Goal: Task Accomplishment & Management: Manage account settings

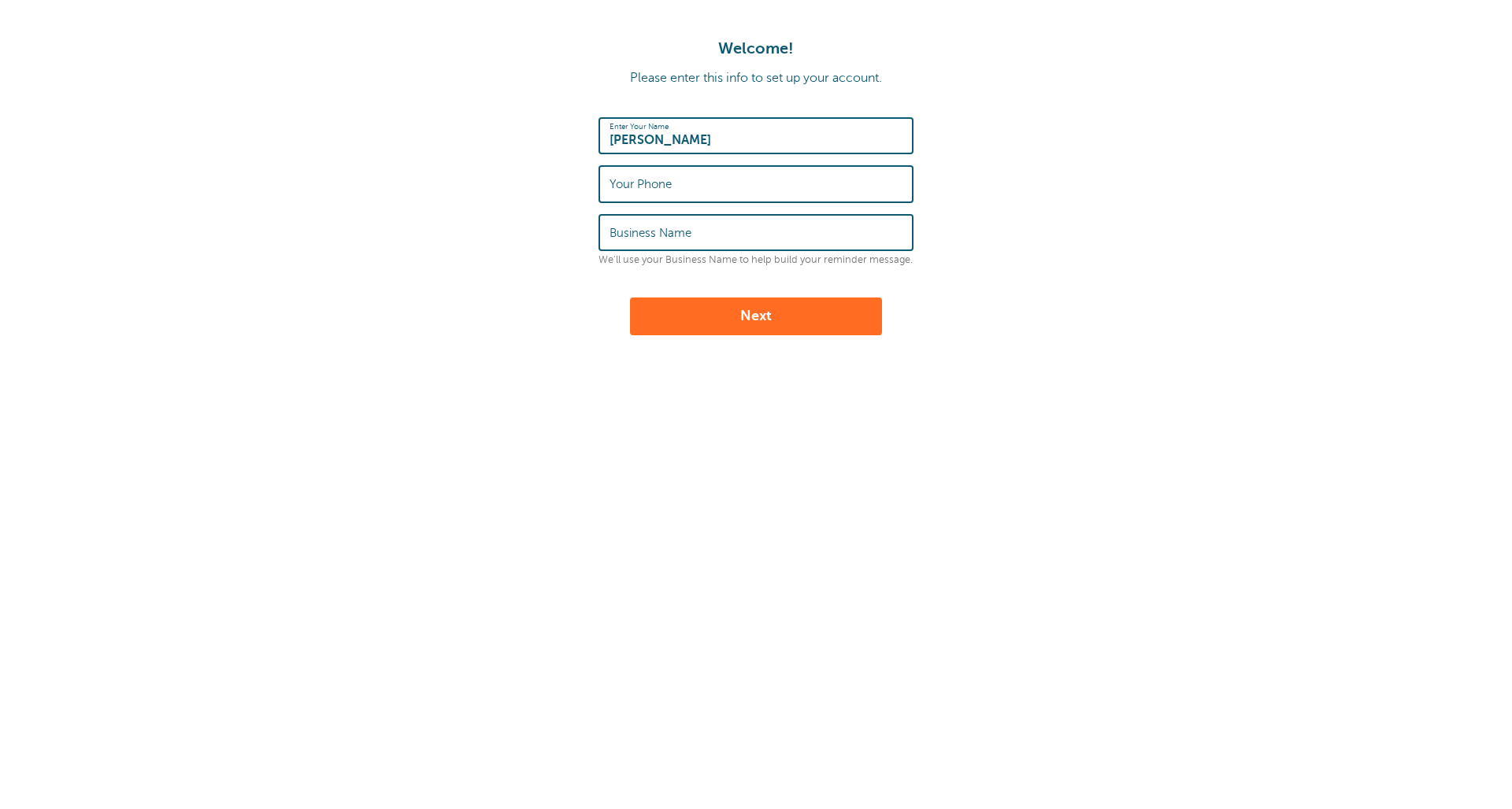
type input "Eduardo"
type input "939273422"
type input "9392734228"
click at [677, 227] on label "Business Name" at bounding box center [650, 233] width 81 height 14
click at [677, 227] on input "Business Name" at bounding box center [755, 232] width 292 height 33
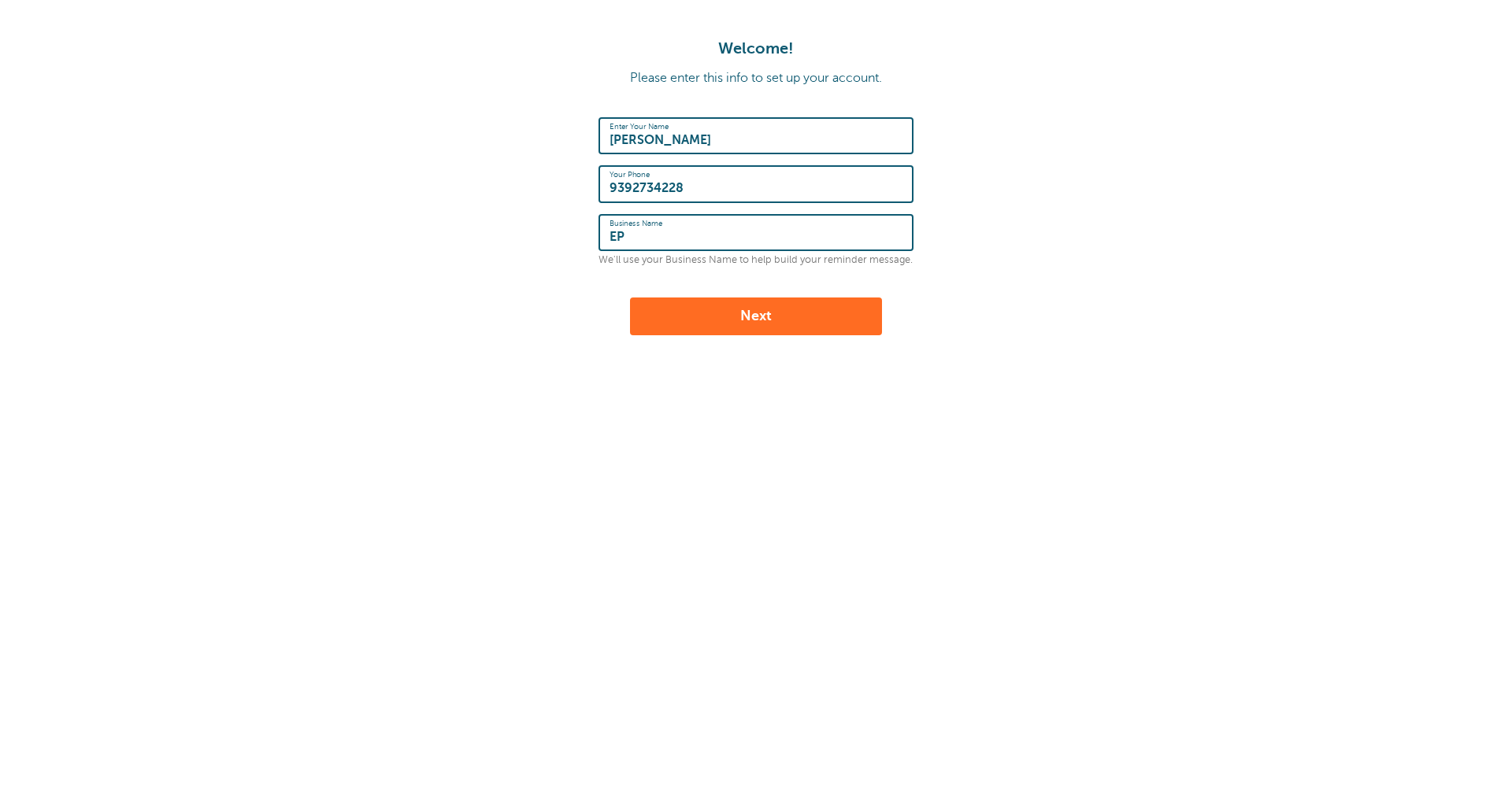
type input "EP"
click at [732, 317] on button "Next" at bounding box center [756, 317] width 252 height 38
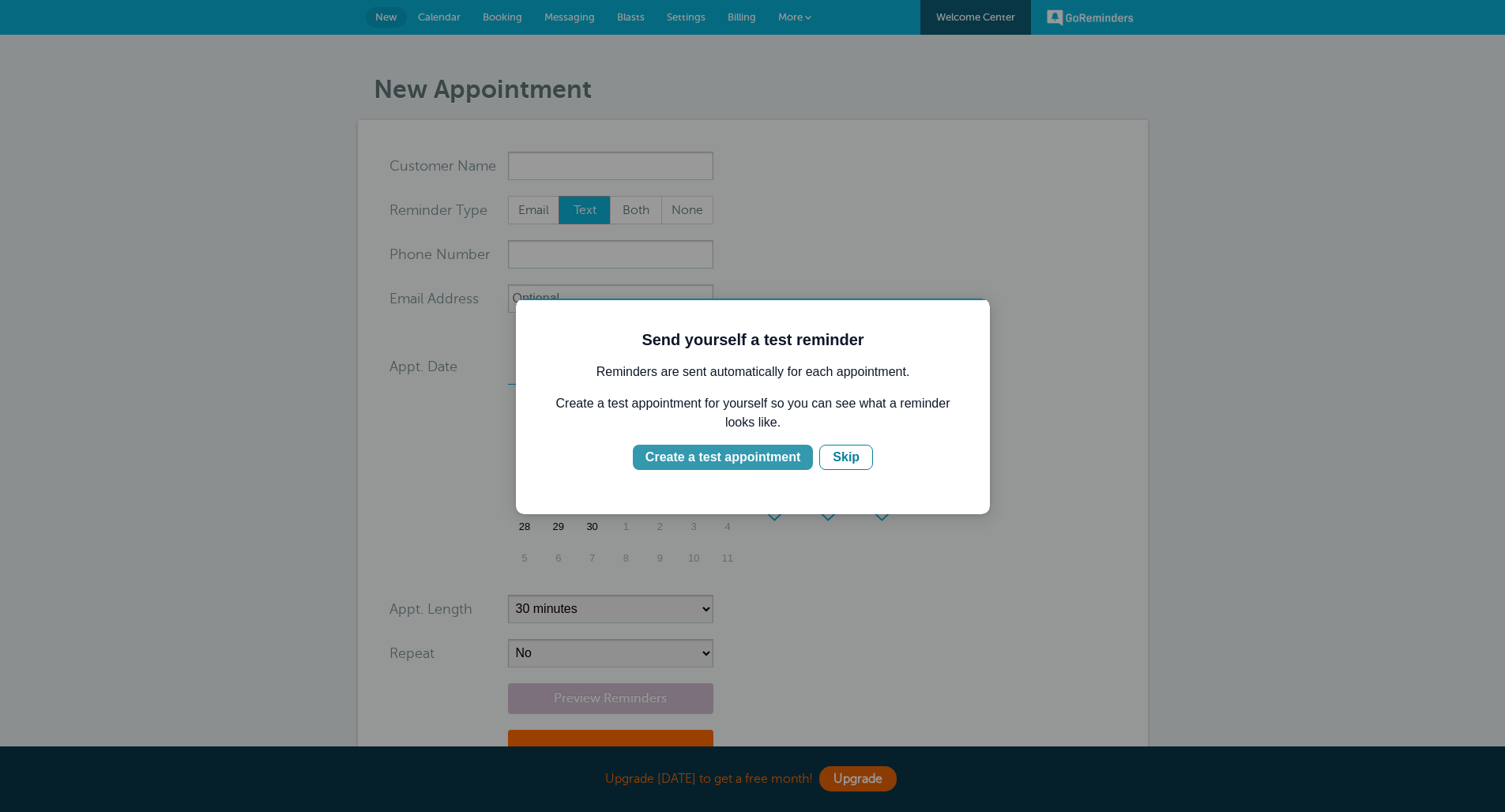
click at [736, 465] on div "Create a test appointment" at bounding box center [722, 457] width 154 height 19
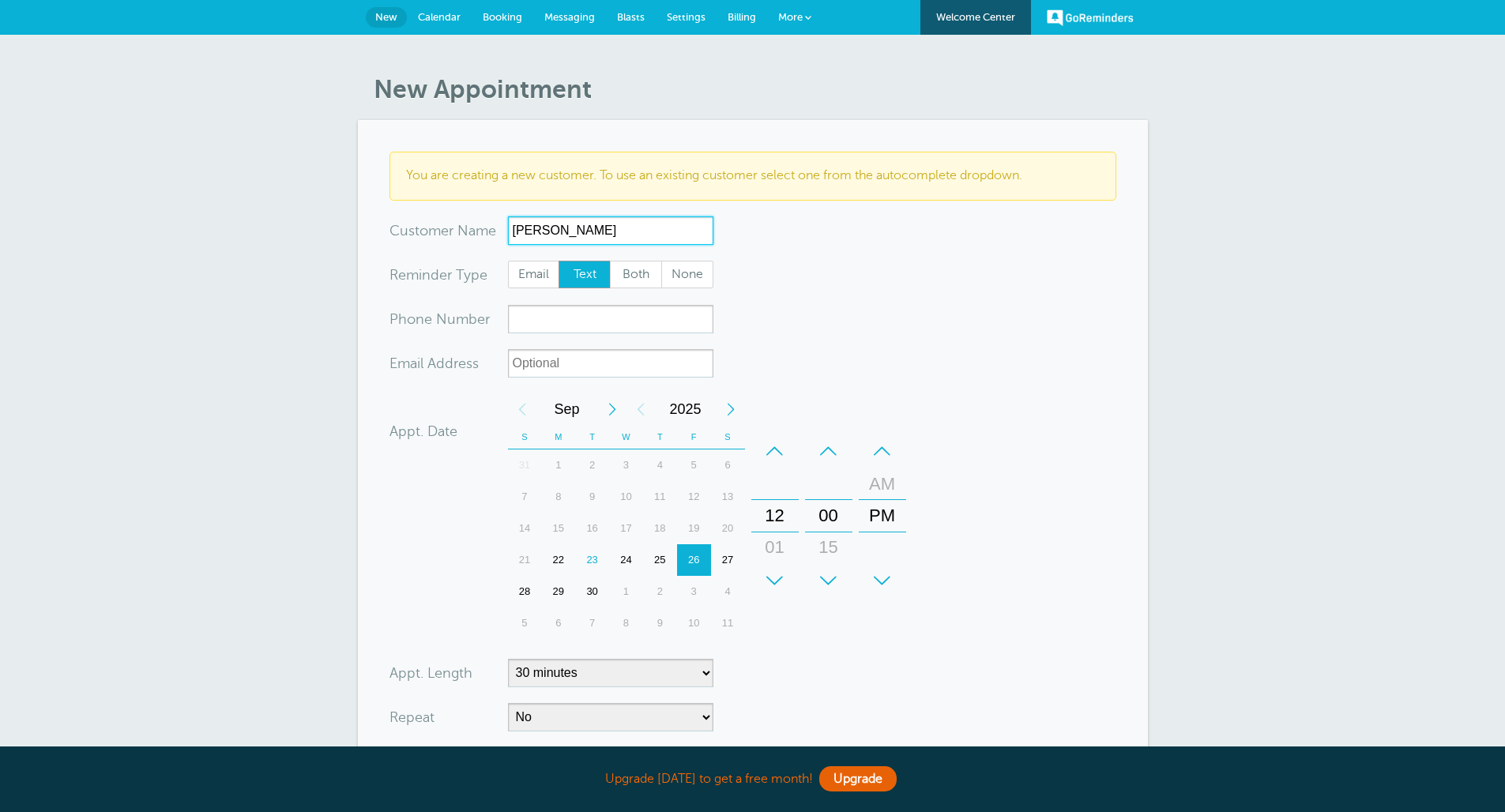
type input "Arianna"
type input "Arianna C. Lopez"
click at [590, 322] on input "xxx-no-autofill" at bounding box center [610, 319] width 205 height 28
type input "3"
type input "7873667050"
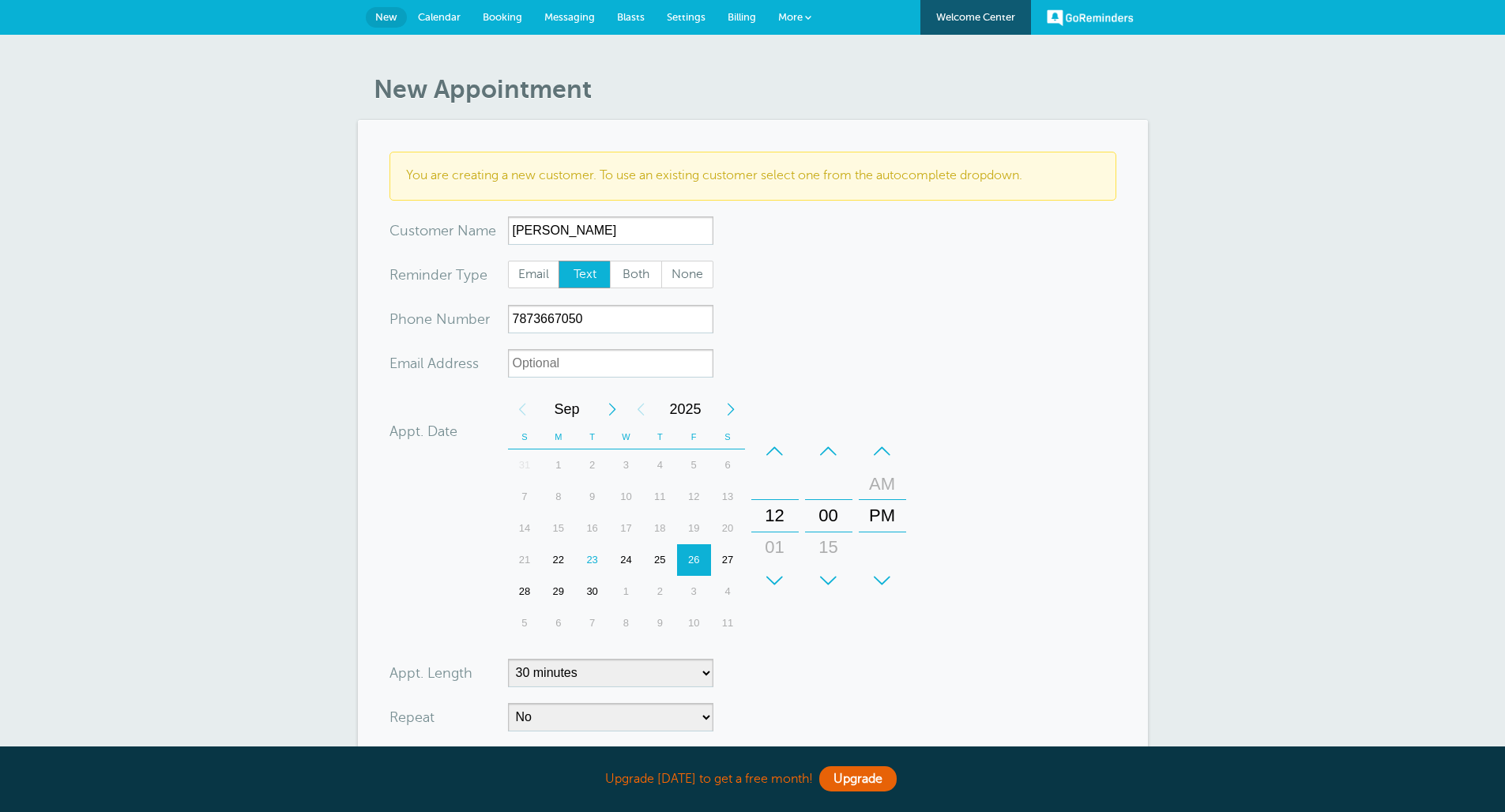
click at [851, 353] on form "You are creating a new customer. To use an existing customer select one from th…" at bounding box center [753, 508] width 727 height 712
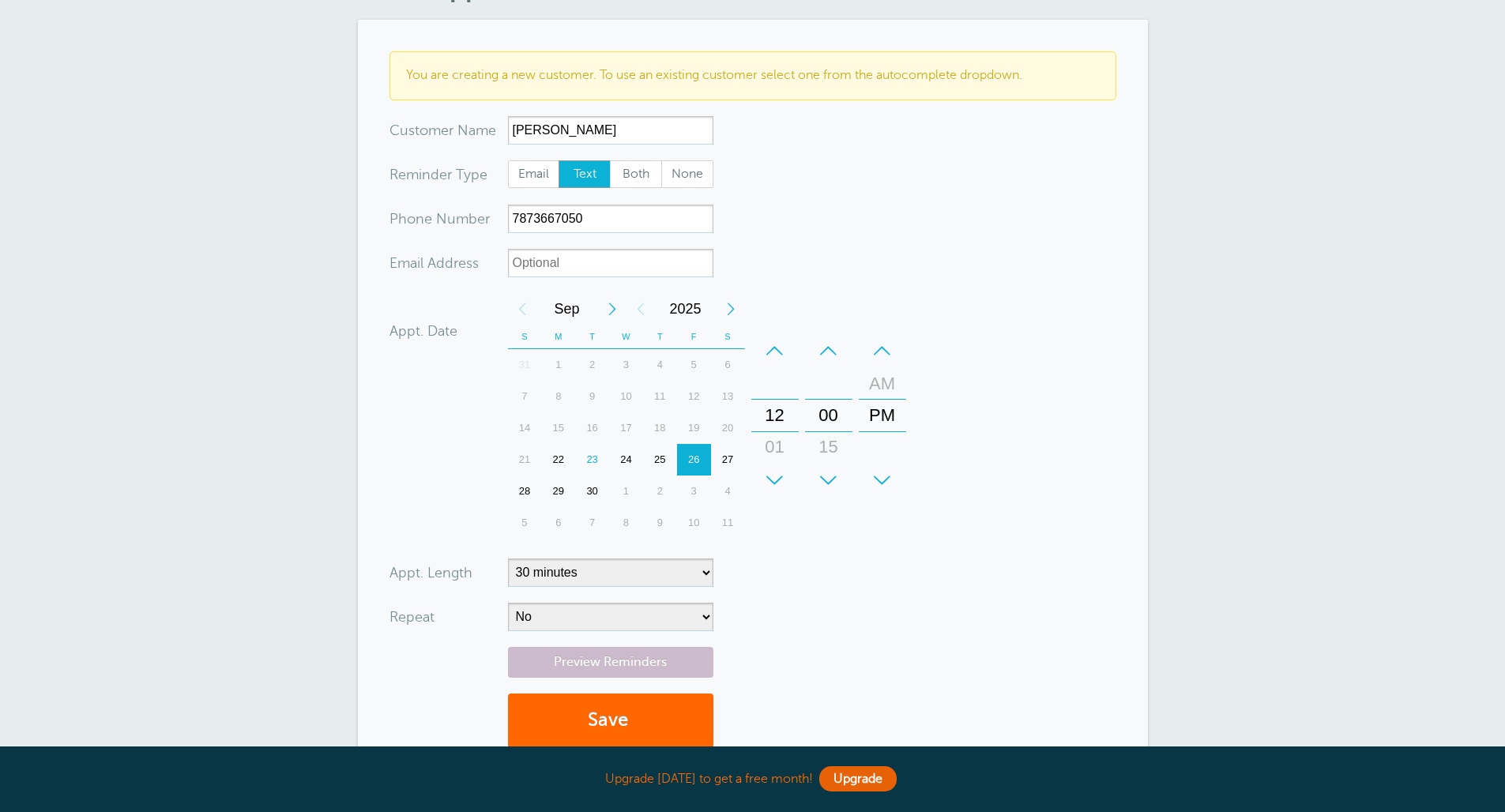
scroll to position [118, 0]
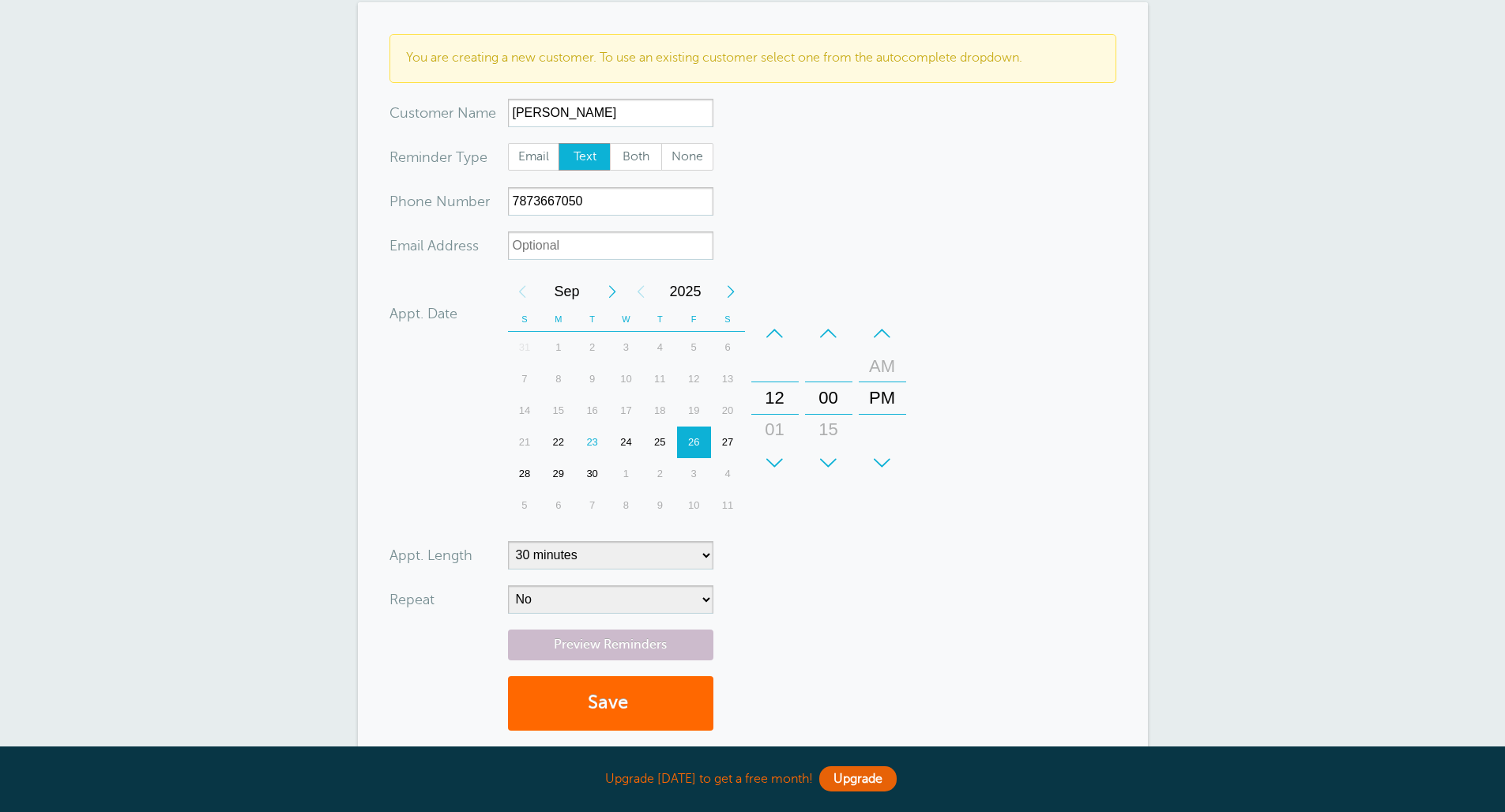
click at [719, 291] on div "Next Year" at bounding box center [730, 291] width 28 height 32
click at [726, 371] on div "12" at bounding box center [728, 379] width 34 height 32
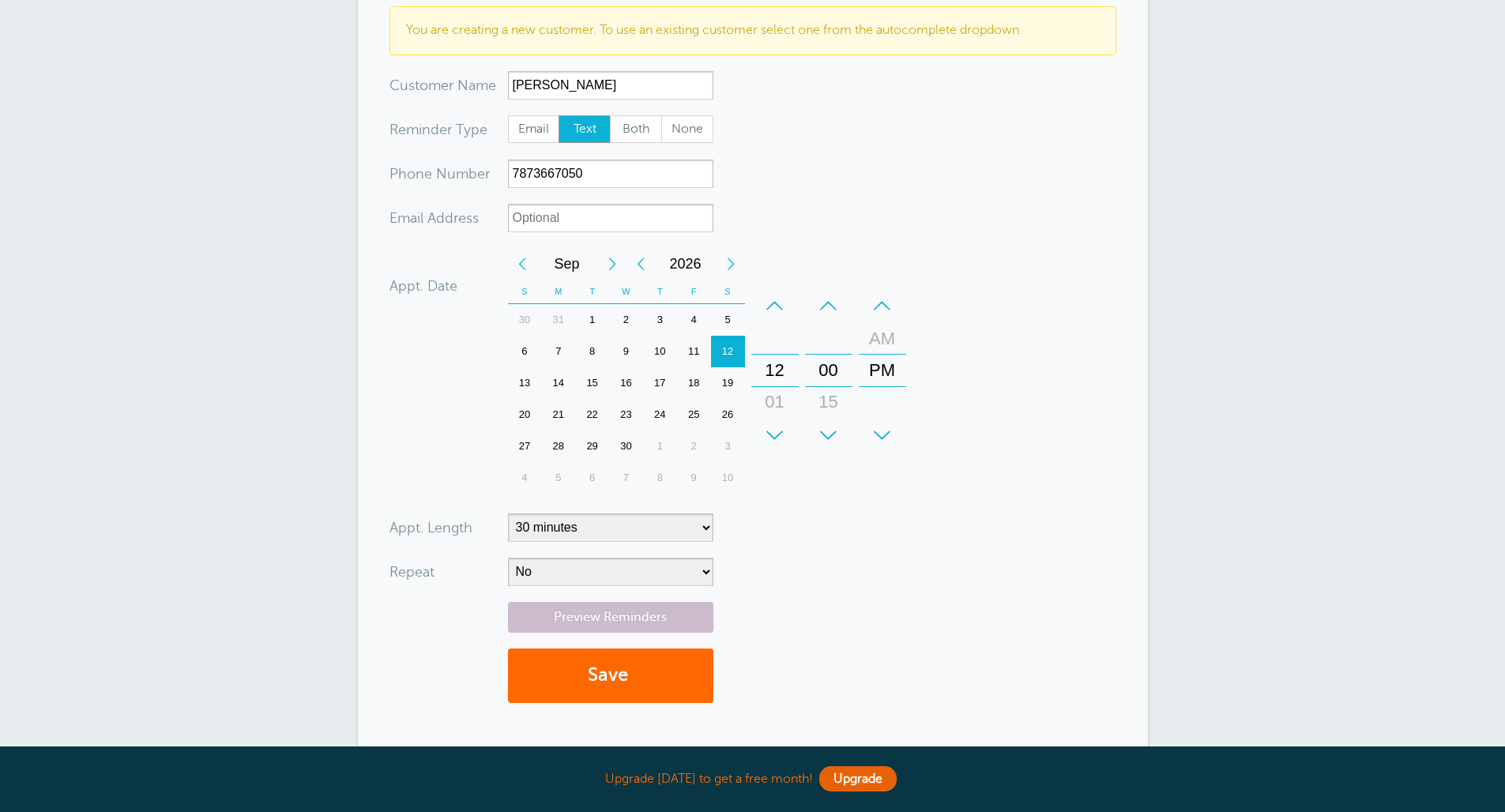
scroll to position [215, 0]
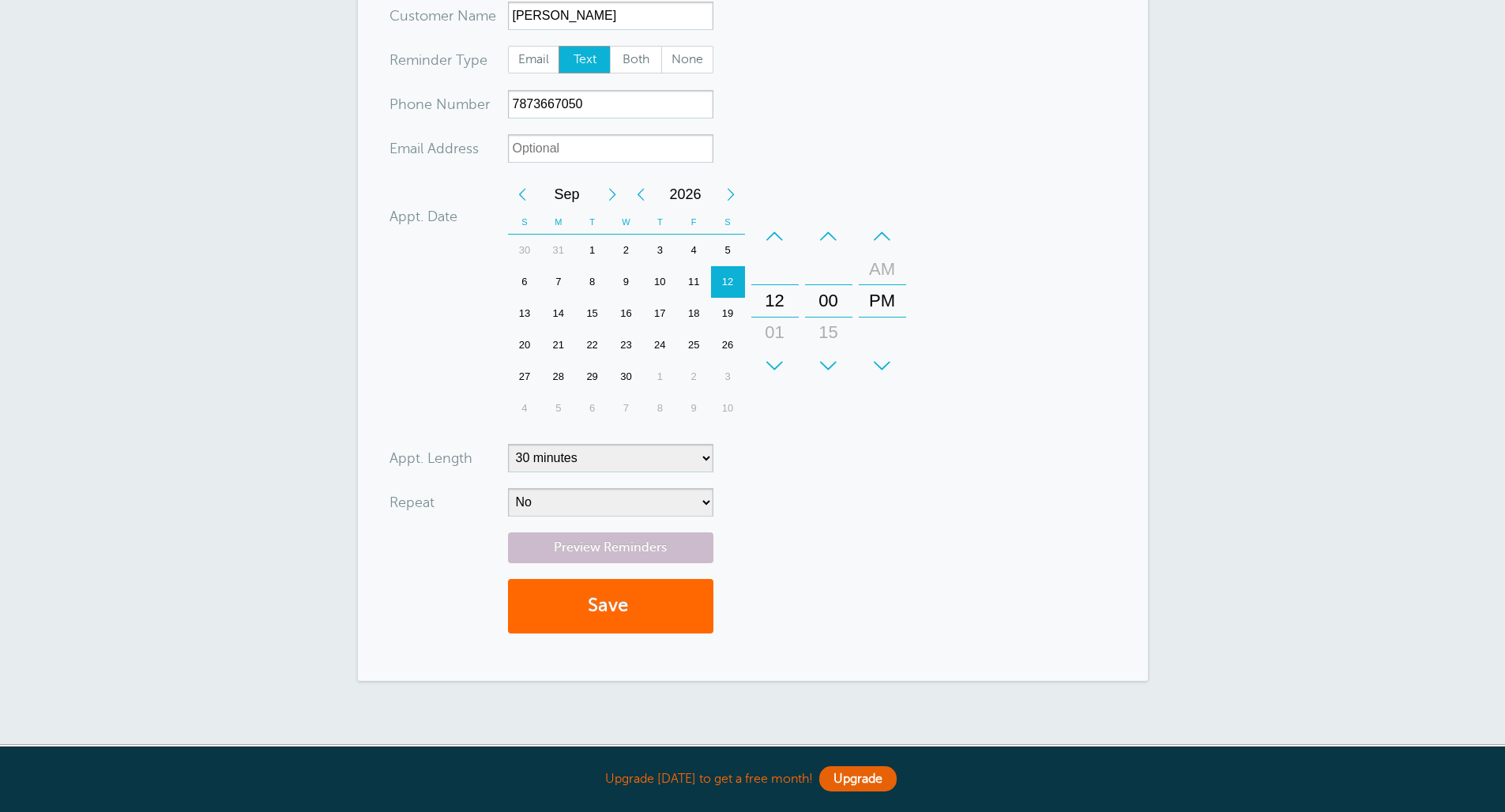
click at [702, 481] on form "You are creating a new customer. To use an existing customer select one from th…" at bounding box center [753, 292] width 727 height 712
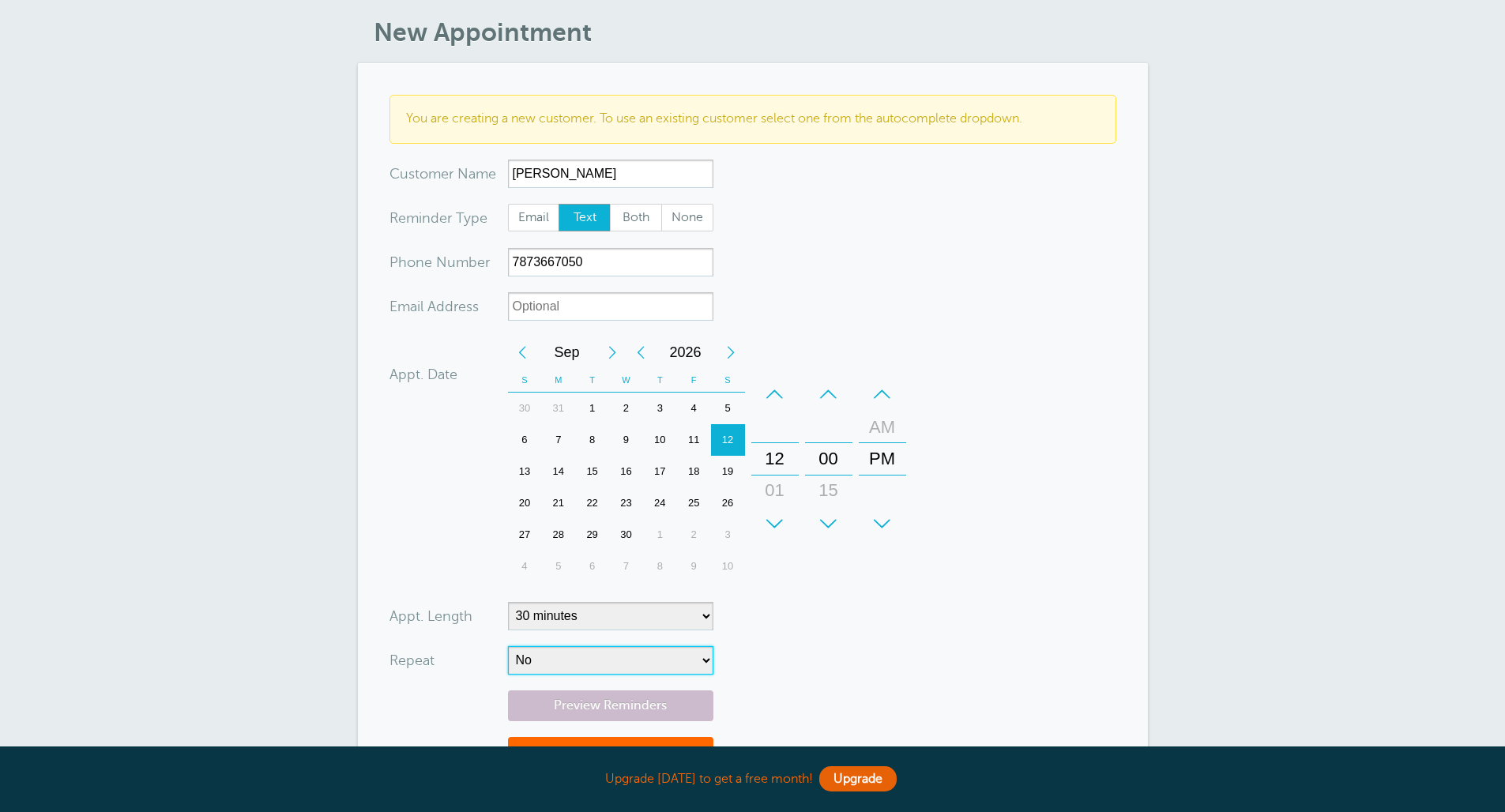
scroll to position [111, 0]
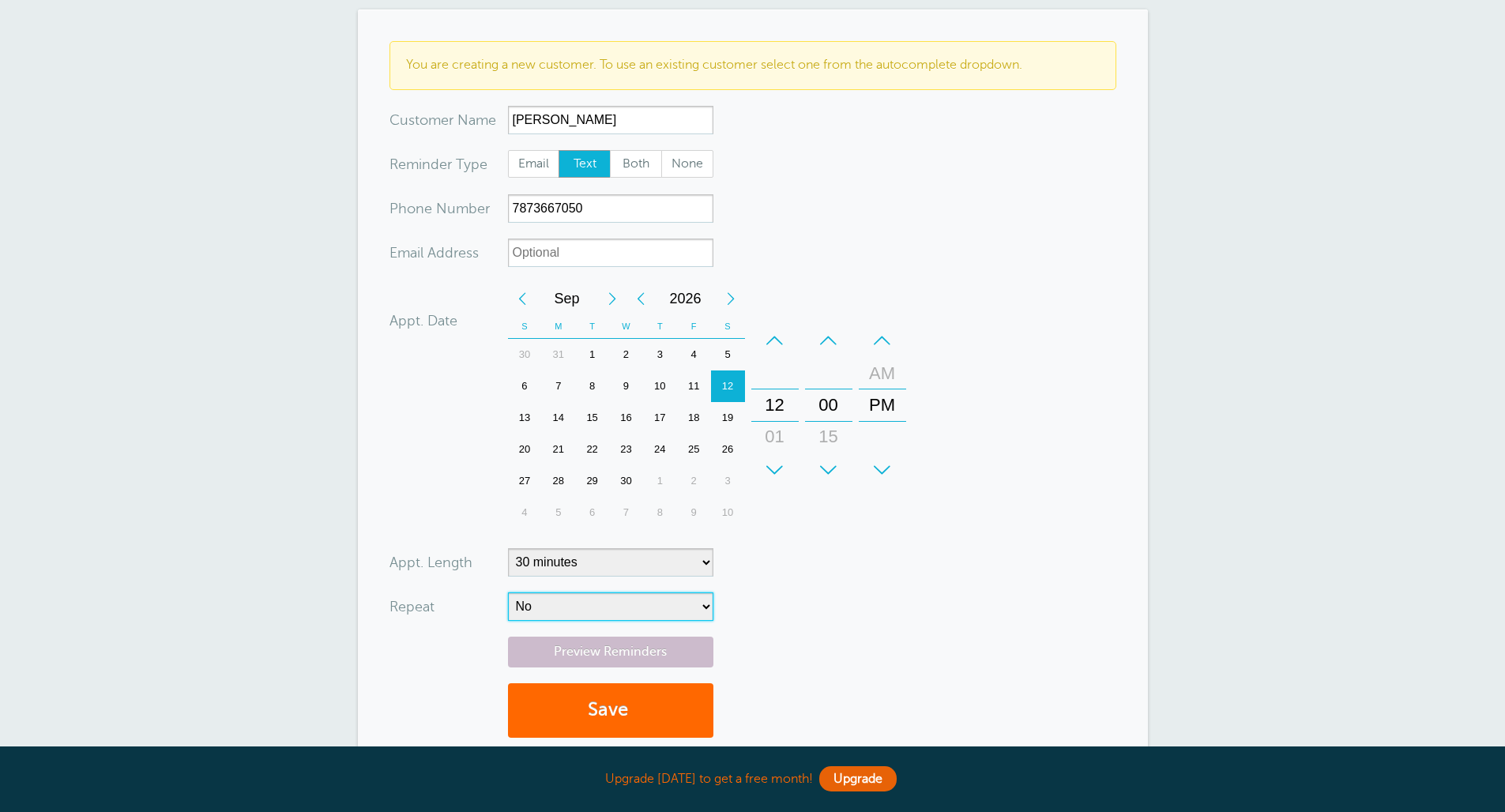
click at [710, 428] on div "18" at bounding box center [693, 418] width 34 height 32
click at [724, 415] on div "19" at bounding box center [728, 418] width 34 height 32
click at [728, 396] on div "12" at bounding box center [728, 386] width 34 height 32
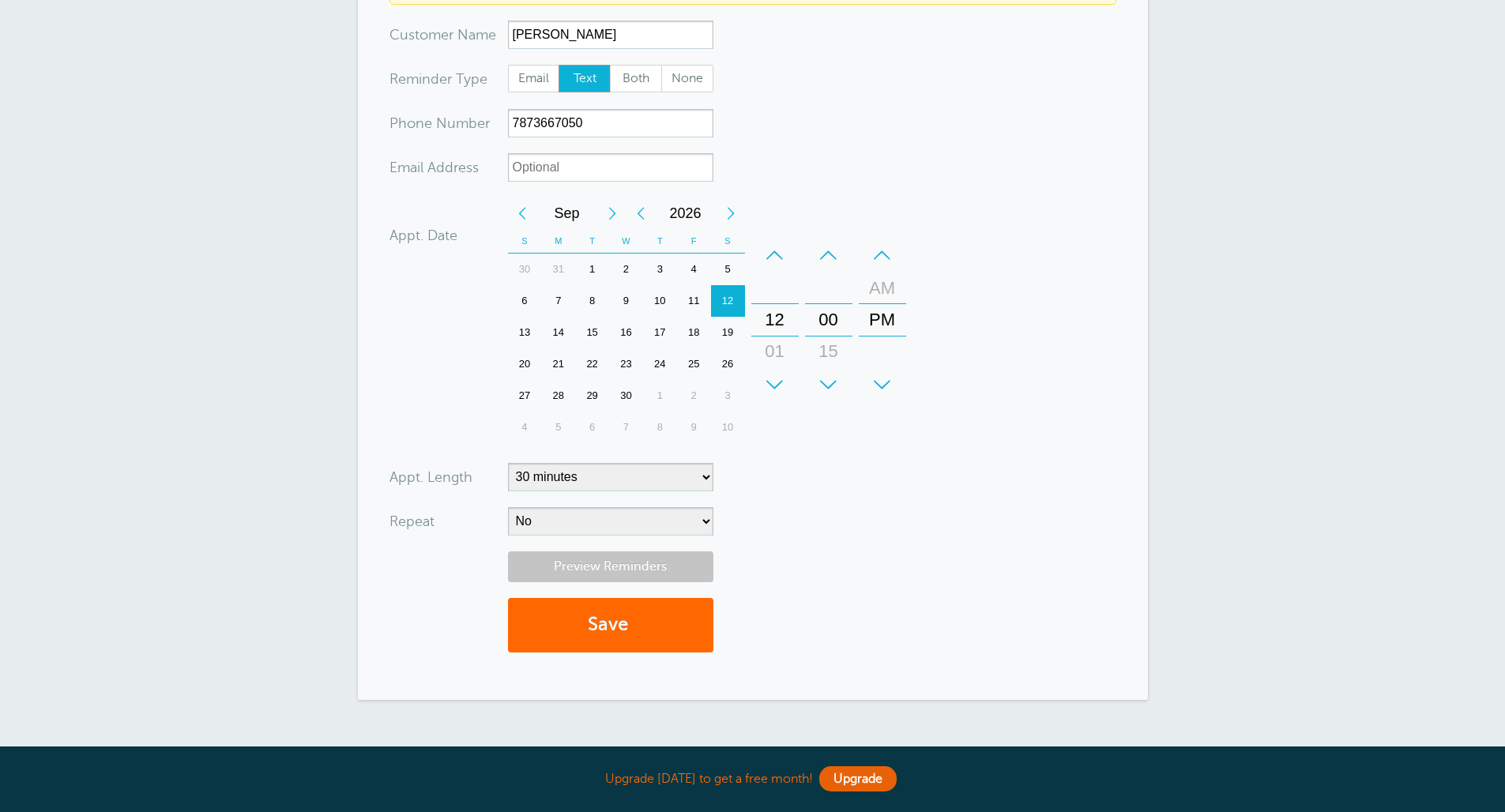
click at [668, 573] on link "Preview Reminders" at bounding box center [610, 567] width 205 height 31
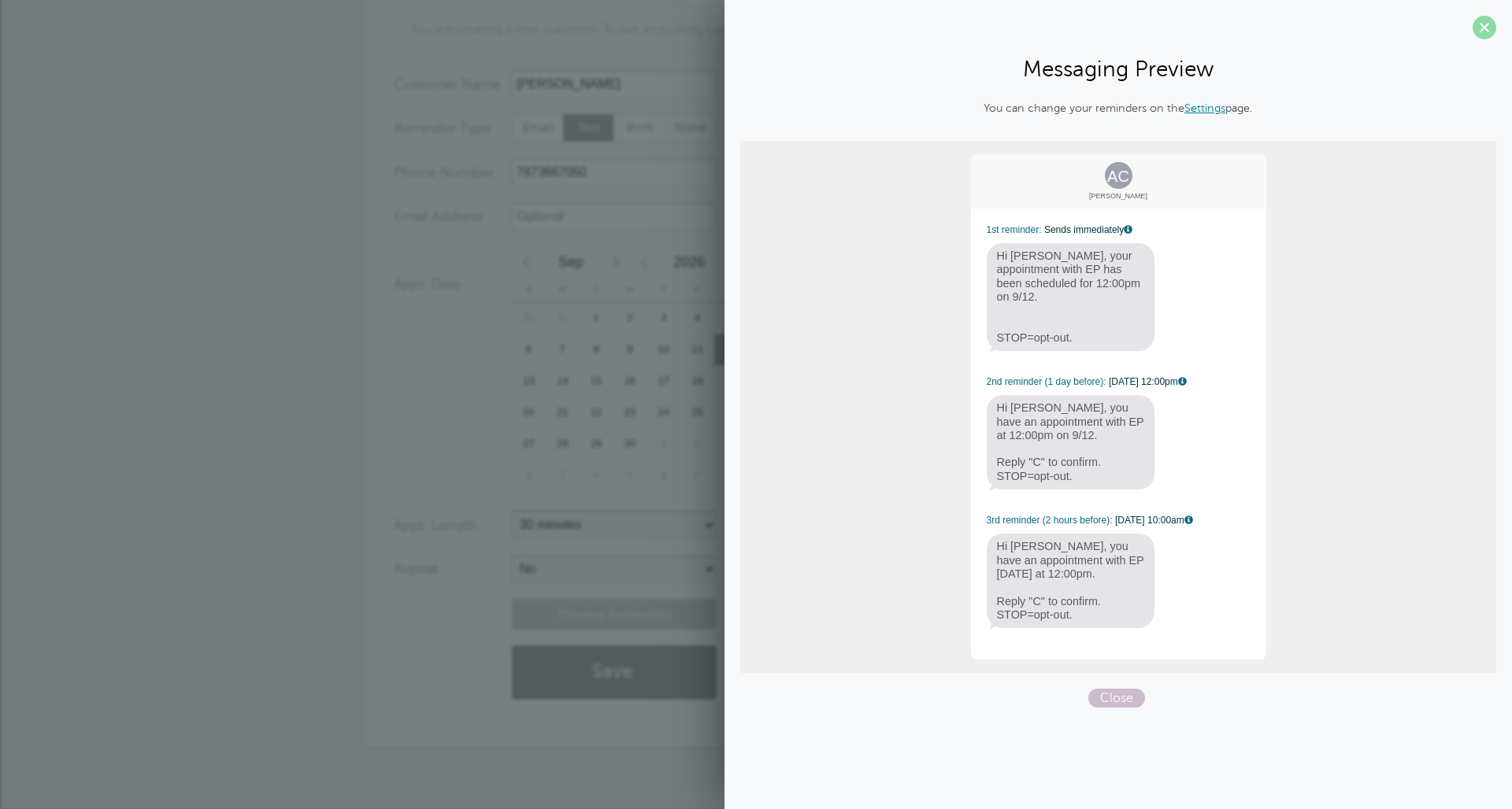
click at [1482, 27] on span at bounding box center [1484, 27] width 24 height 24
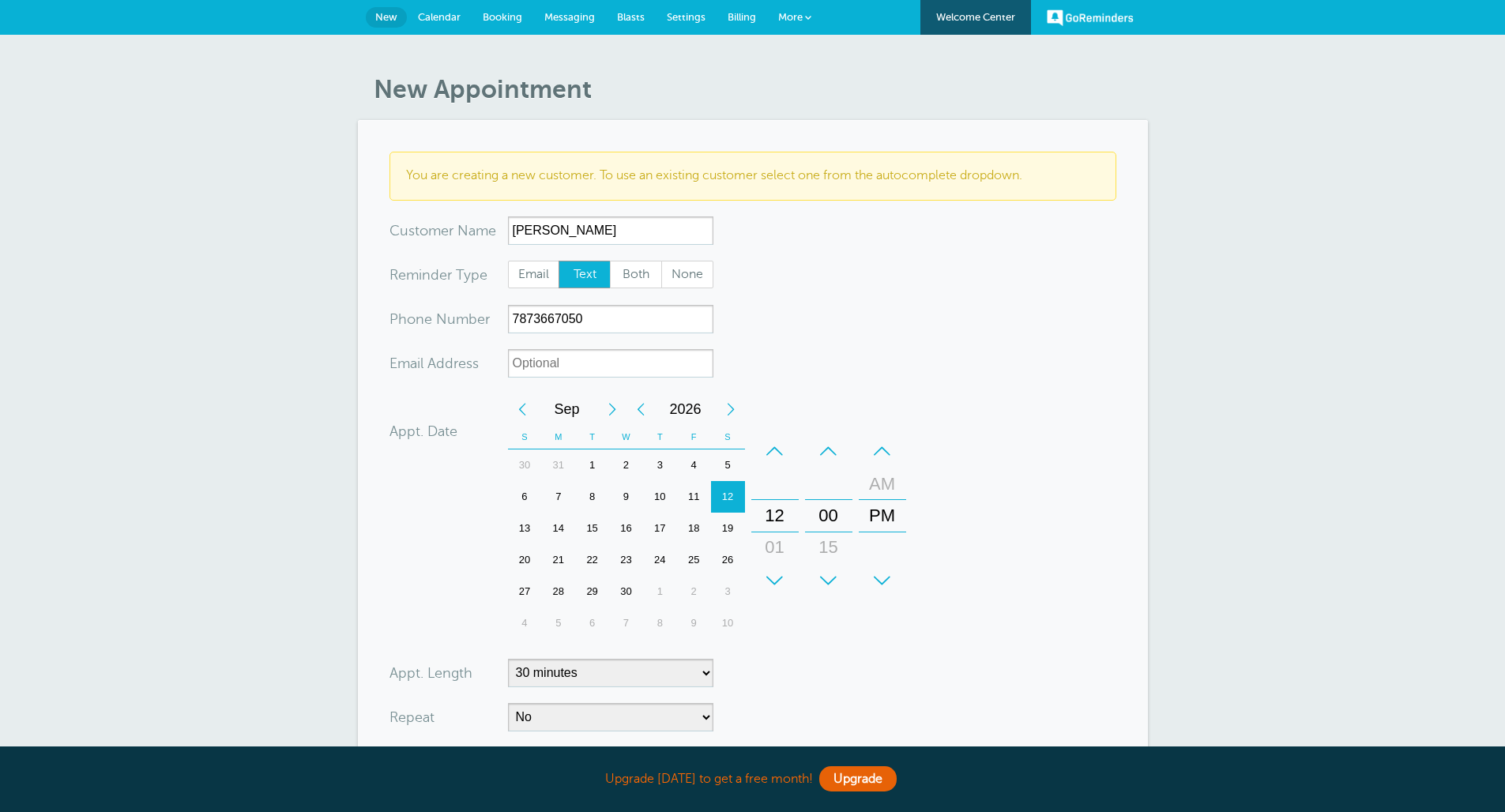
scroll to position [322, 0]
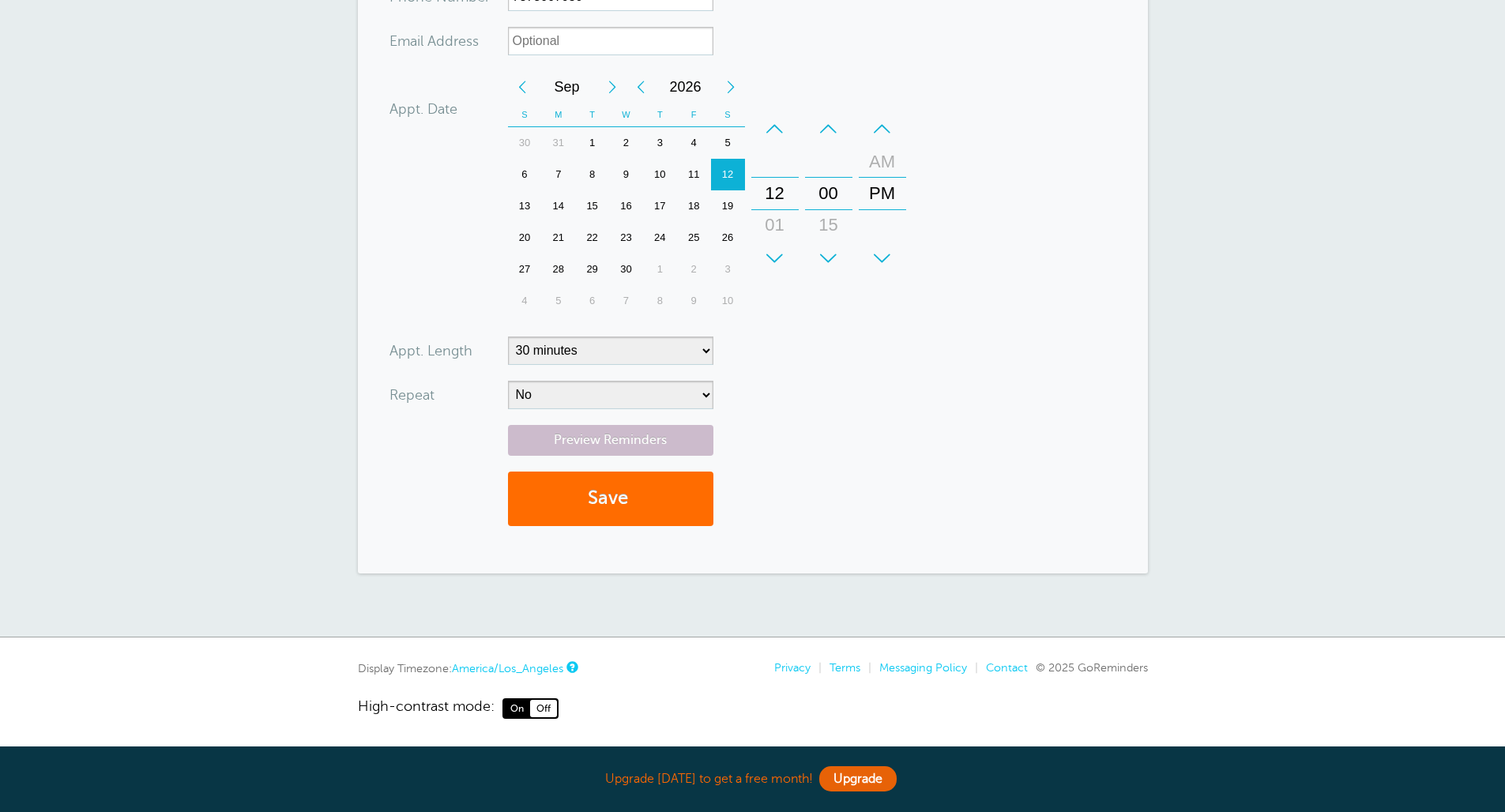
click at [628, 500] on button "Save" at bounding box center [610, 499] width 205 height 54
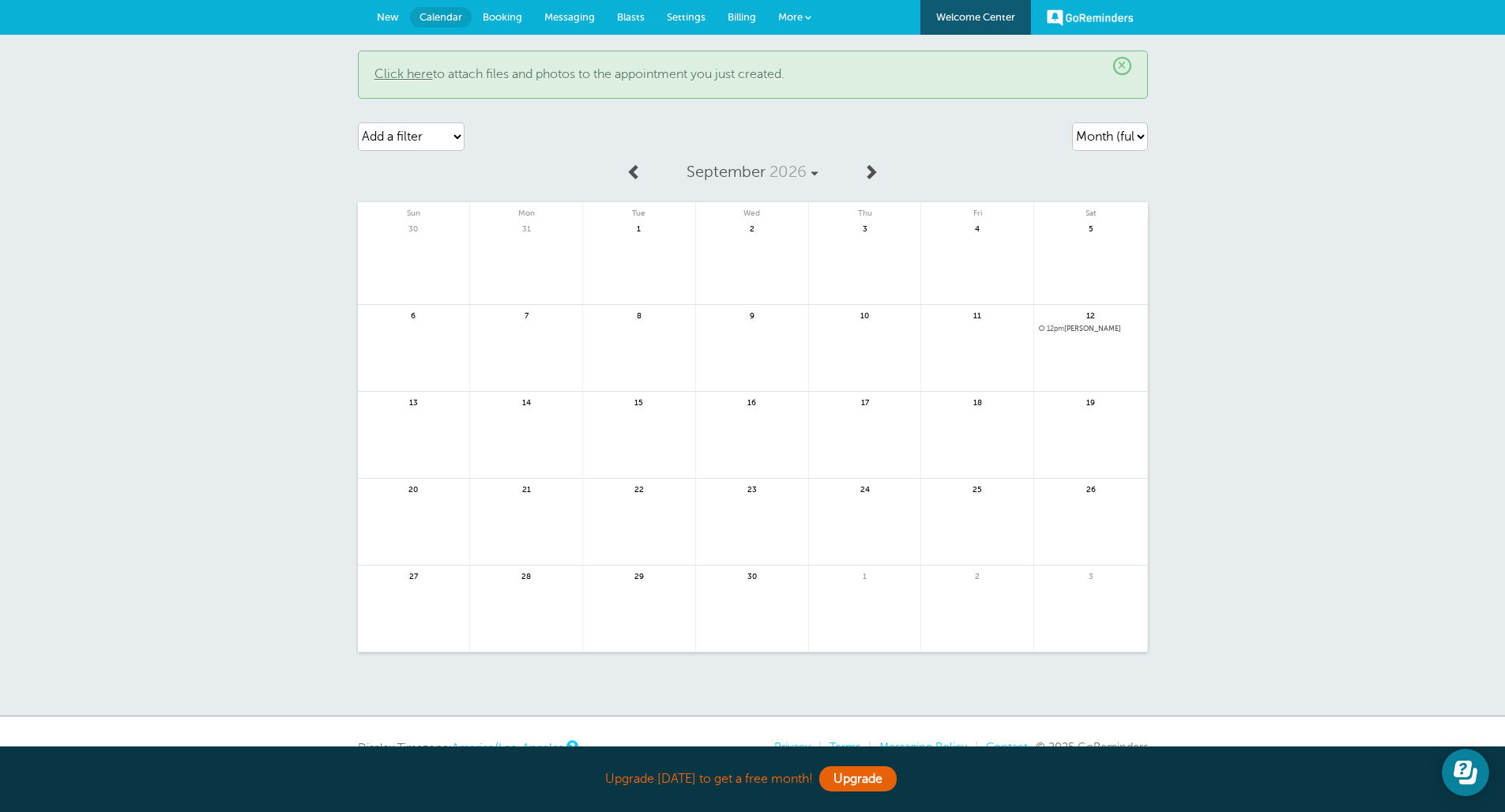
click at [554, 10] on link "Messaging" at bounding box center [569, 17] width 73 height 35
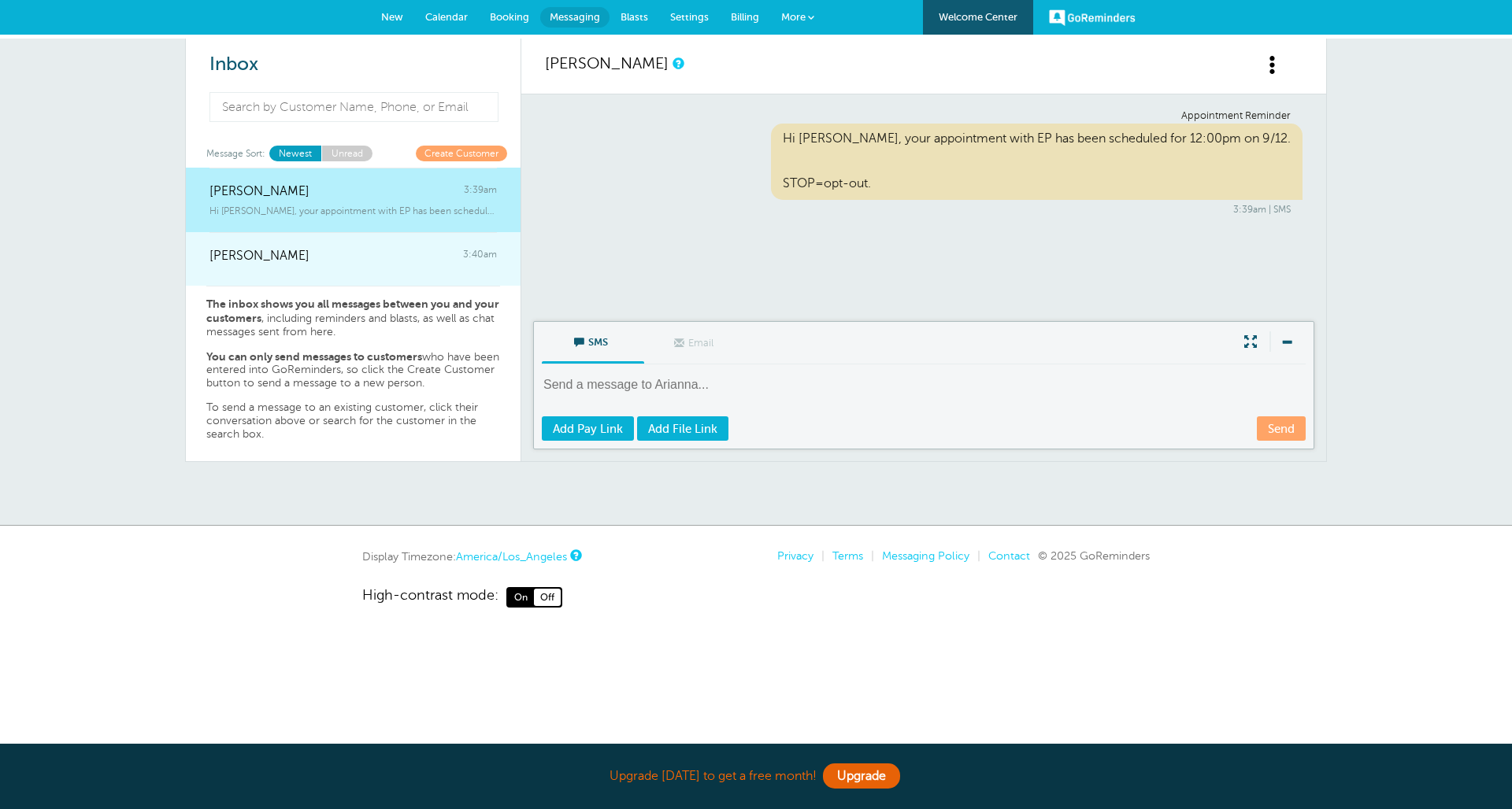
click at [352, 274] on link "Eduardo 3:40am" at bounding box center [353, 259] width 335 height 53
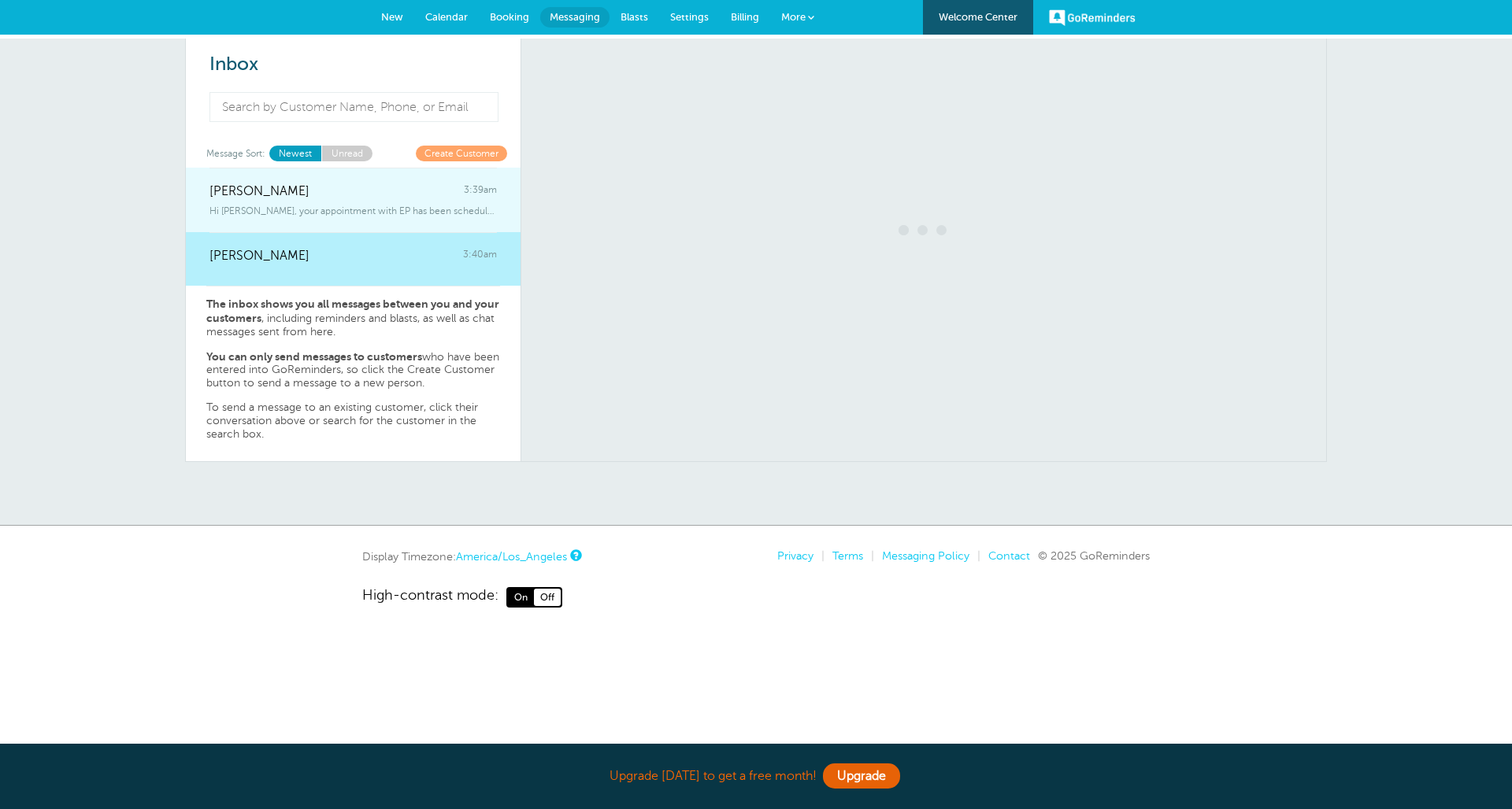
click at [357, 213] on span "Hi Arianna, your appointment with EP has been scheduled for 12:00pm on 9/12" at bounding box center [352, 211] width 287 height 11
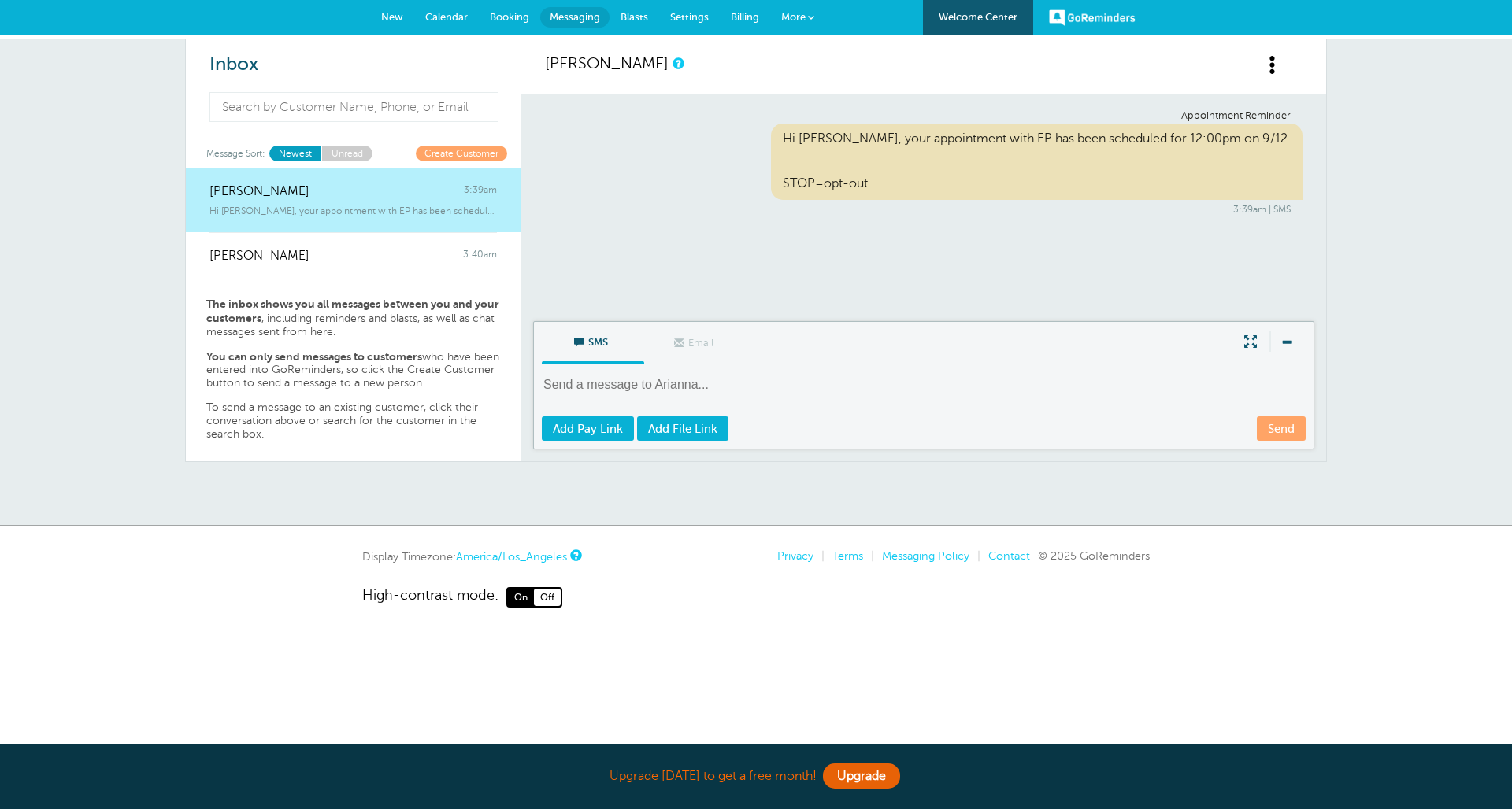
click at [1249, 44] on div "[PERSON_NAME]" at bounding box center [923, 67] width 805 height 56
click at [1258, 58] on div "[PERSON_NAME]" at bounding box center [923, 67] width 805 height 56
click at [1273, 69] on span at bounding box center [1273, 65] width 20 height 20
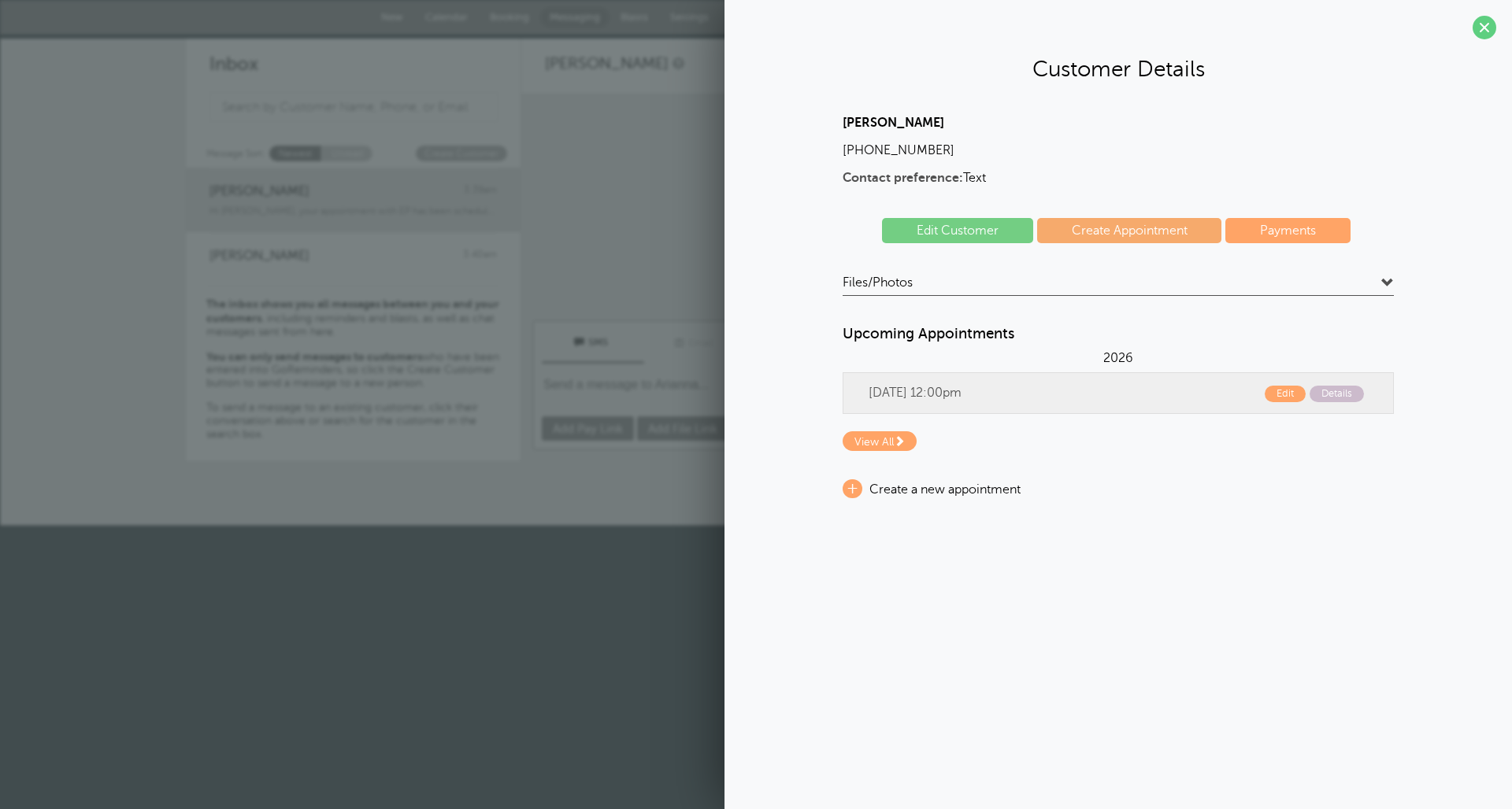
click at [552, 184] on div "Appointment Reminder Hi Arianna, your appointment with EP has been scheduled fo…" at bounding box center [923, 163] width 758 height 106
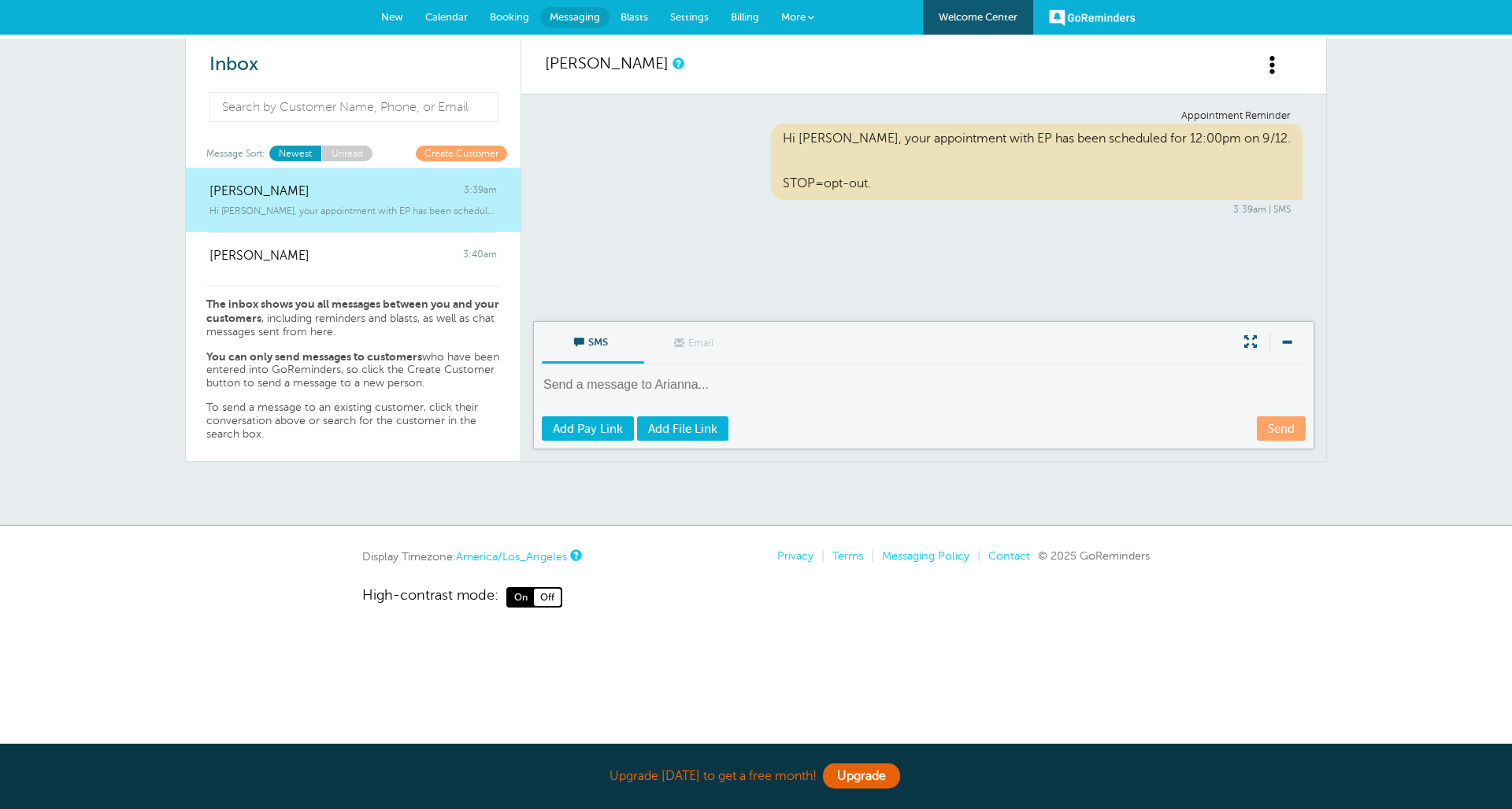
click at [515, 24] on link "Booking" at bounding box center [510, 17] width 62 height 34
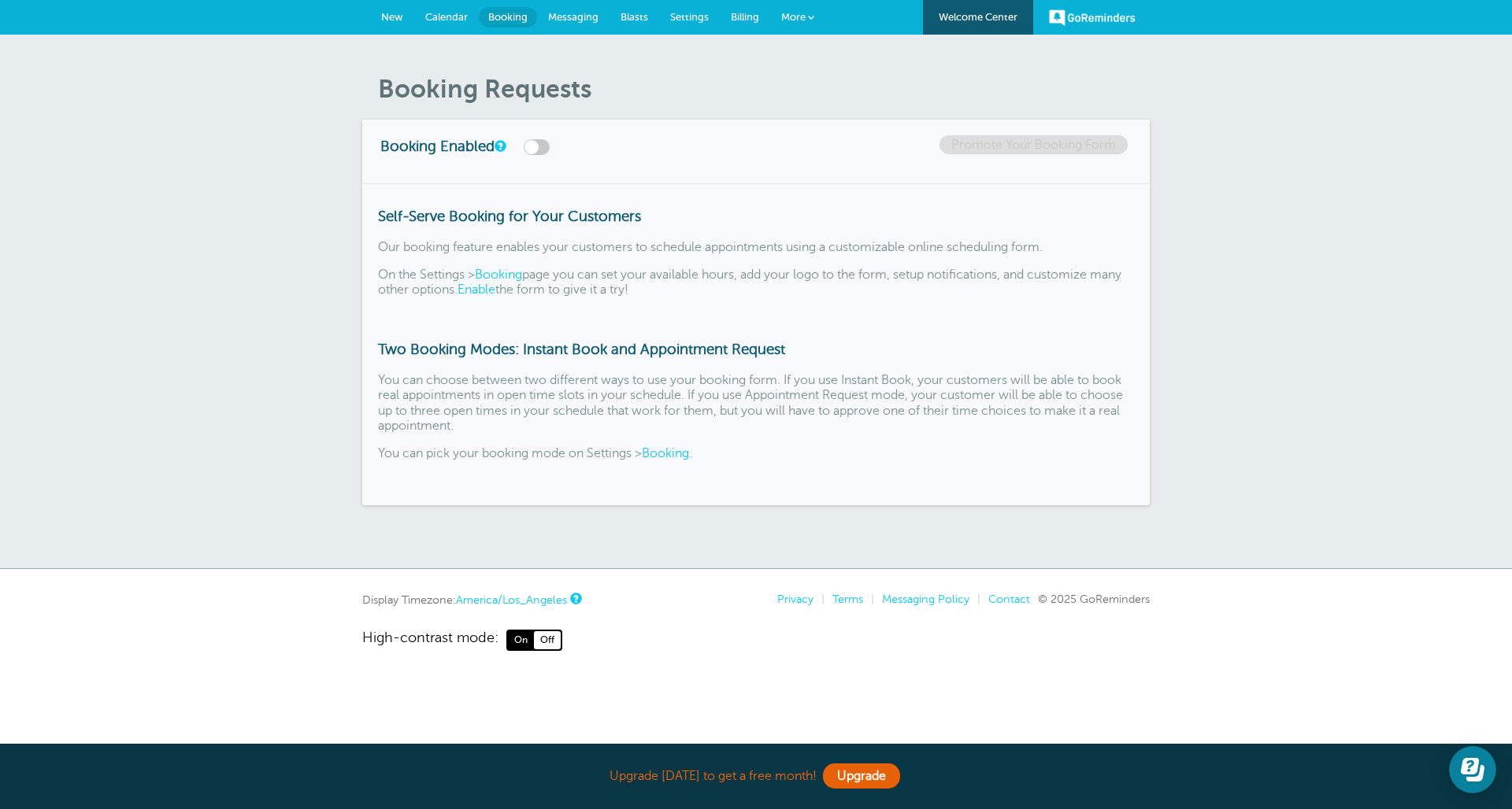
click at [569, 7] on link "Messaging" at bounding box center [573, 17] width 72 height 34
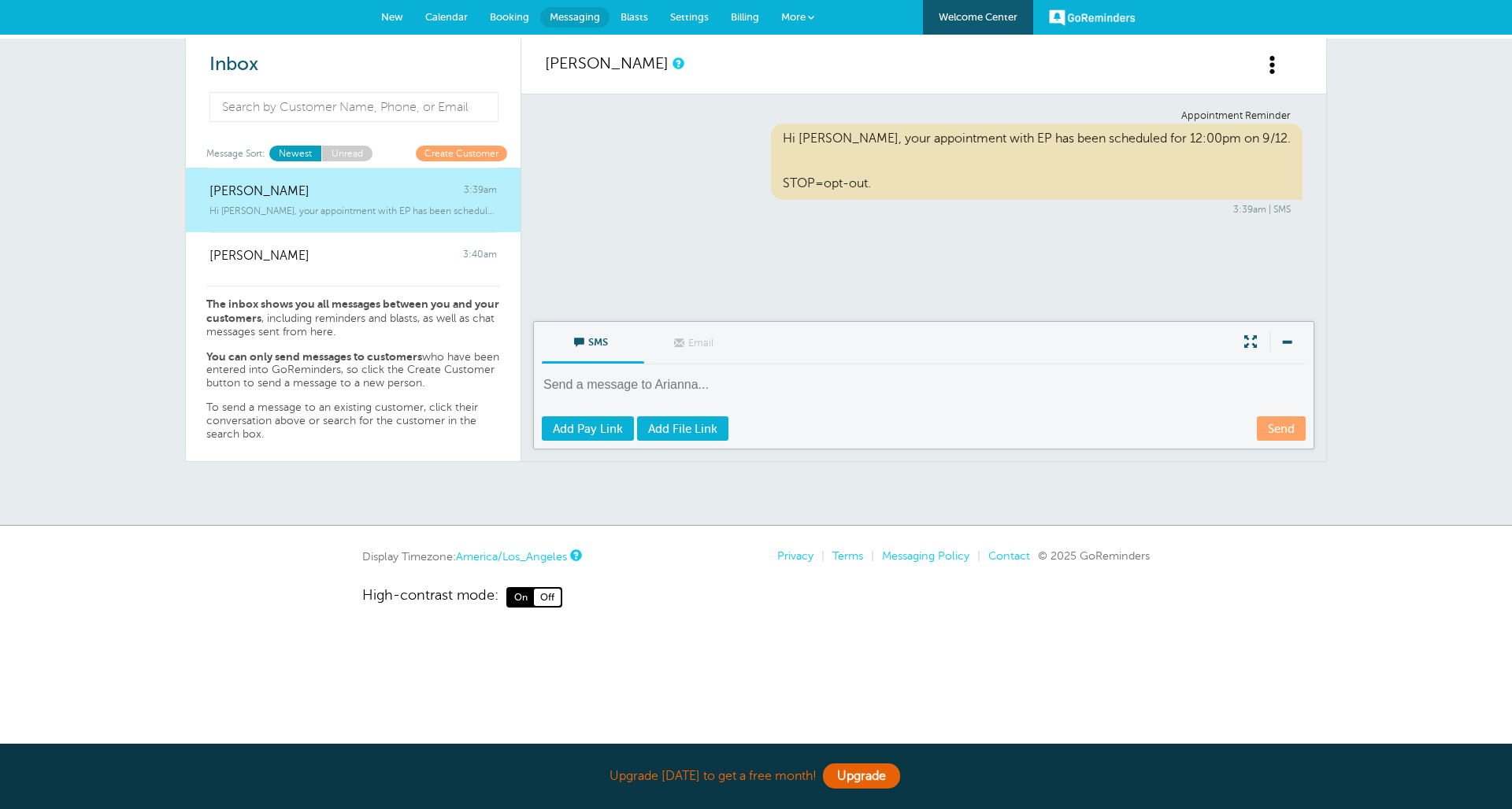
click at [344, 153] on link "Unread" at bounding box center [347, 153] width 52 height 15
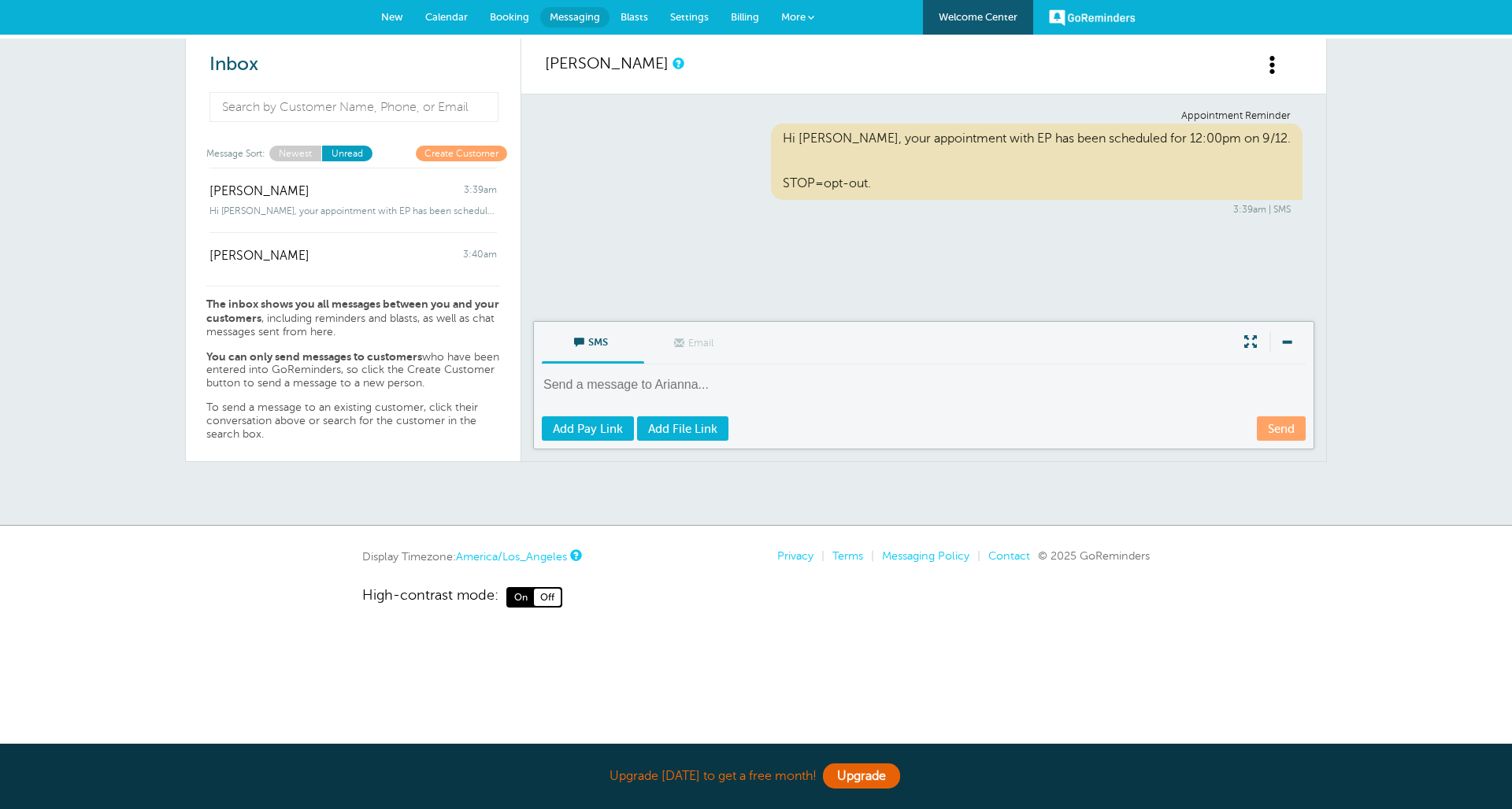
click at [308, 150] on link "Newest" at bounding box center [294, 153] width 52 height 15
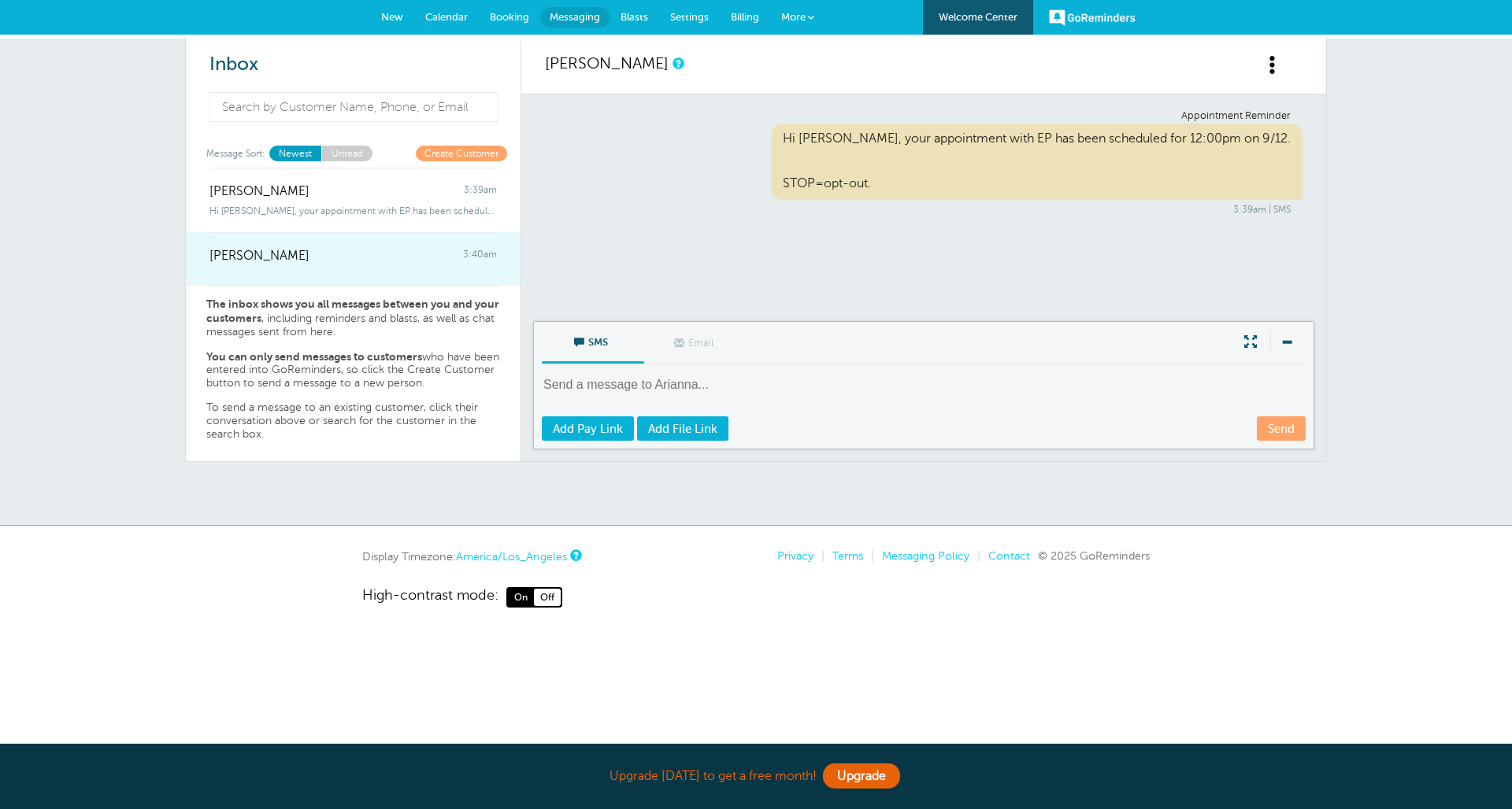
click at [365, 252] on div "[PERSON_NAME] 3:40am" at bounding box center [352, 248] width 287 height 32
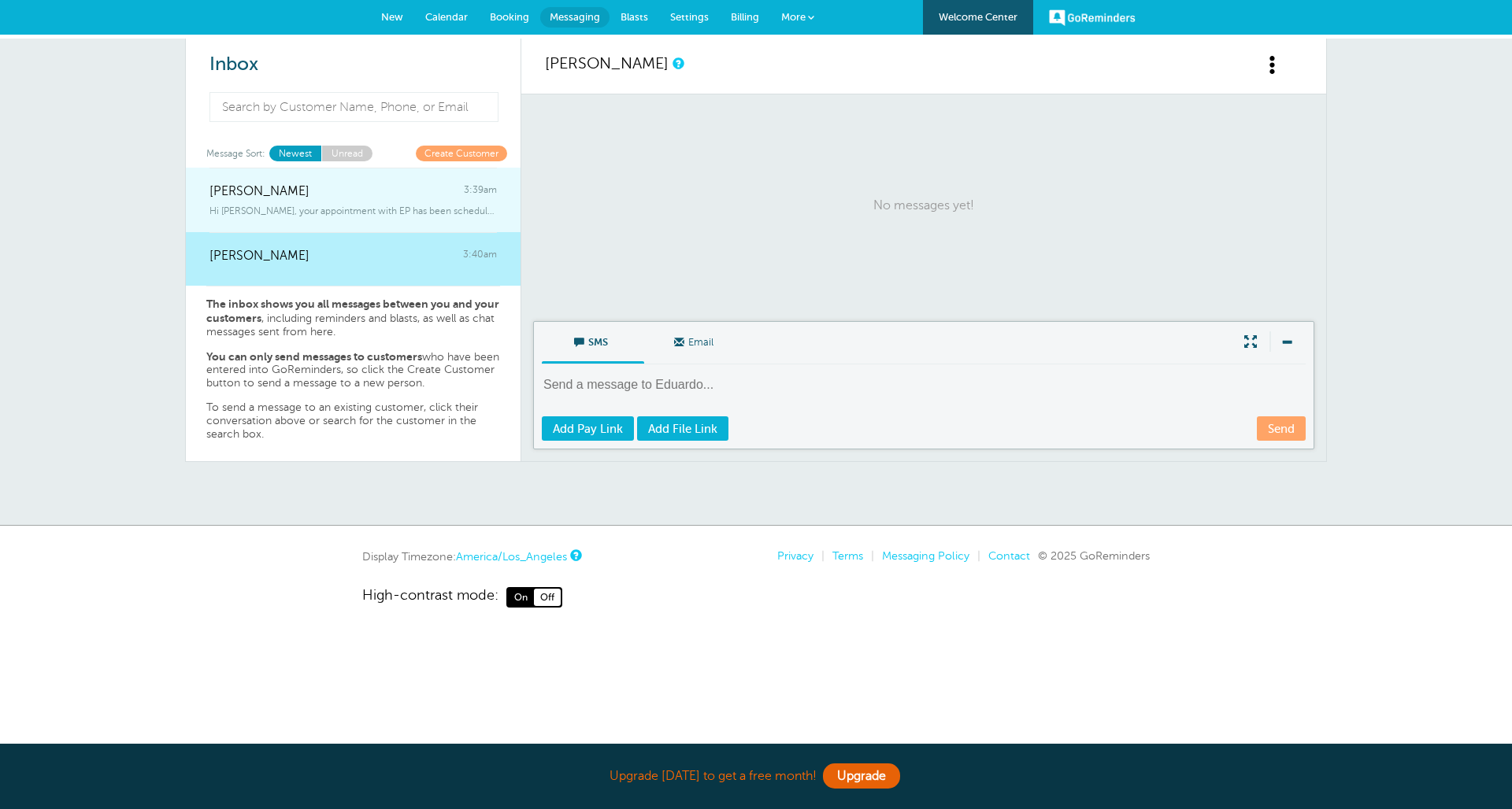
click at [447, 200] on div "Hi [PERSON_NAME], your appointment with EP has been scheduled for 12:00pm on 9/…" at bounding box center [352, 207] width 287 height 17
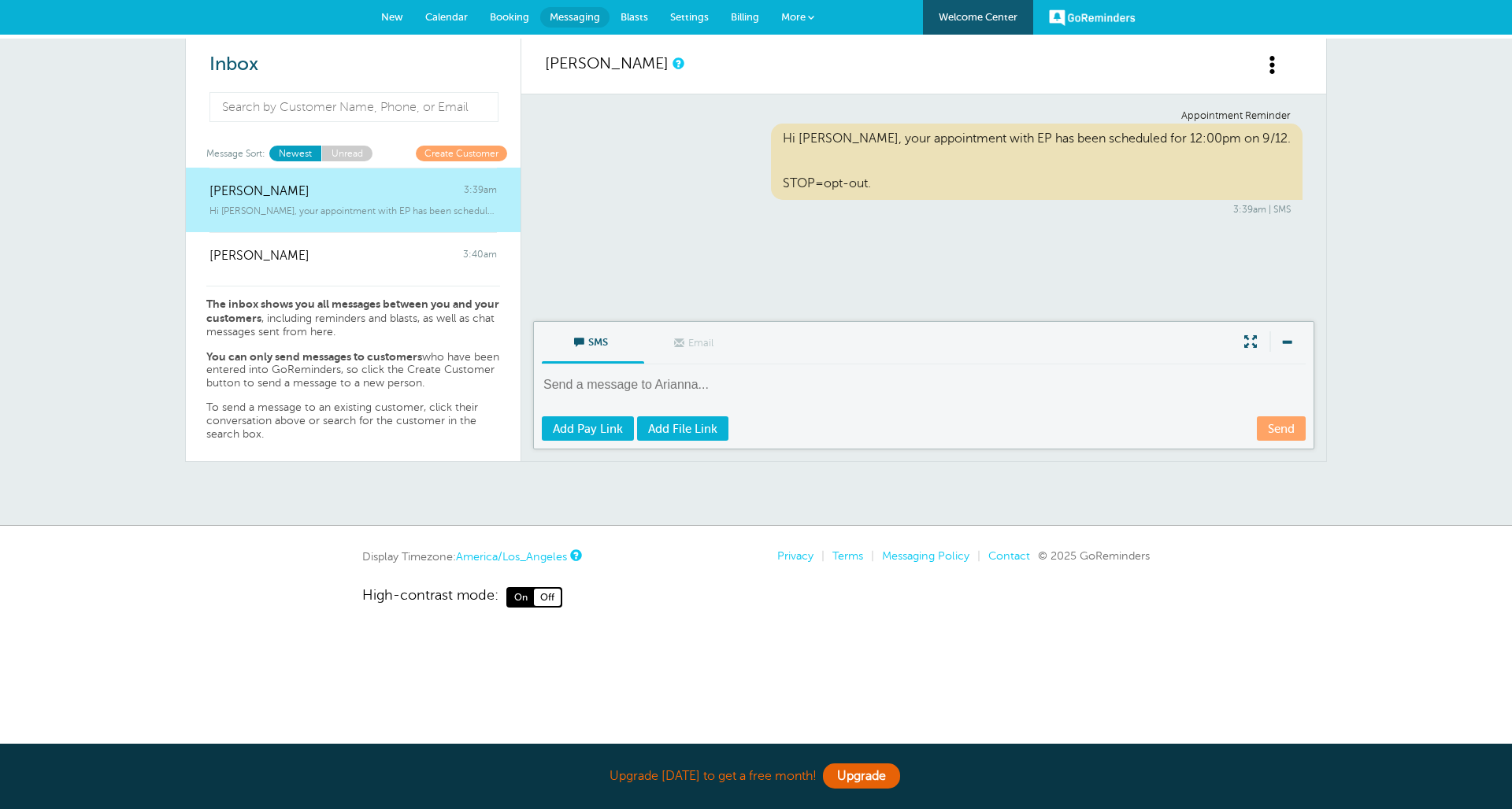
click at [395, 24] on link "New" at bounding box center [392, 17] width 44 height 34
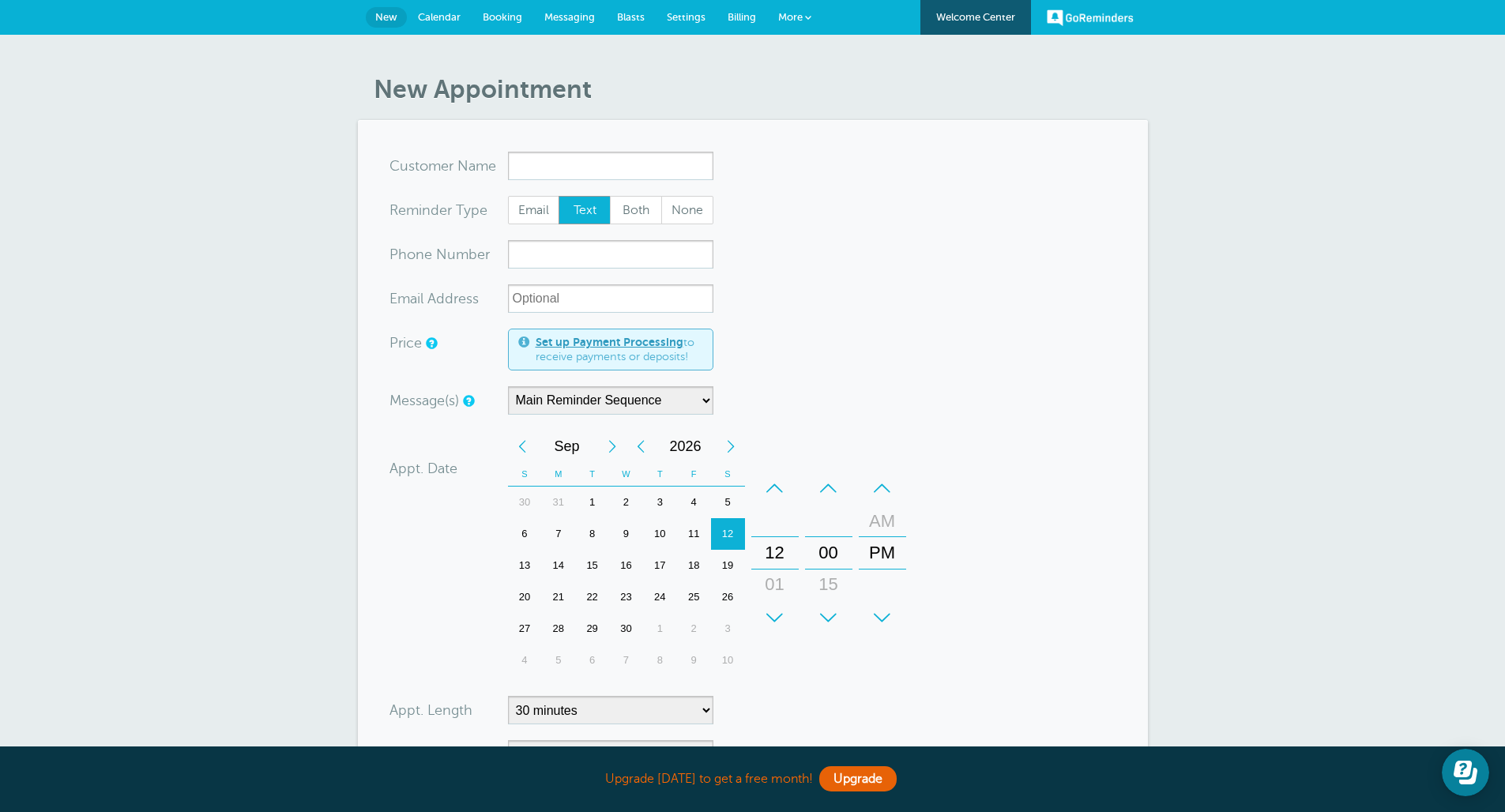
click at [455, 15] on span "Calendar" at bounding box center [439, 16] width 43 height 12
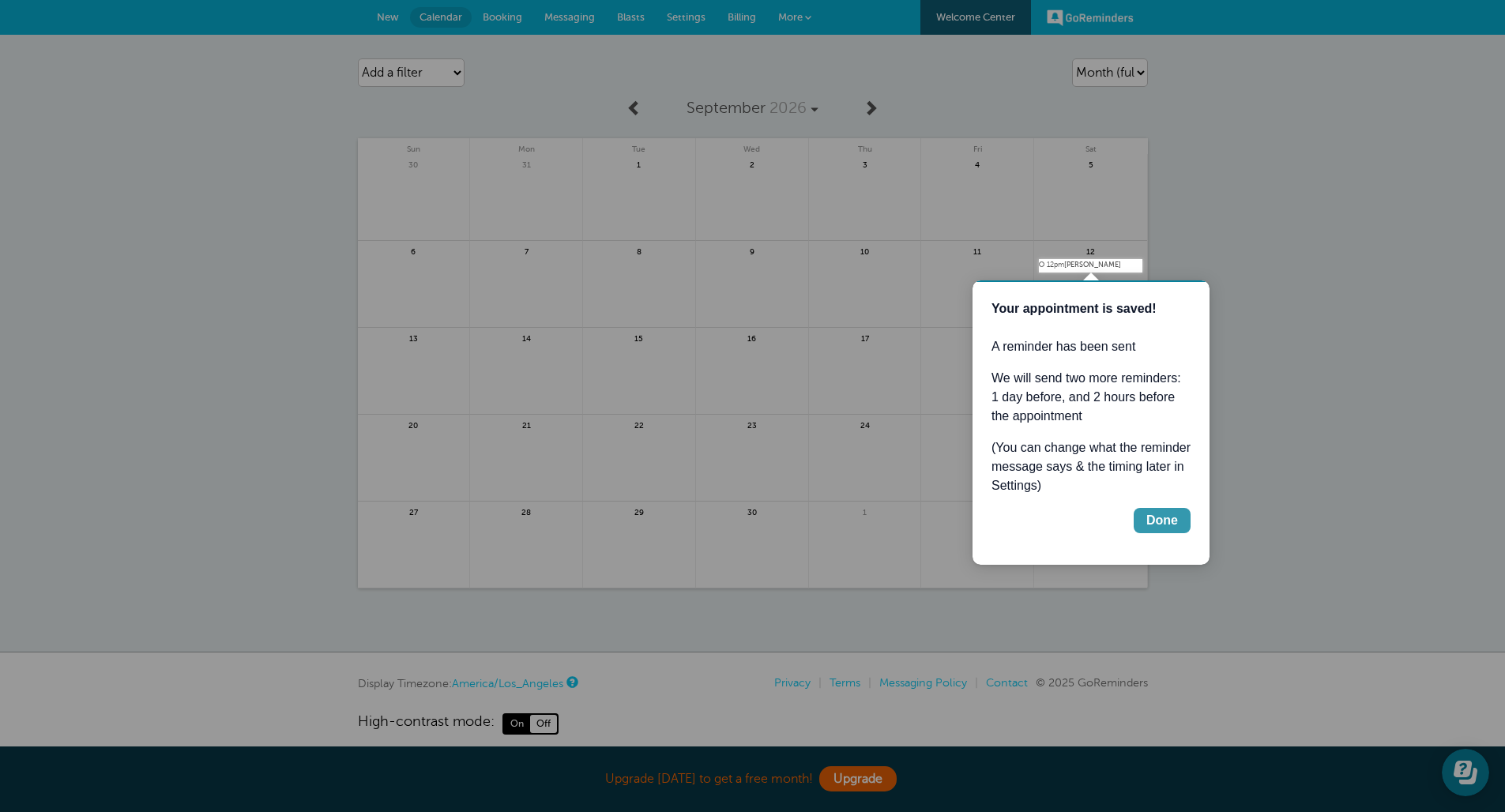
click at [1159, 514] on div "Done" at bounding box center [1162, 520] width 32 height 19
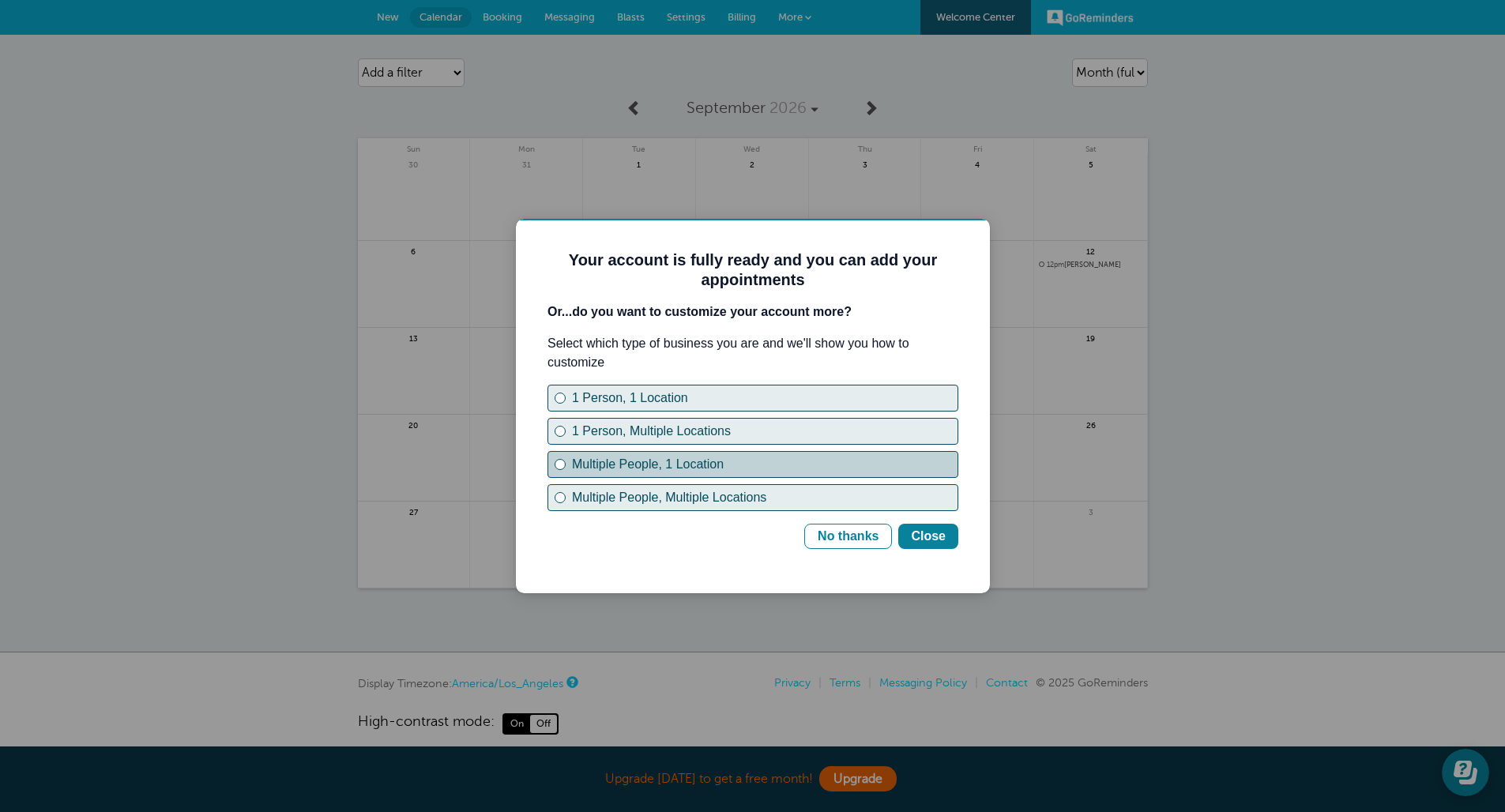
click at [826, 460] on div "Multiple People, 1 Location" at bounding box center [765, 464] width 385 height 19
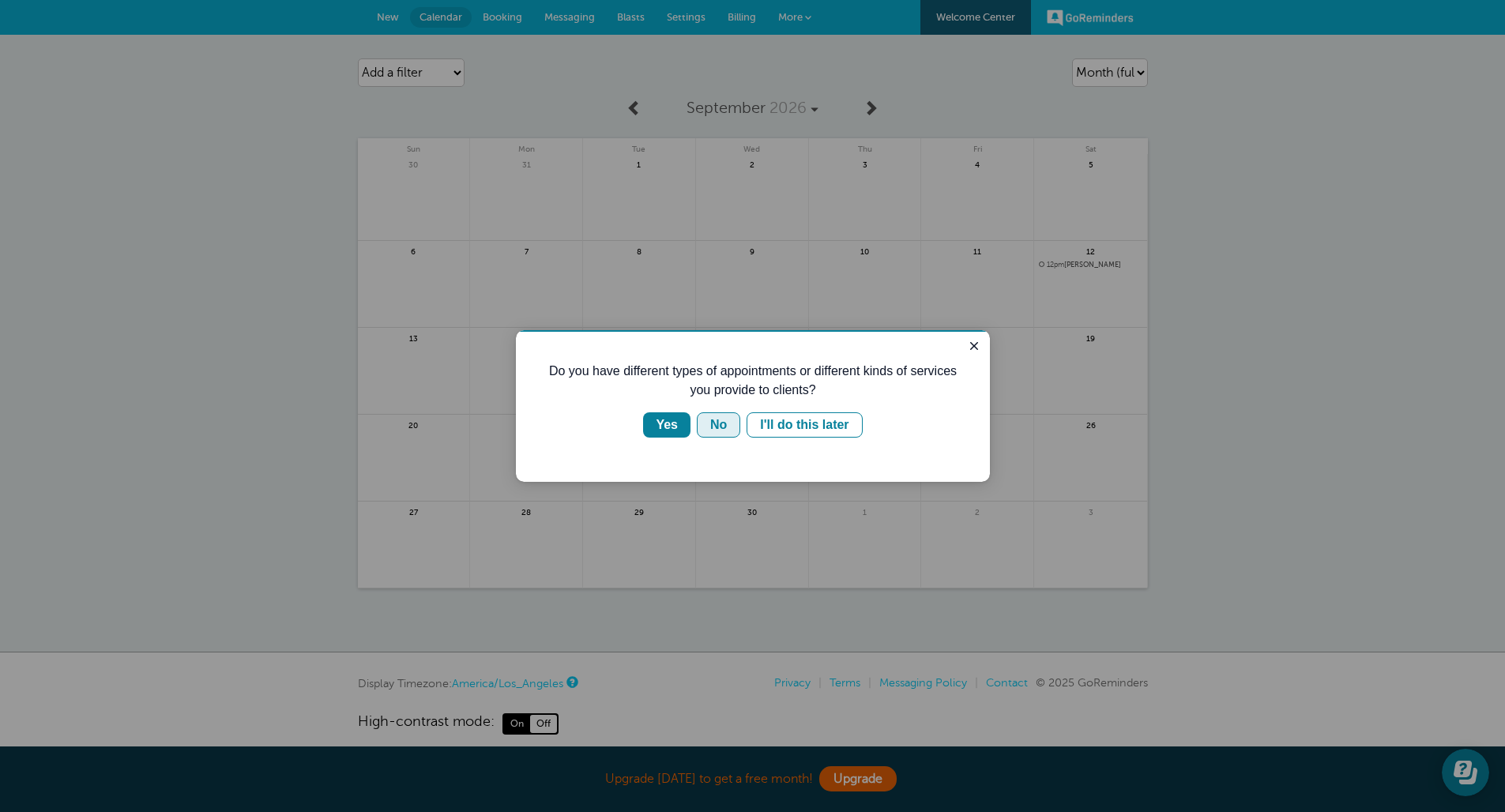
click at [717, 431] on div "No" at bounding box center [718, 424] width 16 height 19
click at [713, 427] on div "No" at bounding box center [718, 424] width 16 height 19
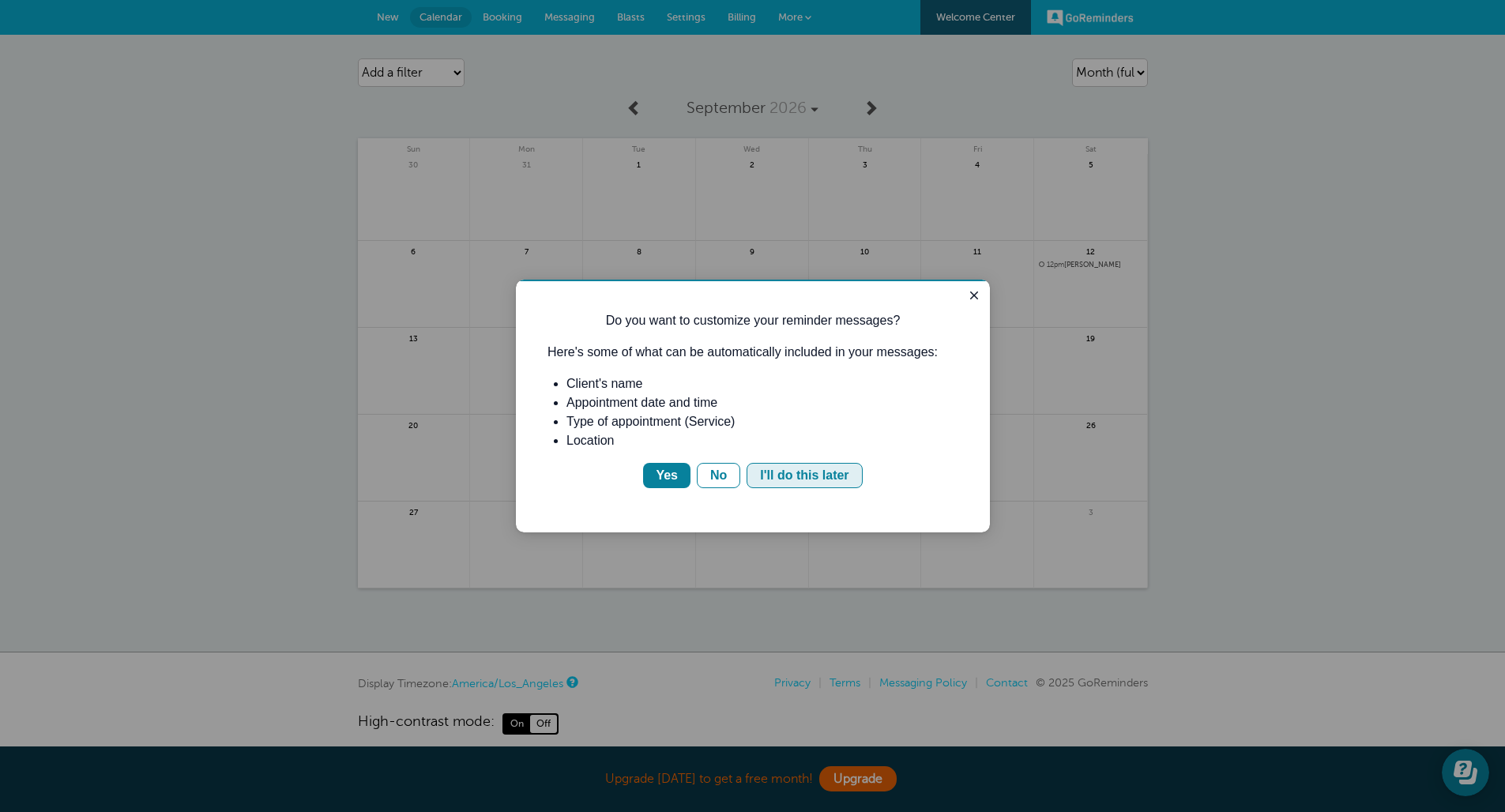
click at [800, 470] on div "I'll do this later" at bounding box center [804, 475] width 88 height 19
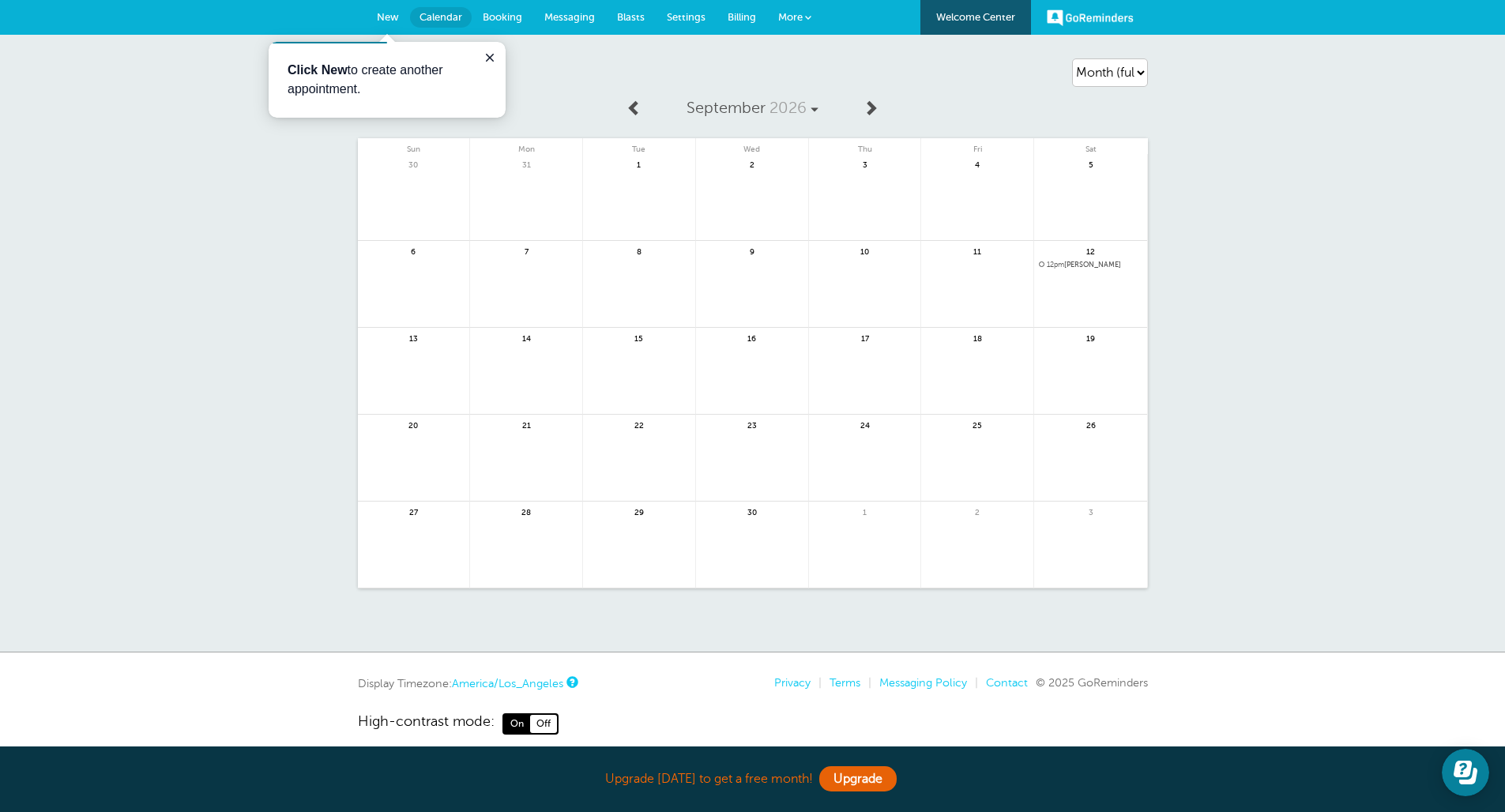
click at [392, 24] on link "New" at bounding box center [388, 17] width 45 height 35
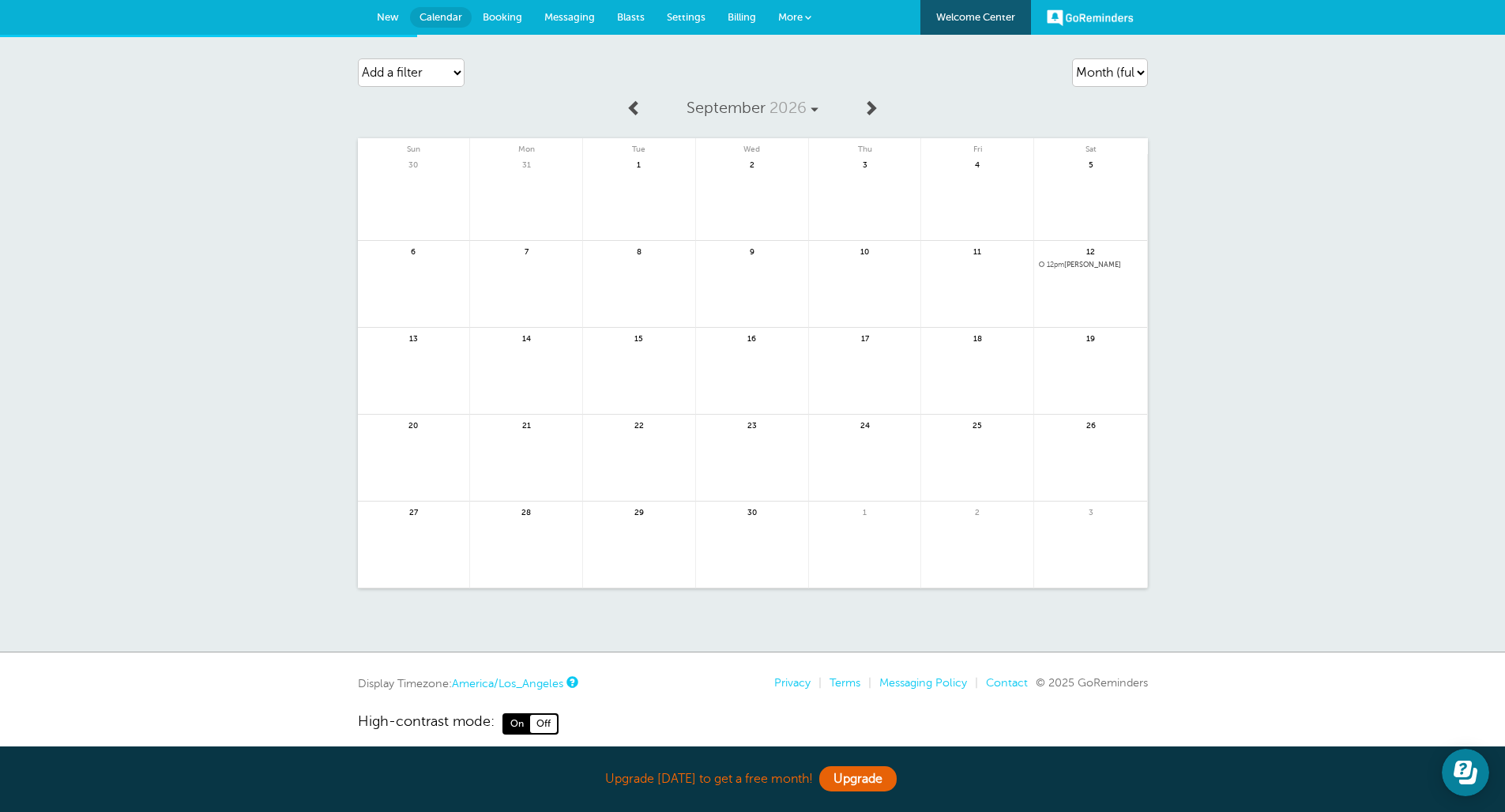
click at [389, 20] on span "New" at bounding box center [388, 16] width 22 height 12
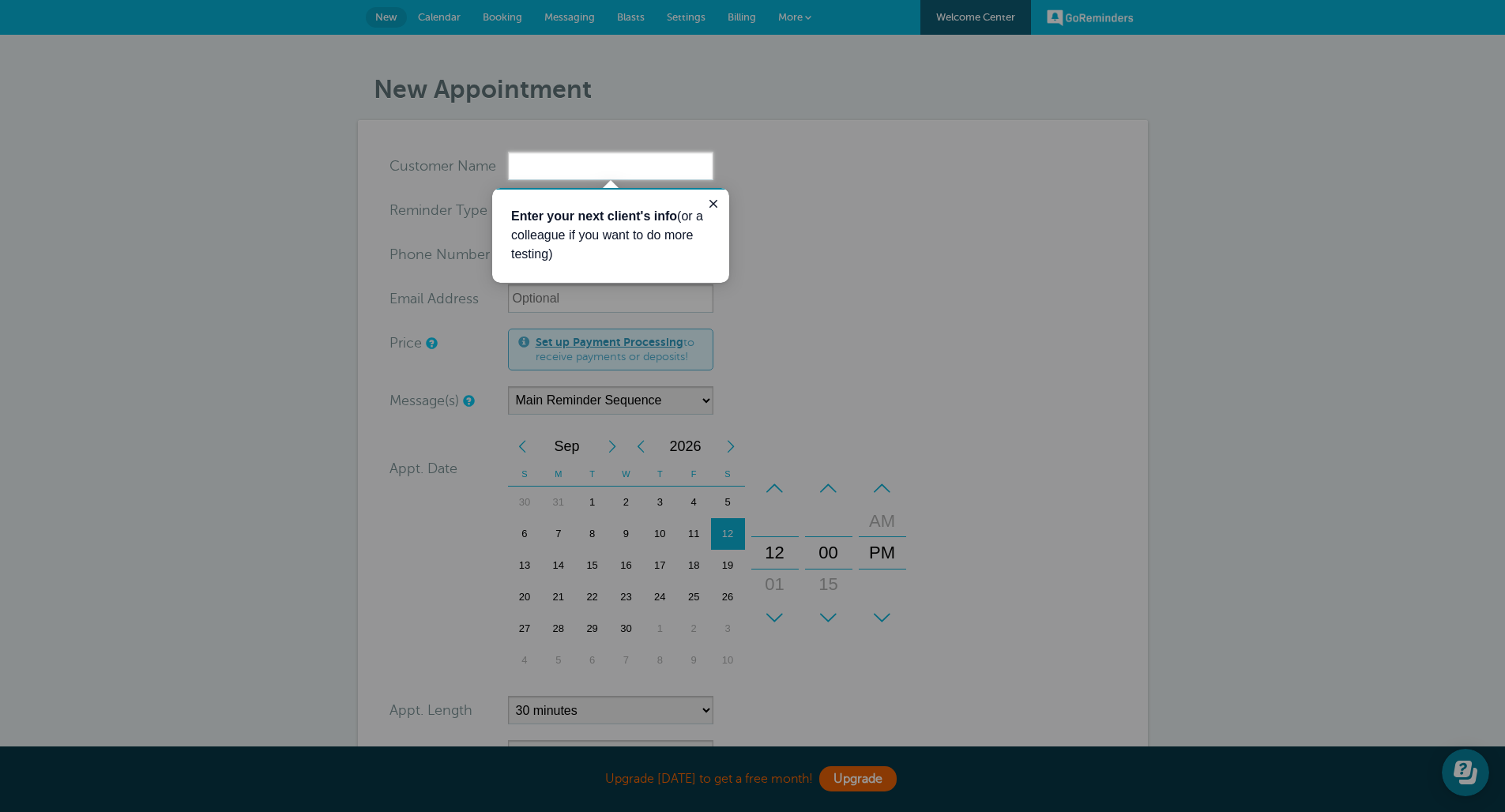
click at [600, 172] on input "x-no-autofill" at bounding box center [610, 165] width 205 height 28
click at [714, 206] on icon "Close guide" at bounding box center [713, 203] width 13 height 13
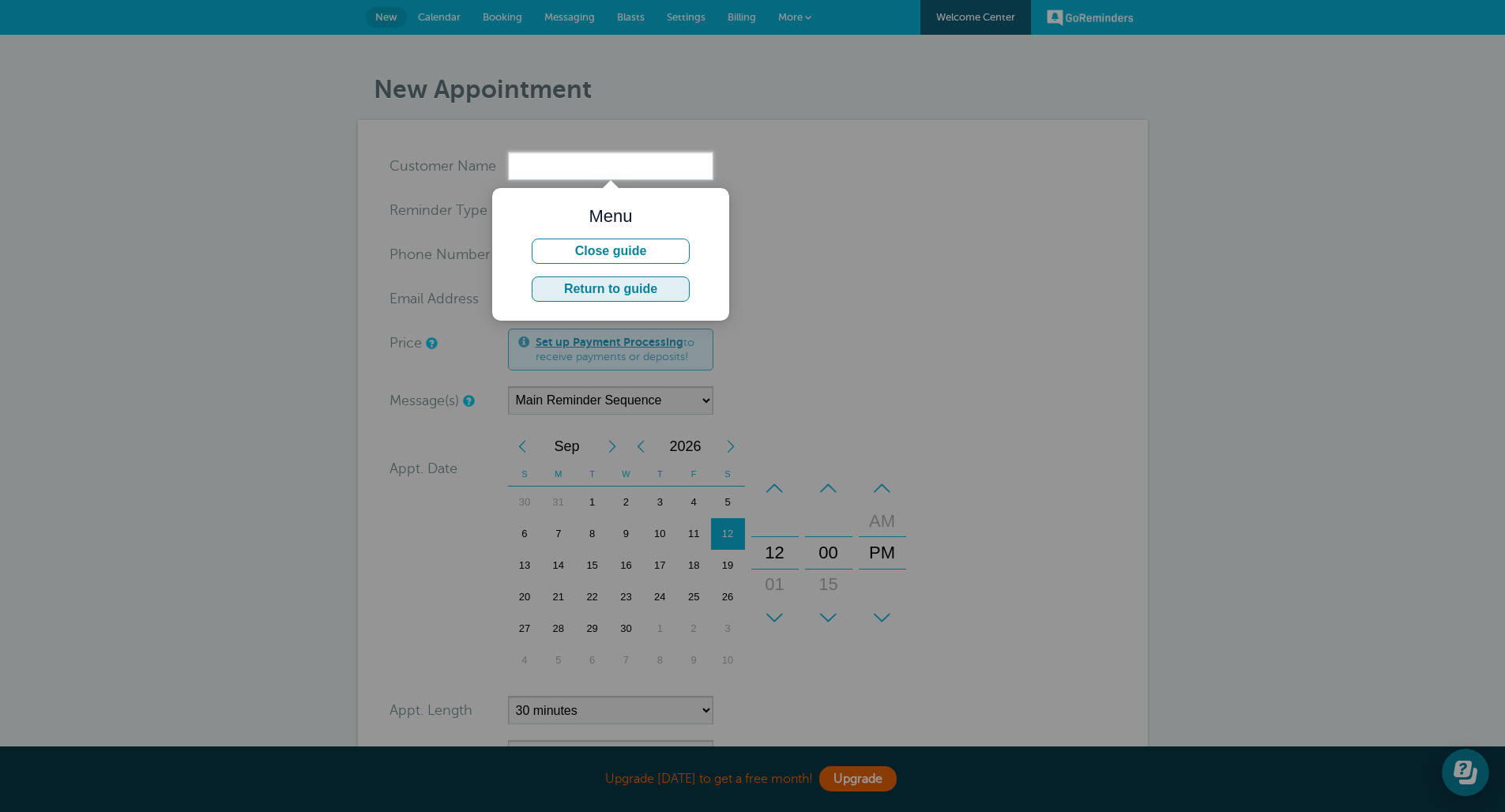
click at [657, 292] on button "Return to guide" at bounding box center [610, 289] width 158 height 25
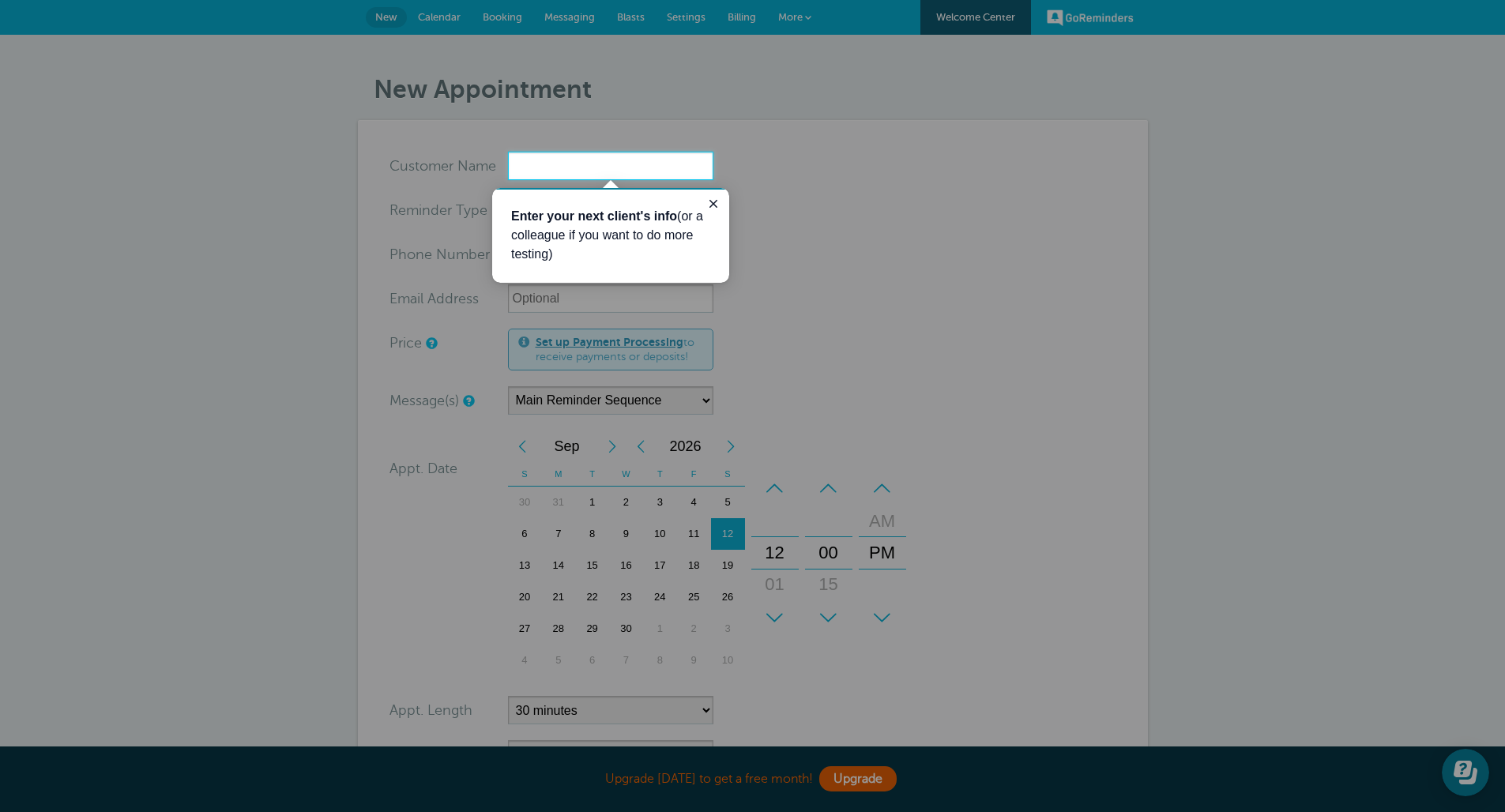
click at [629, 173] on input "x-no-autofill" at bounding box center [610, 165] width 205 height 28
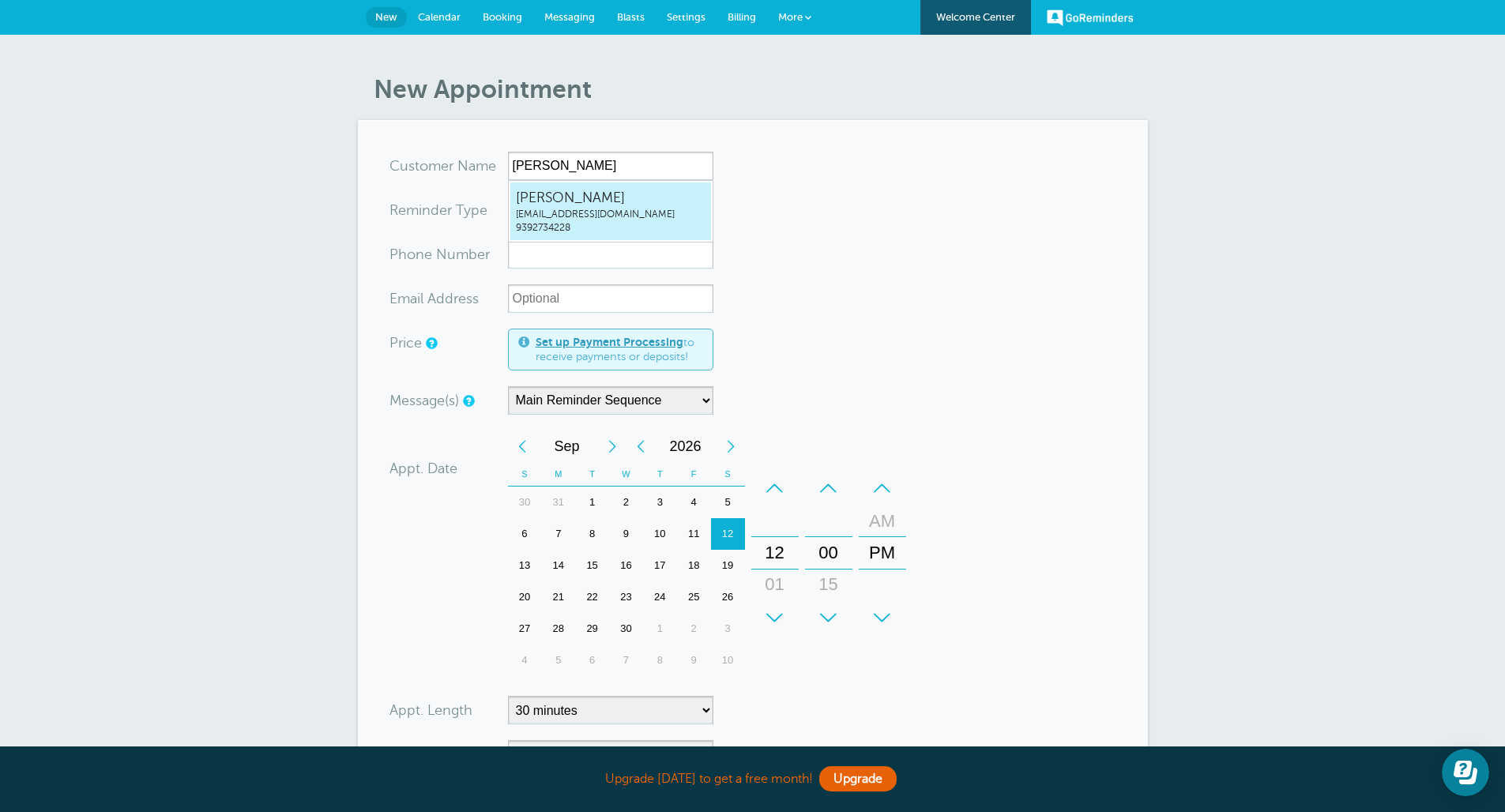
type input "Eduardo123eperez@uccaribe.edu9392734228"
type input "Eduardo"
type input "9392734228"
type input "123eperez@uccaribe.edu"
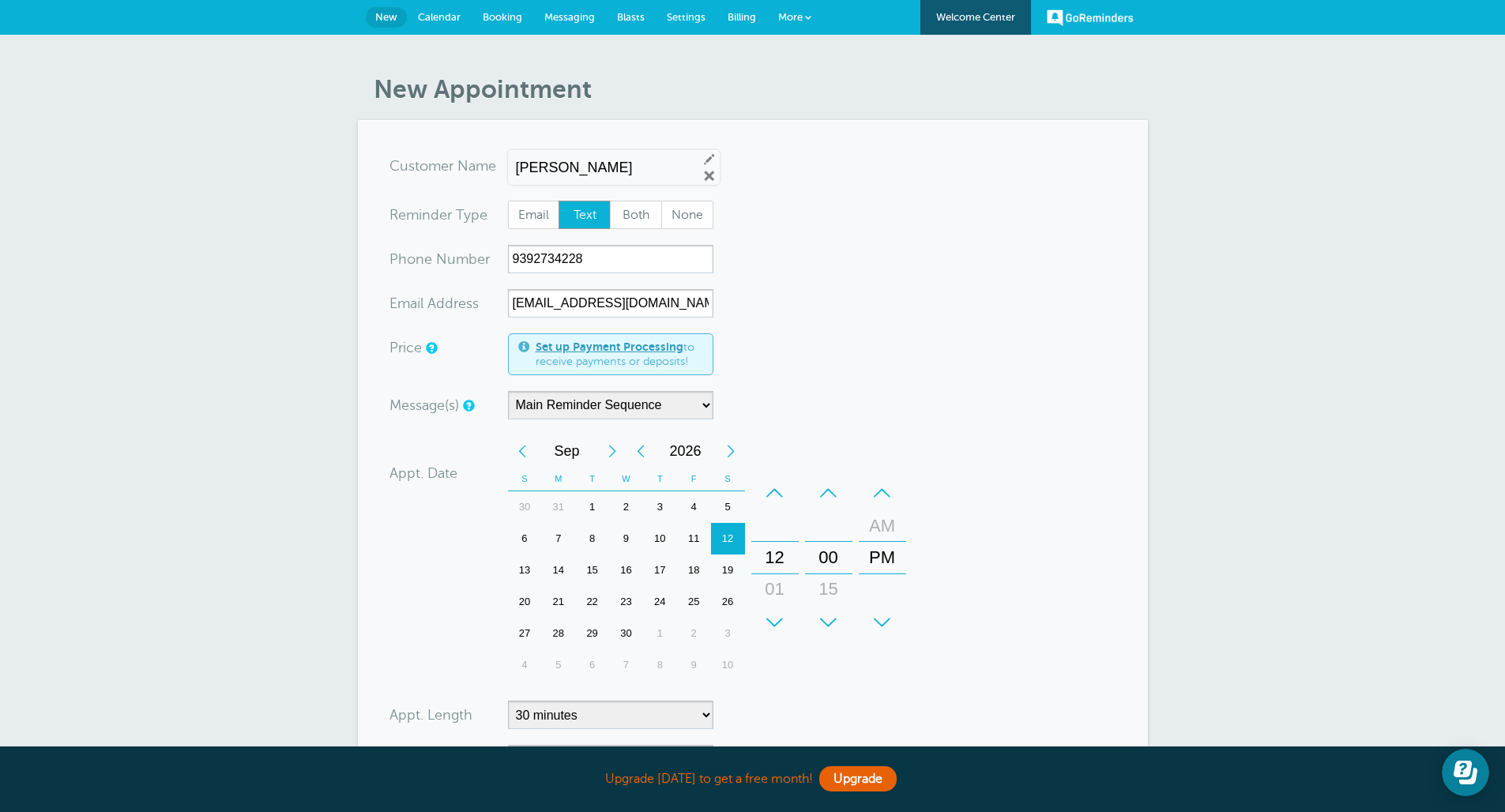
scroll to position [23, 0]
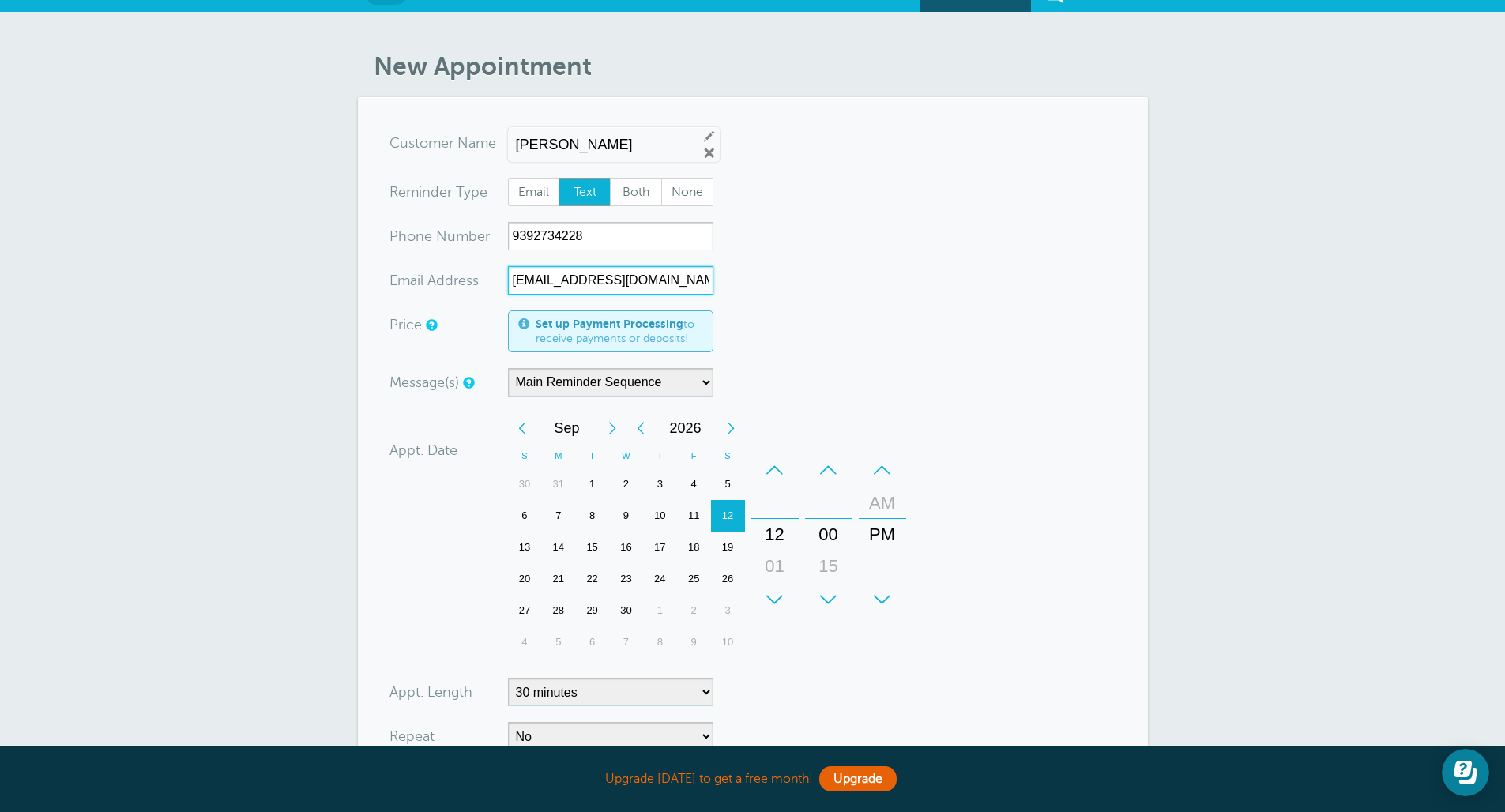
click at [639, 270] on input "123eperez@uccaribe.edu" at bounding box center [610, 280] width 205 height 28
click at [740, 249] on form "You are creating a new customer. To use an existing customer select one from th…" at bounding box center [753, 521] width 727 height 785
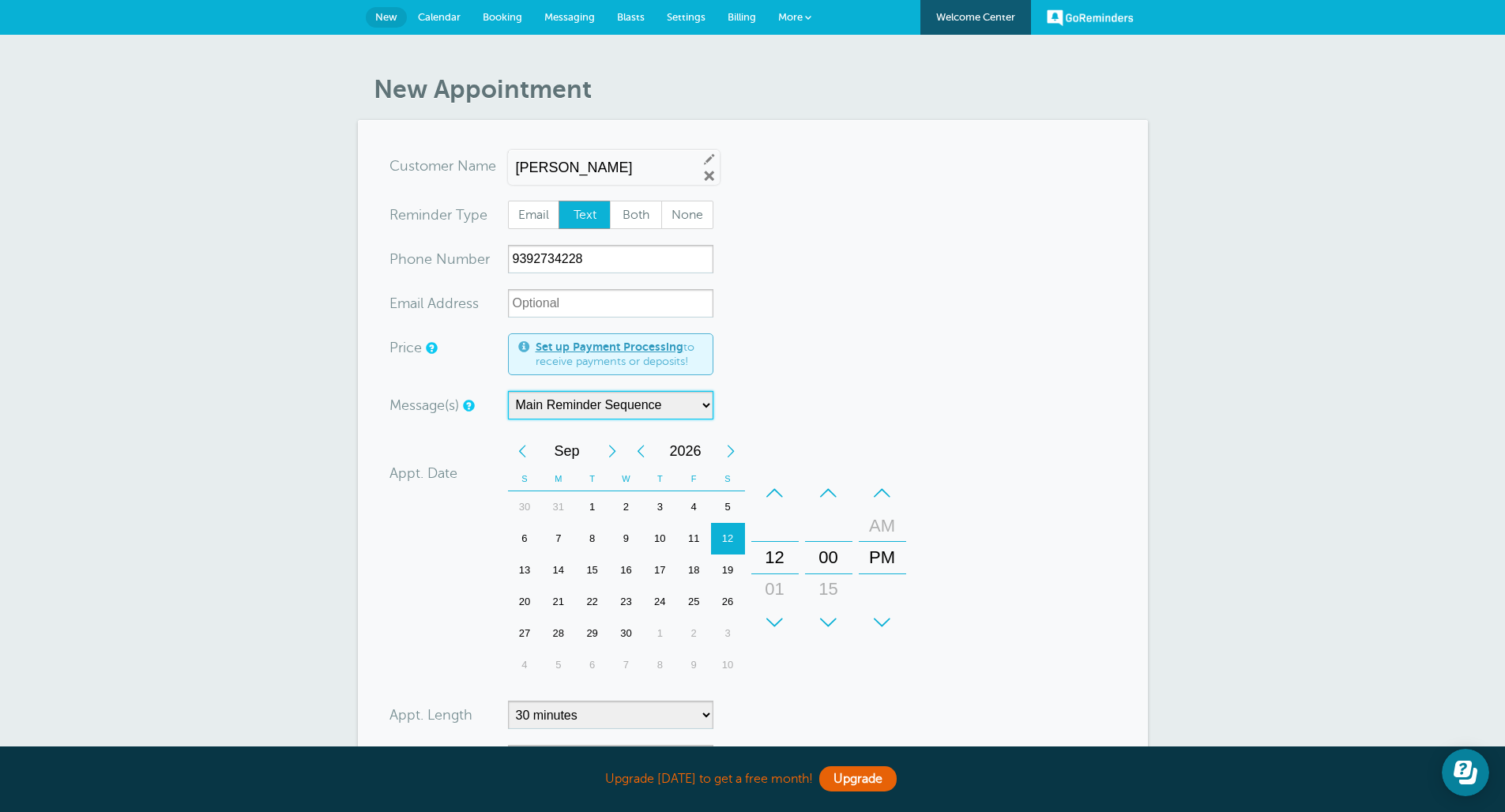
scroll to position [395, 0]
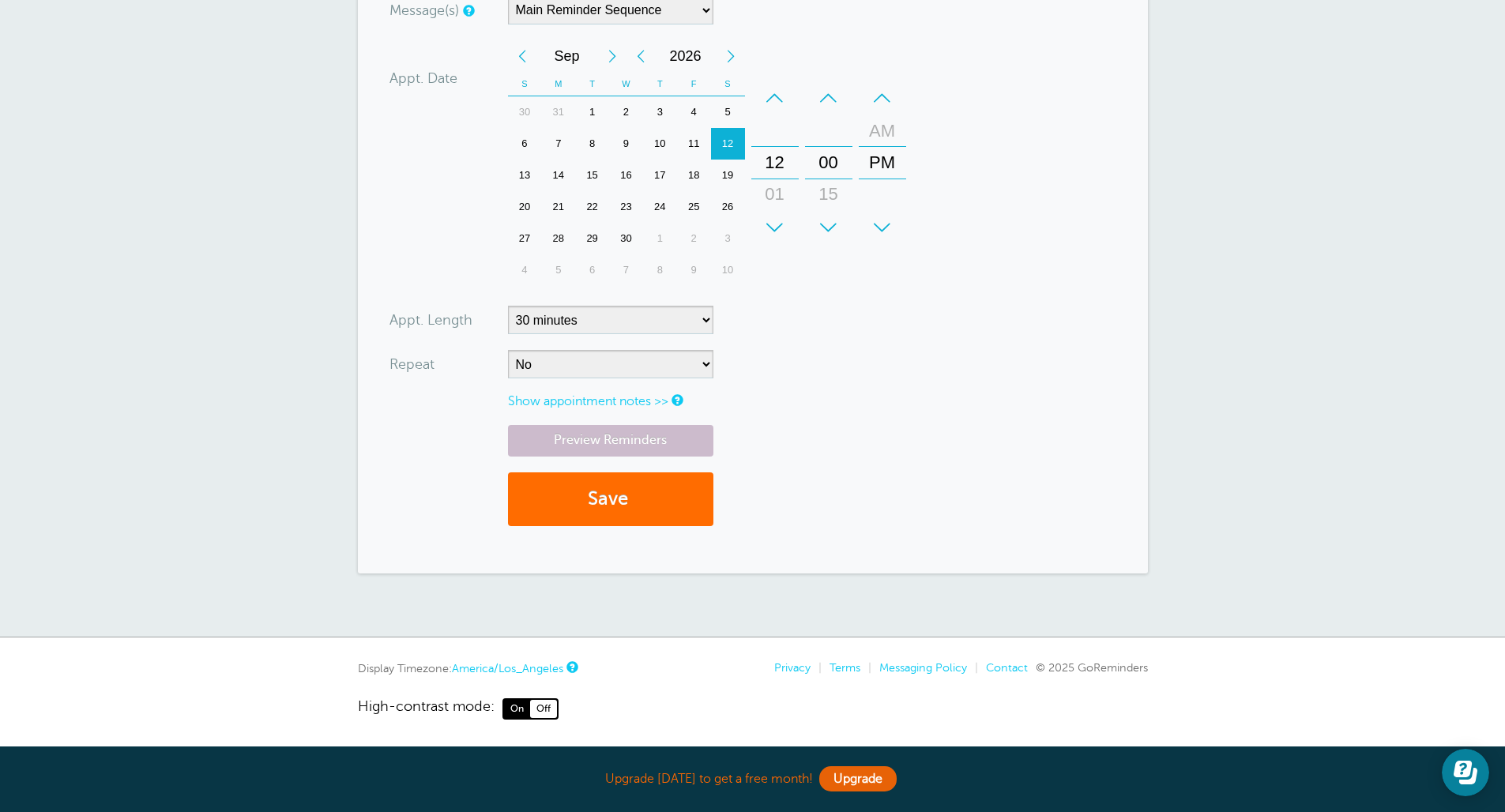
click at [579, 495] on button "Save" at bounding box center [610, 500] width 205 height 54
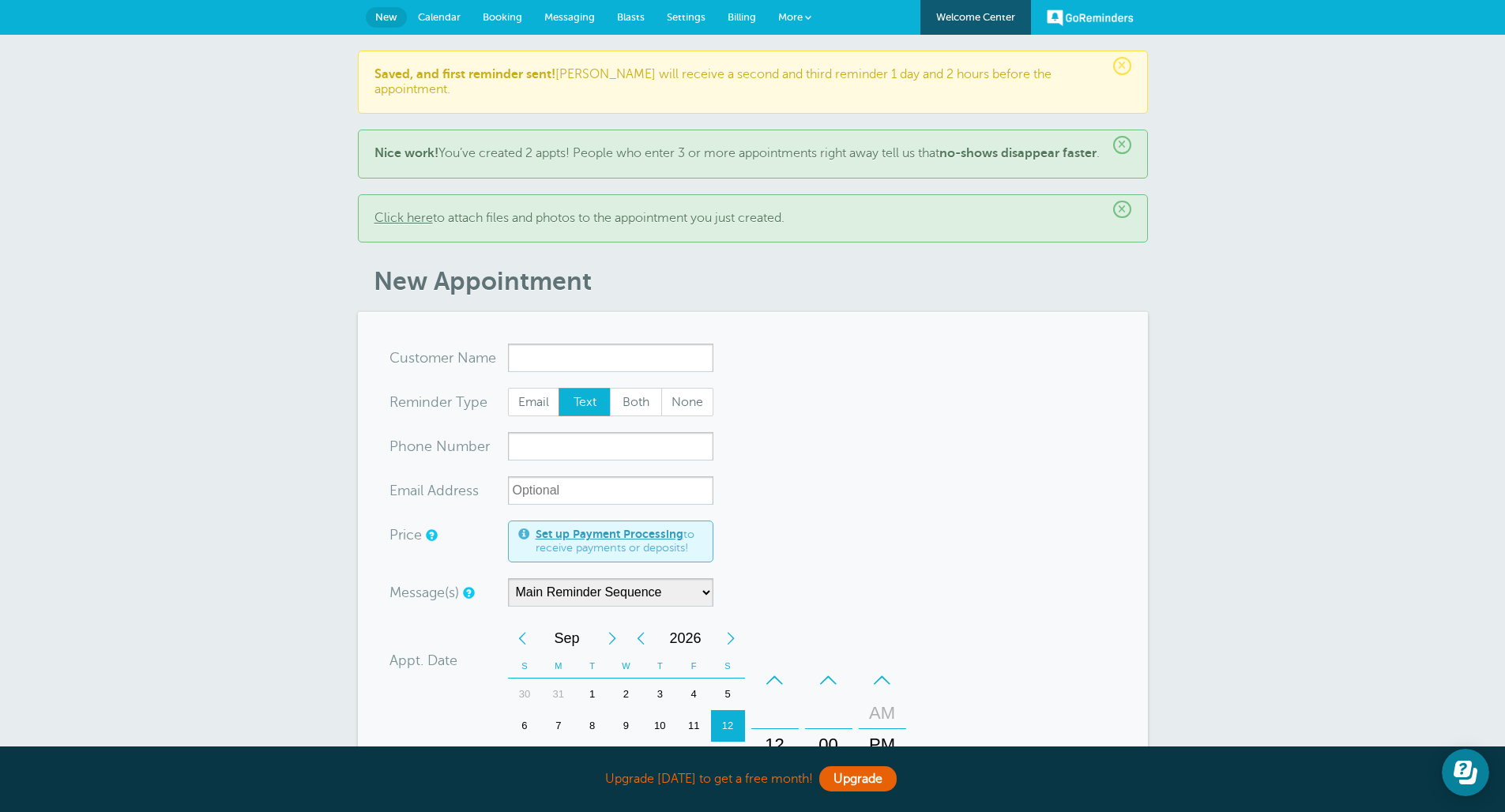
click at [704, 17] on link "Settings" at bounding box center [686, 17] width 61 height 35
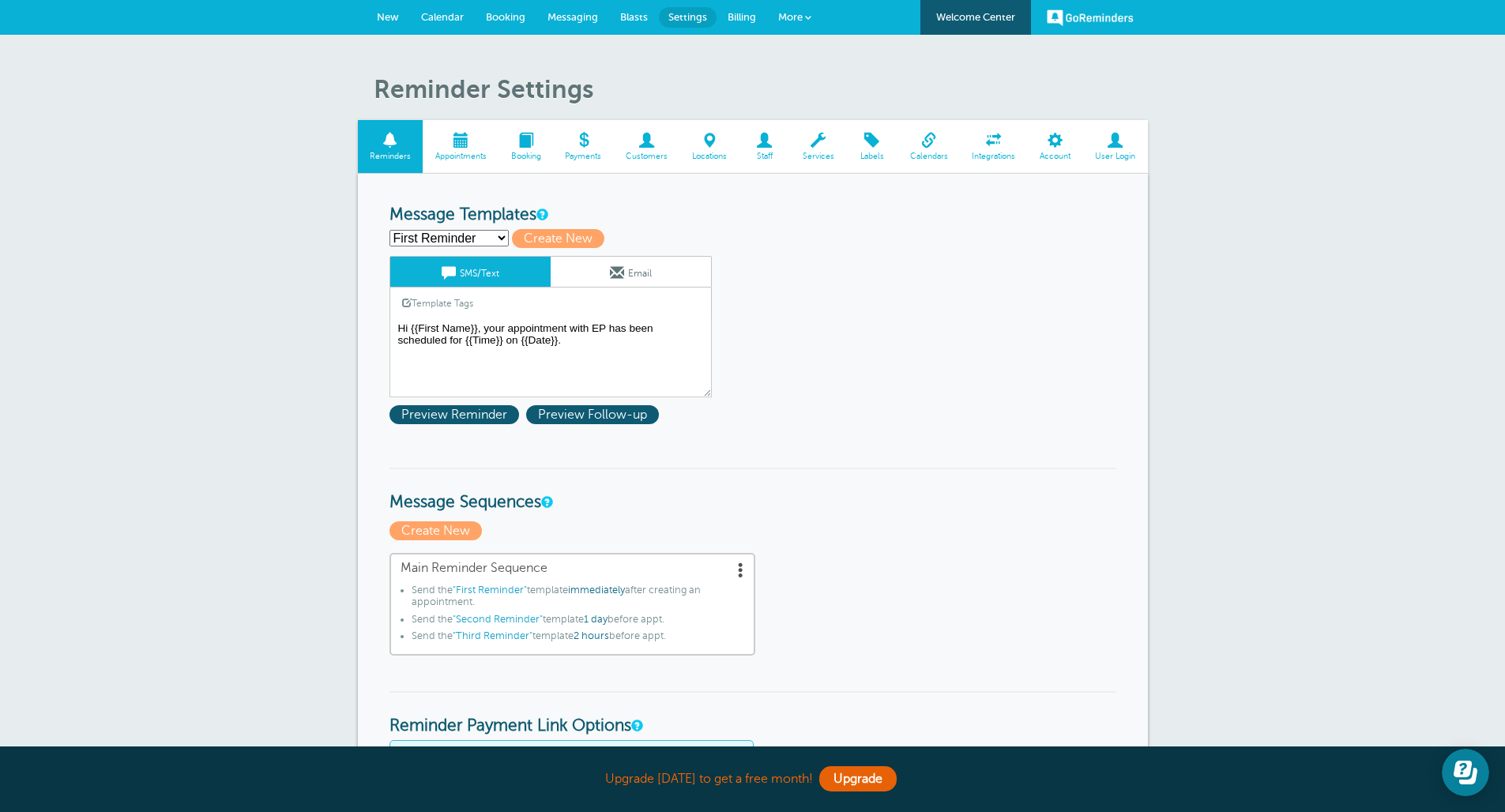
click at [652, 138] on span at bounding box center [647, 140] width 66 height 15
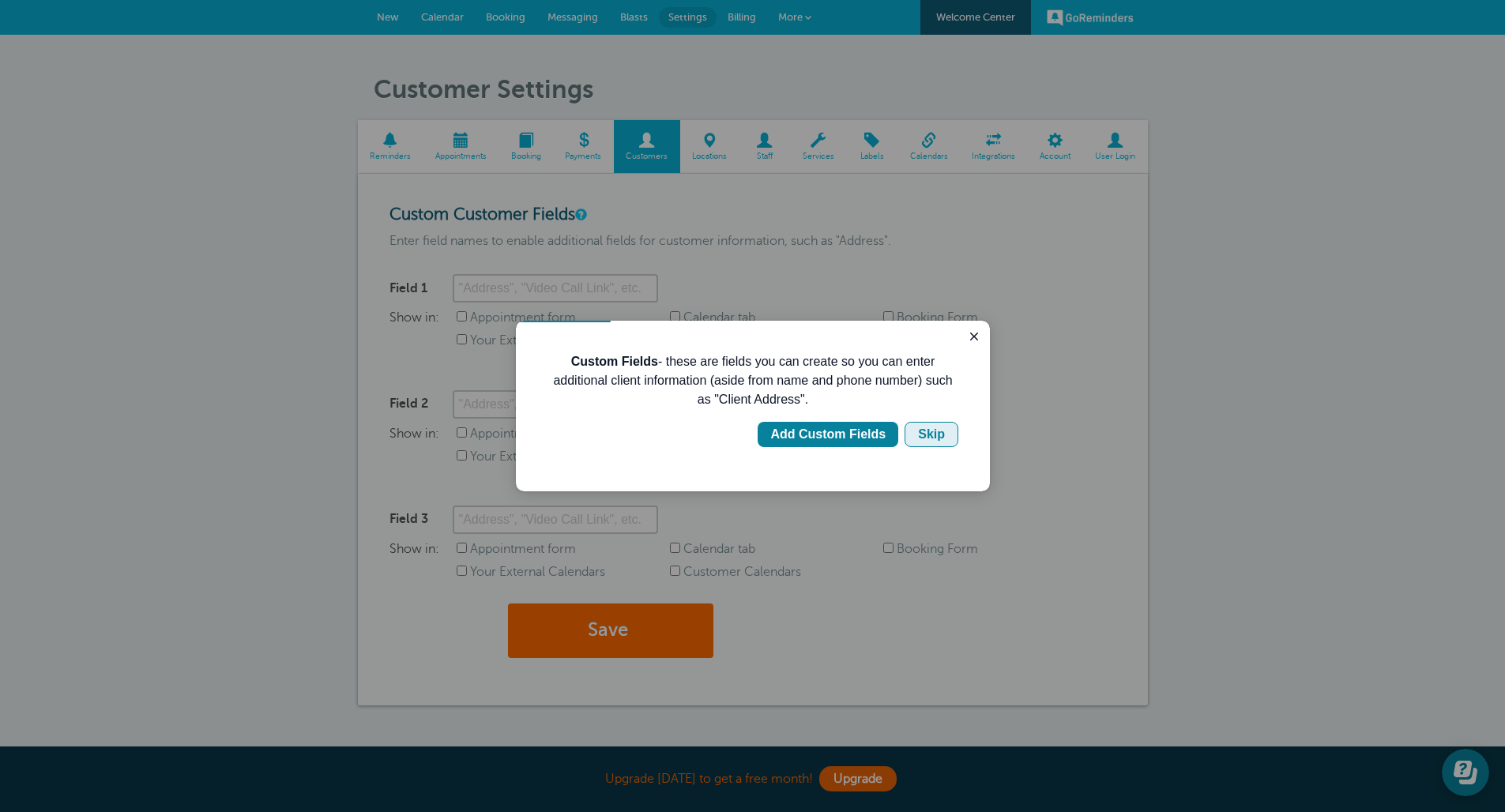
click at [943, 428] on div "Skip" at bounding box center [931, 434] width 27 height 19
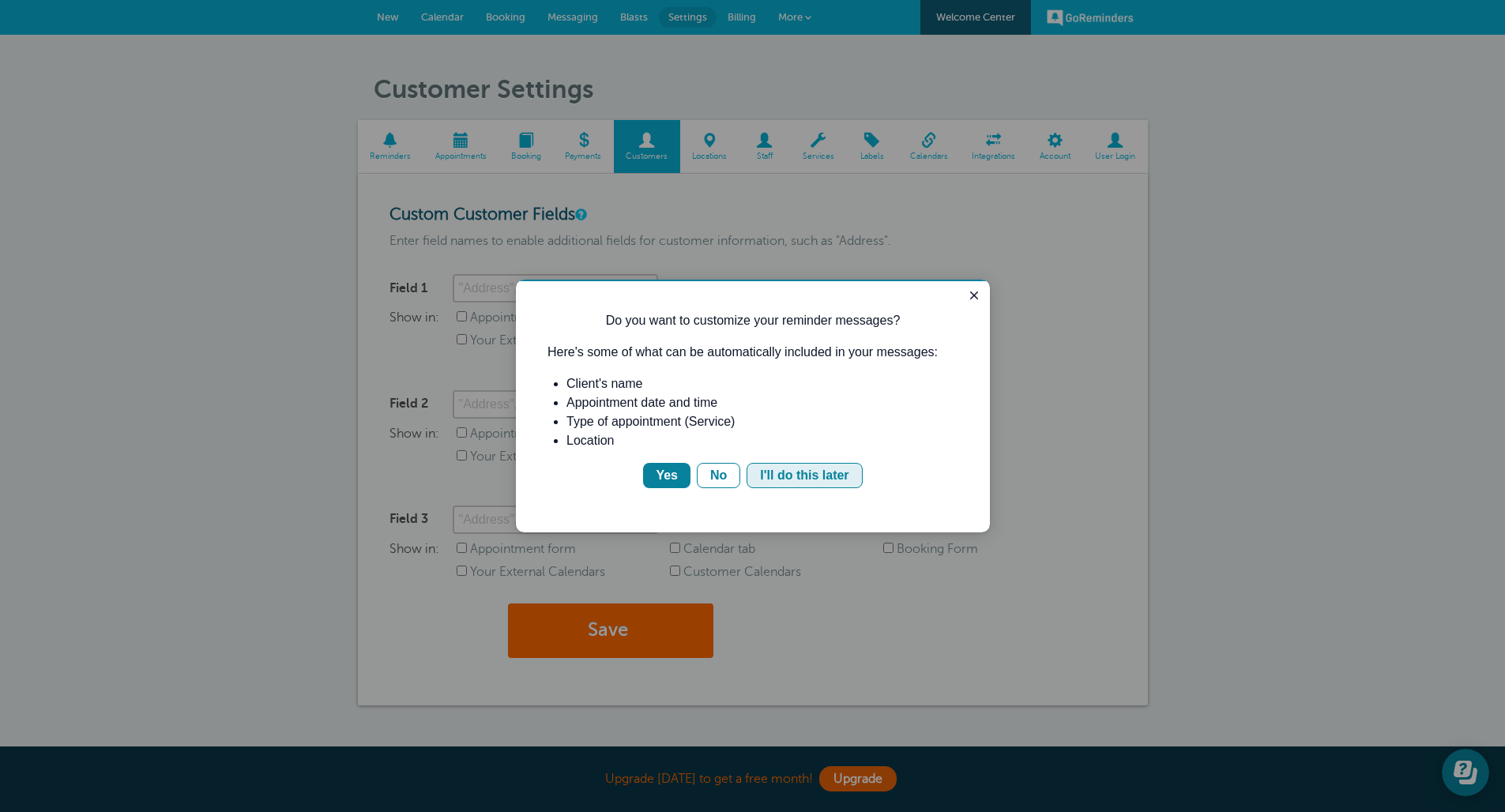
click at [806, 473] on div "I'll do this later" at bounding box center [804, 475] width 88 height 19
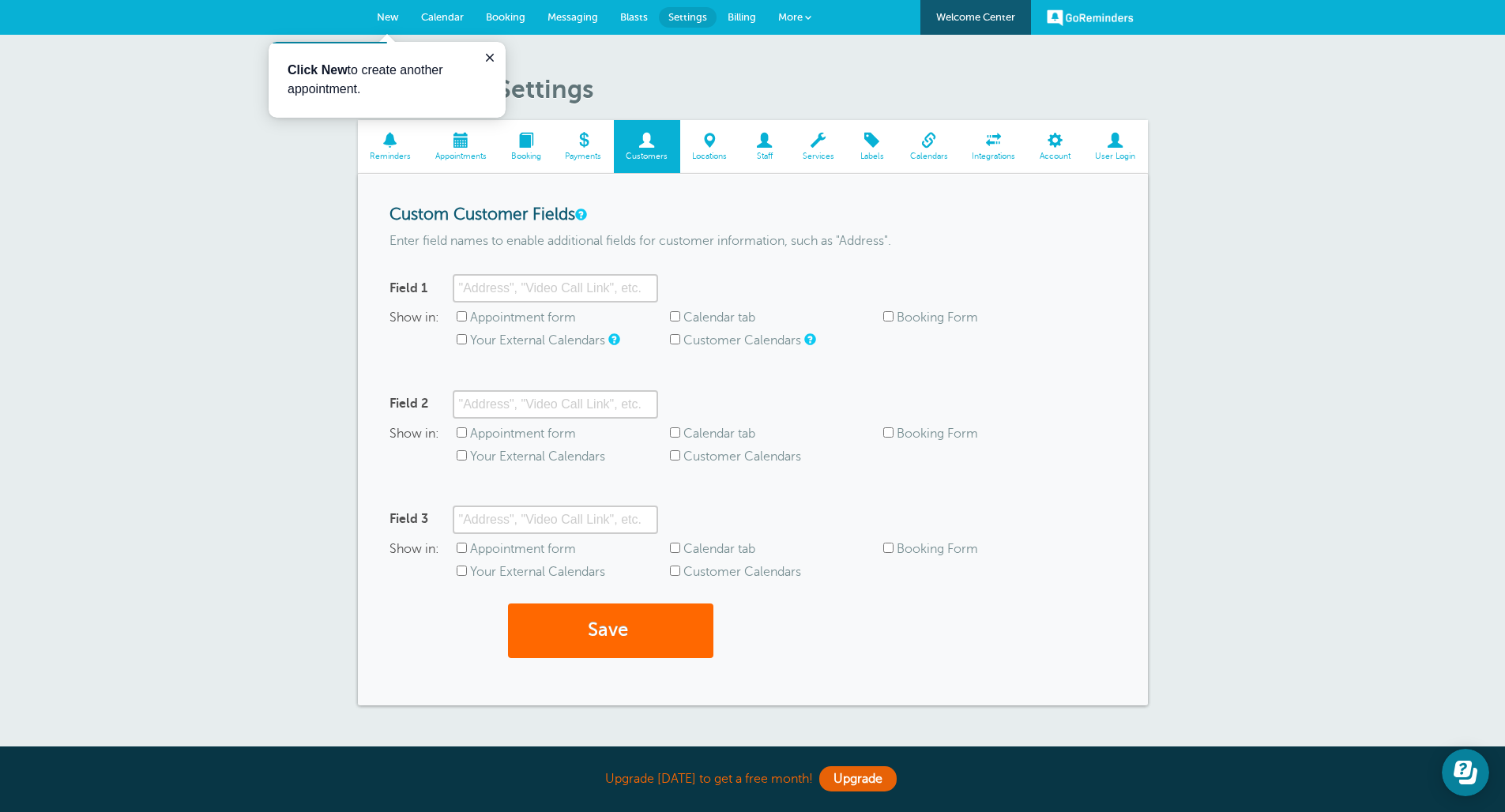
click at [990, 133] on span at bounding box center [994, 140] width 68 height 15
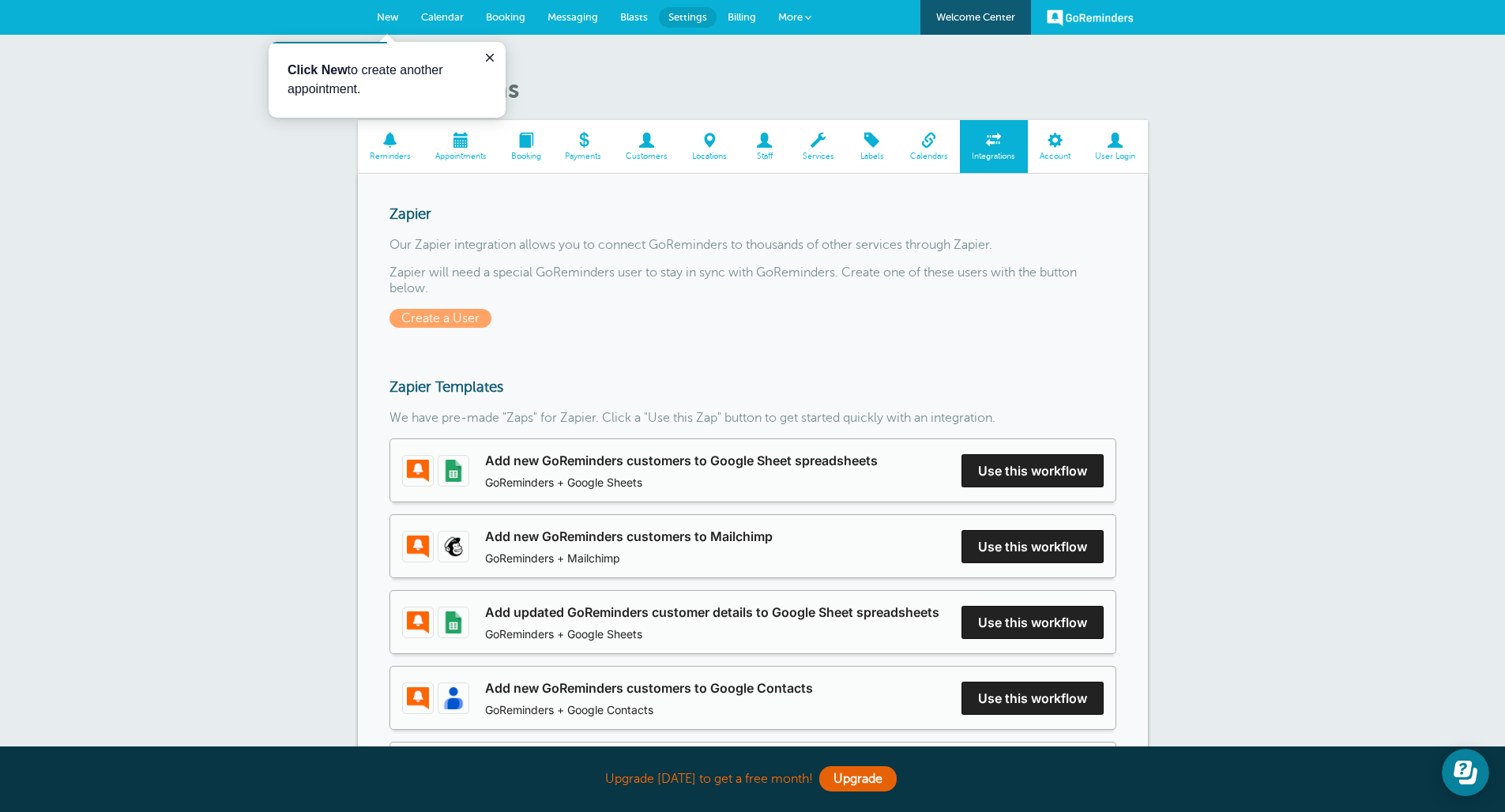
click at [692, 161] on link "Locations" at bounding box center [709, 146] width 59 height 53
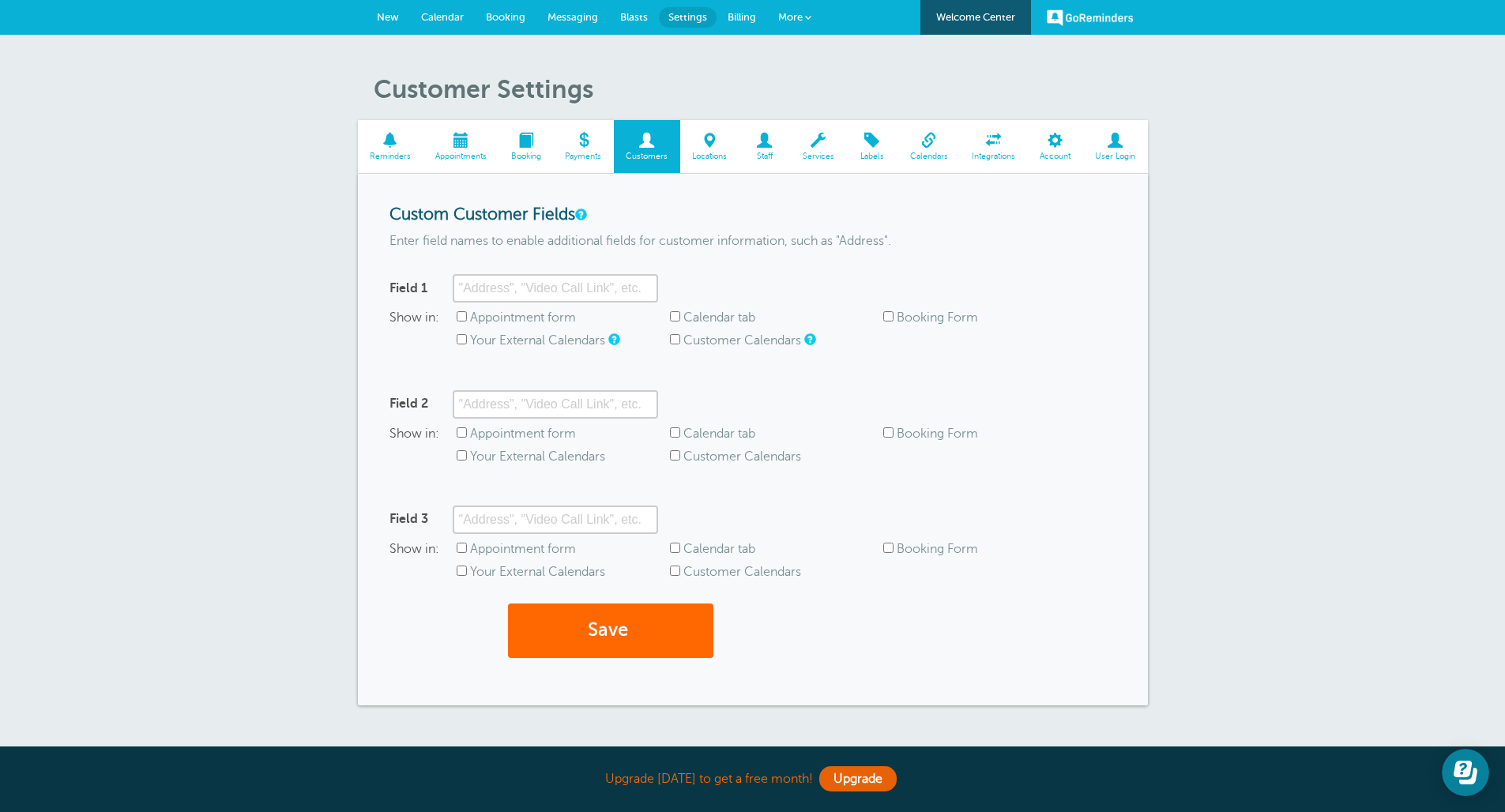
click at [532, 152] on span "Booking" at bounding box center [525, 156] width 39 height 9
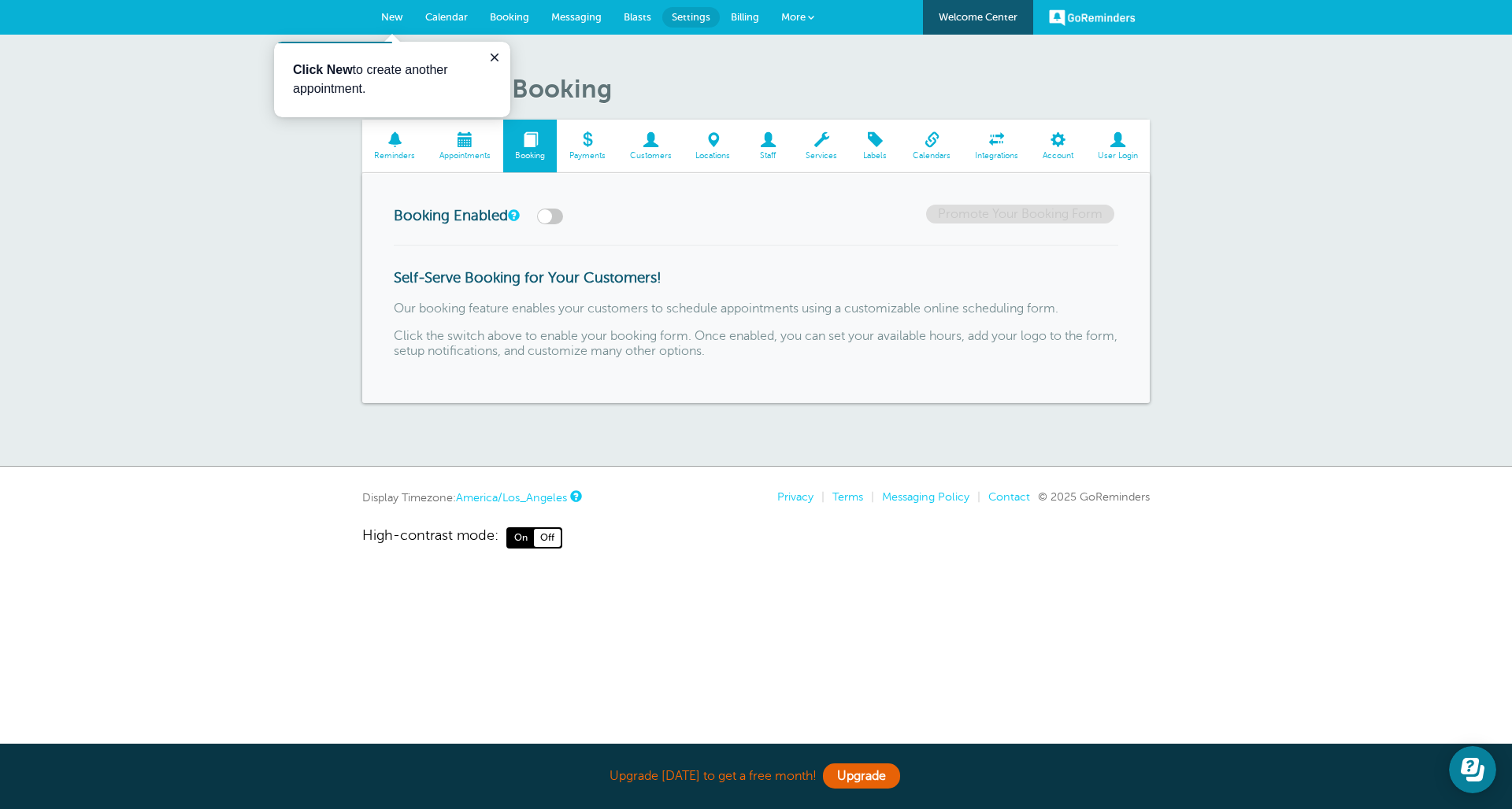
click at [460, 151] on span "Appointments" at bounding box center [465, 156] width 60 height 9
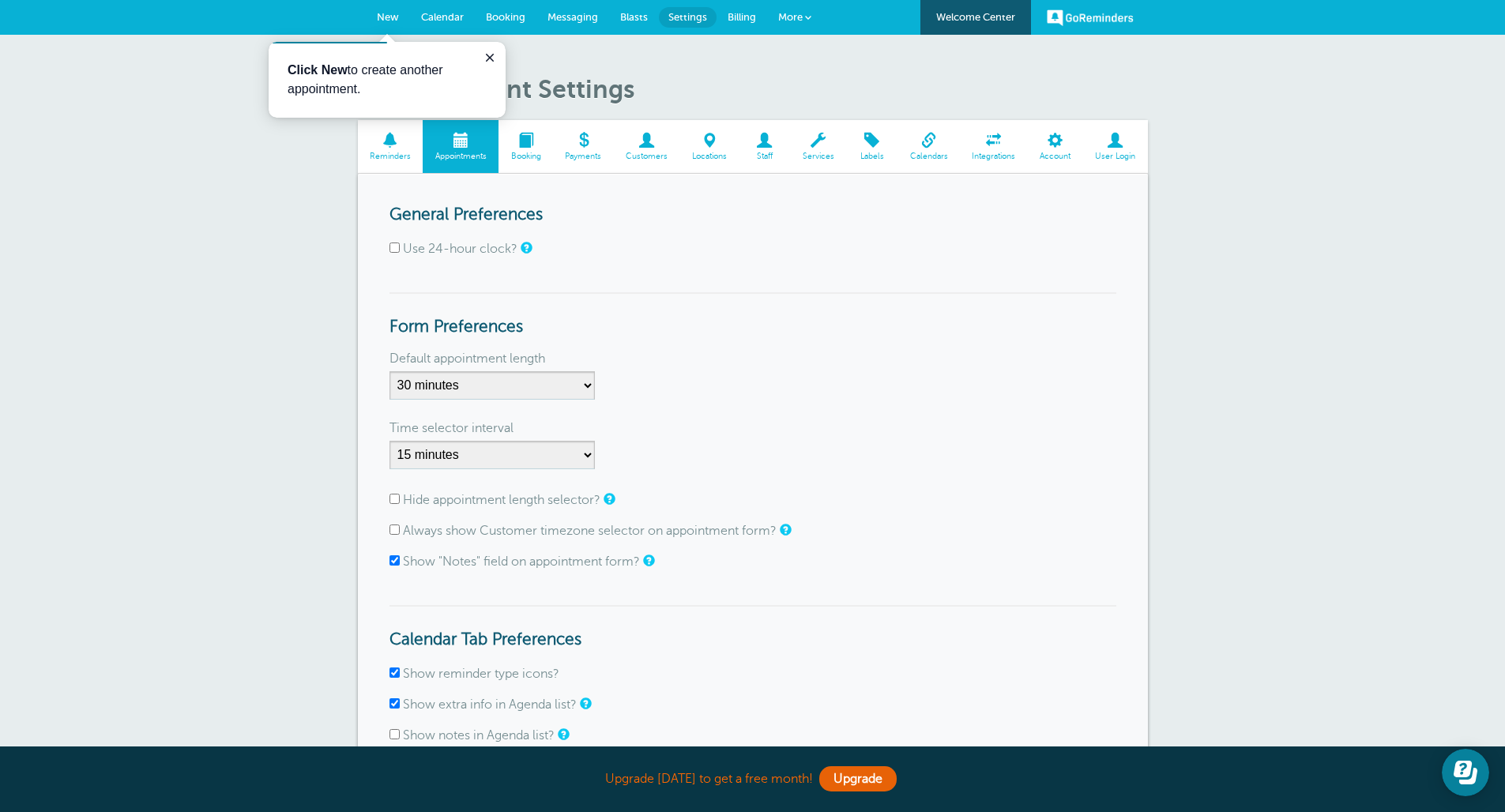
click at [637, 133] on span at bounding box center [647, 140] width 66 height 15
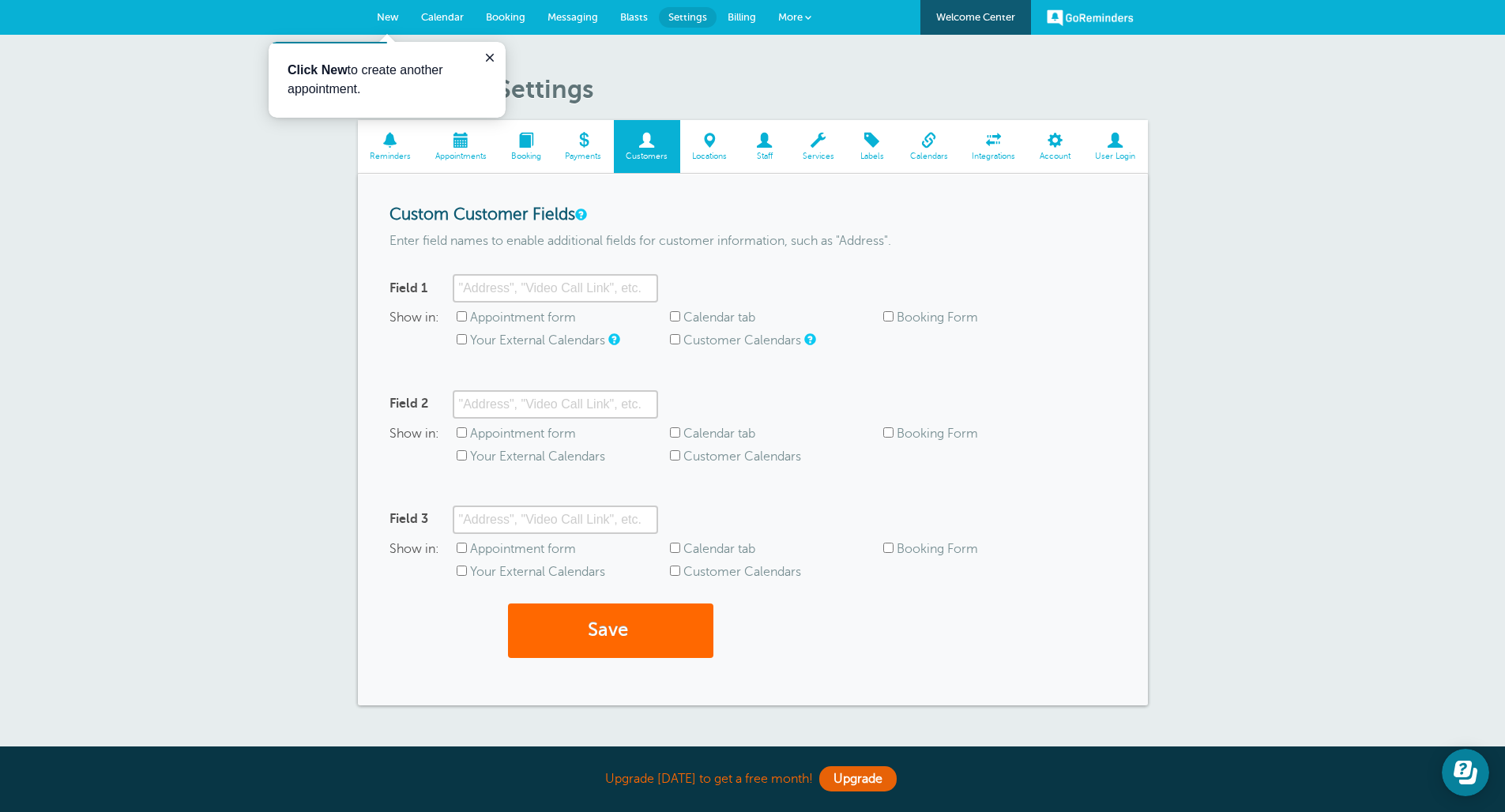
click at [405, 164] on link "Reminders" at bounding box center [391, 146] width 65 height 53
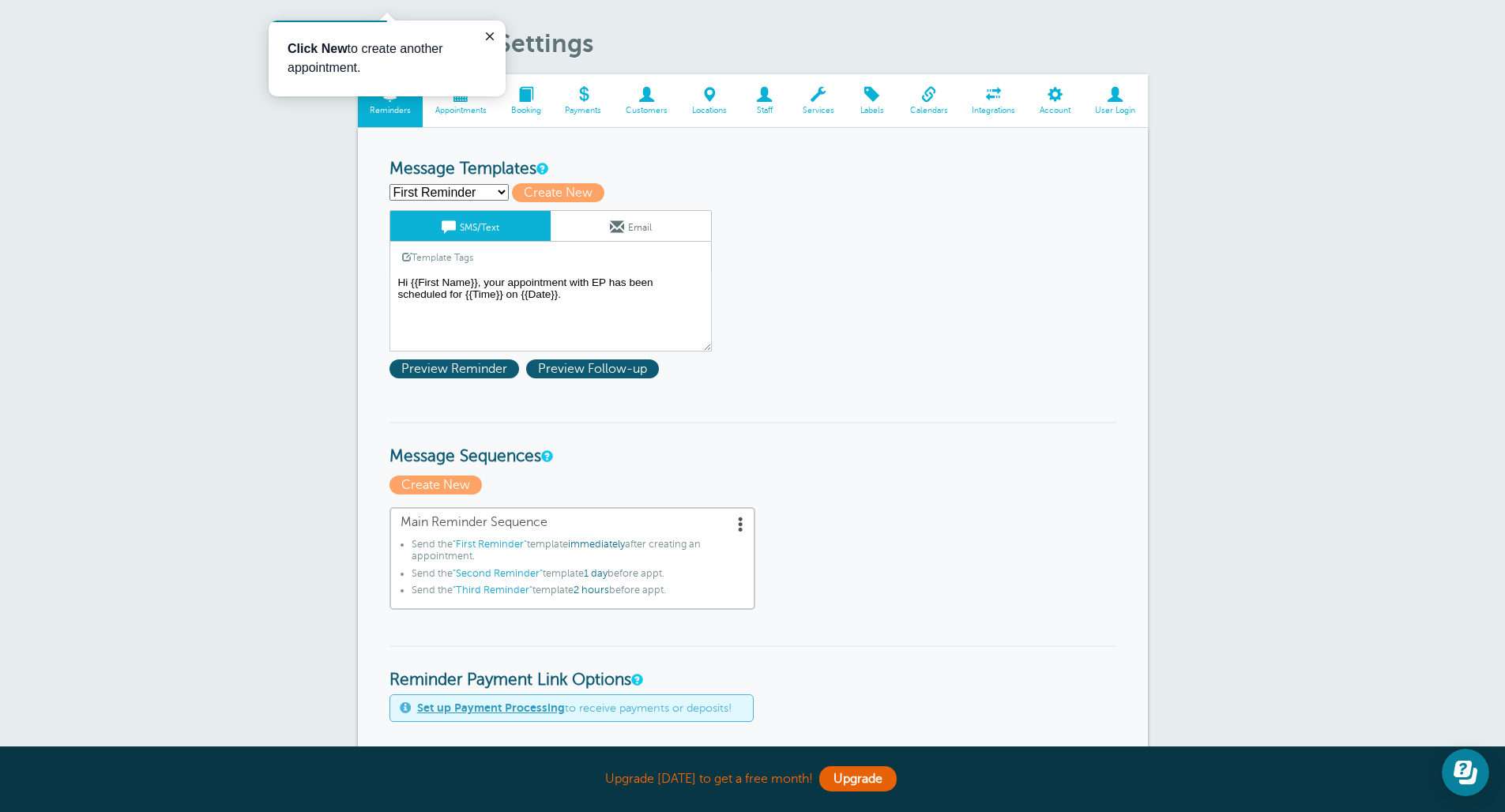
scroll to position [104, 0]
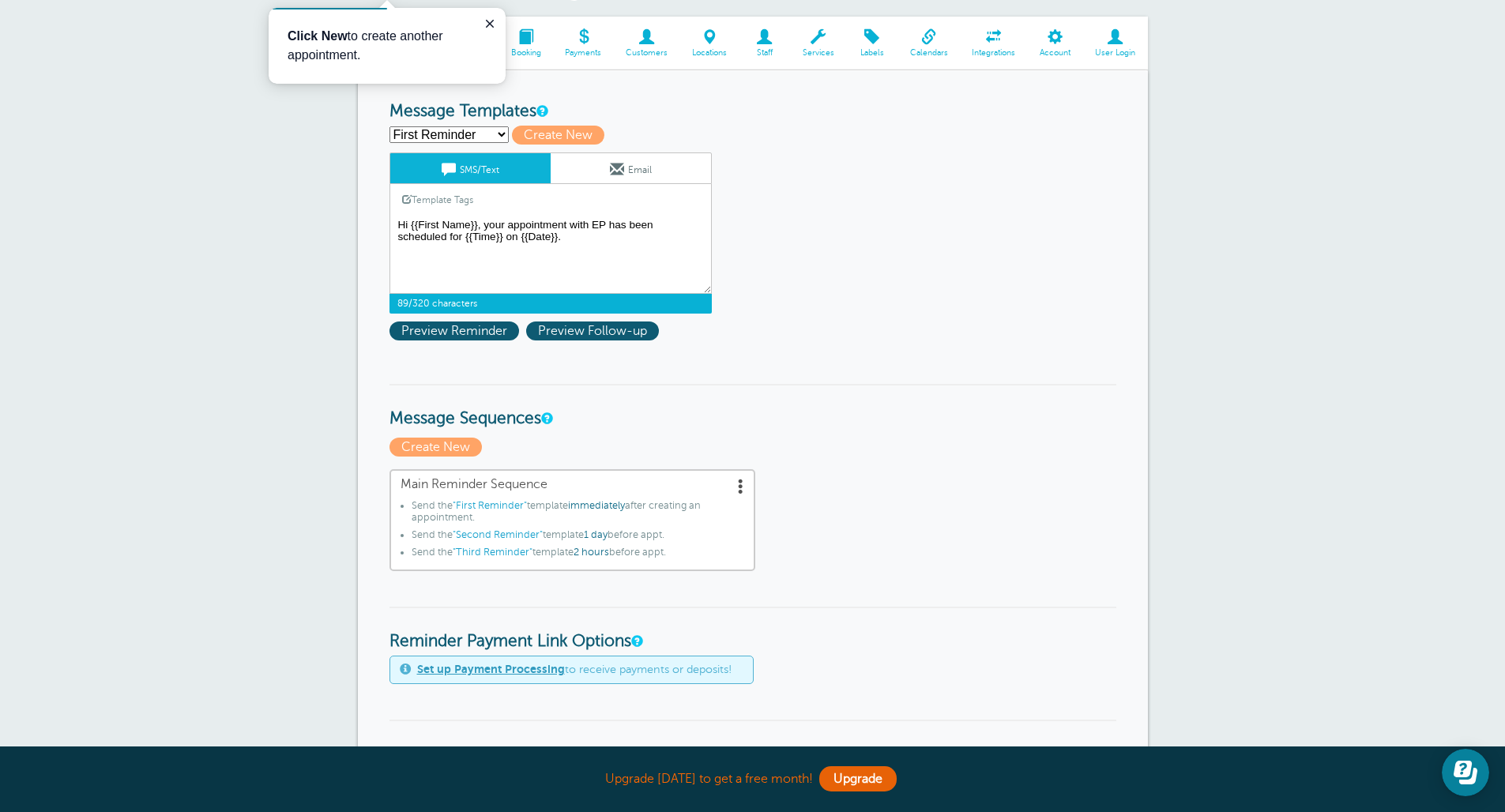
click at [558, 253] on textarea "Hi {{First Name}}, your appointment with EP has been scheduled for {{Time}} on …" at bounding box center [550, 254] width 322 height 79
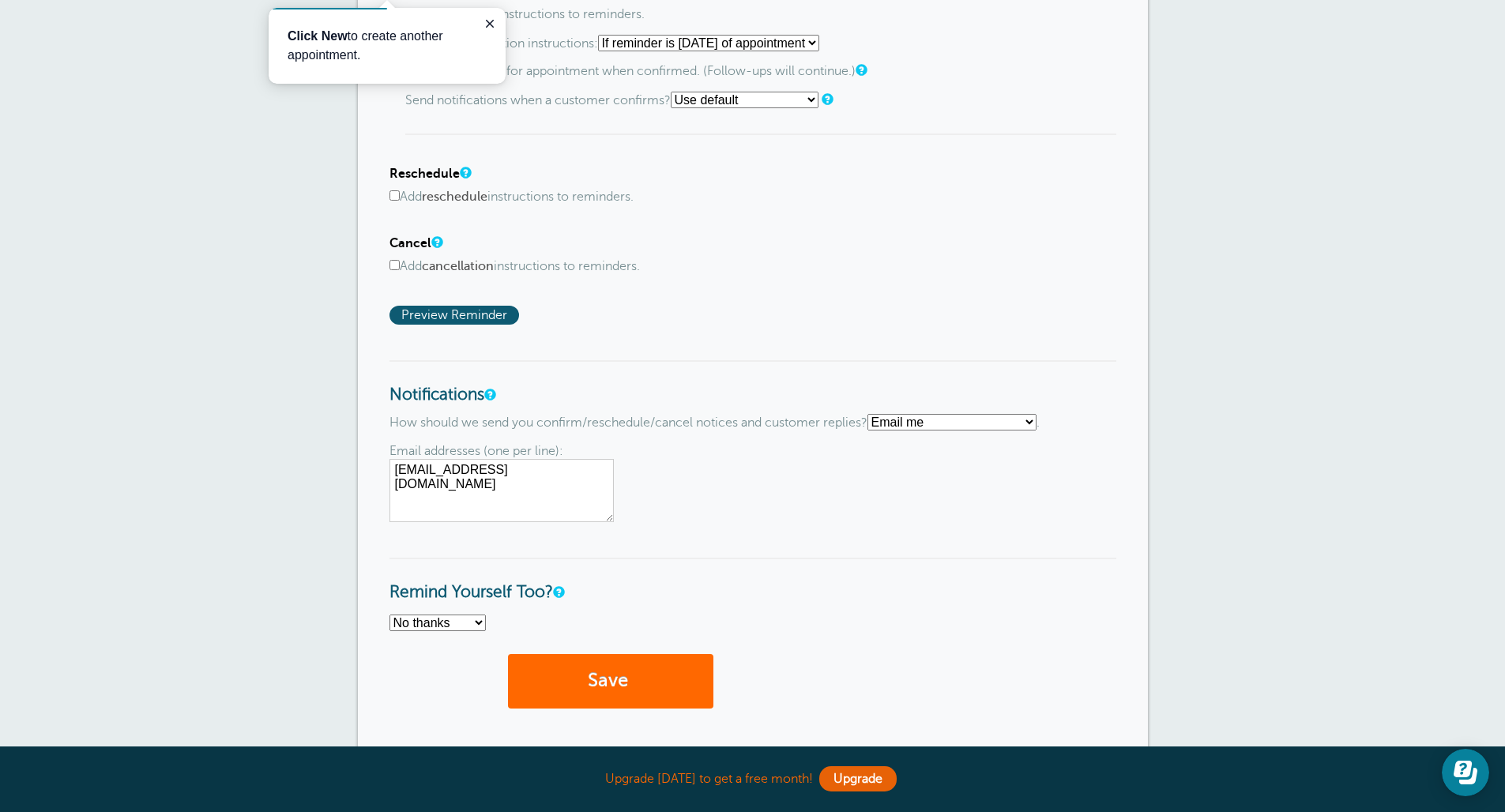
scroll to position [986, 0]
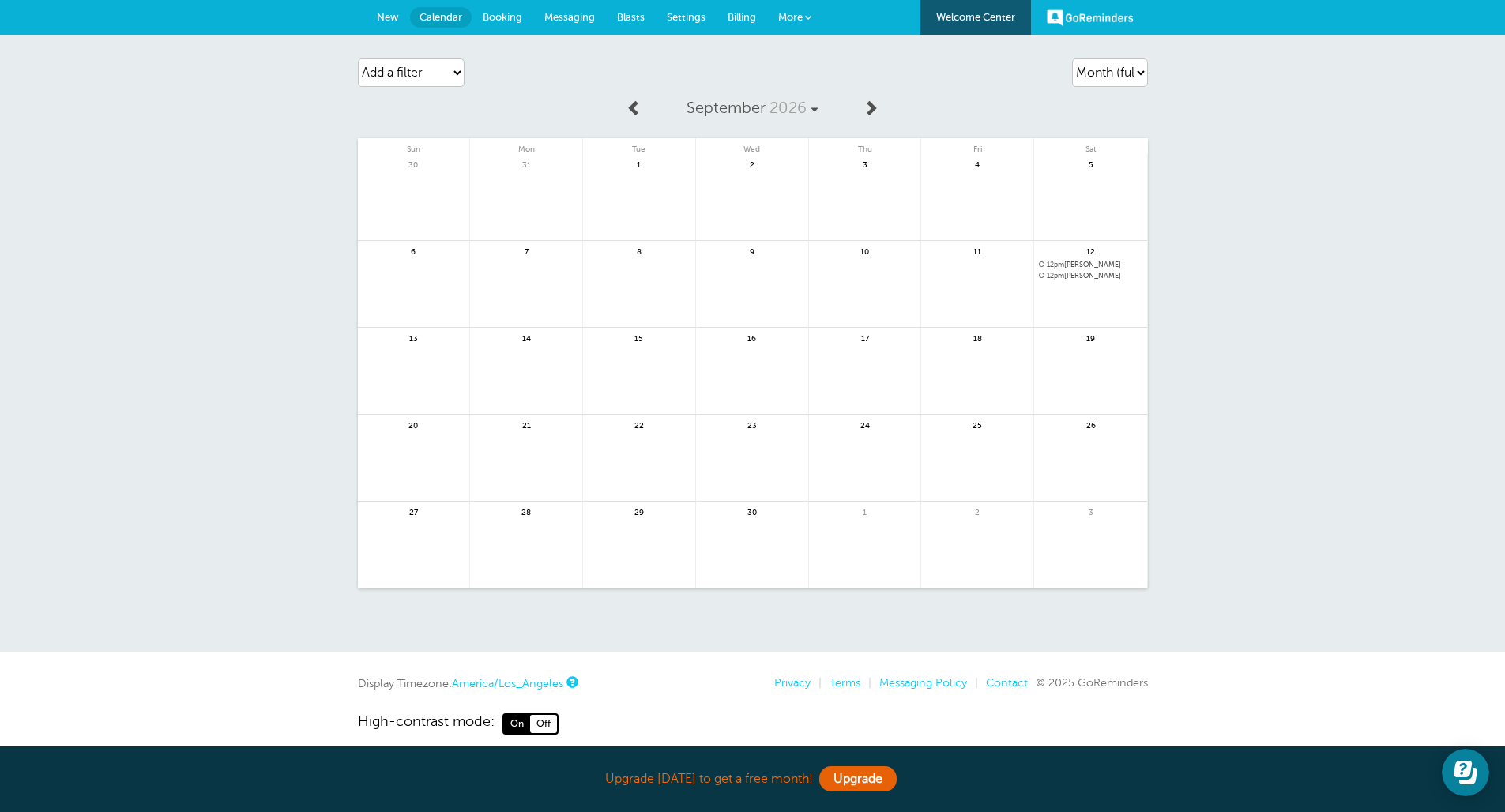
drag, startPoint x: 1060, startPoint y: 275, endPoint x: 1059, endPoint y: 263, distance: 12.0
click at [1059, 263] on div "12pm Arianna C. Lopez" at bounding box center [1090, 271] width 113 height 20
click at [1064, 291] on link at bounding box center [1090, 317] width 113 height 69
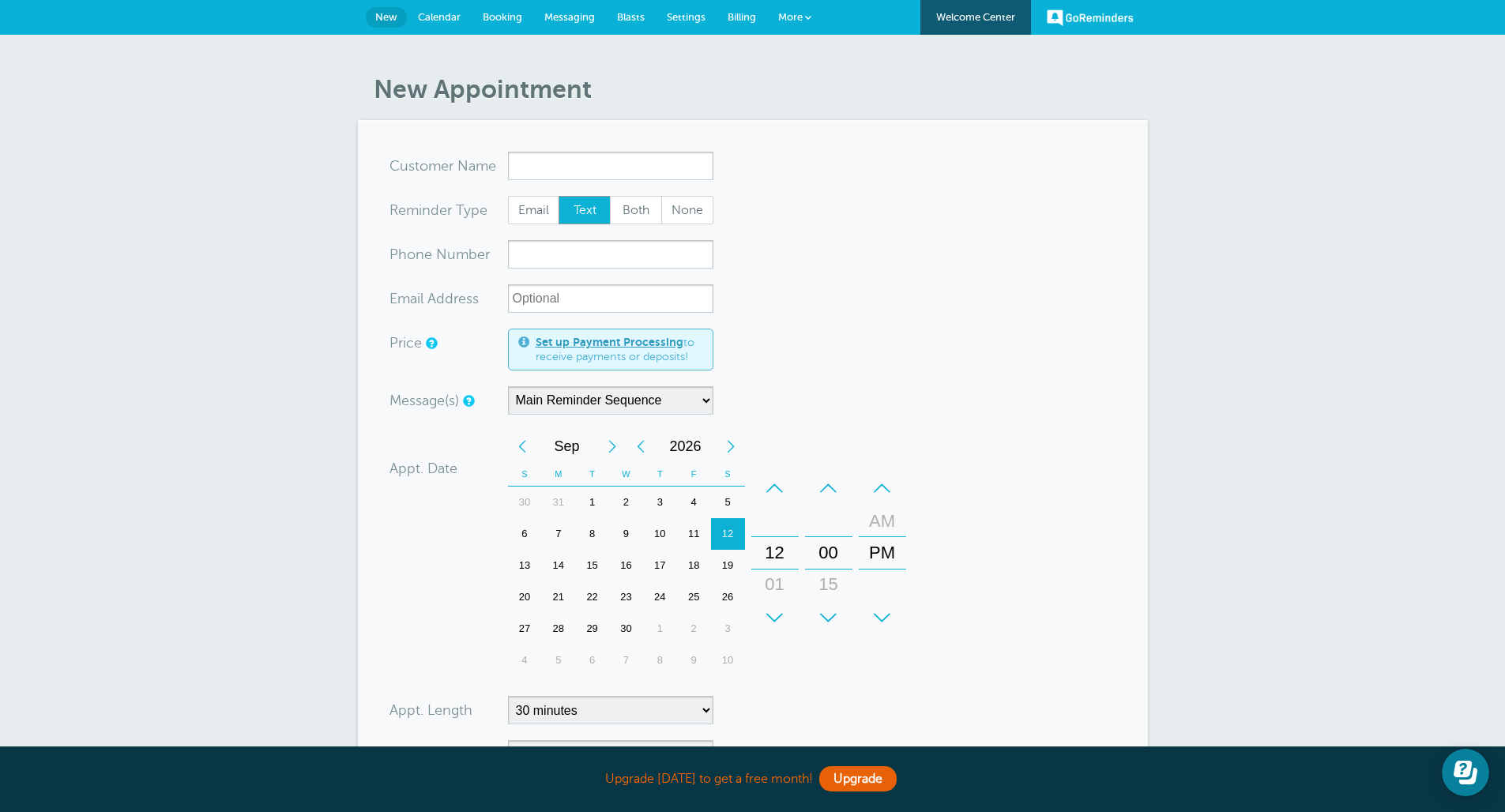
click at [781, 11] on span "More" at bounding box center [790, 16] width 25 height 12
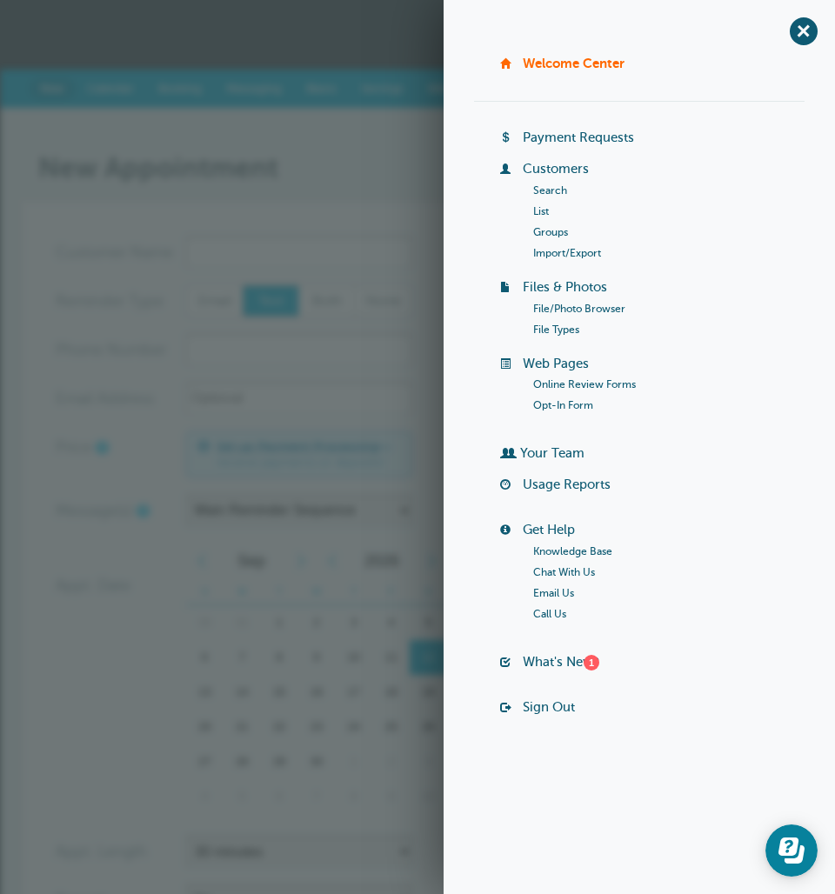
click at [559, 230] on link "Groups" at bounding box center [550, 232] width 35 height 12
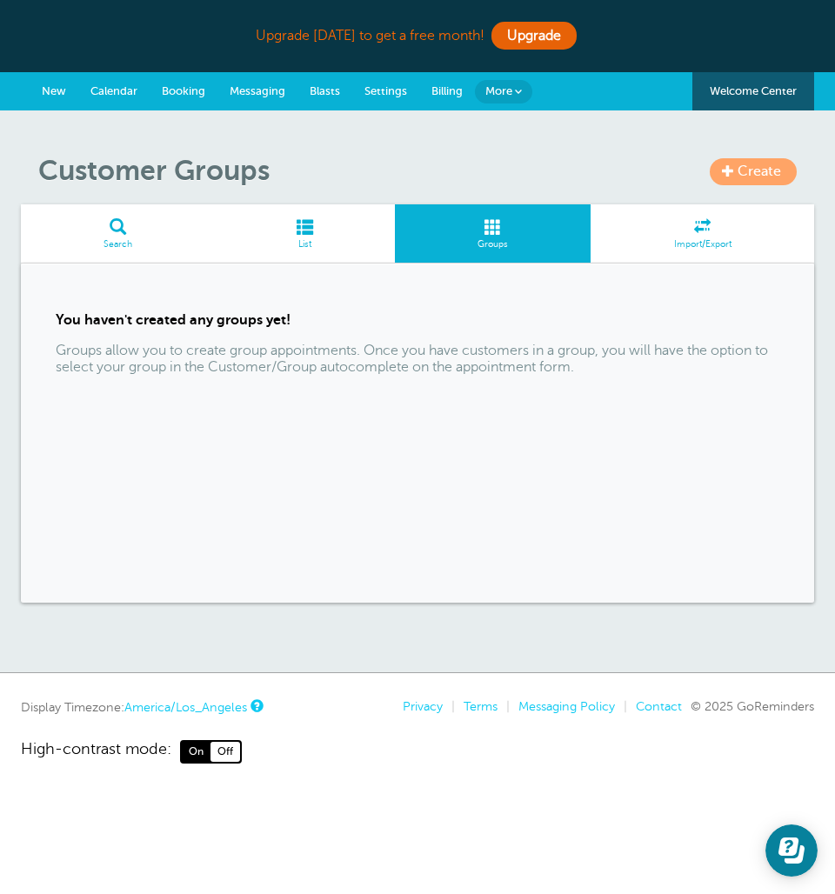
click at [734, 173] on span at bounding box center [728, 170] width 12 height 12
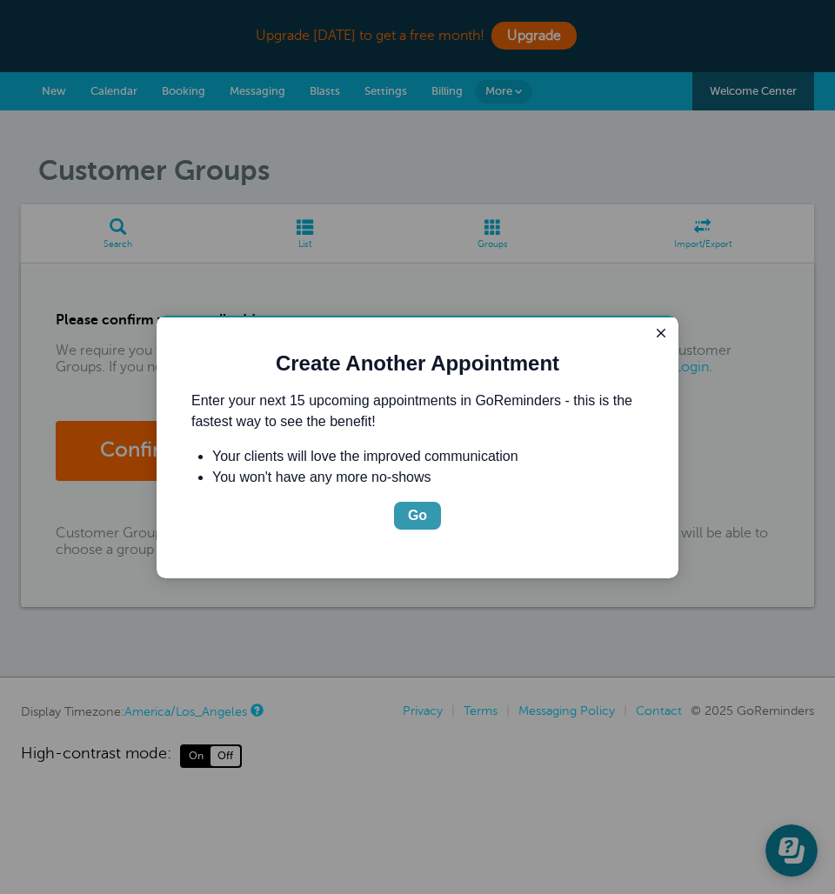
click at [425, 510] on div "Go" at bounding box center [417, 515] width 19 height 21
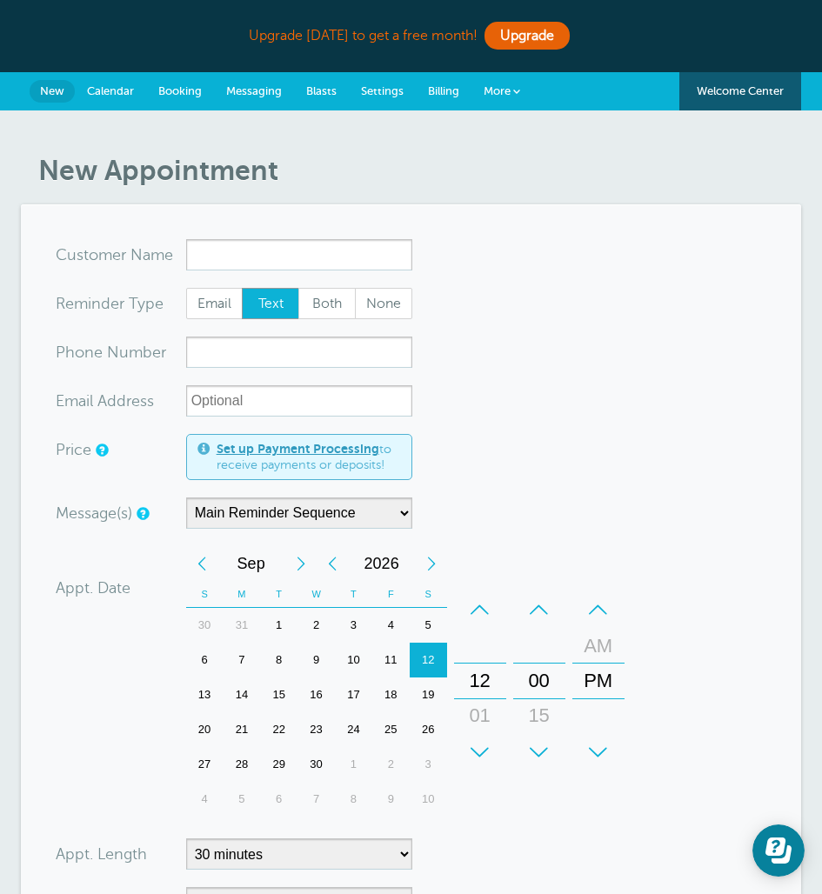
click at [472, 90] on link "More" at bounding box center [501, 91] width 61 height 39
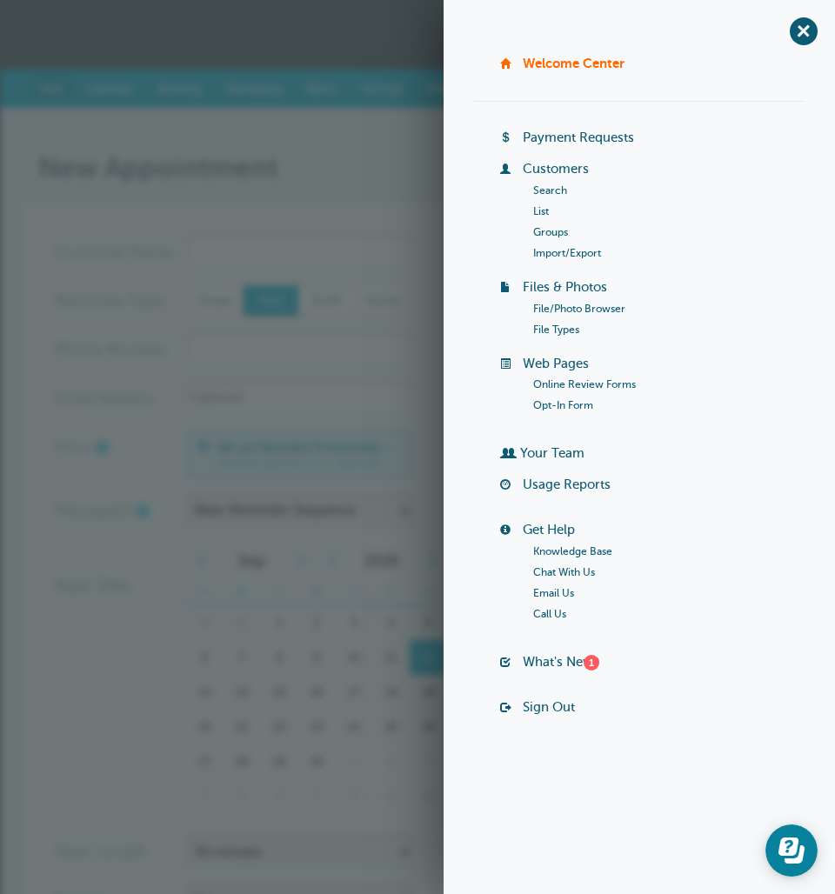
click at [548, 233] on link "Groups" at bounding box center [550, 232] width 35 height 12
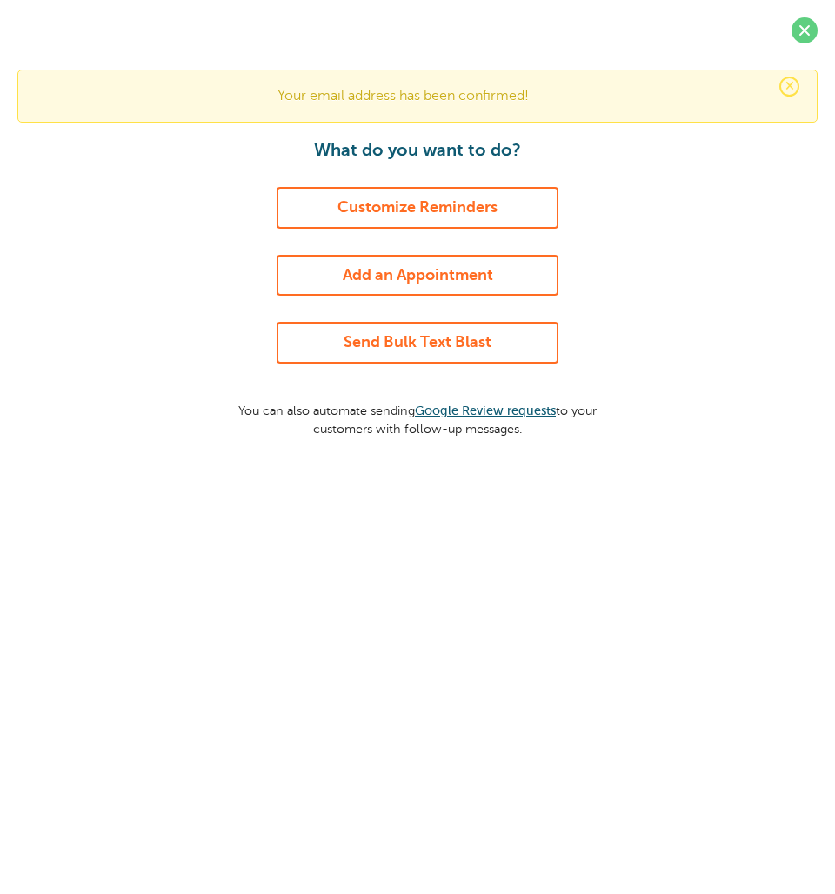
click at [431, 352] on link "Send Bulk Text Blast" at bounding box center [418, 343] width 282 height 42
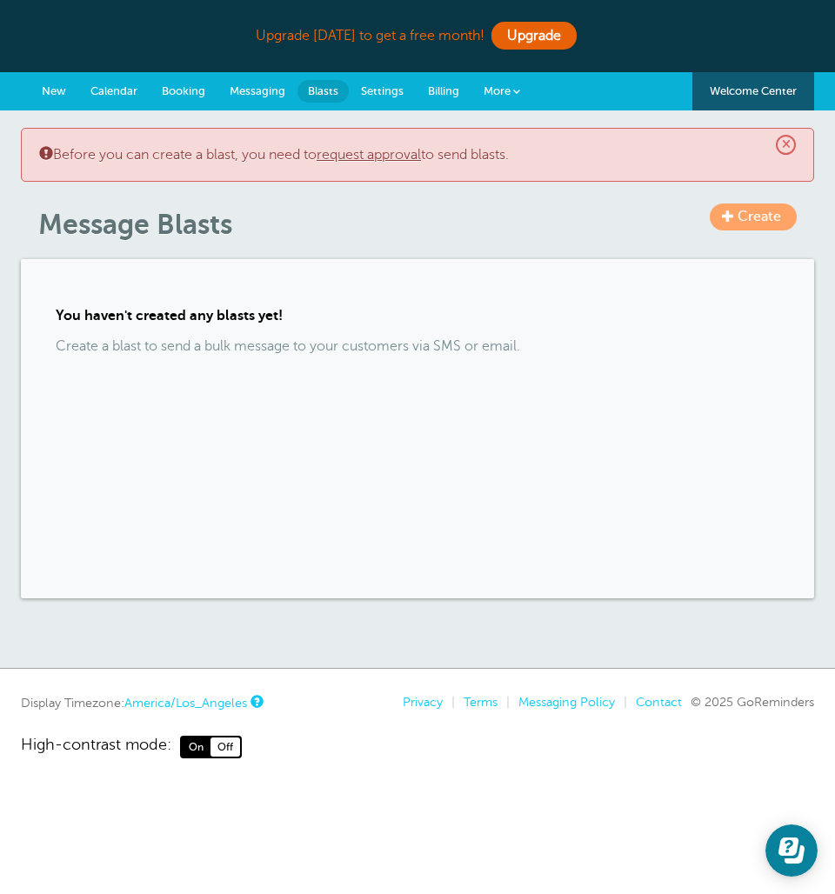
click at [214, 339] on p "Create a blast to send a bulk message to your customers via SMS or email." at bounding box center [417, 346] width 723 height 17
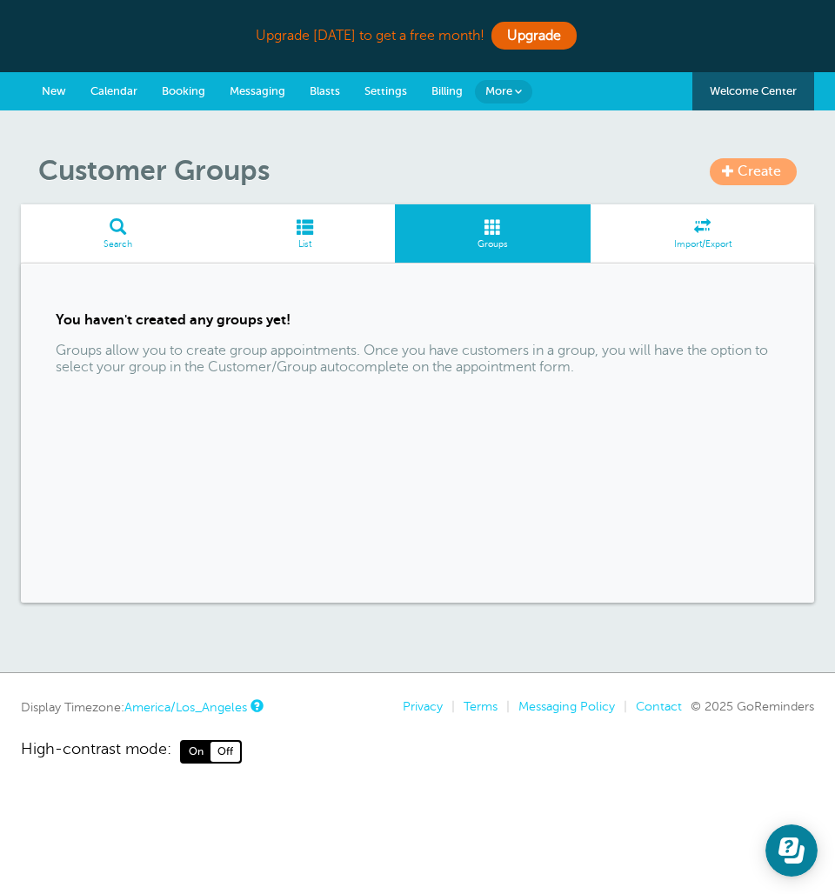
click at [769, 162] on link "Create" at bounding box center [753, 171] width 87 height 27
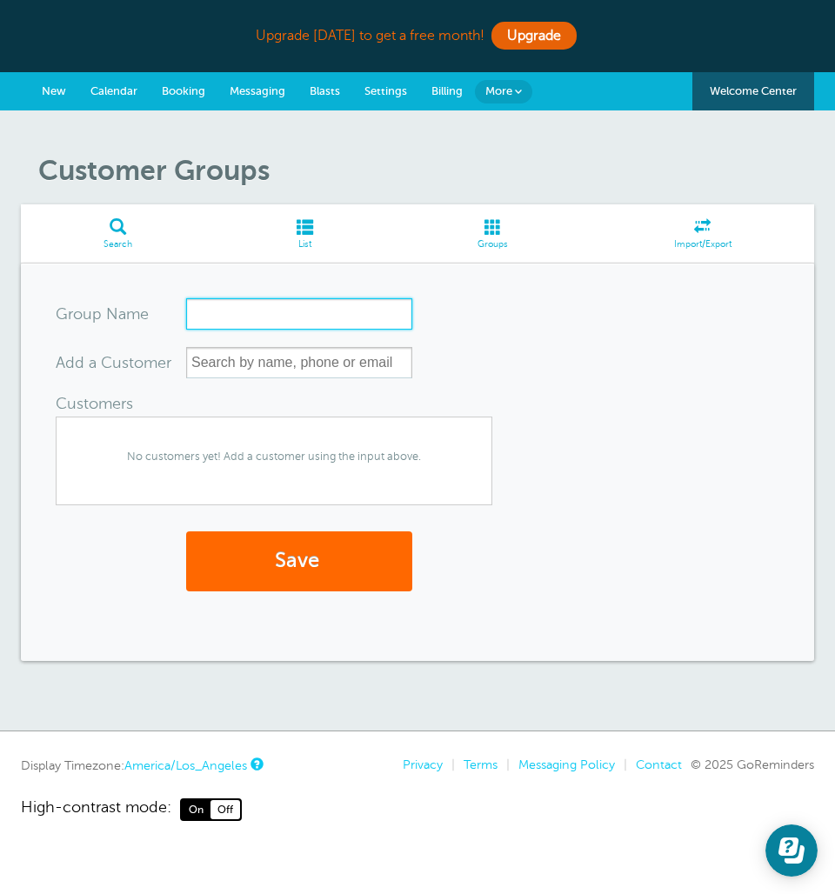
click at [229, 307] on input "Group Name" at bounding box center [299, 313] width 226 height 31
type input "EP CLINIC"
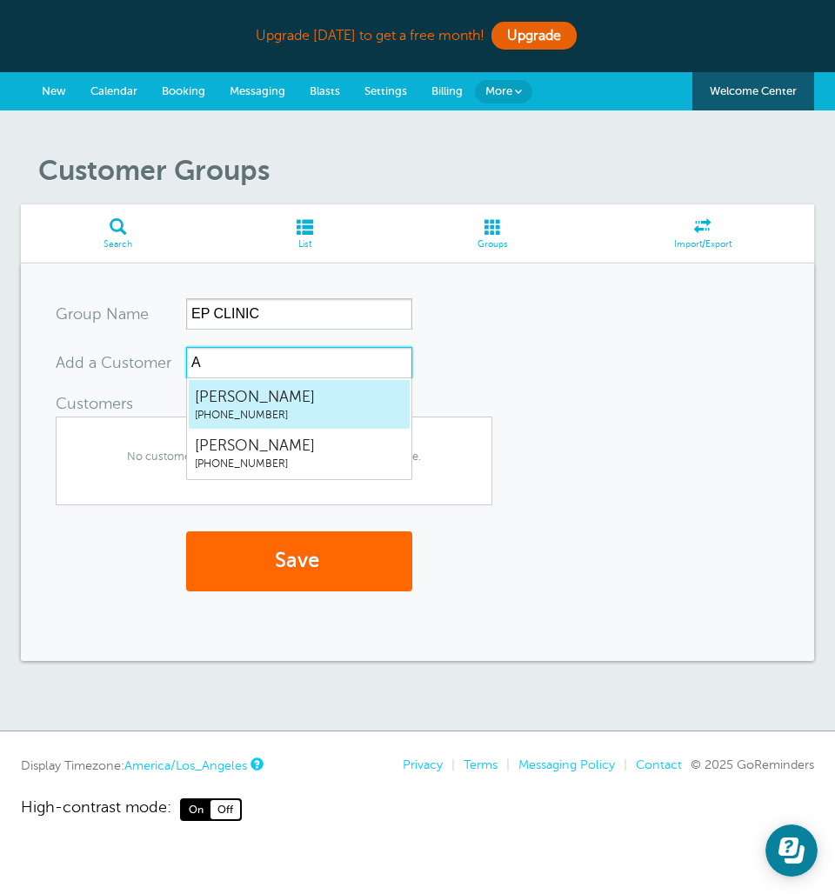
type input "Ar"
click at [257, 424] on link "[PERSON_NAME] [PHONE_NUMBER]" at bounding box center [299, 404] width 223 height 50
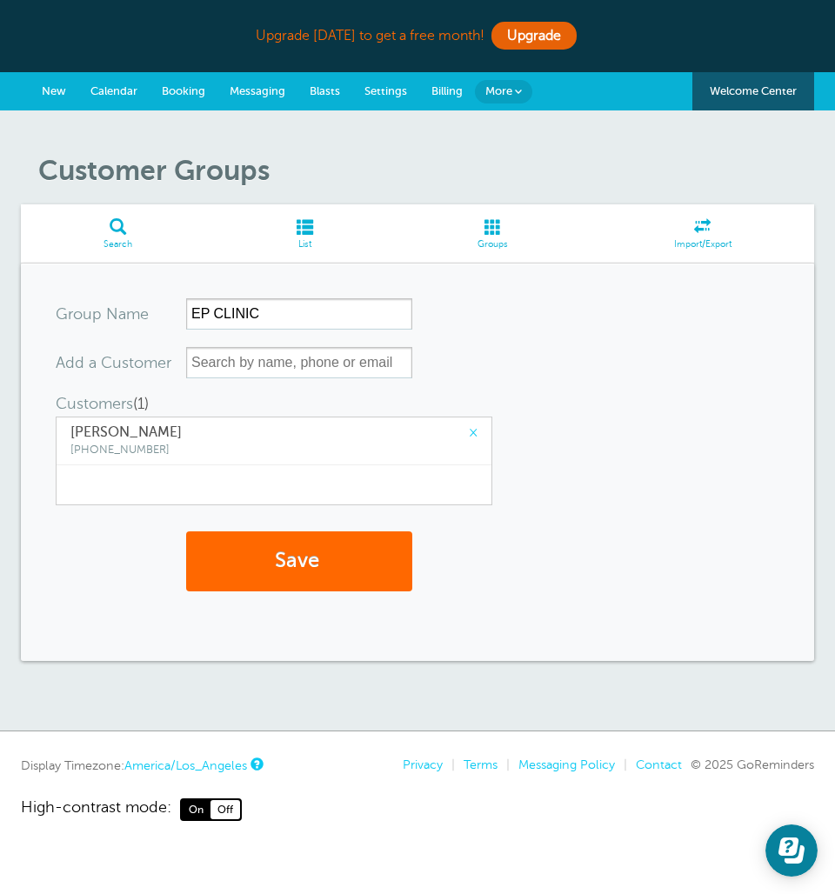
click at [261, 436] on span "Eduardo" at bounding box center [273, 432] width 407 height 17
click at [248, 352] on input "text" at bounding box center [299, 362] width 226 height 31
click at [217, 476] on div "× Eduardo (939) 273-4228 No customers yet! Add a customer using the input above." at bounding box center [274, 461] width 437 height 89
click at [216, 469] on div "× Eduardo (939) 273-4228 No customers yet! Add a customer using the input above." at bounding box center [274, 461] width 437 height 89
click at [242, 370] on input "text" at bounding box center [299, 362] width 226 height 31
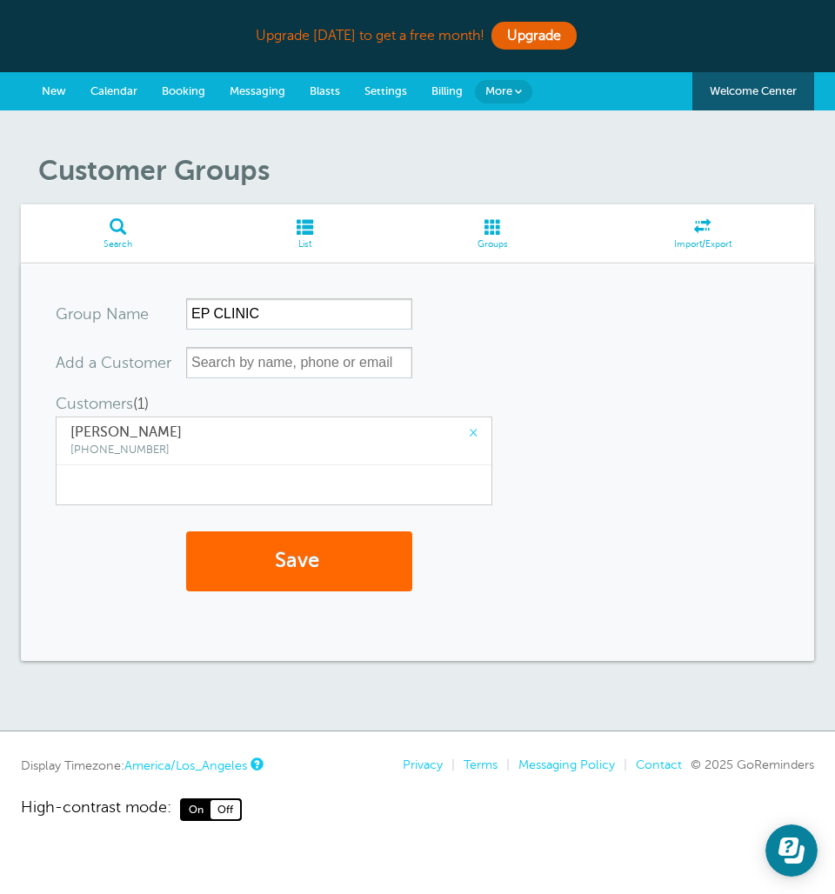
click at [130, 231] on span at bounding box center [118, 226] width 195 height 17
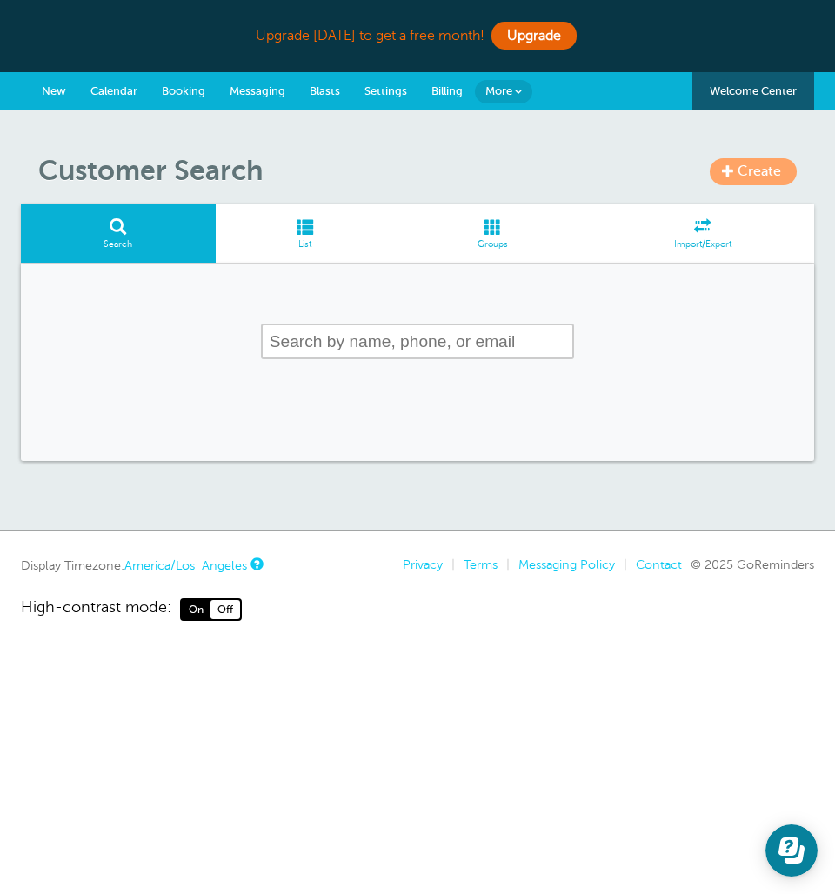
click at [320, 226] on span at bounding box center [305, 226] width 179 height 17
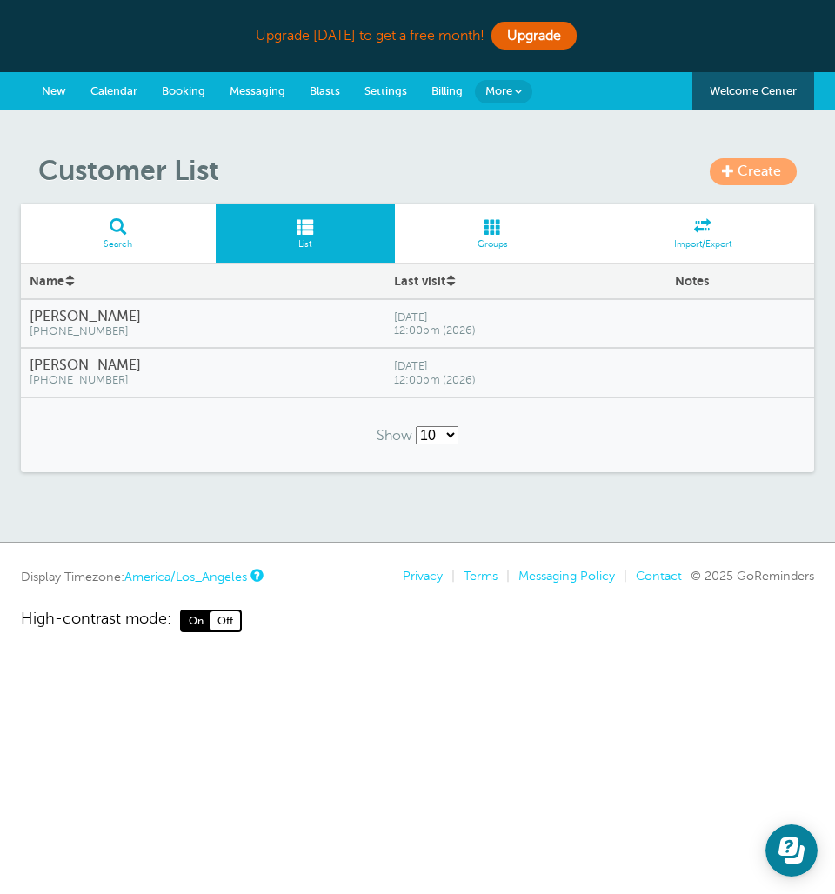
click at [747, 167] on span "Create" at bounding box center [758, 171] width 43 height 16
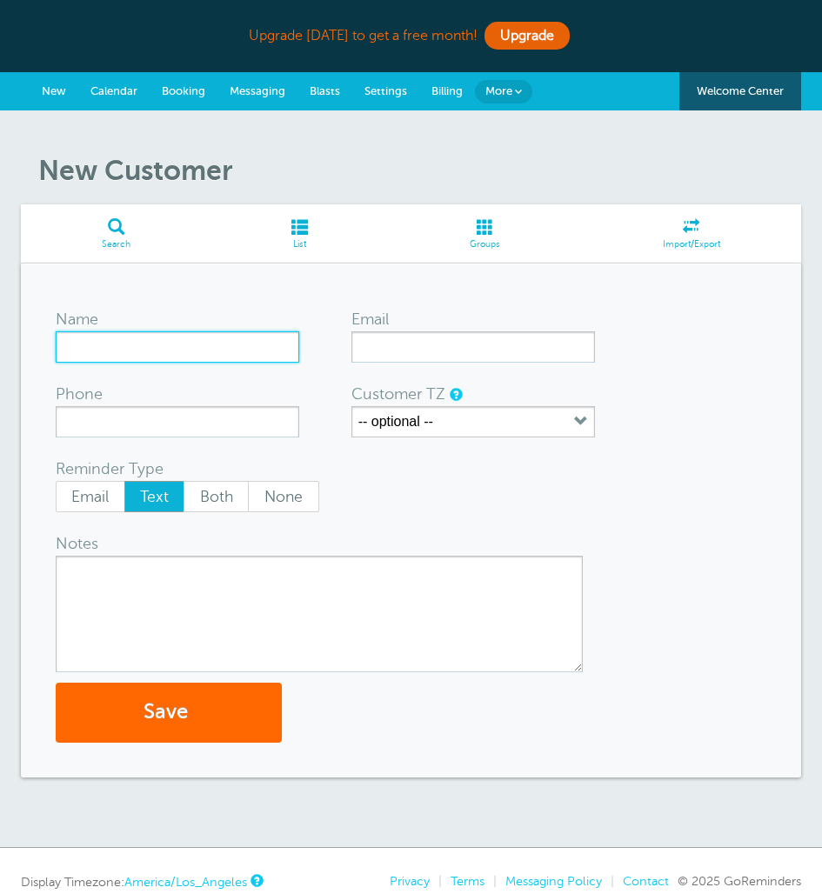
click at [127, 348] on input "Name" at bounding box center [177, 346] width 243 height 31
type input "Alondra Soto Gonzalez"
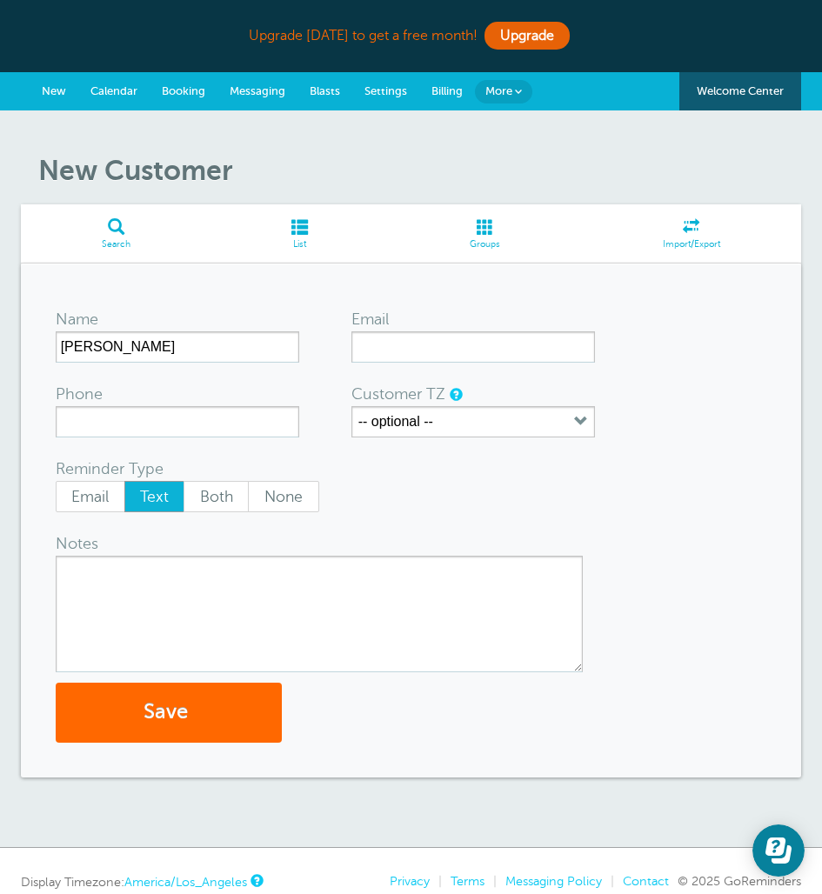
drag, startPoint x: 190, startPoint y: 403, endPoint x: 189, endPoint y: 415, distance: 11.4
click at [190, 404] on div "Phone" at bounding box center [177, 410] width 243 height 56
click at [172, 432] on input "7876074325" at bounding box center [177, 421] width 243 height 31
type input "7876074325"
click at [330, 380] on form "Name Alondra Soto Gonzalez Email Phone 7876074325 Customer TZ -- optional -- Ti…" at bounding box center [411, 520] width 711 height 444
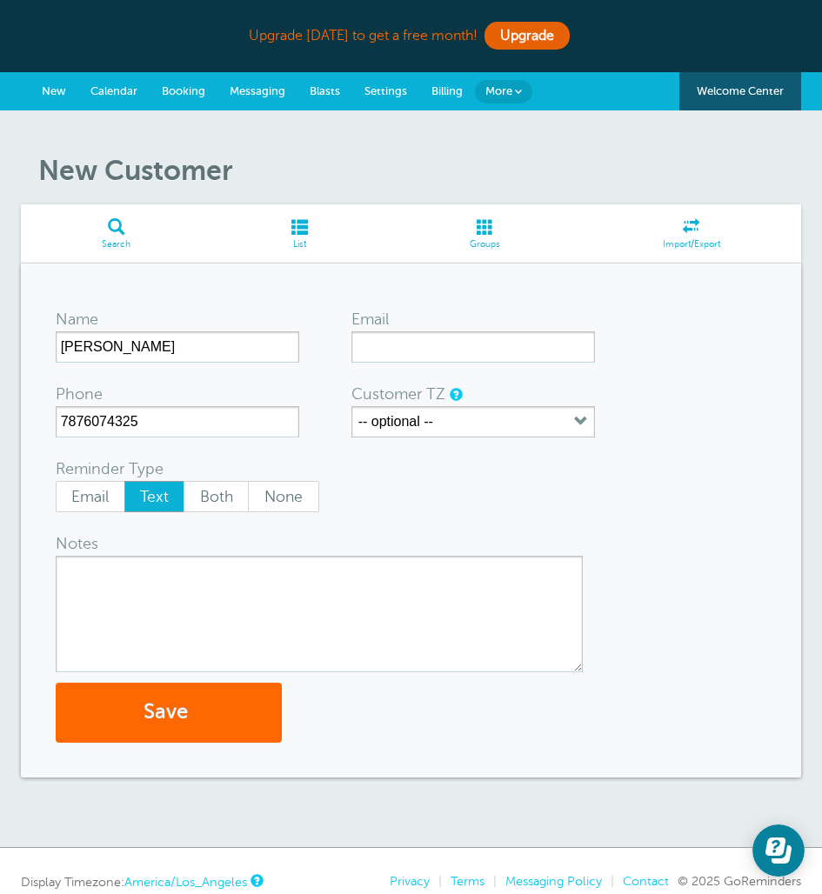
click at [404, 327] on div "Email" at bounding box center [416, 319] width 130 height 24
click at [443, 406] on button "-- optional --" at bounding box center [472, 421] width 243 height 31
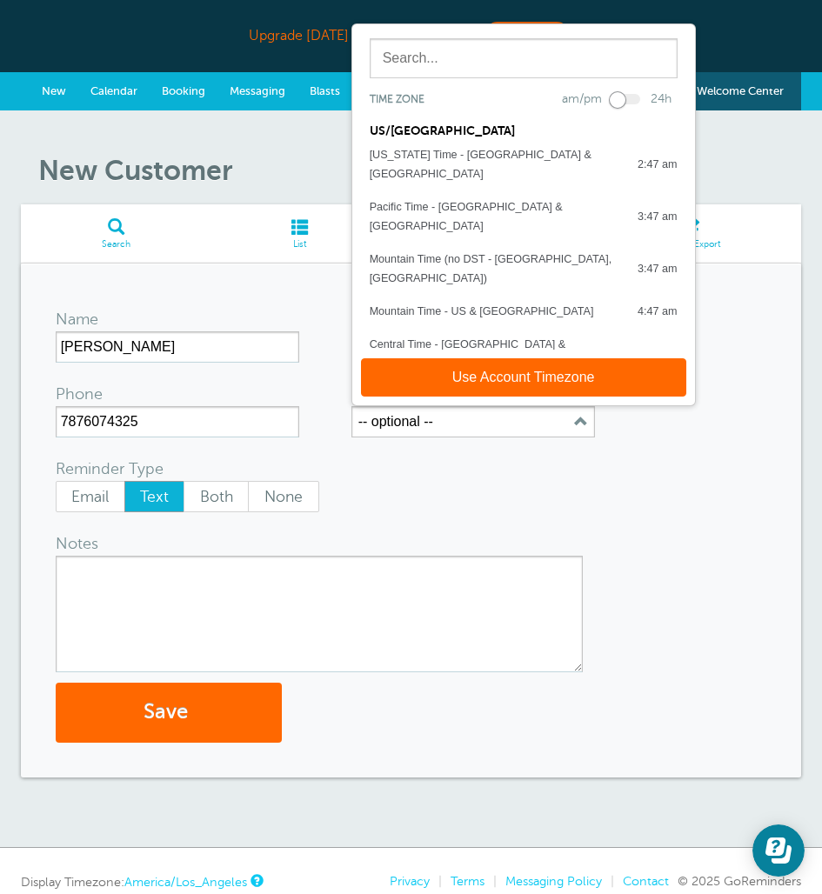
click at [433, 452] on form "Name Alondra Soto Gonzalez Email Phone 7876074325 Customer TZ -- optional -- Ti…" at bounding box center [411, 520] width 711 height 444
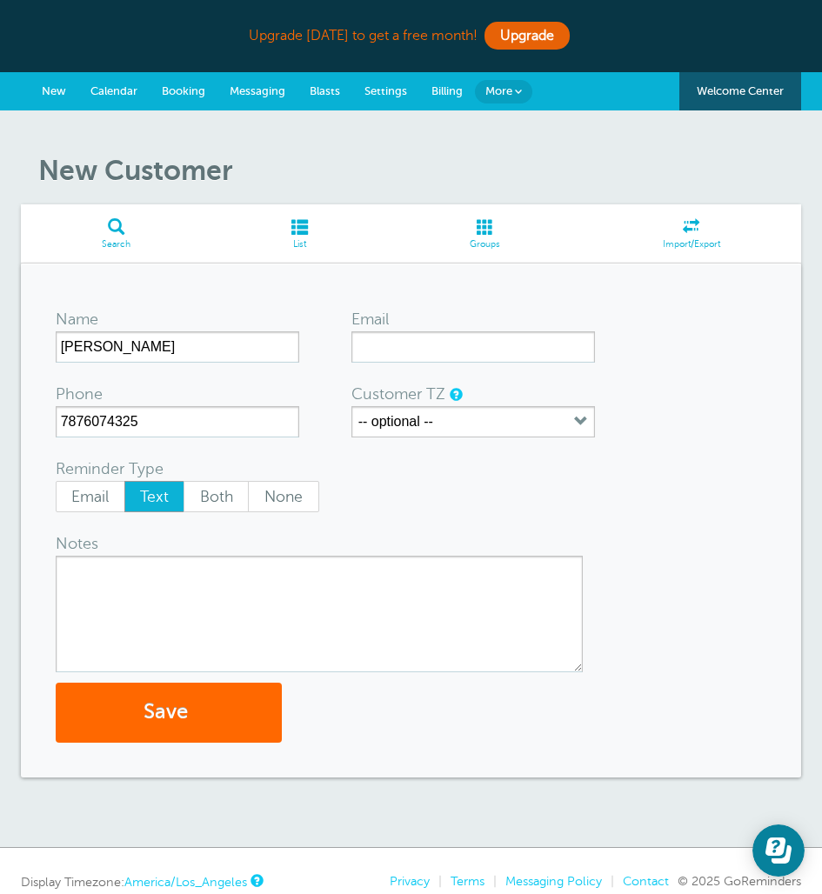
click at [171, 573] on textarea "Notes" at bounding box center [319, 614] width 527 height 117
type textarea "C"
type textarea "STUDENT"
click at [179, 714] on button "Save" at bounding box center [169, 713] width 226 height 60
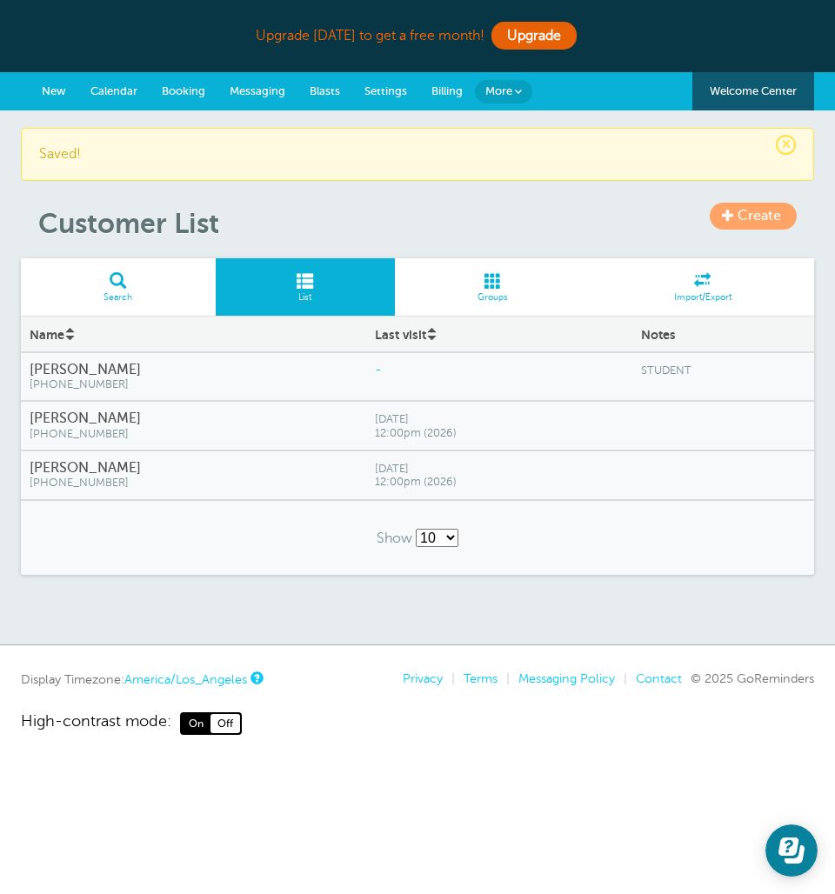
click at [330, 430] on span "[PHONE_NUMBER]" at bounding box center [194, 434] width 328 height 13
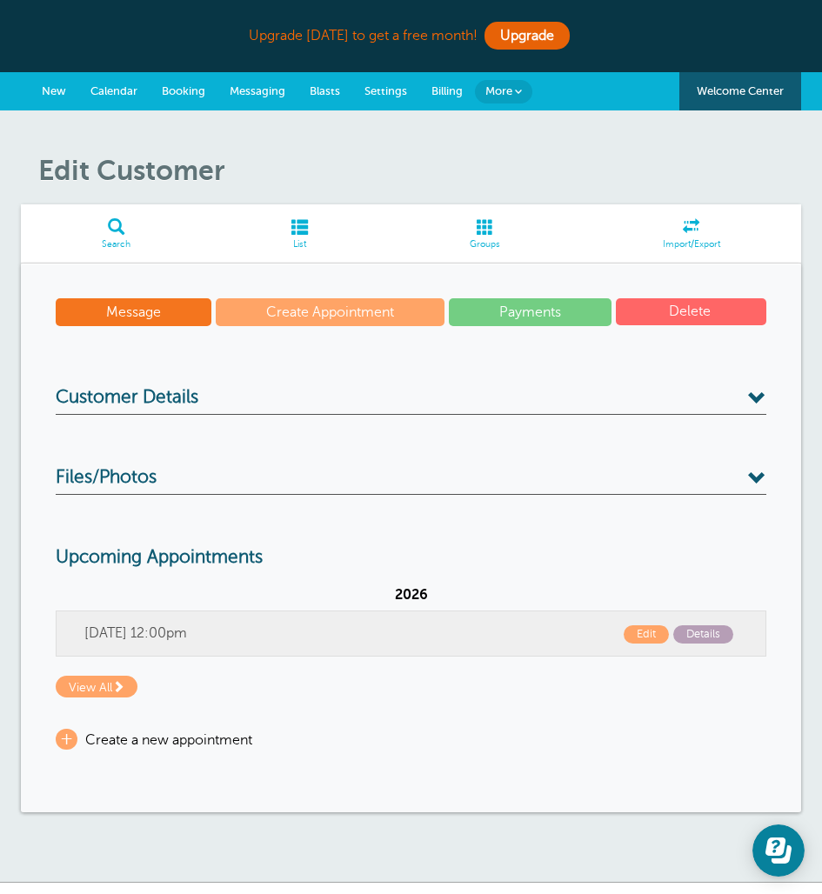
click at [683, 630] on span "Details" at bounding box center [703, 634] width 60 height 18
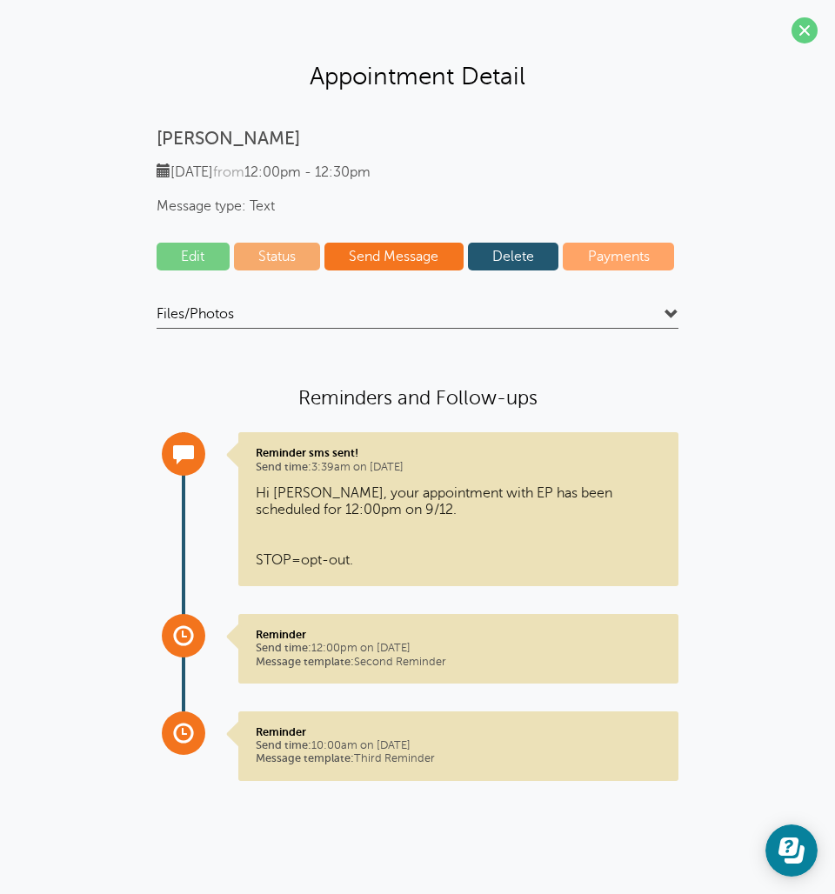
click at [529, 257] on link "Delete" at bounding box center [513, 257] width 91 height 28
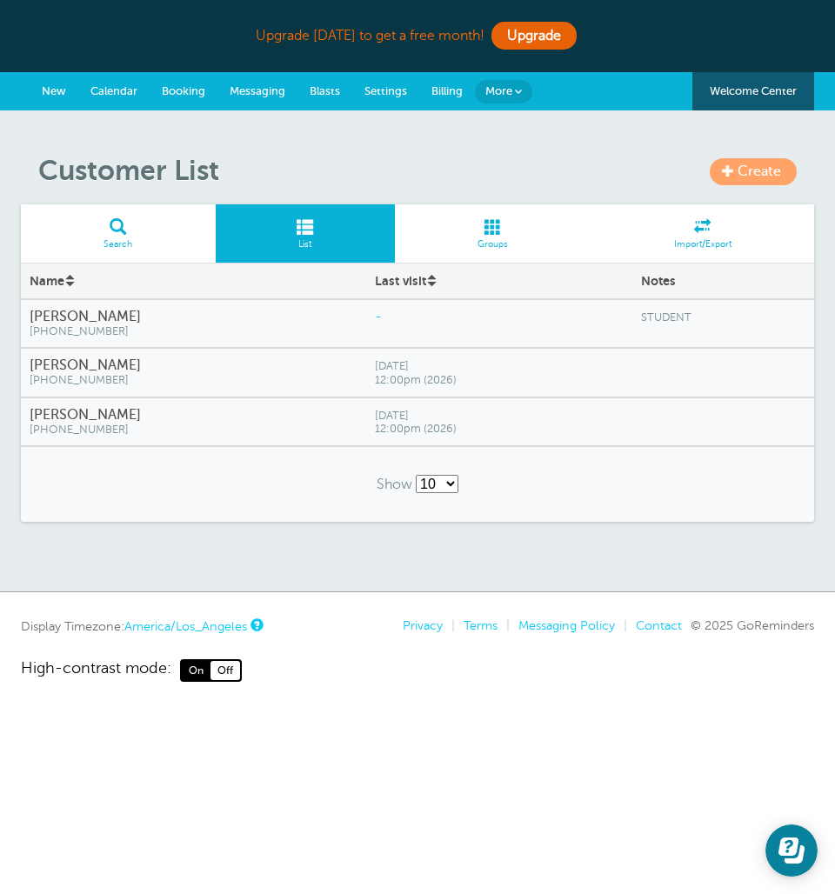
click at [366, 383] on div "Arianna C. Lopez (787) 366-7050" at bounding box center [193, 373] width 345 height 48
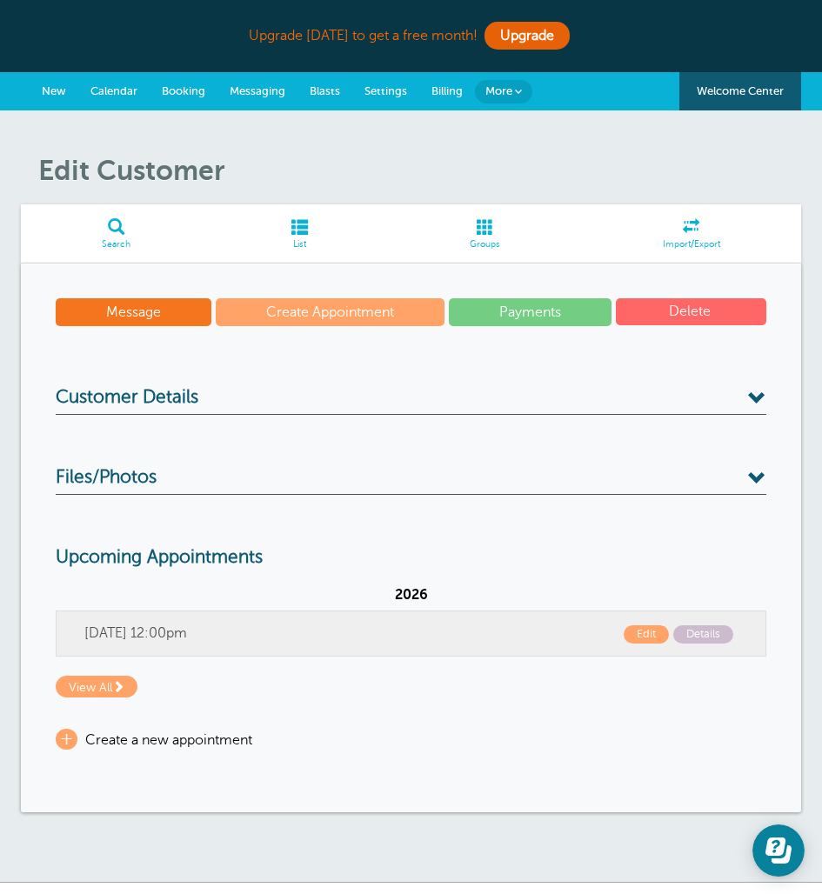
click at [663, 300] on button "Delete" at bounding box center [691, 311] width 150 height 27
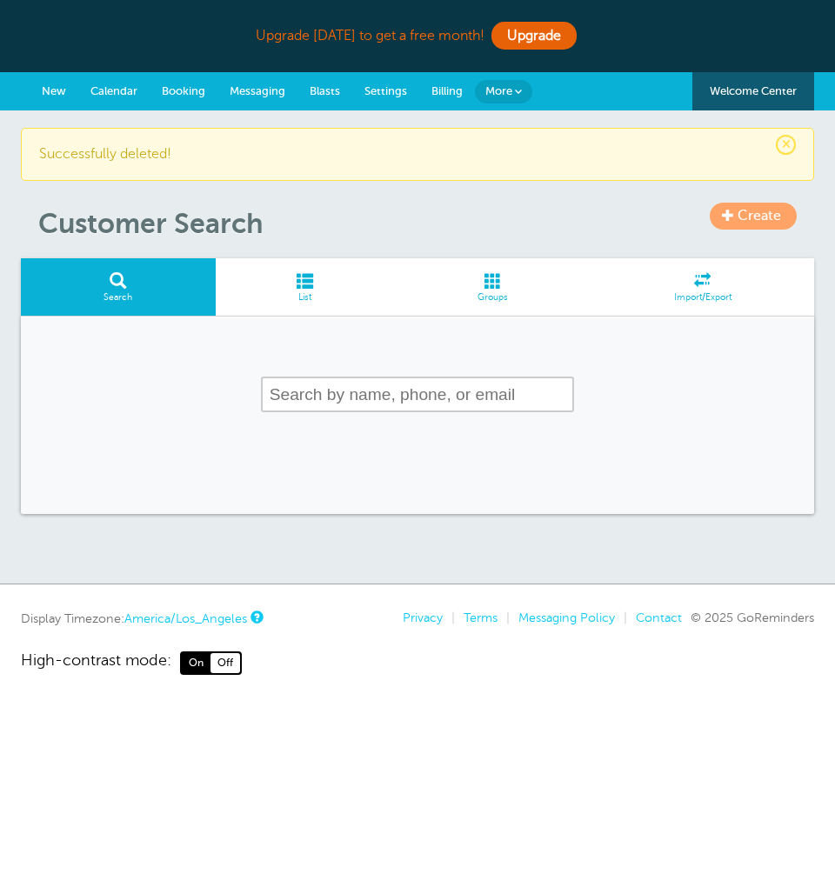
click at [297, 299] on span "List" at bounding box center [305, 297] width 162 height 10
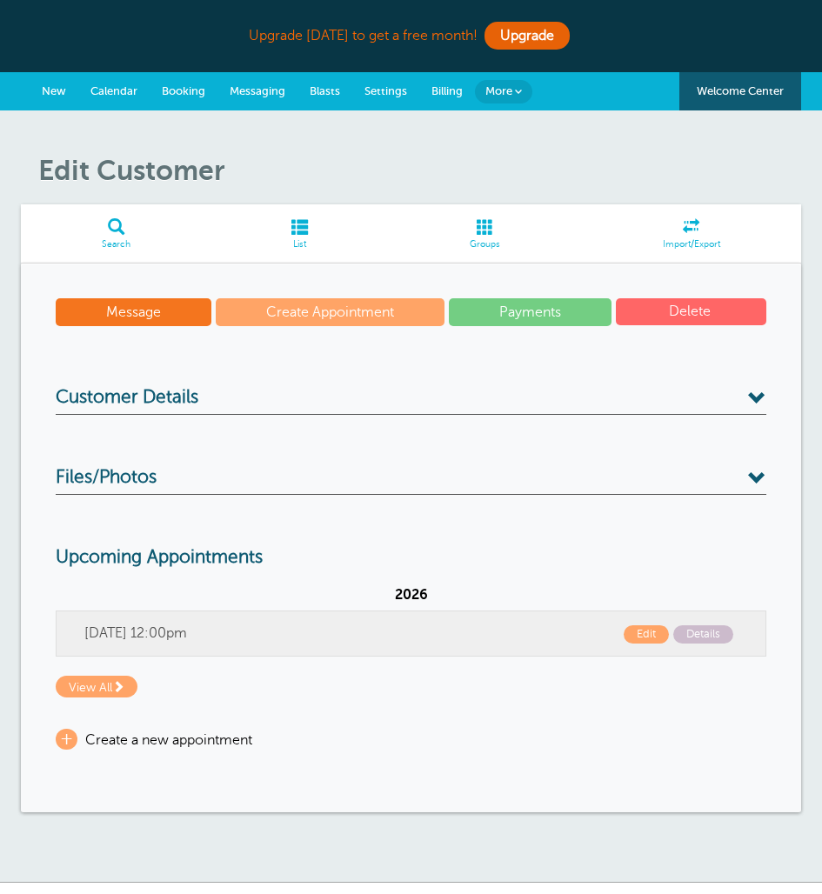
drag, startPoint x: 0, startPoint y: 0, endPoint x: 615, endPoint y: 311, distance: 689.1
click at [615, 311] on div "Message Create Appointment Payments [GEOGRAPHIC_DATA]" at bounding box center [411, 316] width 711 height 37
click at [622, 312] on button "Delete" at bounding box center [691, 311] width 150 height 27
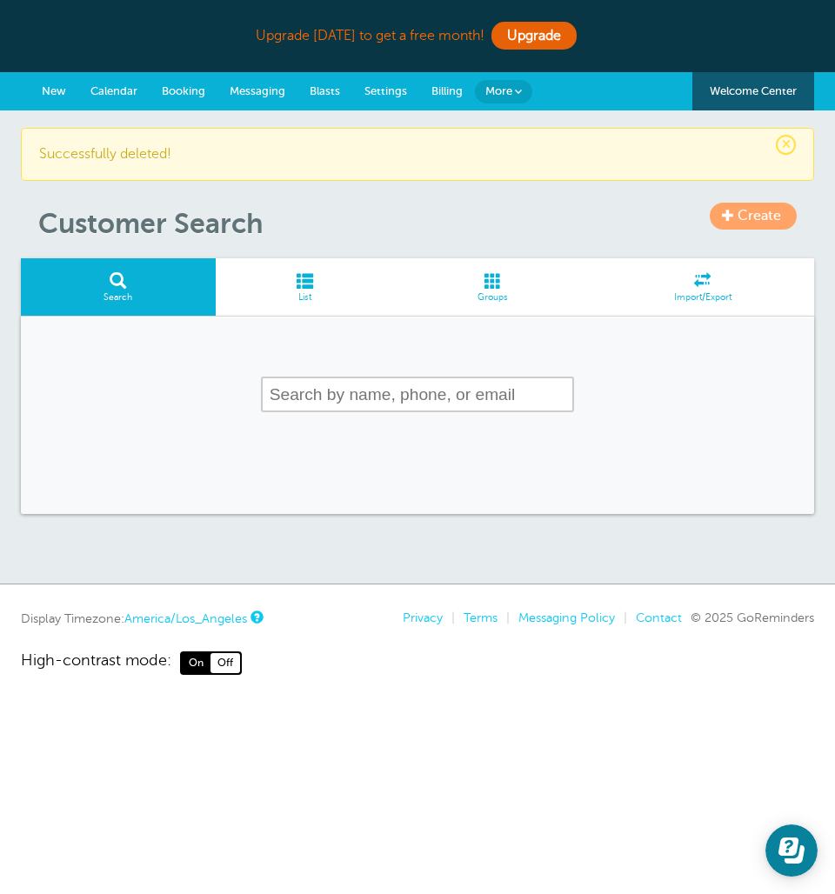
click at [287, 284] on span at bounding box center [305, 280] width 179 height 17
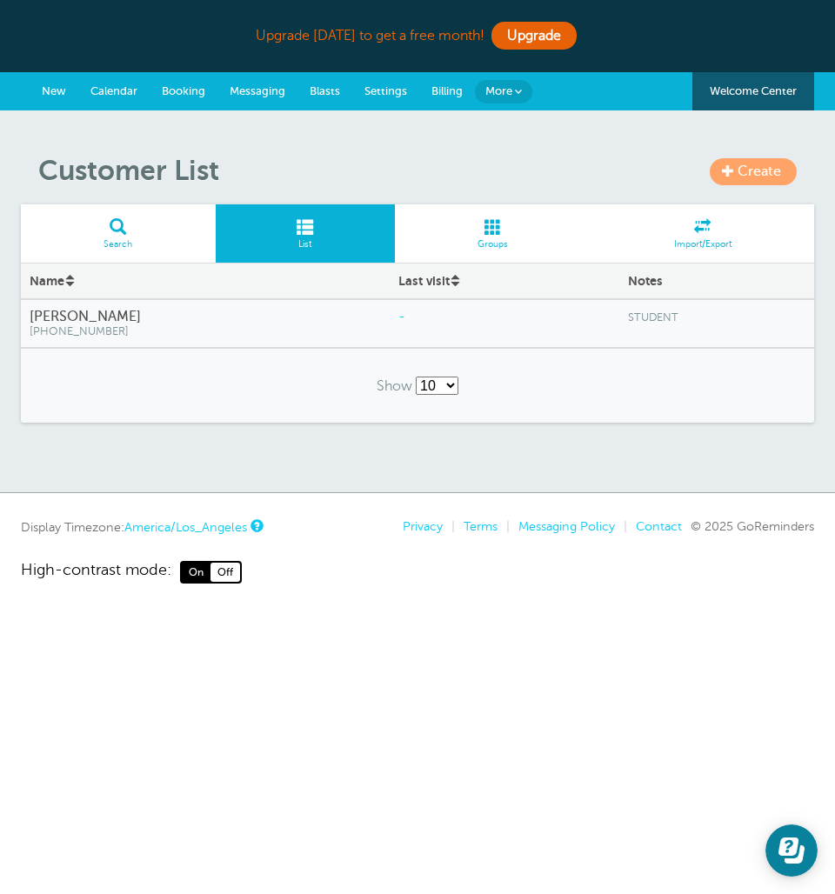
click at [731, 181] on link "Create" at bounding box center [753, 171] width 87 height 27
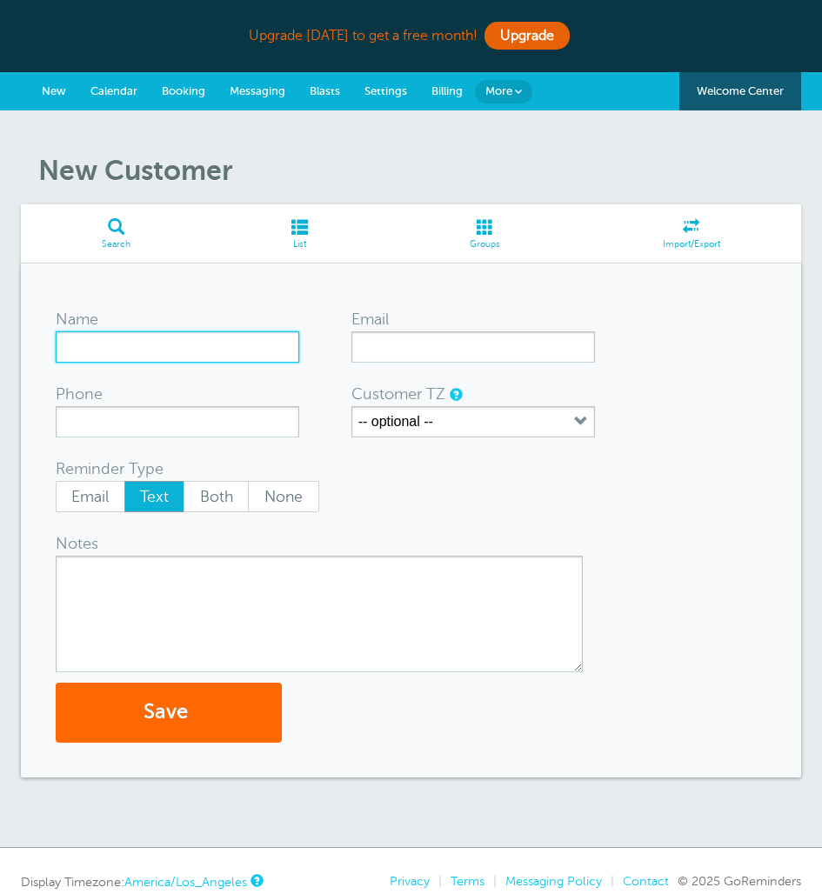
click at [215, 350] on input "Name" at bounding box center [177, 346] width 243 height 31
type input "[PERSON_NAME] Roman"
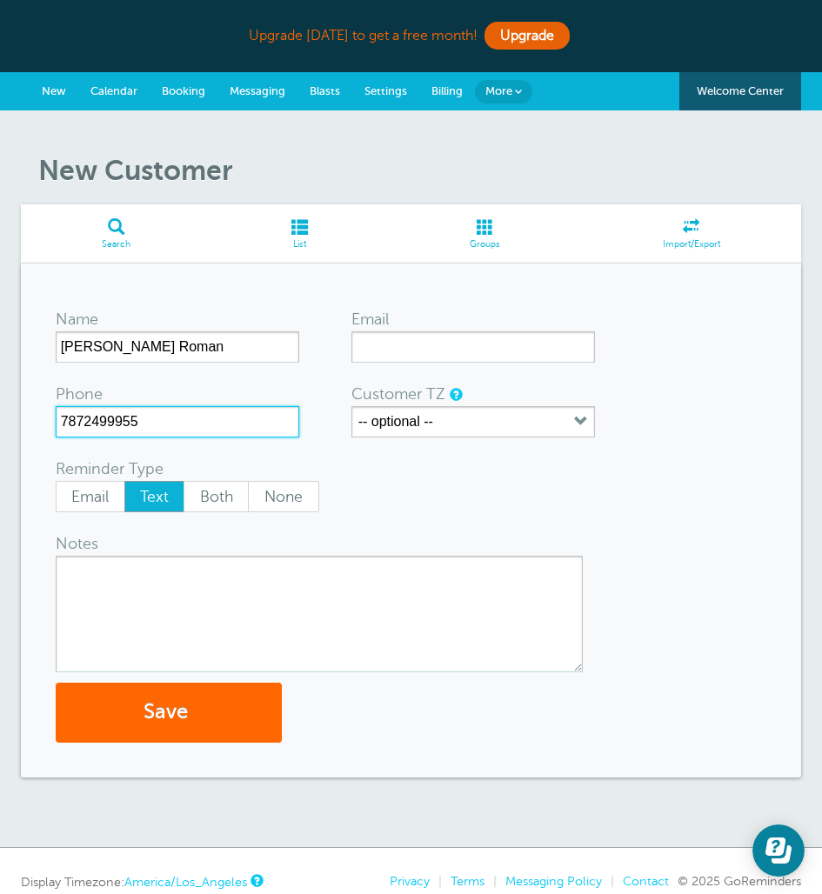
type input "7872499955"
click at [182, 585] on textarea "Notes" at bounding box center [319, 614] width 527 height 117
type textarea "STUDENT"
click at [221, 703] on button "Save" at bounding box center [169, 713] width 226 height 60
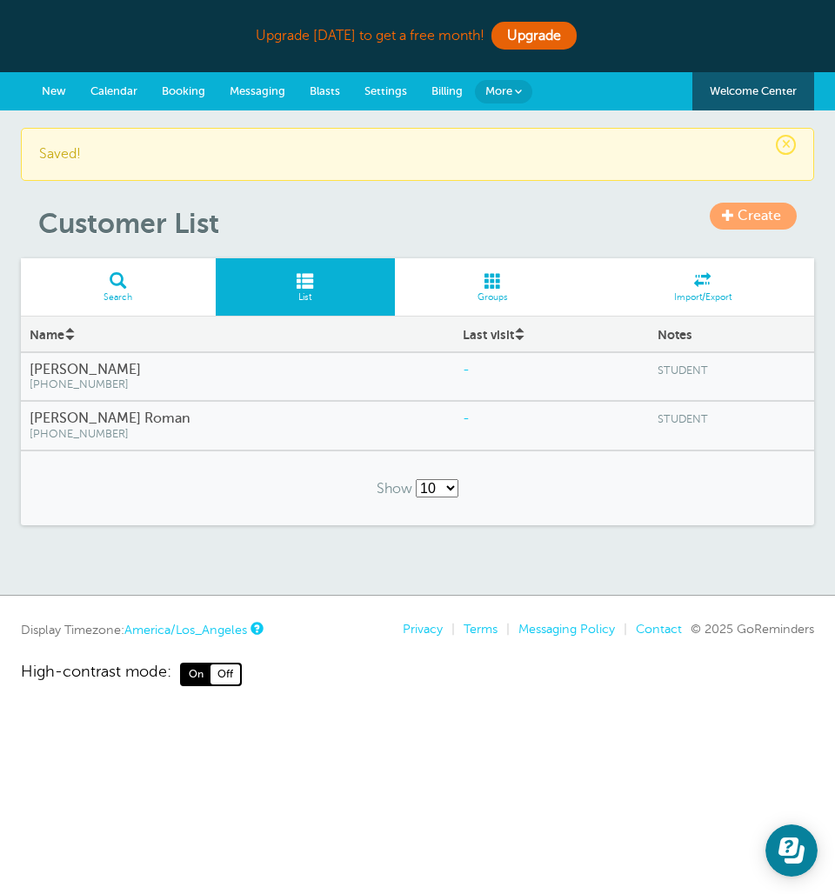
click at [800, 229] on h1 "Customer List" at bounding box center [426, 223] width 776 height 33
click at [786, 223] on link "Create" at bounding box center [753, 216] width 87 height 27
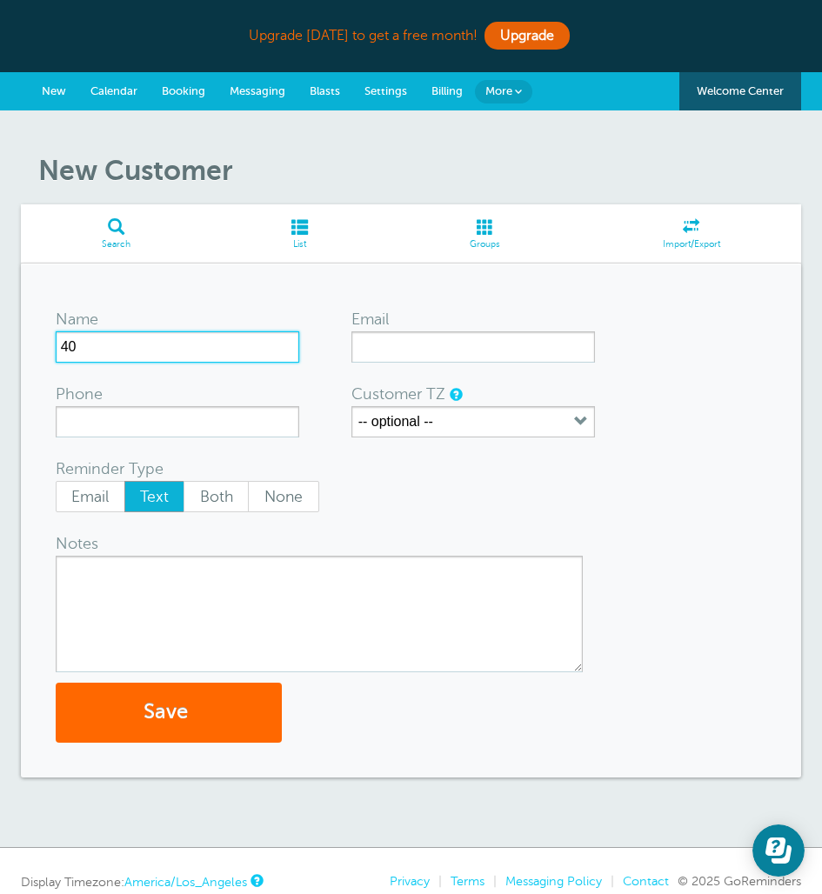
type input "4"
type input "[PERSON_NAME]"
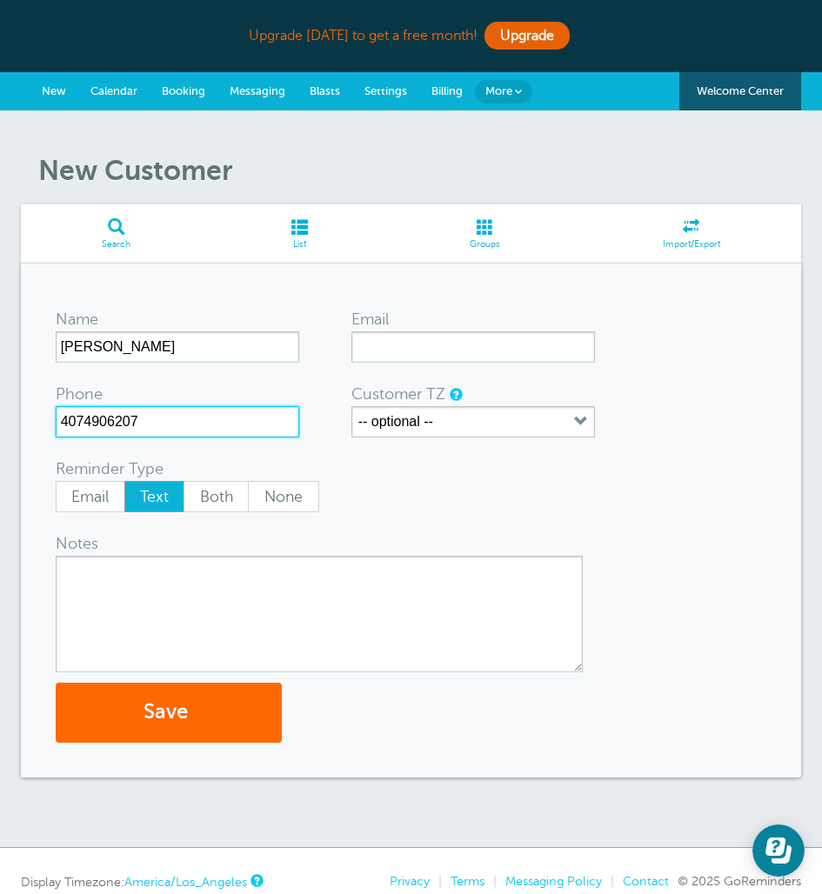
type input "4074906207"
click at [247, 592] on textarea "Notes" at bounding box center [319, 614] width 527 height 117
type textarea "STUDENT"
click at [216, 707] on button "Save" at bounding box center [169, 713] width 226 height 60
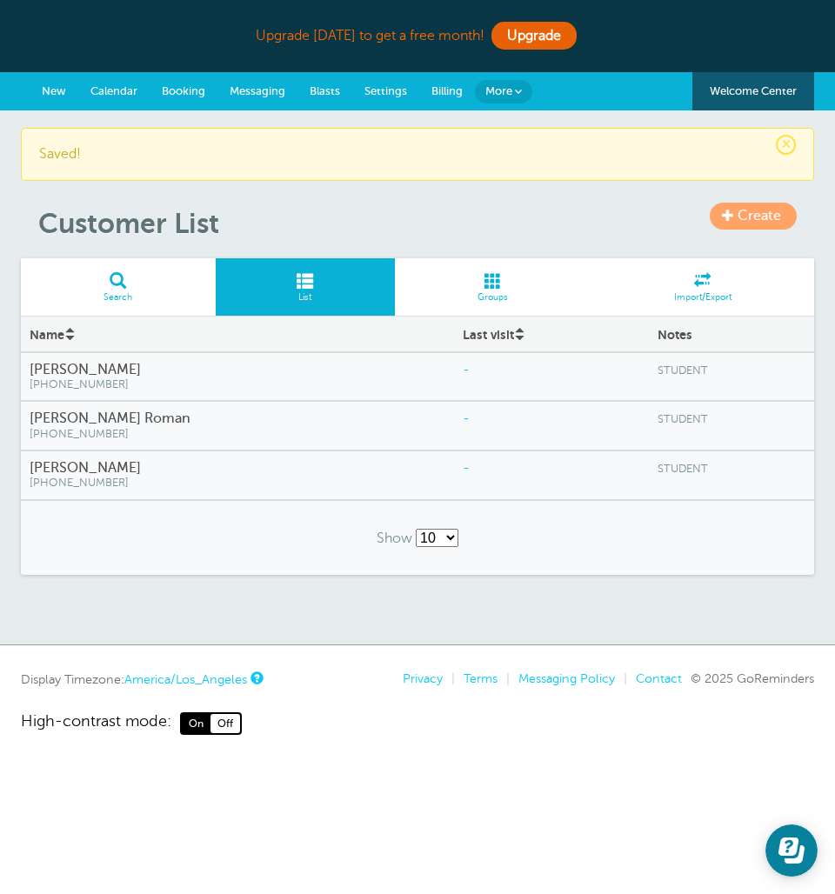
click at [730, 214] on span at bounding box center [728, 215] width 12 height 12
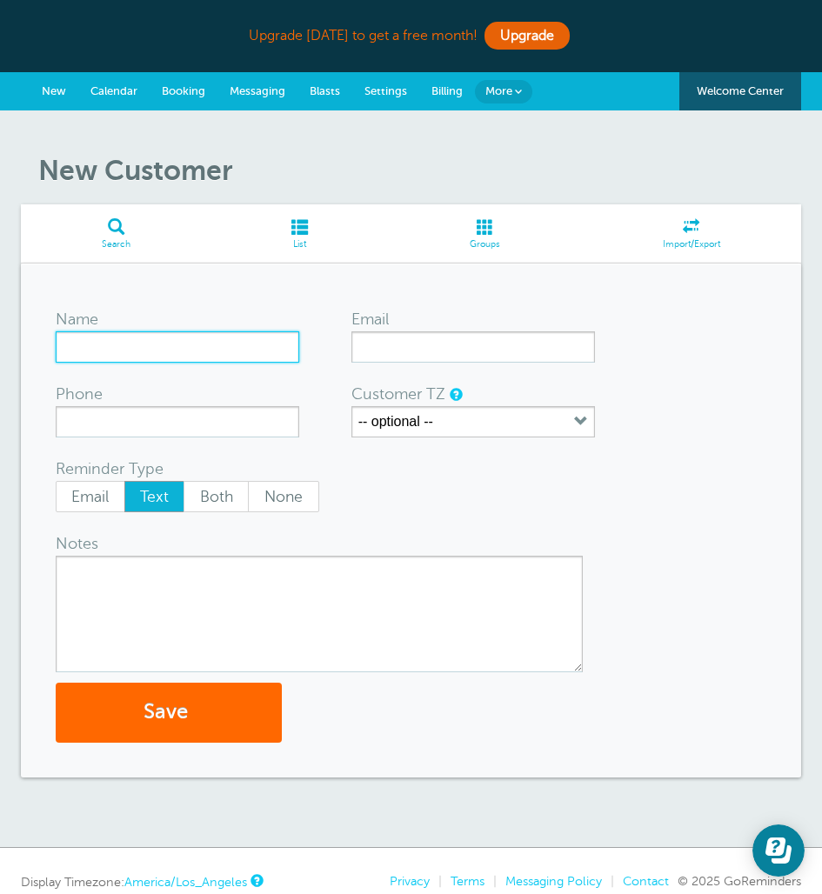
drag, startPoint x: 0, startPoint y: 0, endPoint x: 79, endPoint y: 346, distance: 355.0
type input "a"
type input "[PERSON_NAME]"
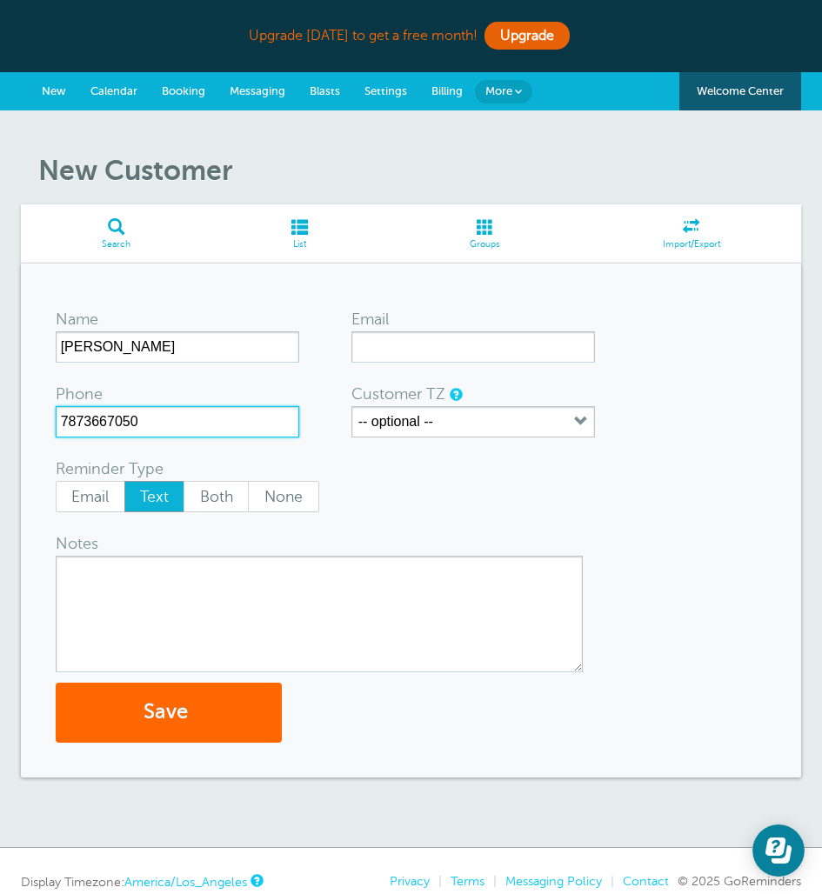
type input "7873667050"
click at [186, 587] on textarea "Notes" at bounding box center [319, 614] width 527 height 117
type textarea "STUDENT"
click at [186, 726] on button "Save" at bounding box center [169, 713] width 226 height 60
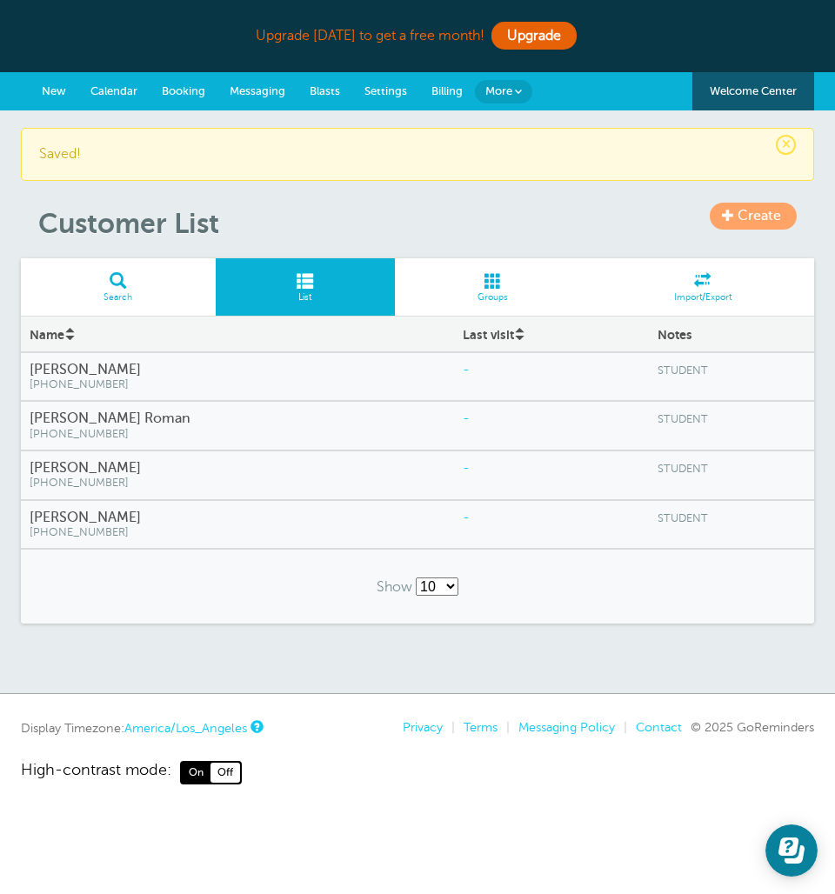
click at [737, 220] on link "Create" at bounding box center [753, 216] width 87 height 27
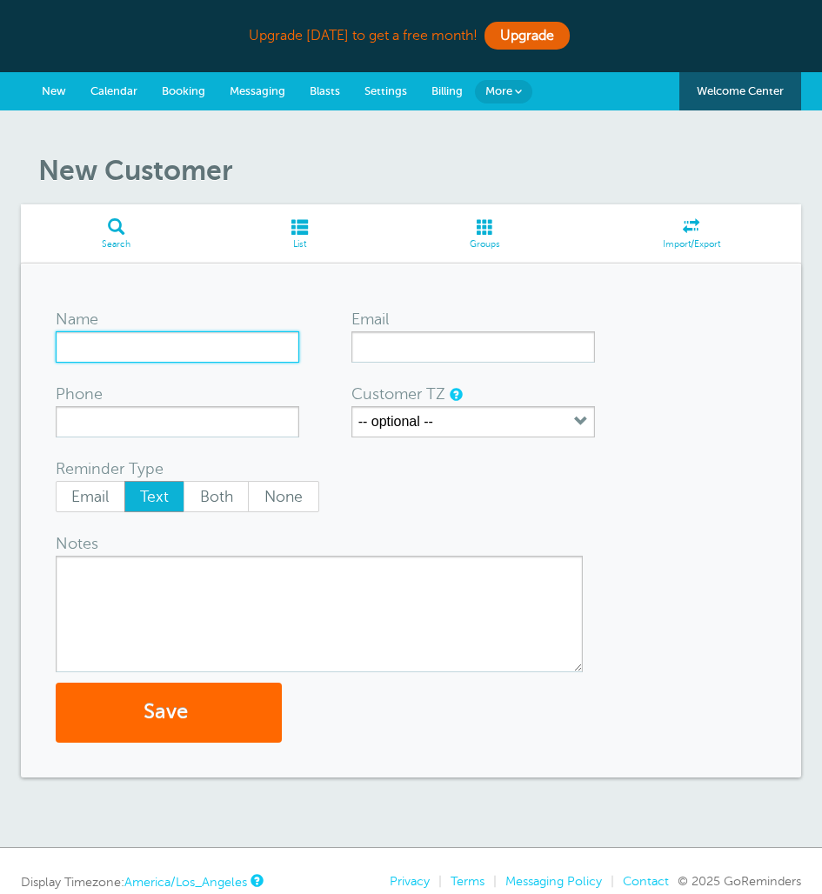
click at [177, 333] on input "Name" at bounding box center [177, 346] width 243 height 31
type input "[PERSON_NAME]"
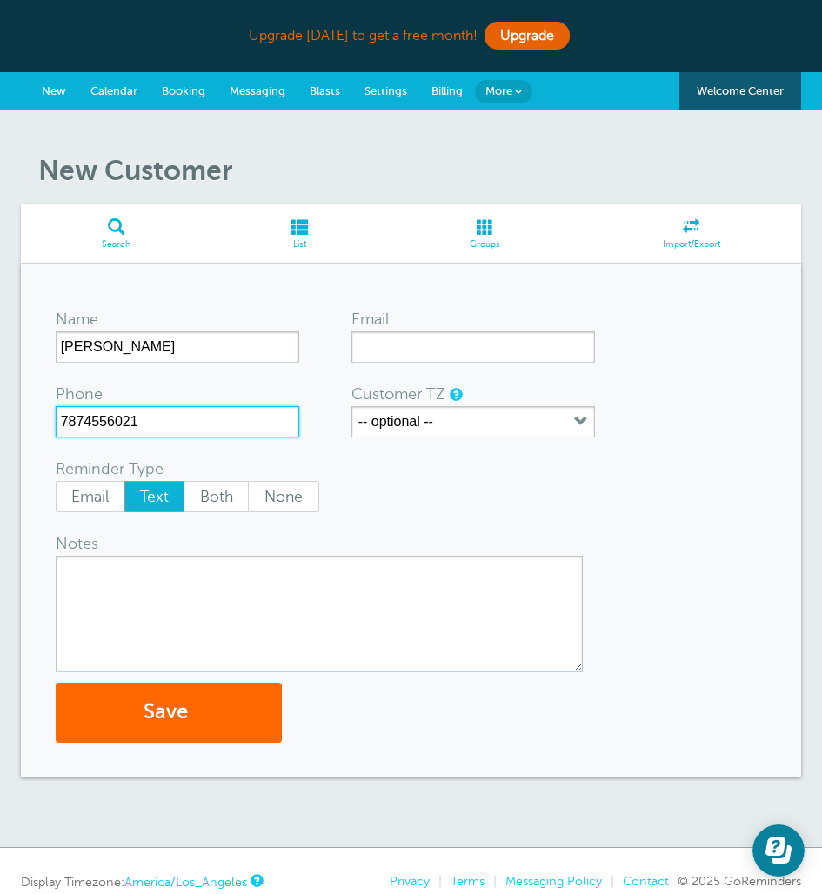
type input "7874556021"
type textarea "STUDENT"
click at [144, 702] on button "Save" at bounding box center [169, 713] width 226 height 60
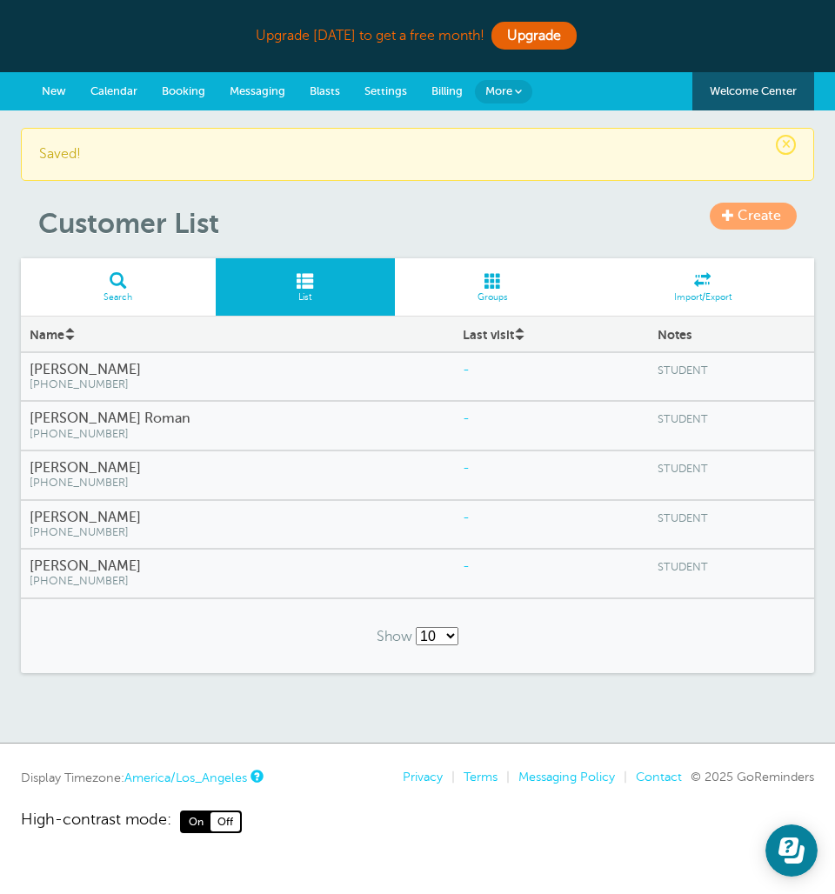
click at [731, 5] on div "Upgrade [DATE] to get a free month! Upgrade" at bounding box center [417, 36] width 793 height 72
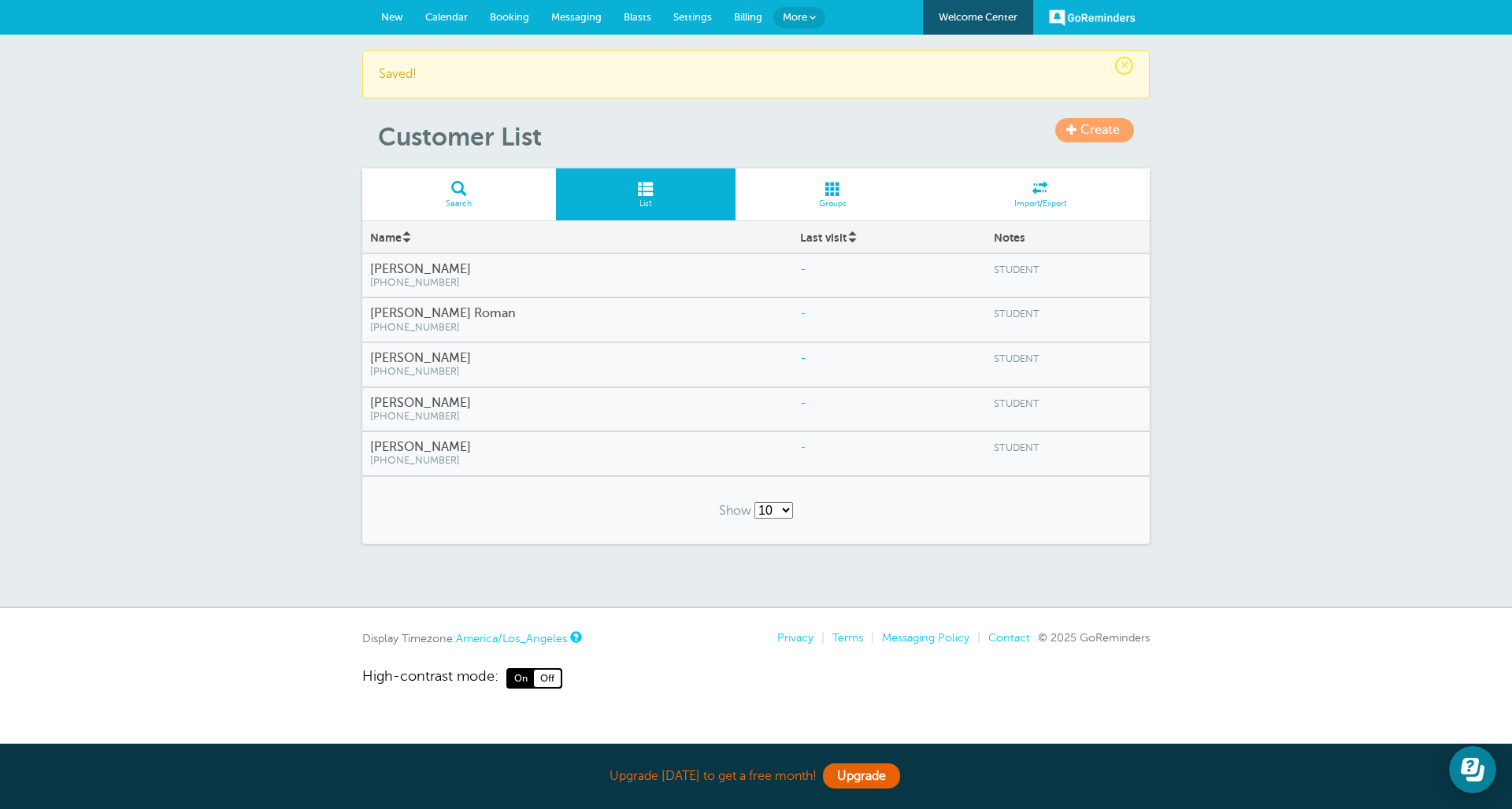
click at [755, 9] on div "More" at bounding box center [799, 17] width 52 height 35
click at [755, 18] on link "More" at bounding box center [799, 17] width 52 height 21
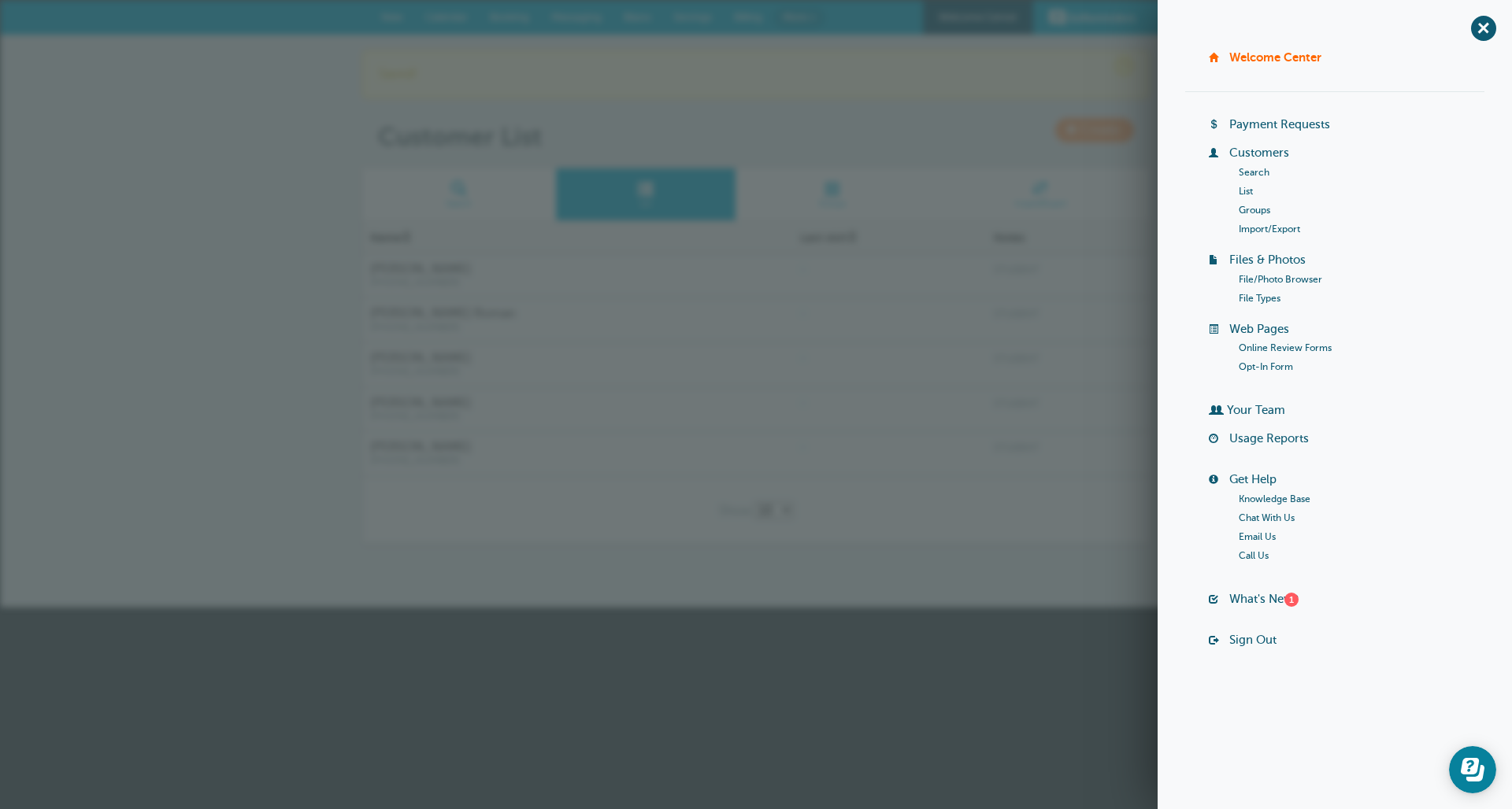
click at [755, 211] on link "Groups" at bounding box center [1254, 210] width 32 height 11
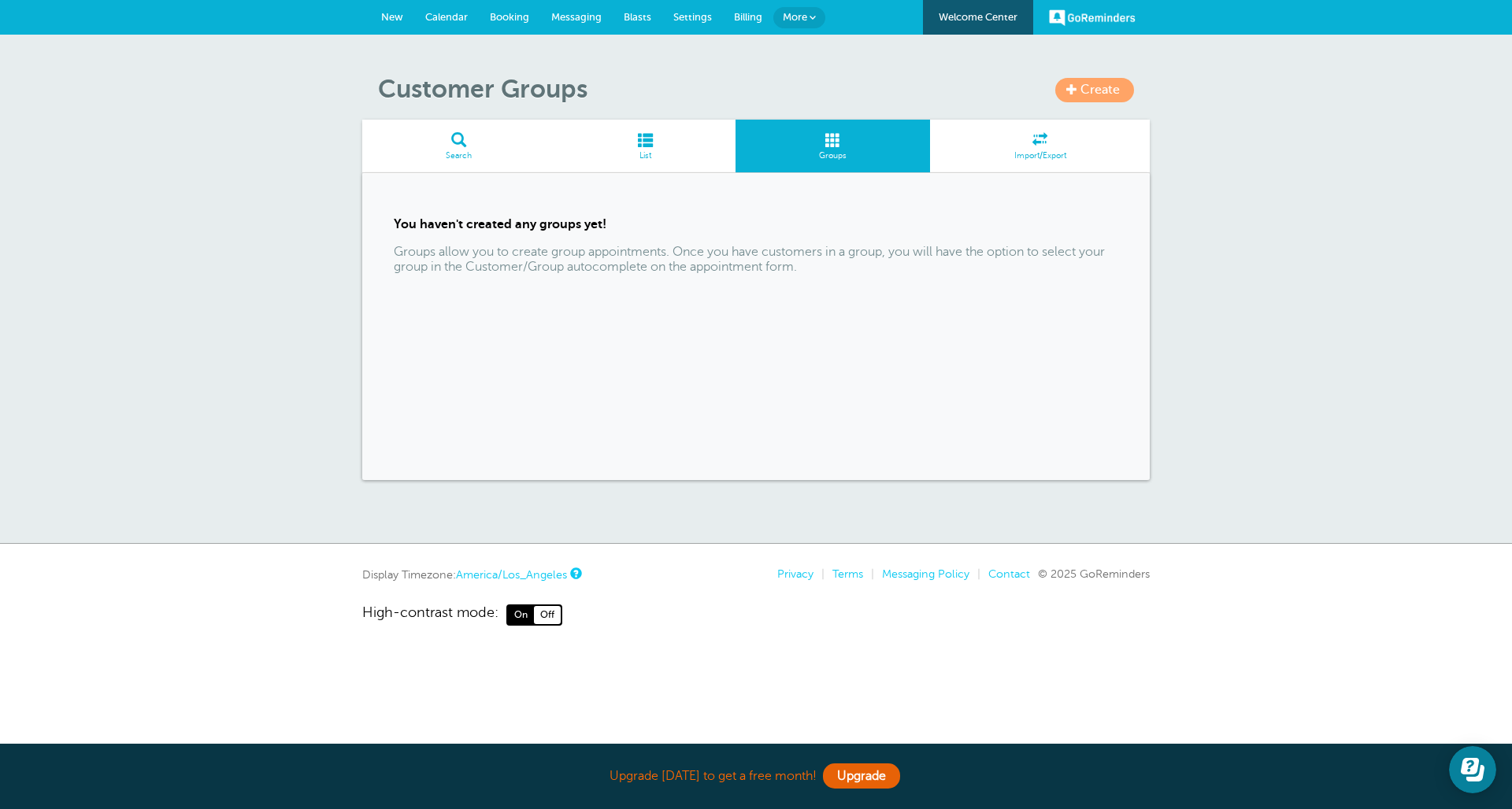
click at [1067, 86] on span at bounding box center [1071, 89] width 11 height 11
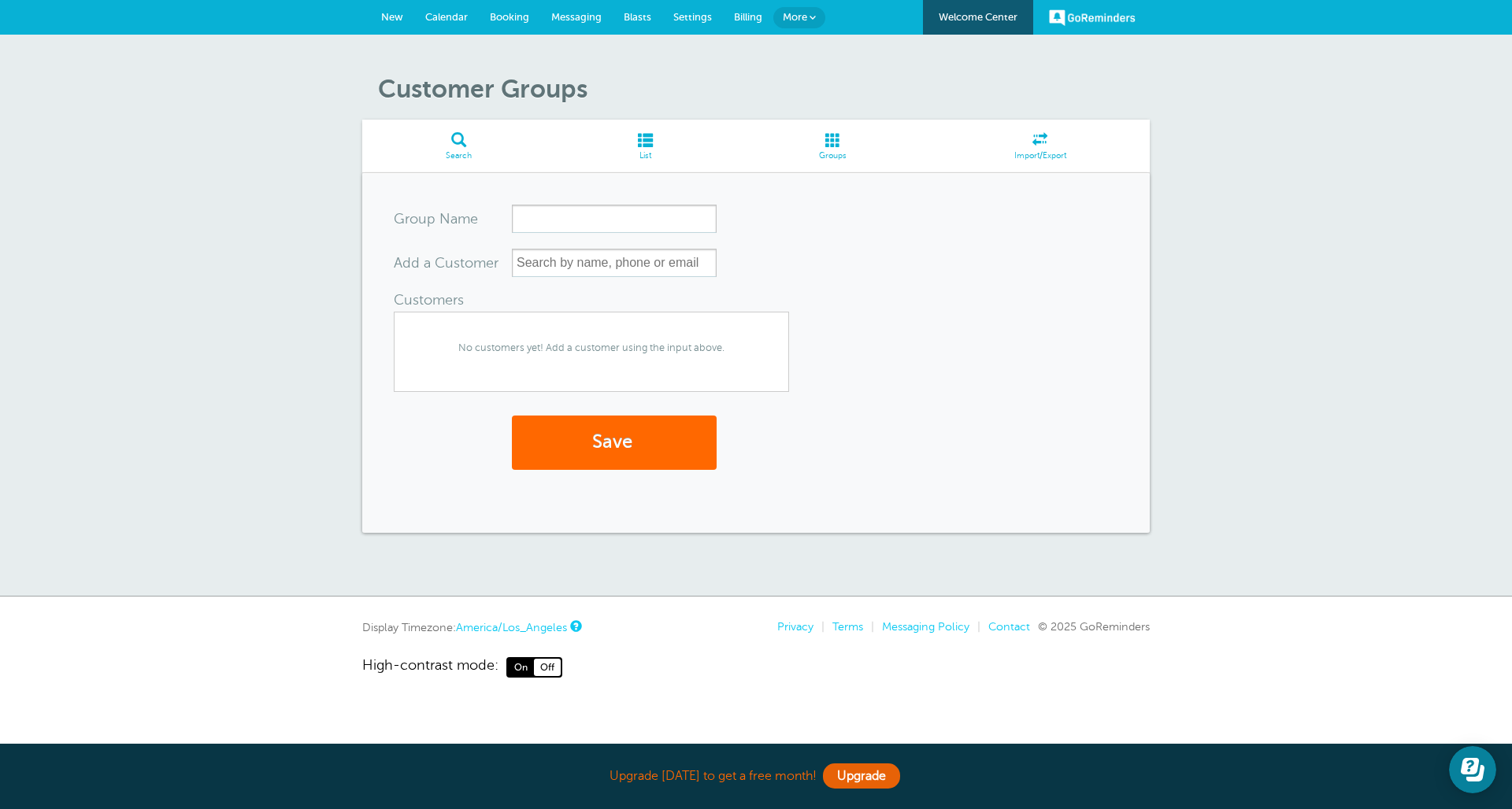
click at [625, 279] on form "Group Name Add a Customer Customers (This group has the maximum of 2500 allowed…" at bounding box center [756, 353] width 724 height 297
click at [618, 264] on input "text" at bounding box center [614, 262] width 205 height 28
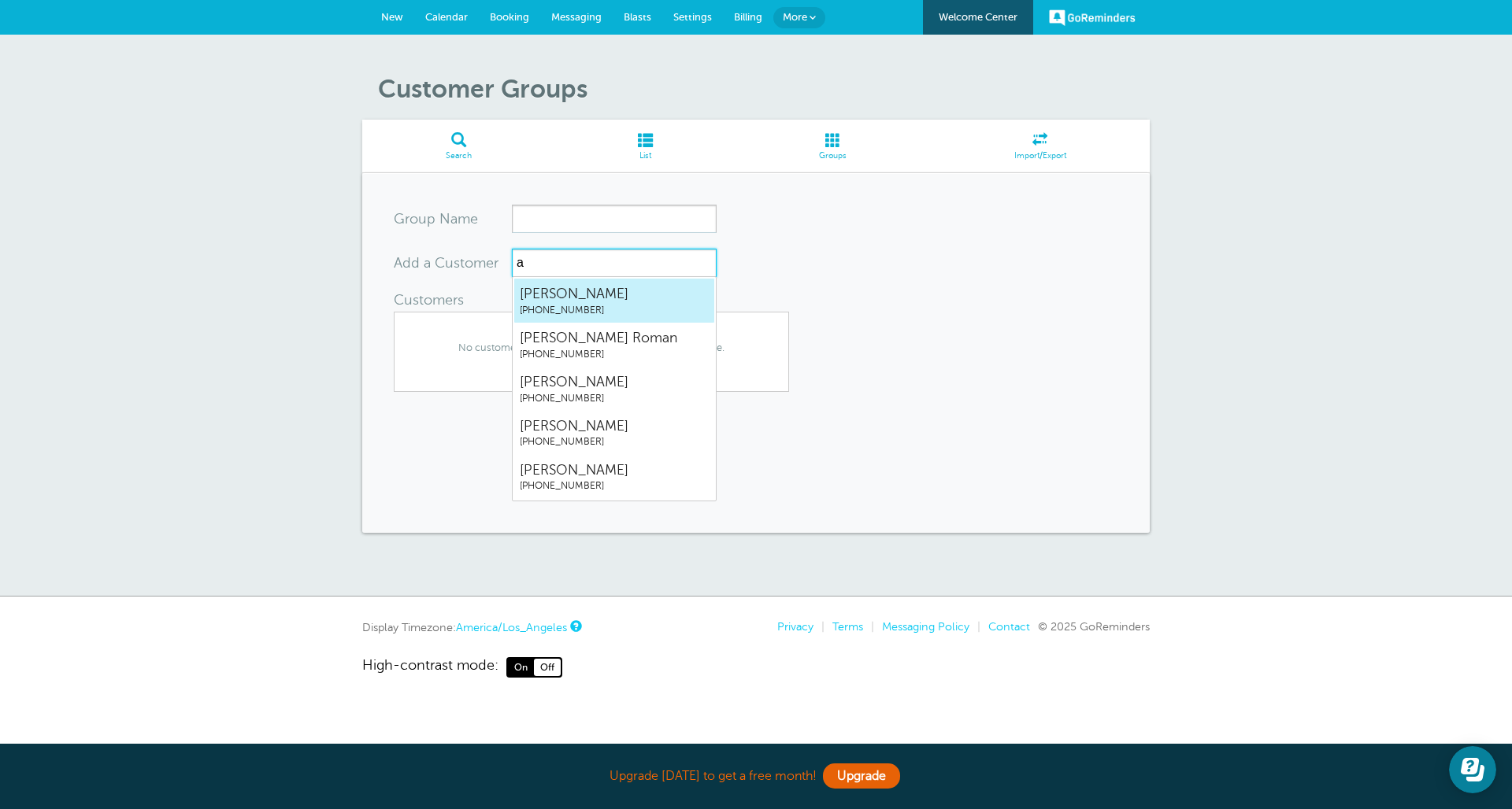
type input "ar"
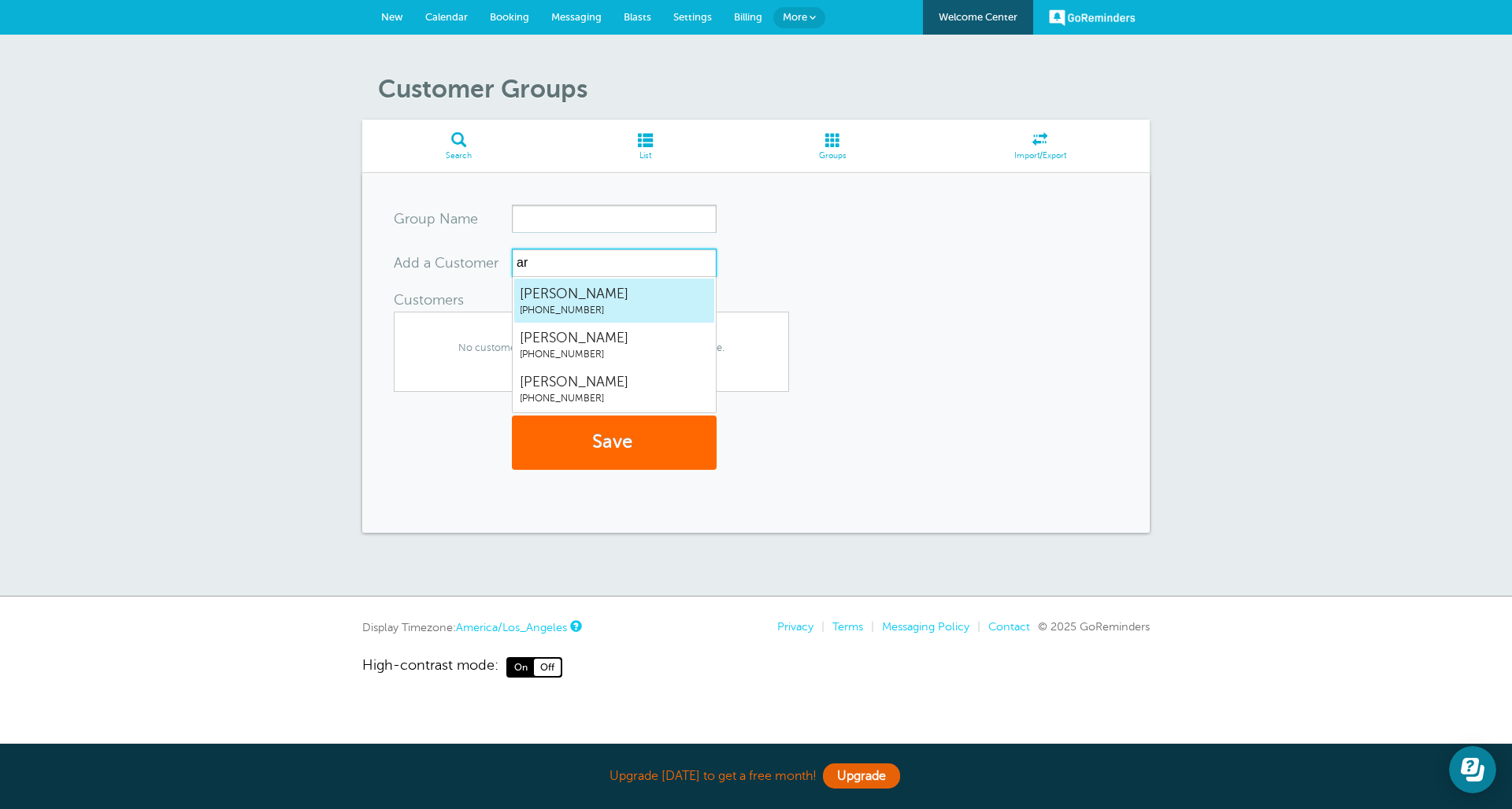
click at [591, 304] on span "(407) 490-6207" at bounding box center [614, 310] width 189 height 14
type input "ar"
click at [595, 309] on span "(787) 366-7050" at bounding box center [614, 310] width 189 height 14
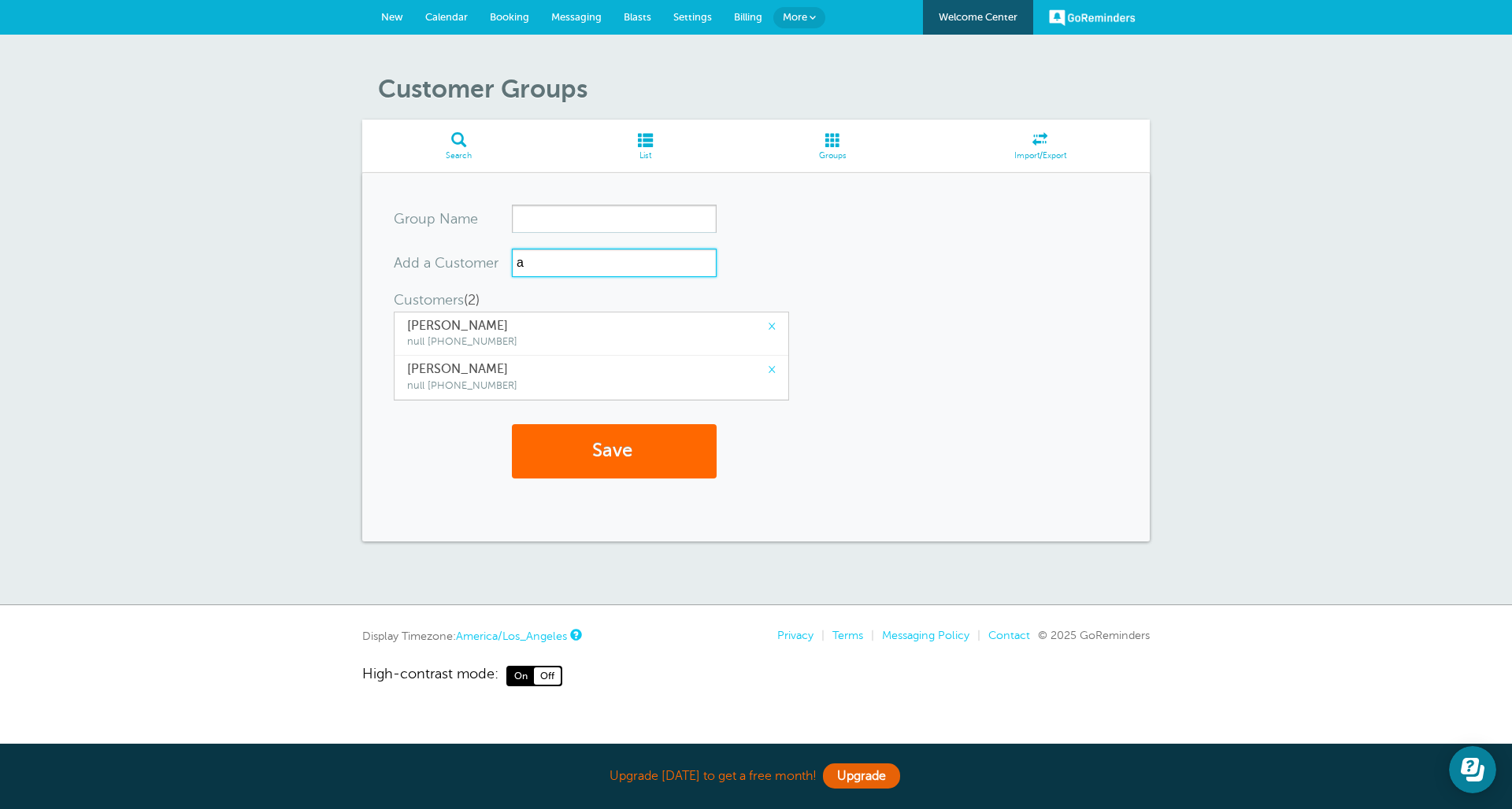
type input "ar"
click at [594, 293] on span "Claudia Baralt Torres" at bounding box center [614, 294] width 189 height 20
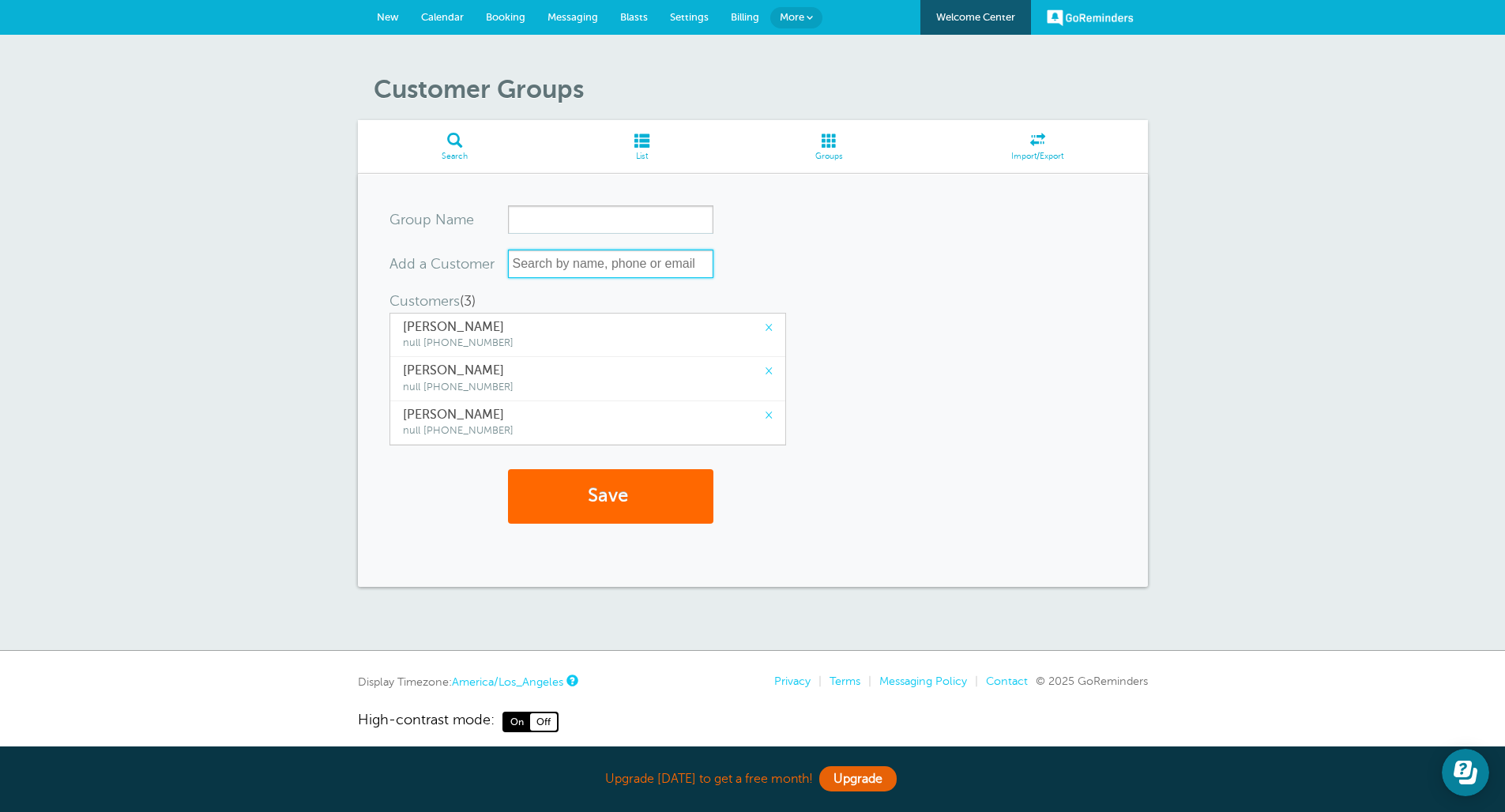
type input "c"
type input "787"
click at [584, 285] on span "Alondra Soto Gonzalez" at bounding box center [610, 295] width 190 height 20
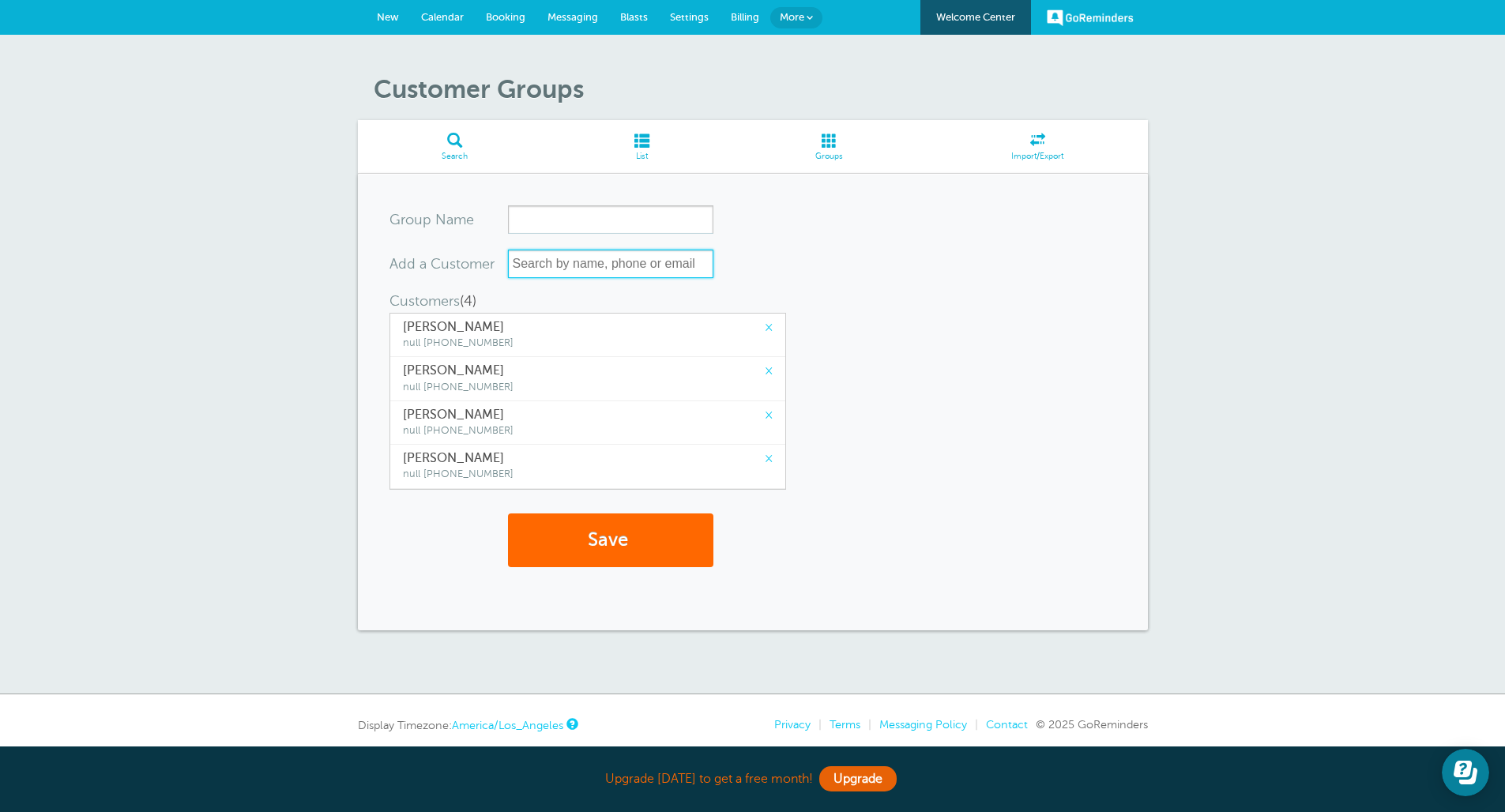
click at [579, 263] on input "text" at bounding box center [610, 263] width 205 height 28
type input "787"
click at [579, 295] on span "Andrea Fabregas Roman" at bounding box center [610, 295] width 190 height 20
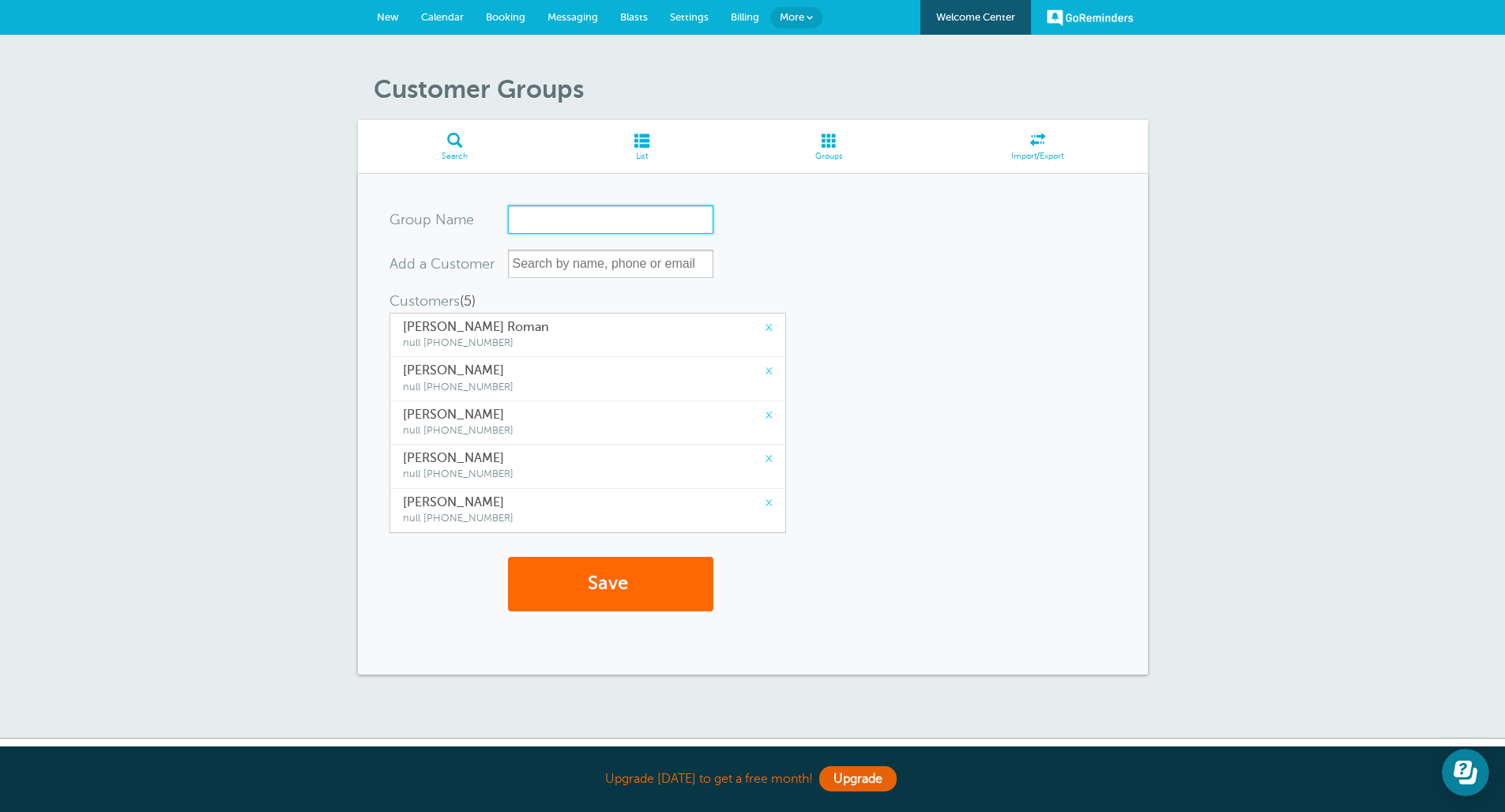
click at [580, 217] on input "Group Name" at bounding box center [610, 219] width 205 height 28
type input "PV try1"
click at [578, 566] on button "Save" at bounding box center [610, 584] width 205 height 54
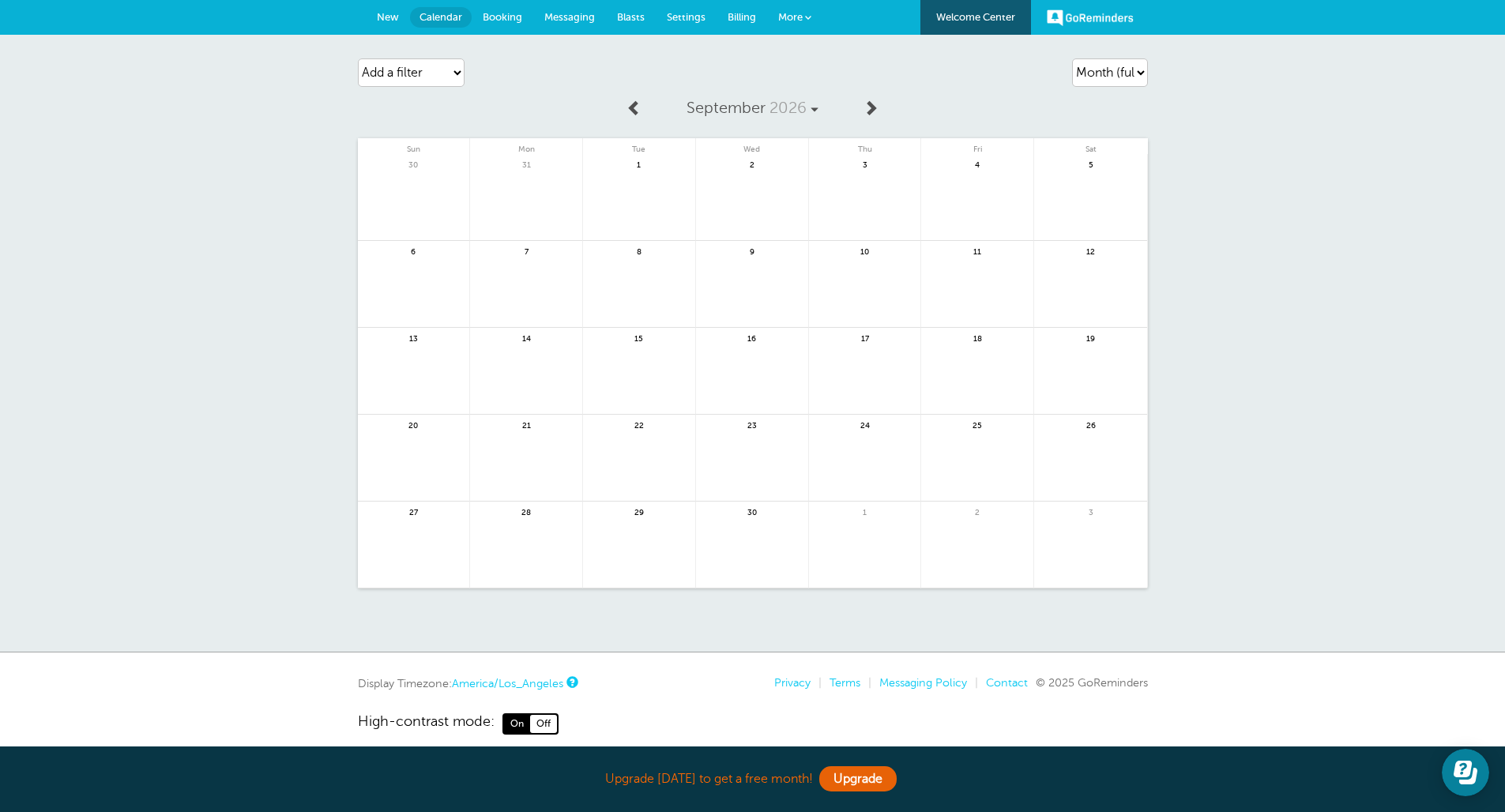
click at [868, 104] on span at bounding box center [870, 107] width 15 height 15
click at [1096, 191] on link at bounding box center [1090, 207] width 113 height 69
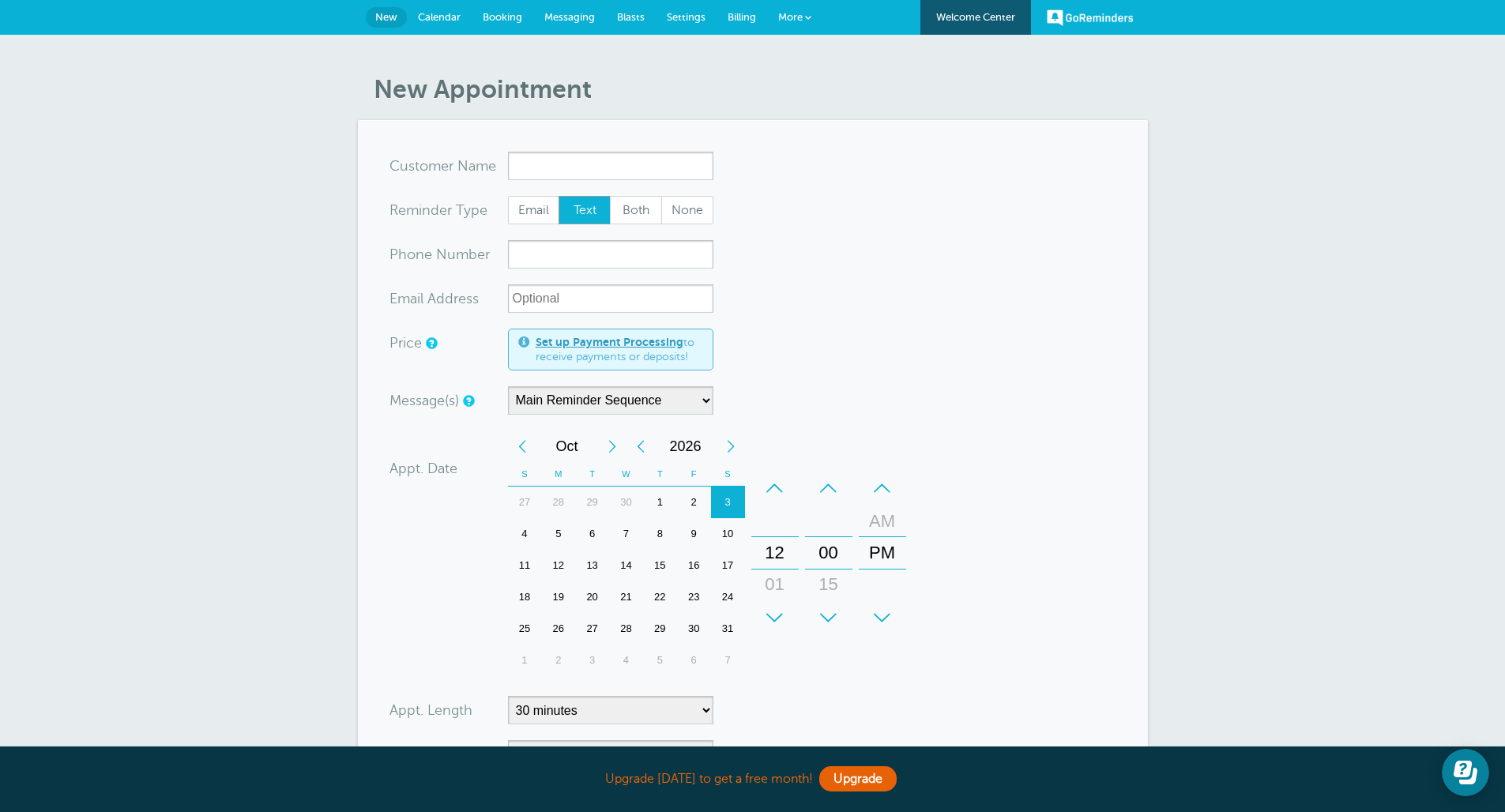
scroll to position [121, 0]
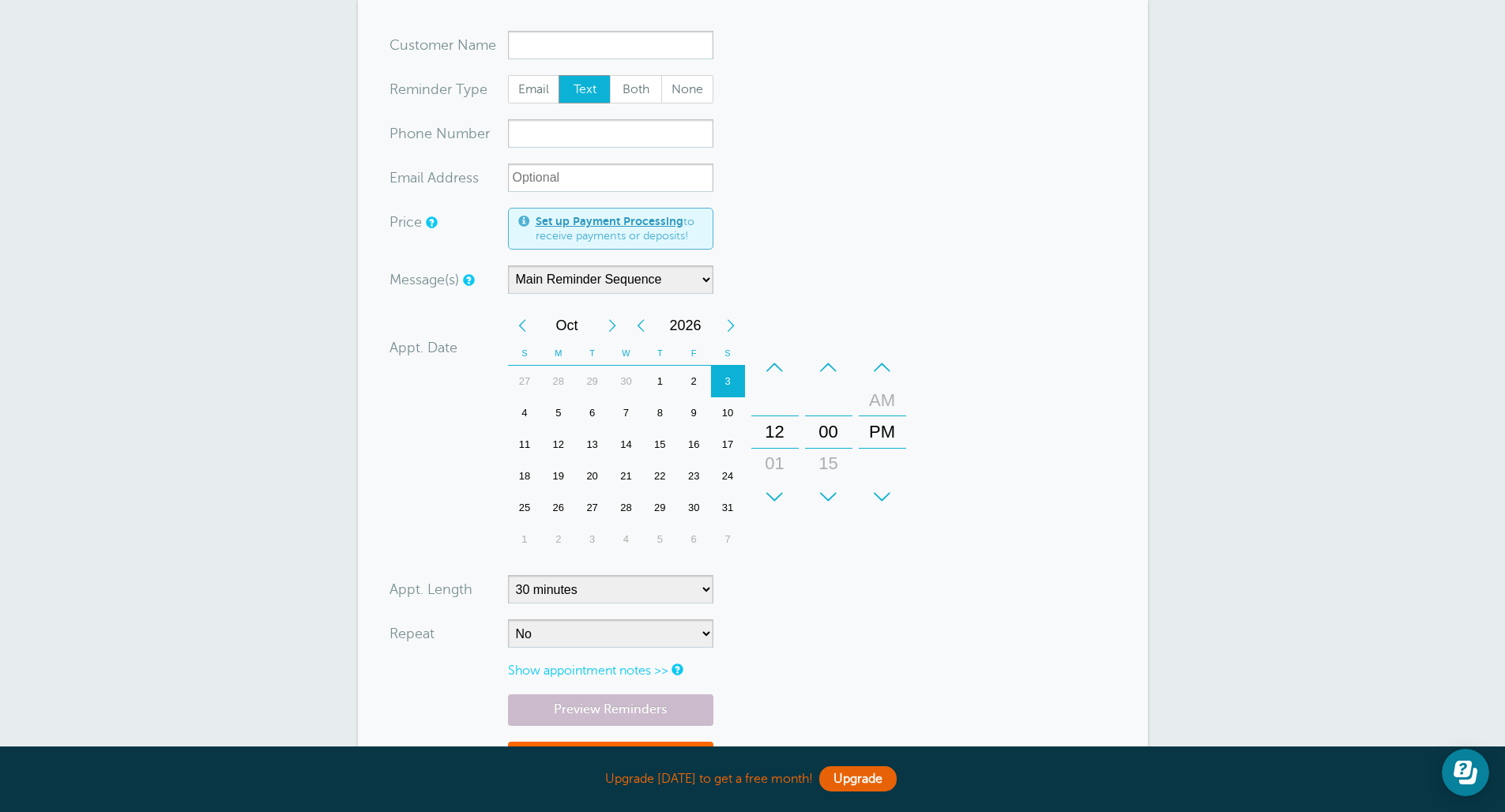
click at [627, 294] on form "You are creating a new customer. To use an existing customer select one from th…" at bounding box center [753, 421] width 727 height 780
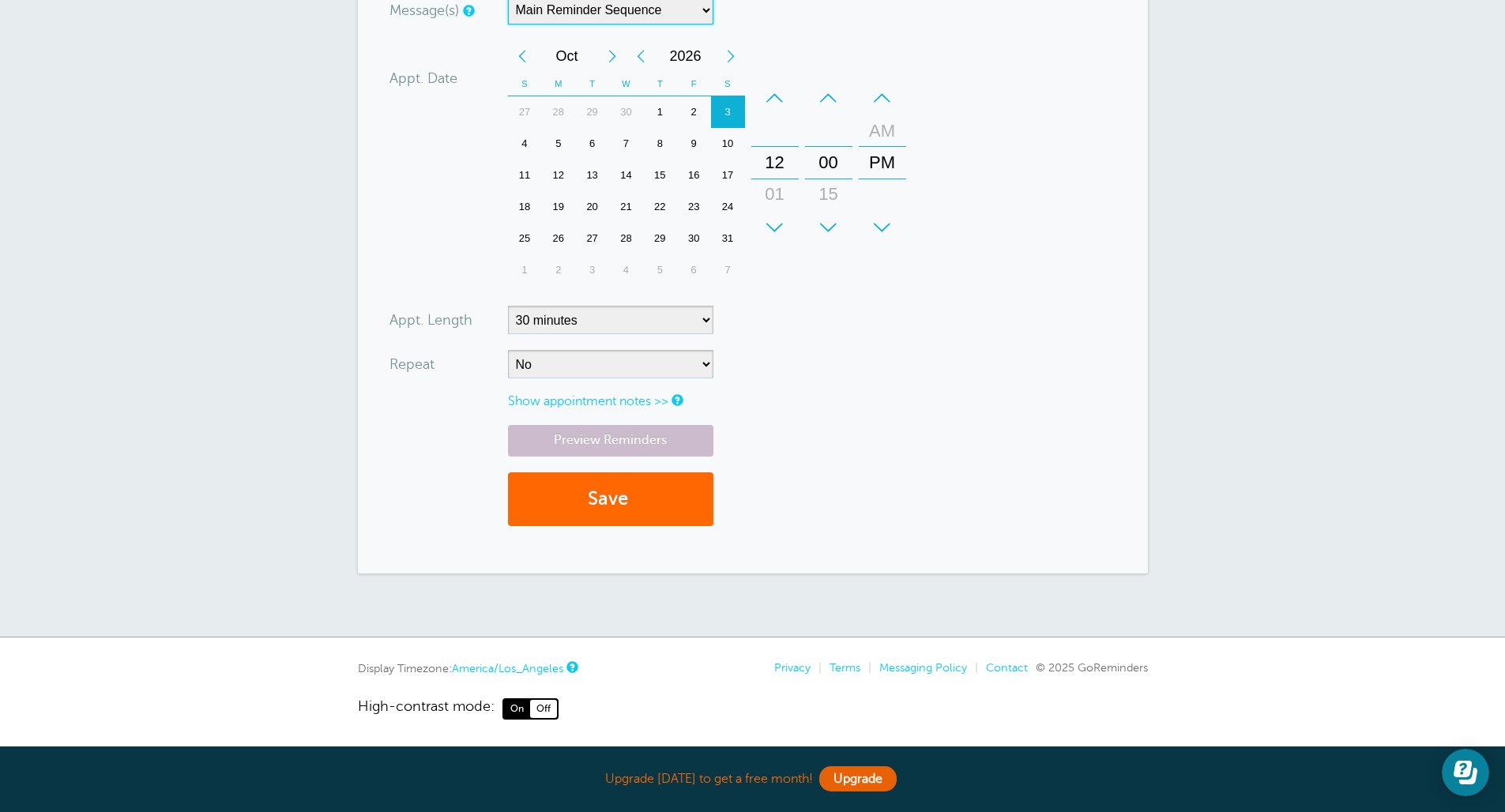
scroll to position [0, 0]
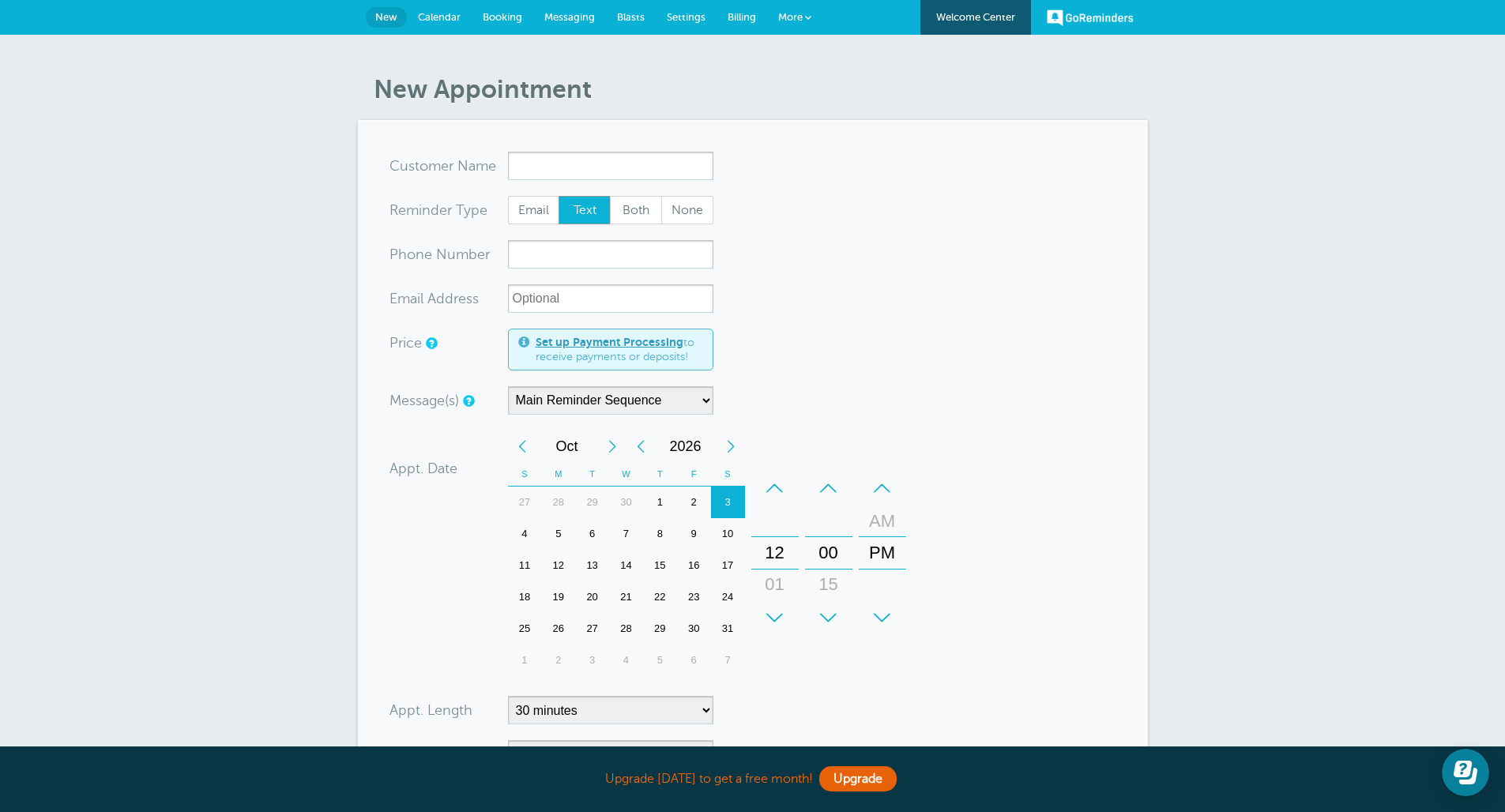
drag, startPoint x: 569, startPoint y: 143, endPoint x: 561, endPoint y: 162, distance: 20.6
click at [569, 143] on section "You are creating a new customer. To use an existing customer select one from th…" at bounding box center [753, 541] width 790 height 844
click at [561, 162] on input "x-no-autofill" at bounding box center [610, 165] width 205 height 28
click at [580, 209] on link "PV try1 Customer Group" at bounding box center [610, 206] width 203 height 49
type input "PVtry1"
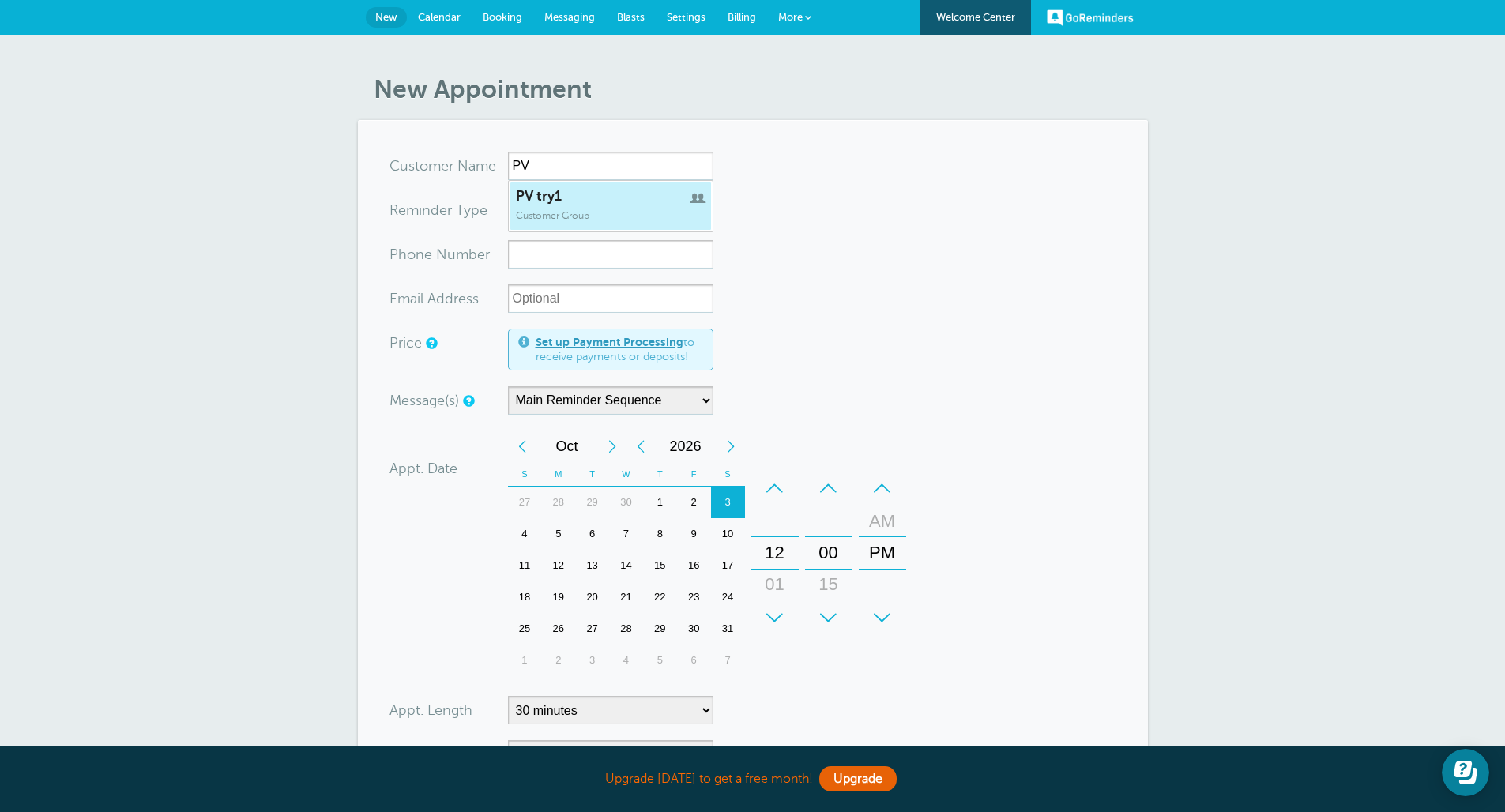
type input "PV try1"
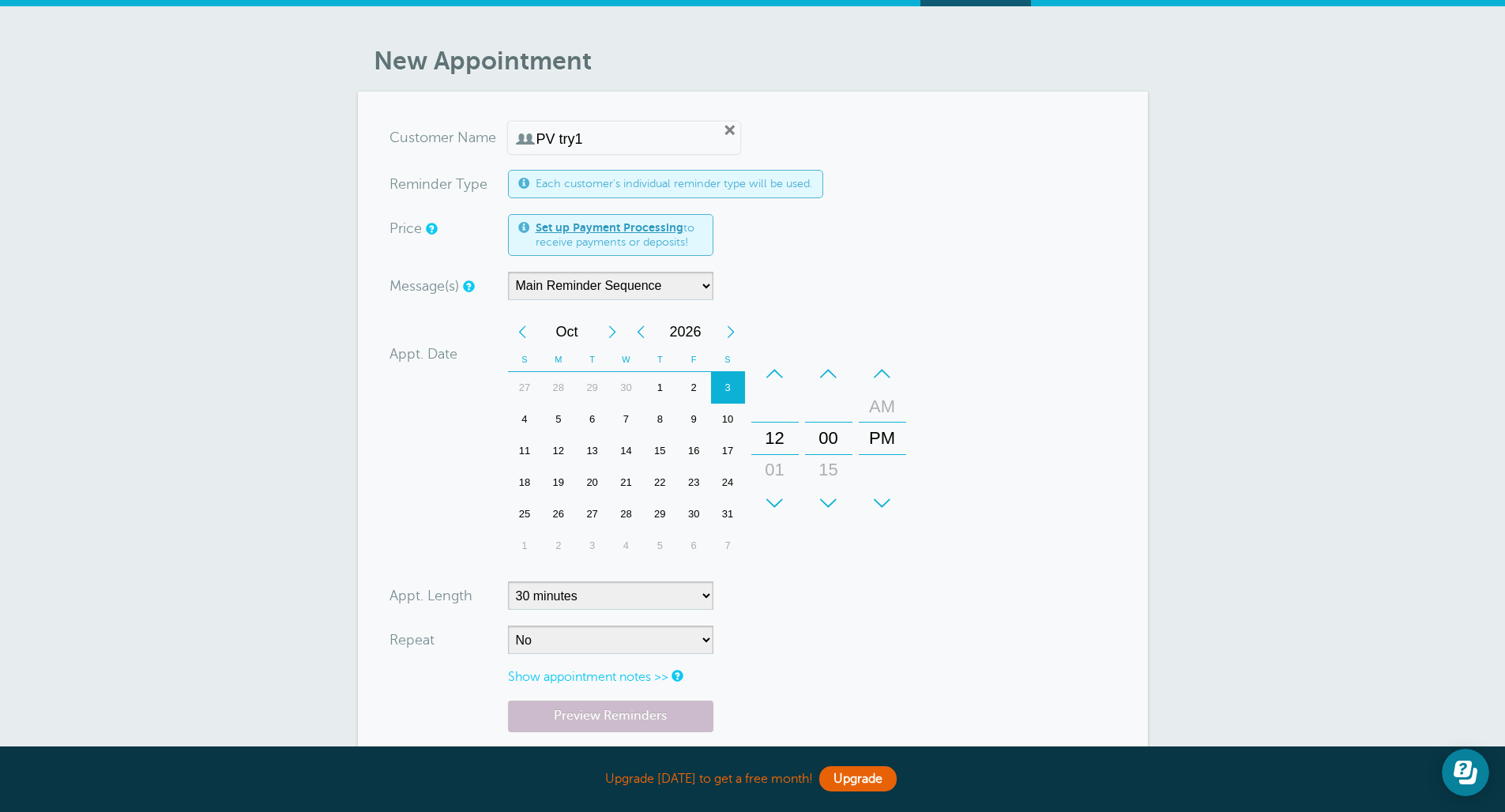
scroll to position [64, 0]
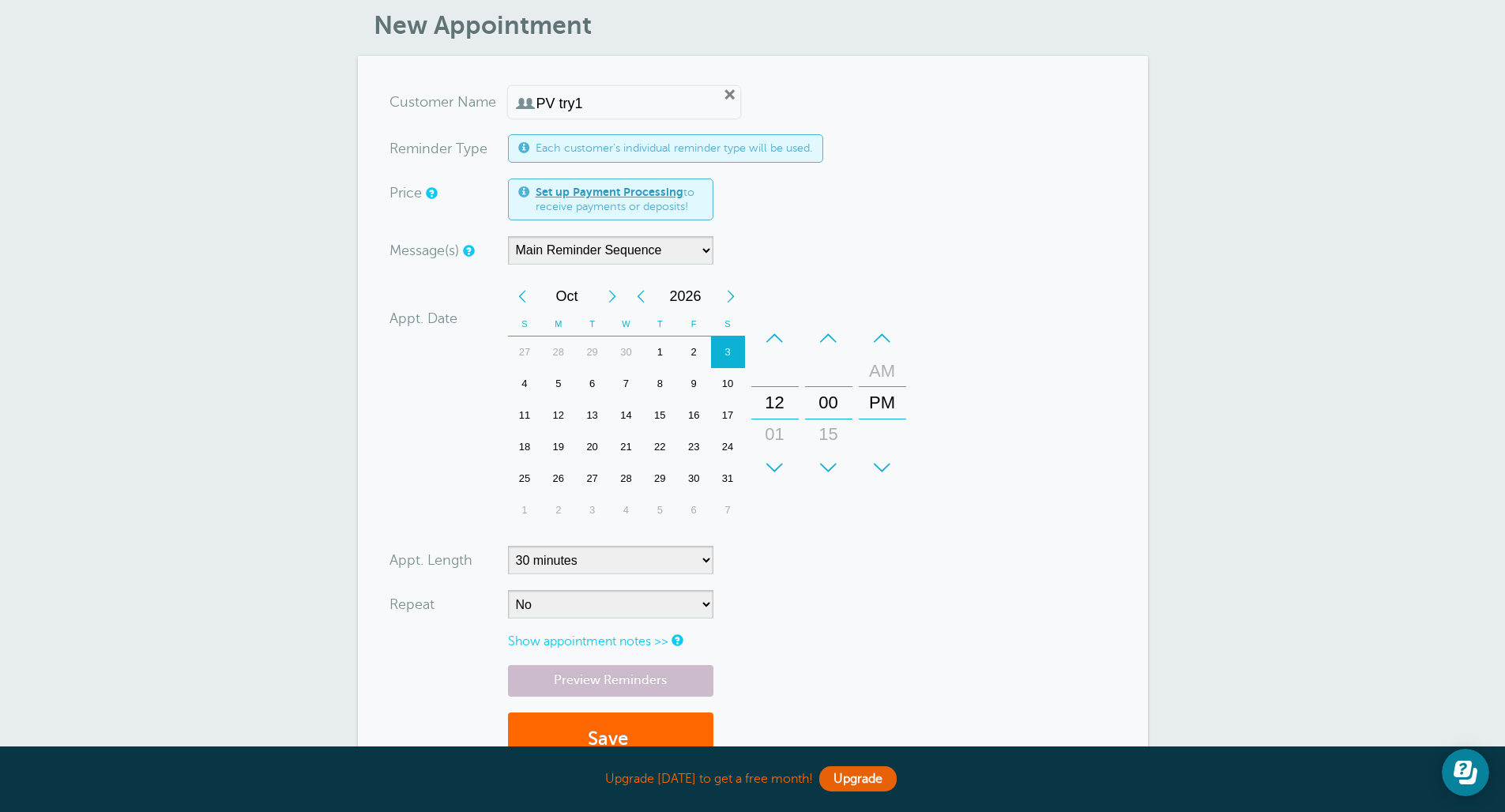
click at [668, 634] on link "Show appointment notes >>" at bounding box center [588, 641] width 161 height 15
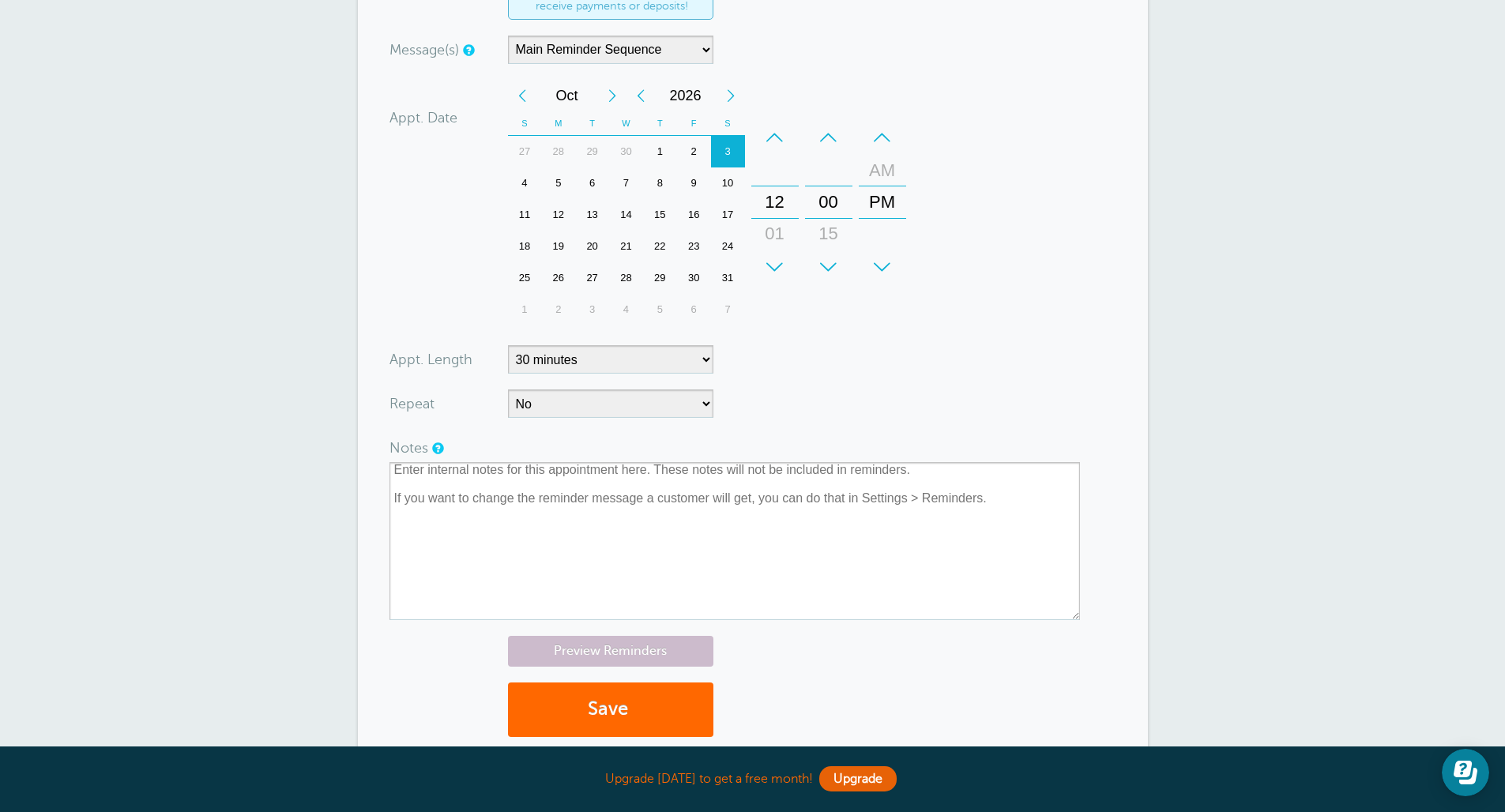
scroll to position [406, 0]
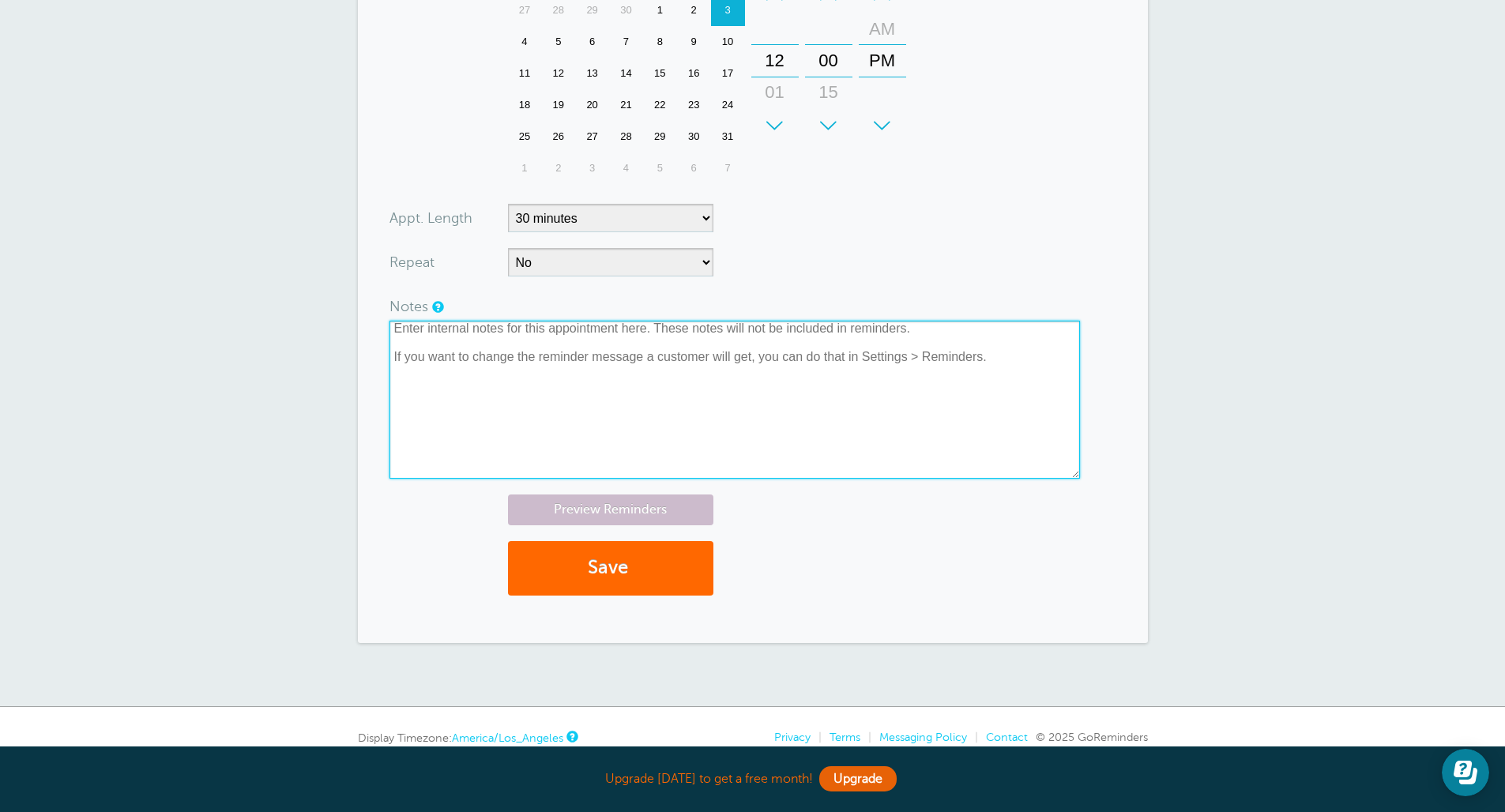
click at [662, 408] on textarea at bounding box center [735, 400] width 690 height 158
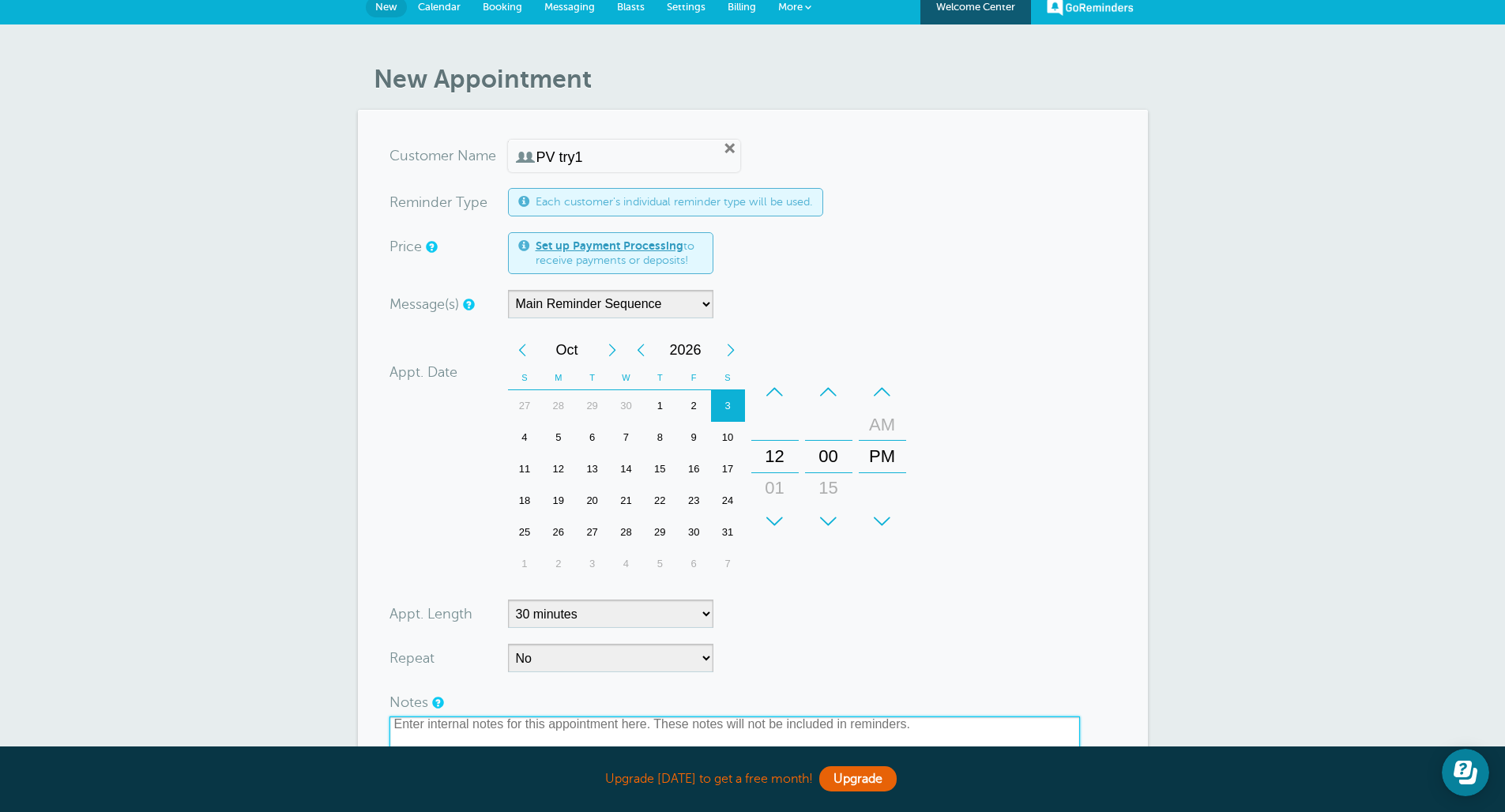
scroll to position [14, 0]
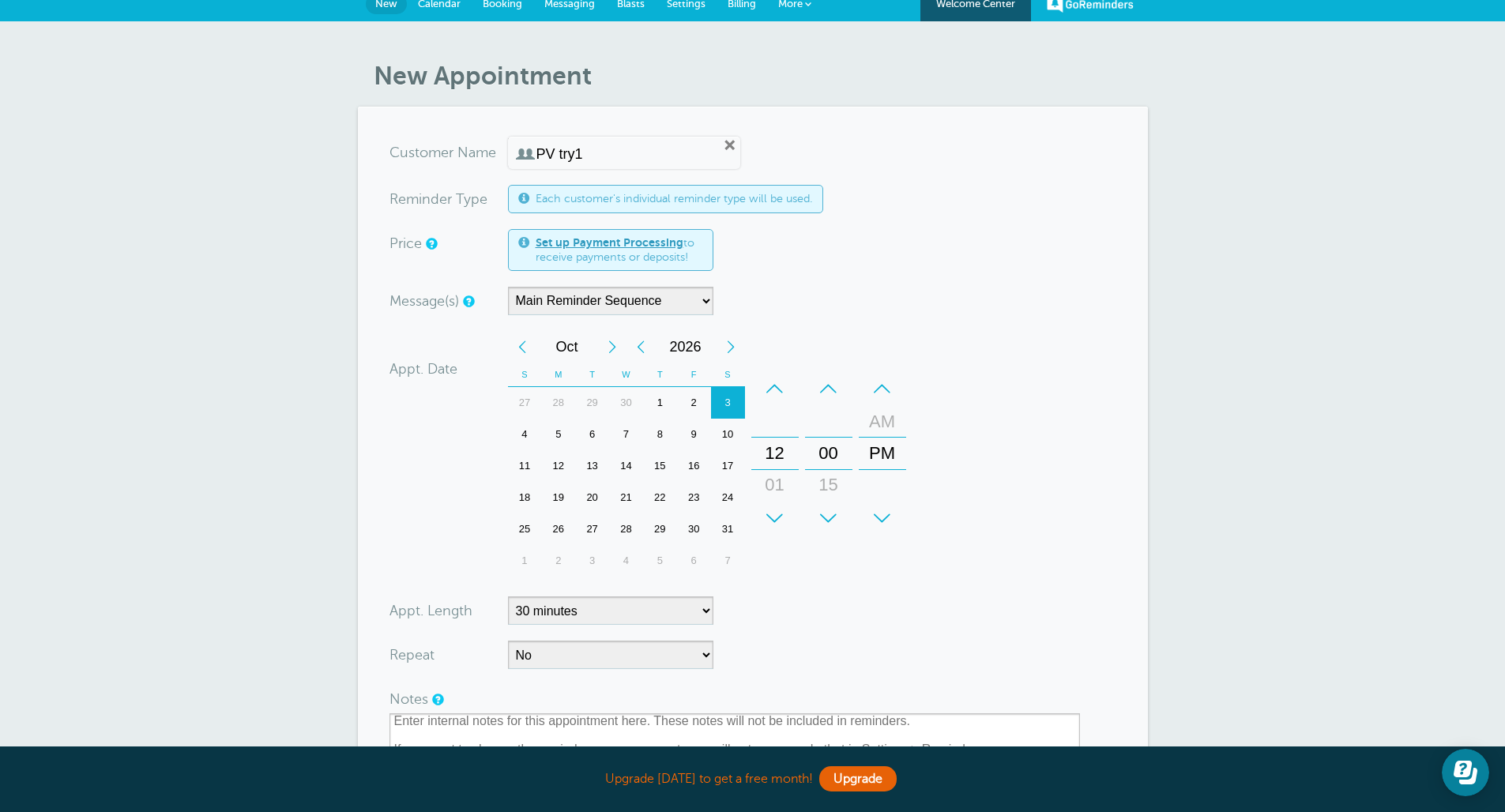
click at [416, 371] on label "Appt. Date" at bounding box center [423, 369] width 68 height 15
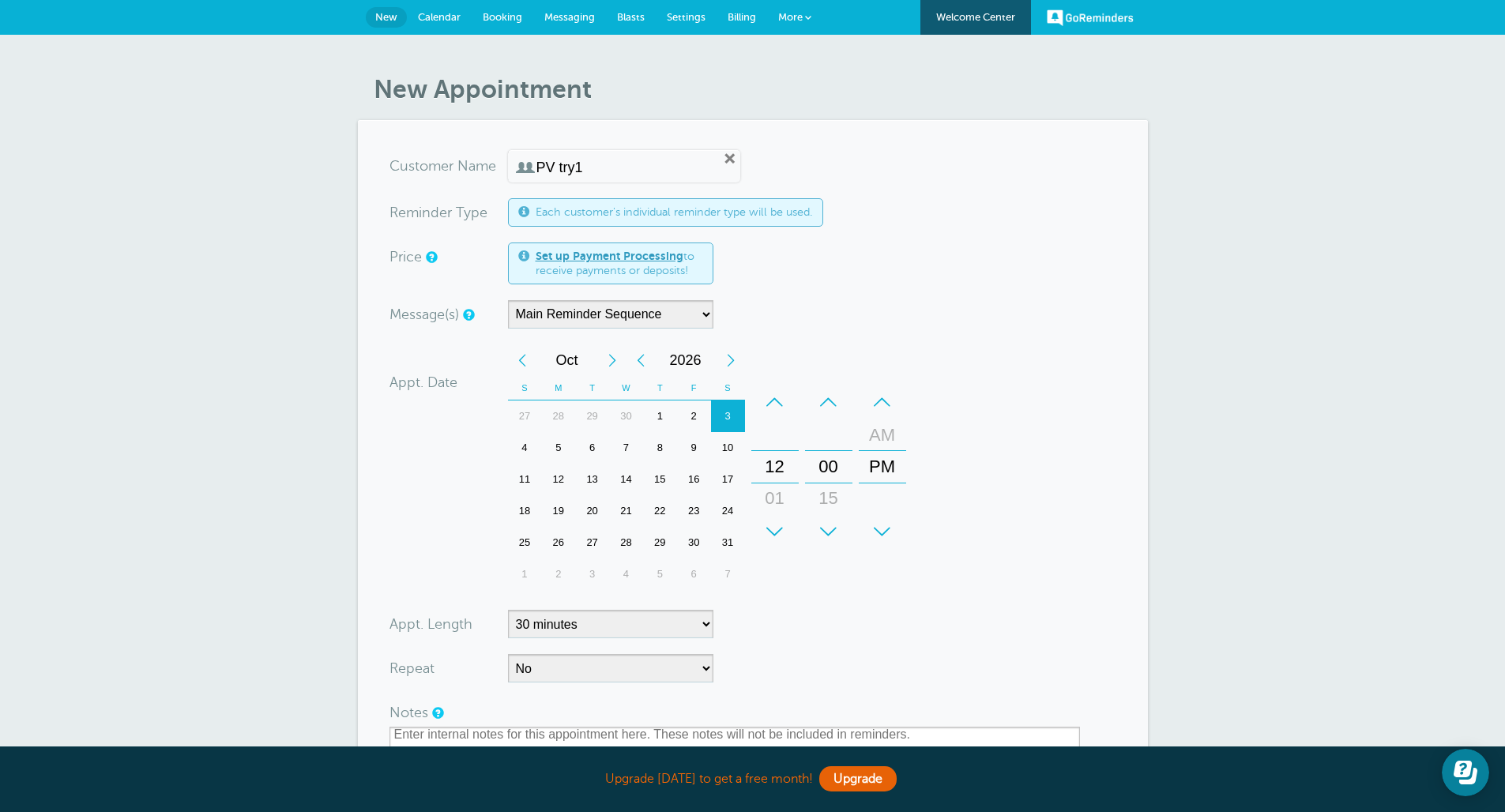
click at [576, 20] on span "Messaging" at bounding box center [569, 16] width 51 height 12
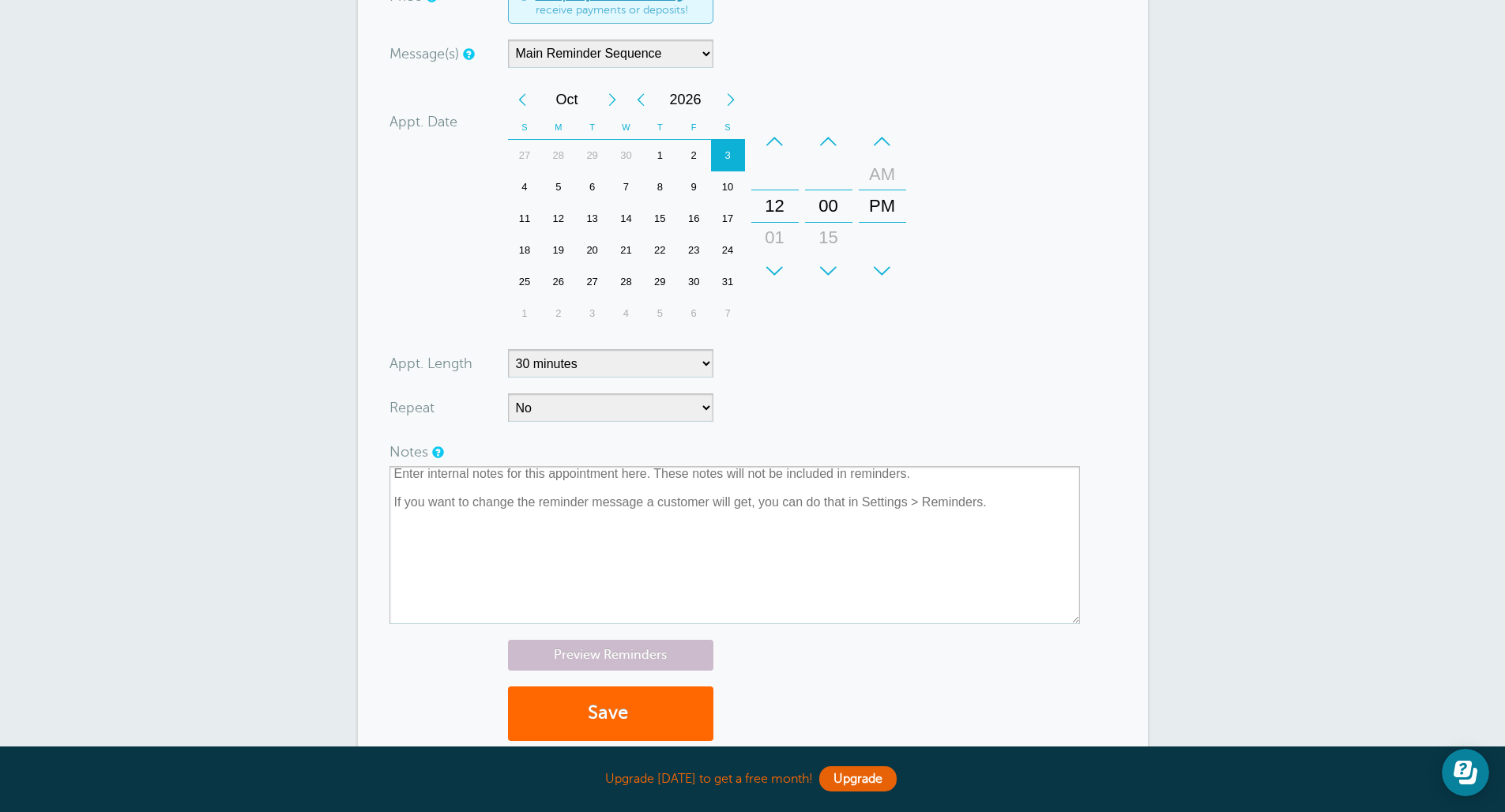
scroll to position [475, 0]
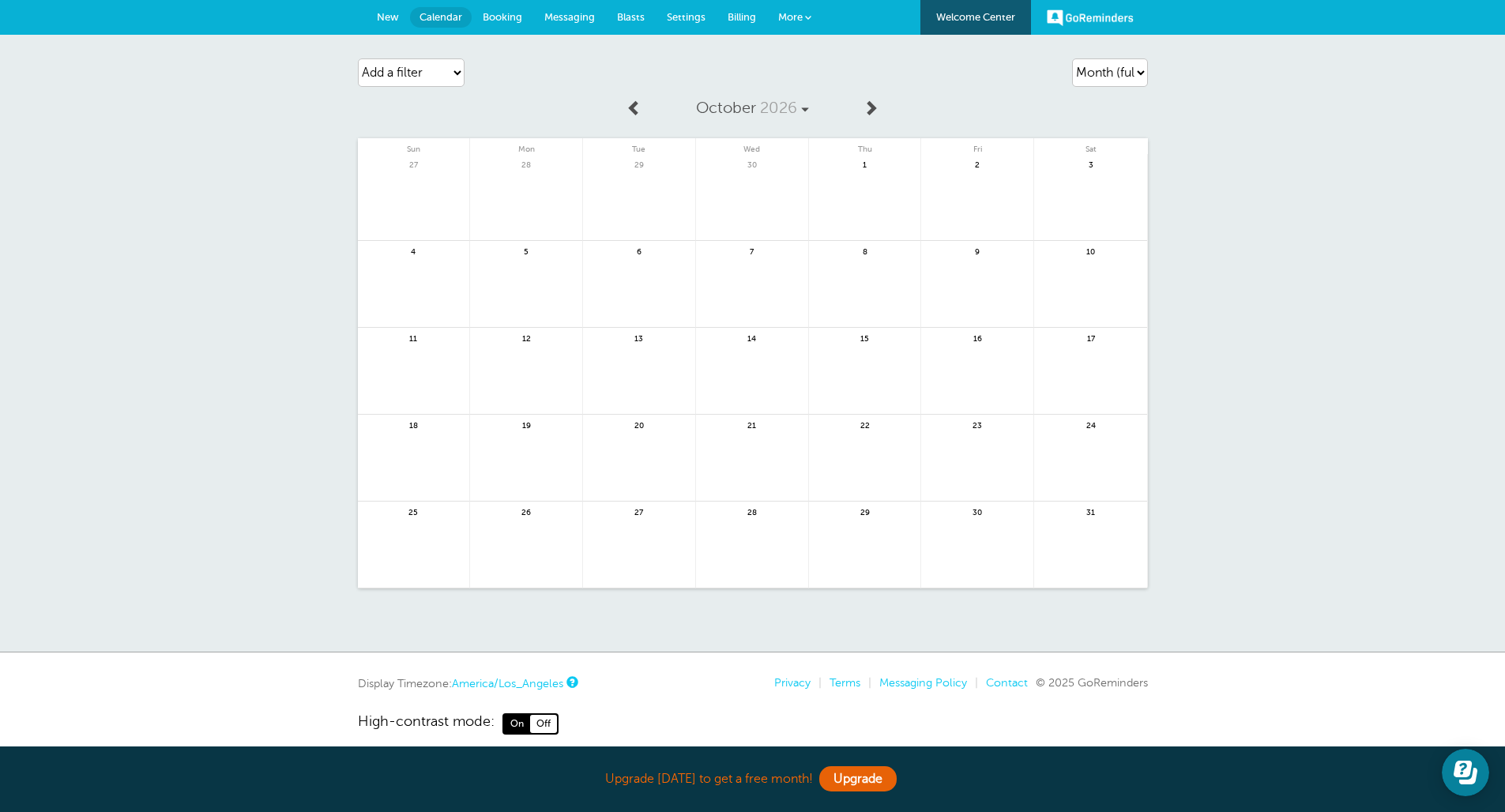
click at [792, 6] on link "More" at bounding box center [794, 17] width 55 height 35
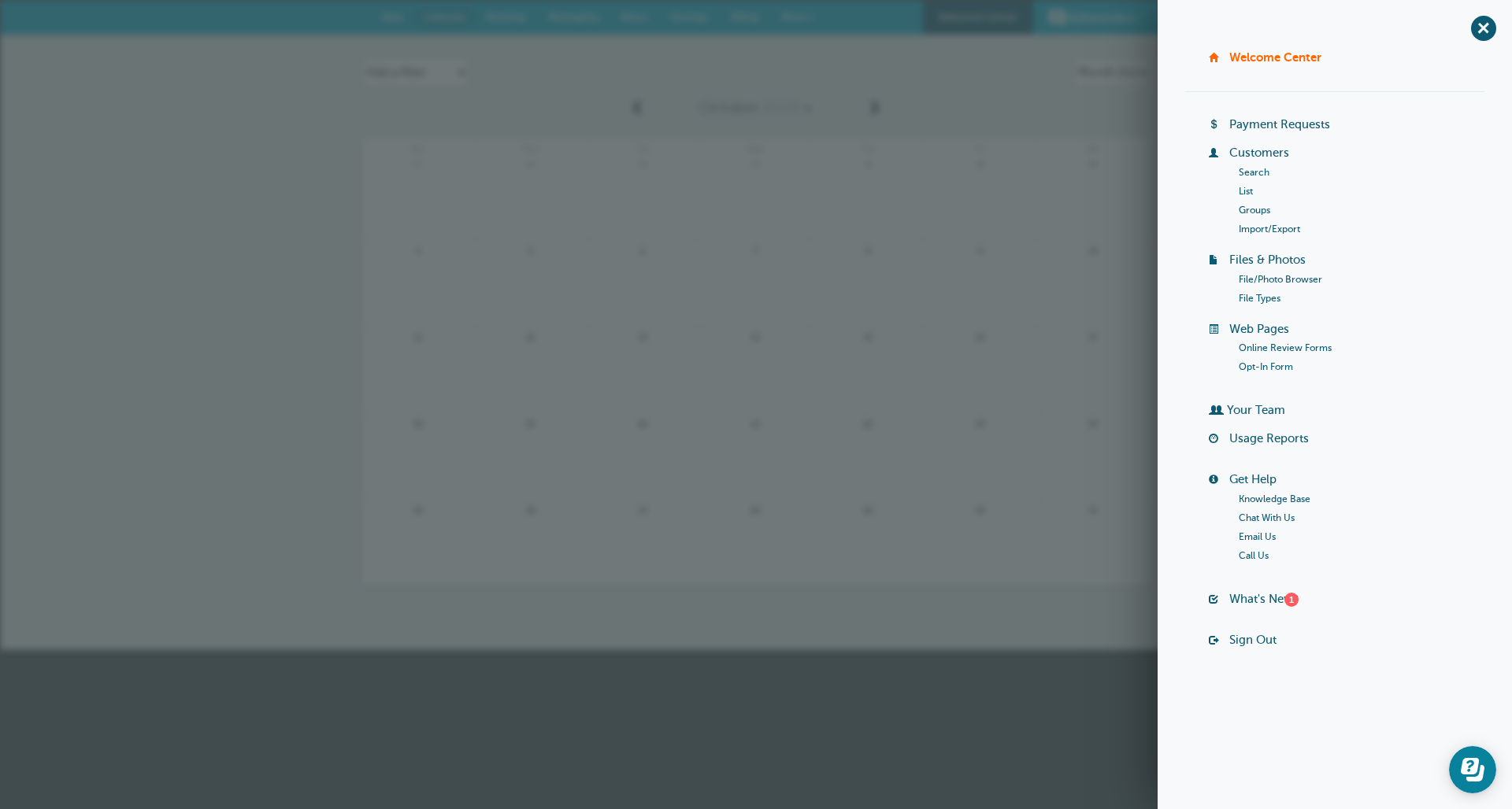
click at [1248, 151] on link "Customers" at bounding box center [1258, 153] width 60 height 13
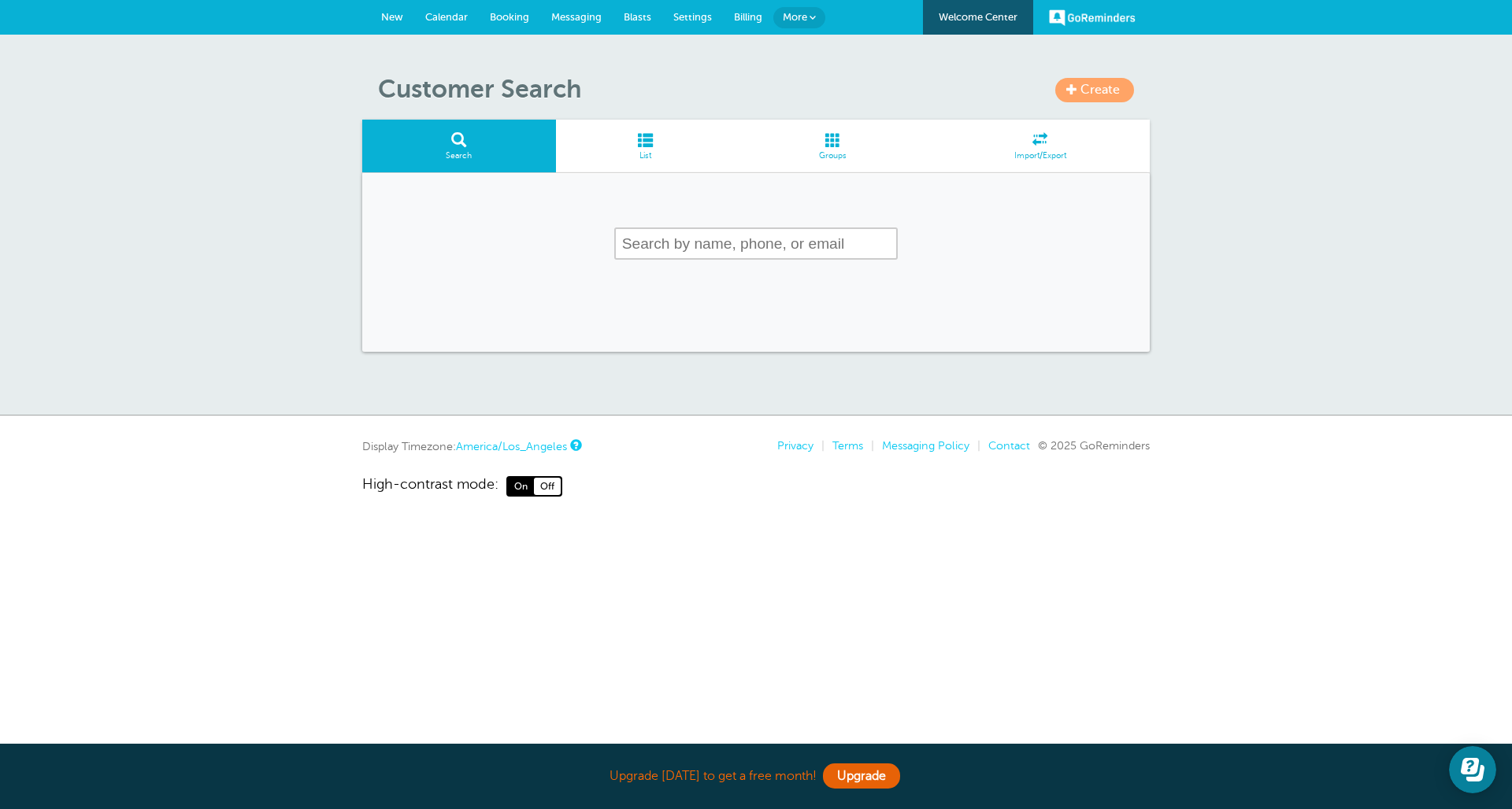
click at [669, 154] on span "List" at bounding box center [646, 156] width 164 height 9
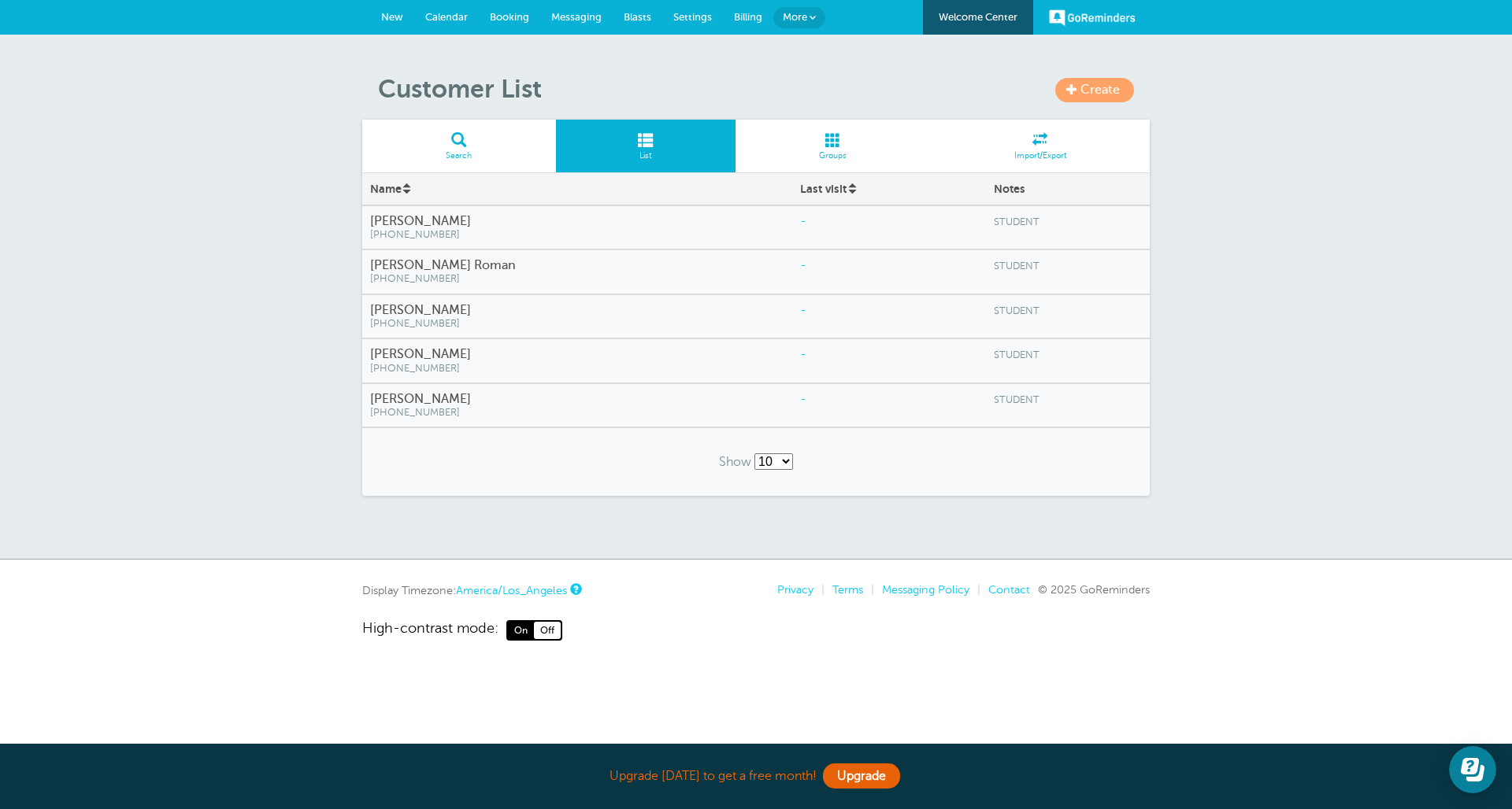
click at [1077, 96] on link "Create" at bounding box center [1094, 90] width 79 height 24
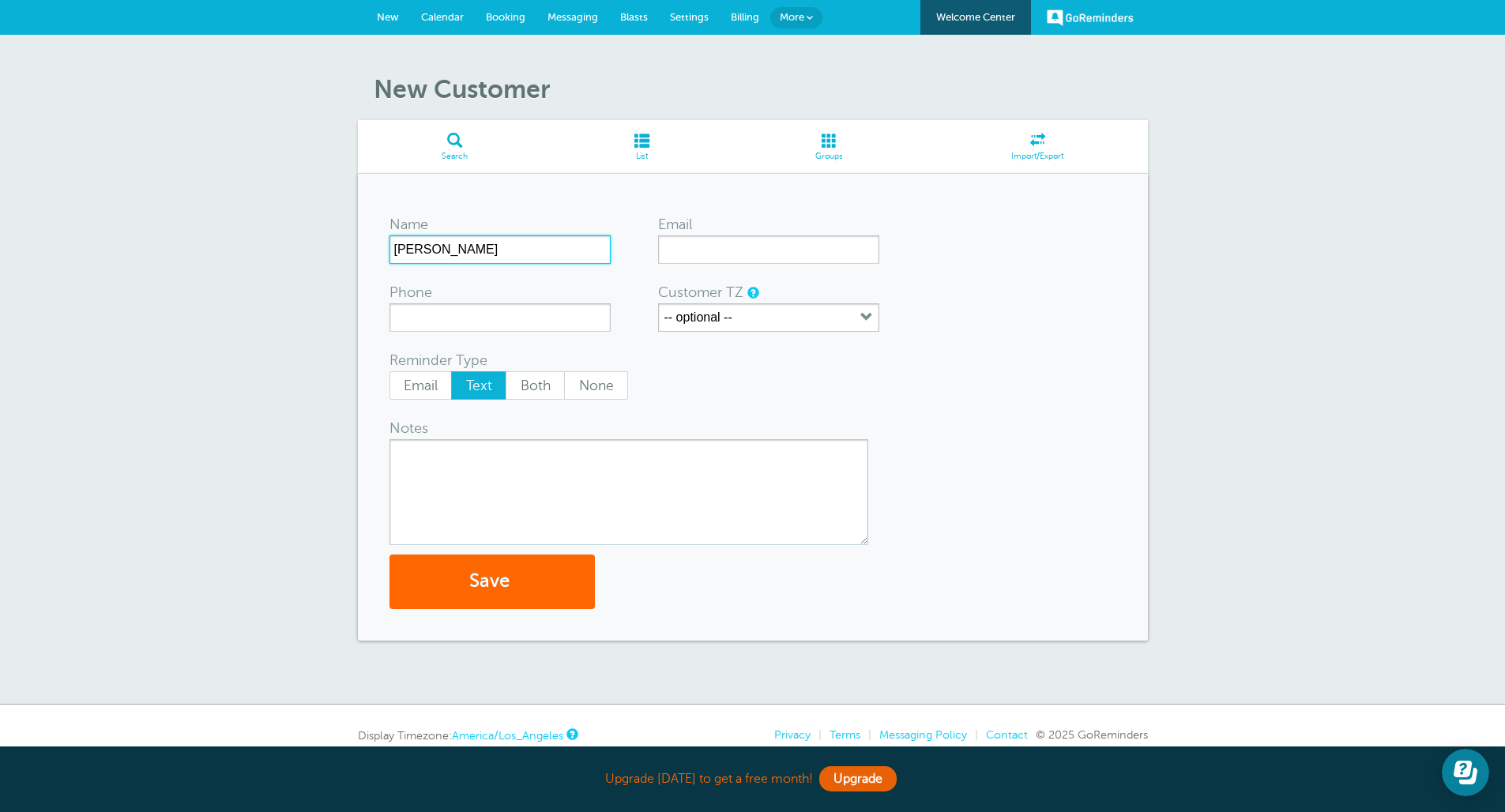
type input "[PERSON_NAME]"
type input "9392734228"
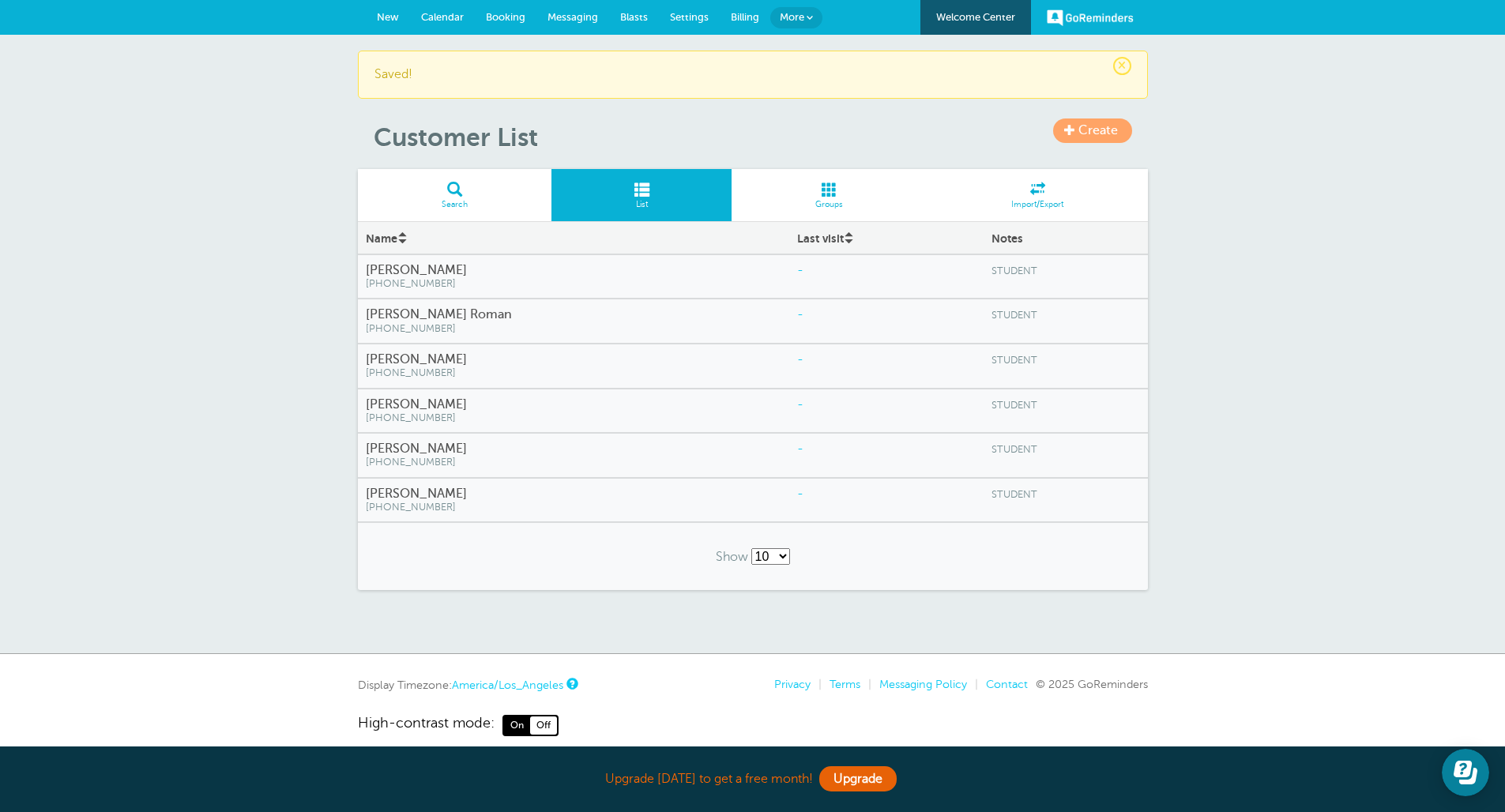
click at [838, 184] on span at bounding box center [829, 189] width 196 height 15
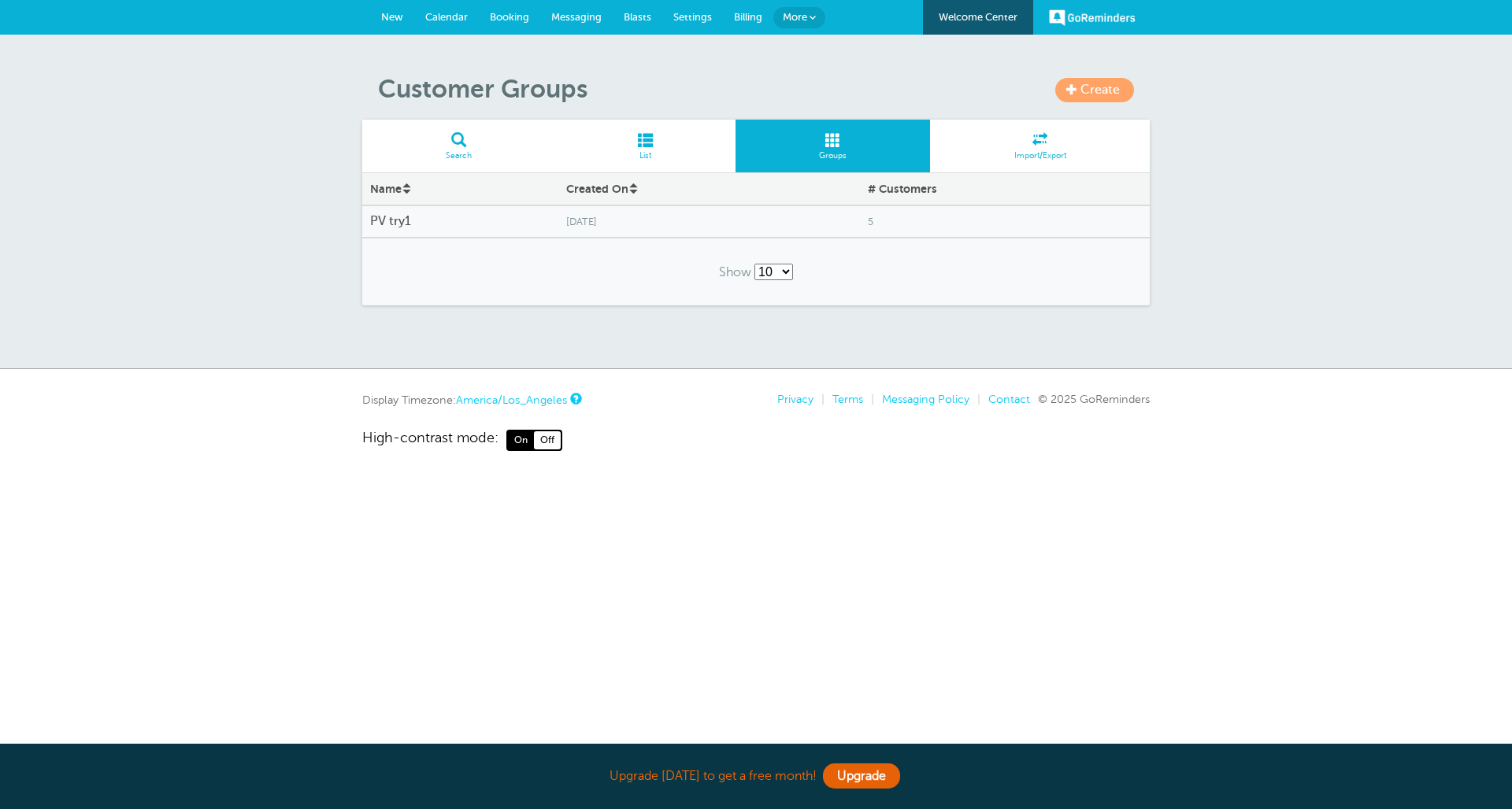
click at [528, 233] on div "PV try1" at bounding box center [460, 222] width 196 height 31
click at [529, 223] on h4 "PV try1" at bounding box center [460, 222] width 180 height 15
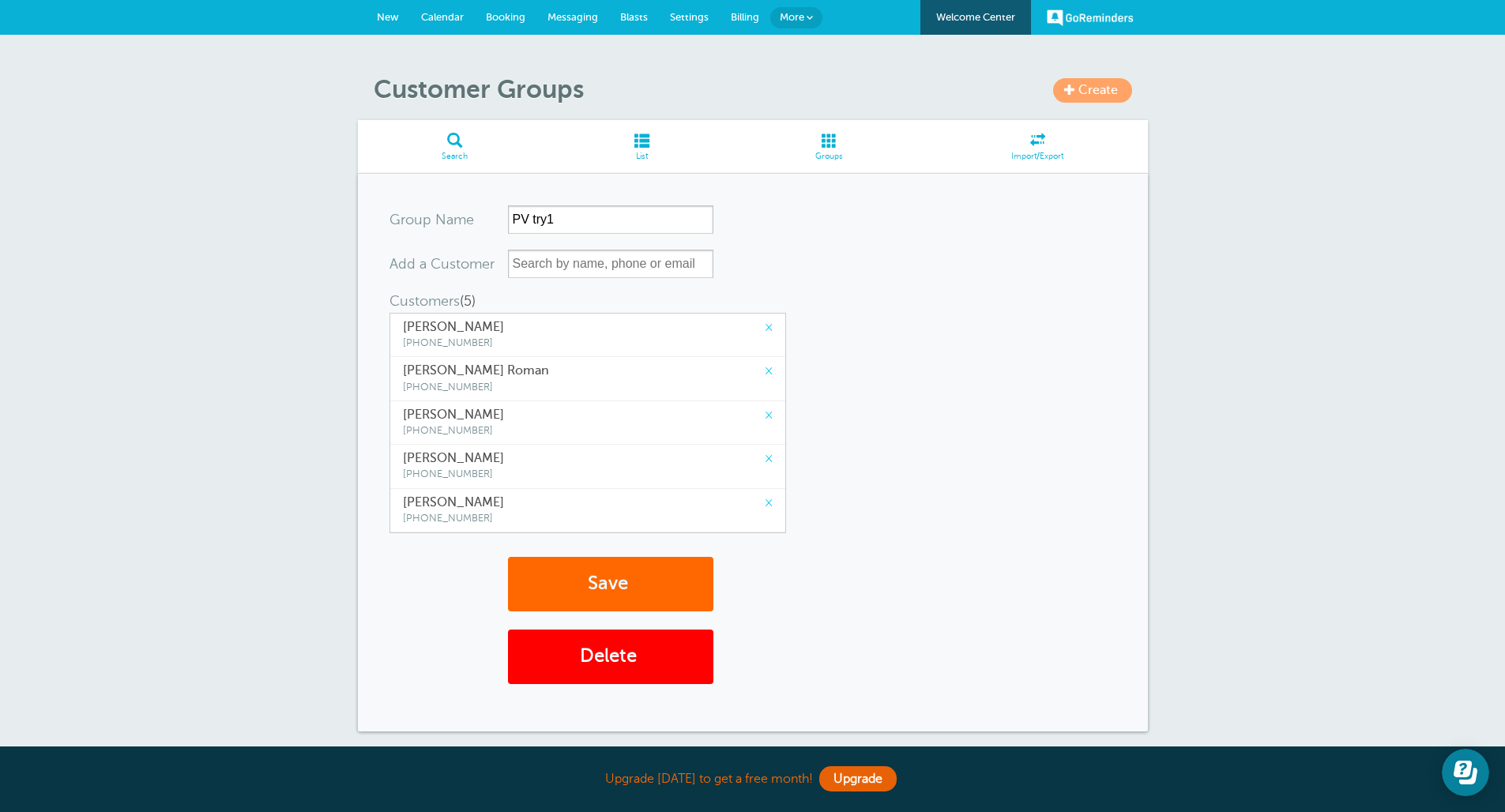
click at [559, 287] on form "Group Name PV try1 Add a Customer Customers (5) (This group has the maximum of …" at bounding box center [753, 424] width 727 height 438
click at [556, 264] on input "text" at bounding box center [610, 263] width 205 height 28
type input "edu"
click at [561, 294] on span "Eduardo Perez" at bounding box center [610, 295] width 190 height 20
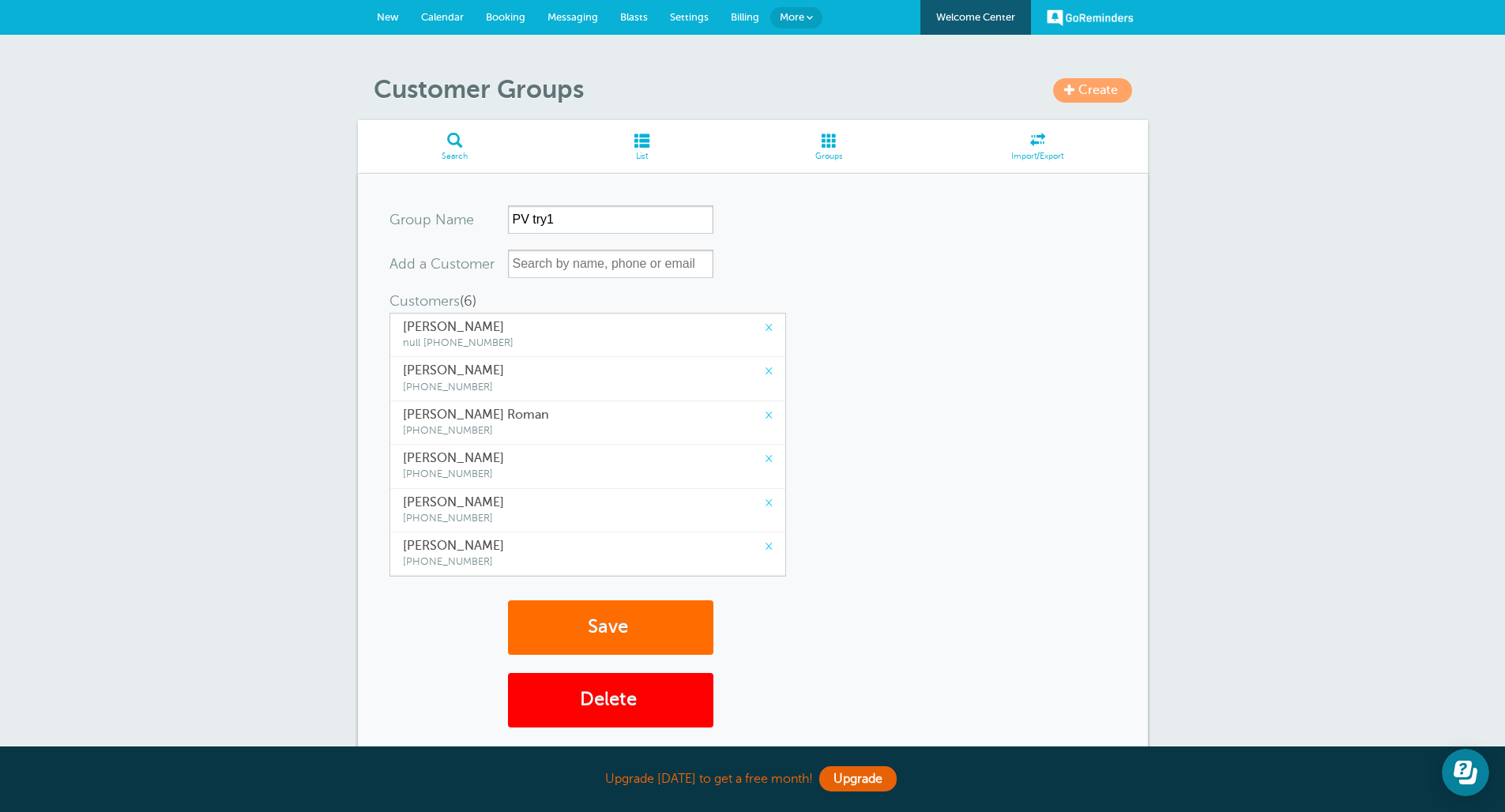
click at [582, 631] on button "Save" at bounding box center [610, 628] width 205 height 54
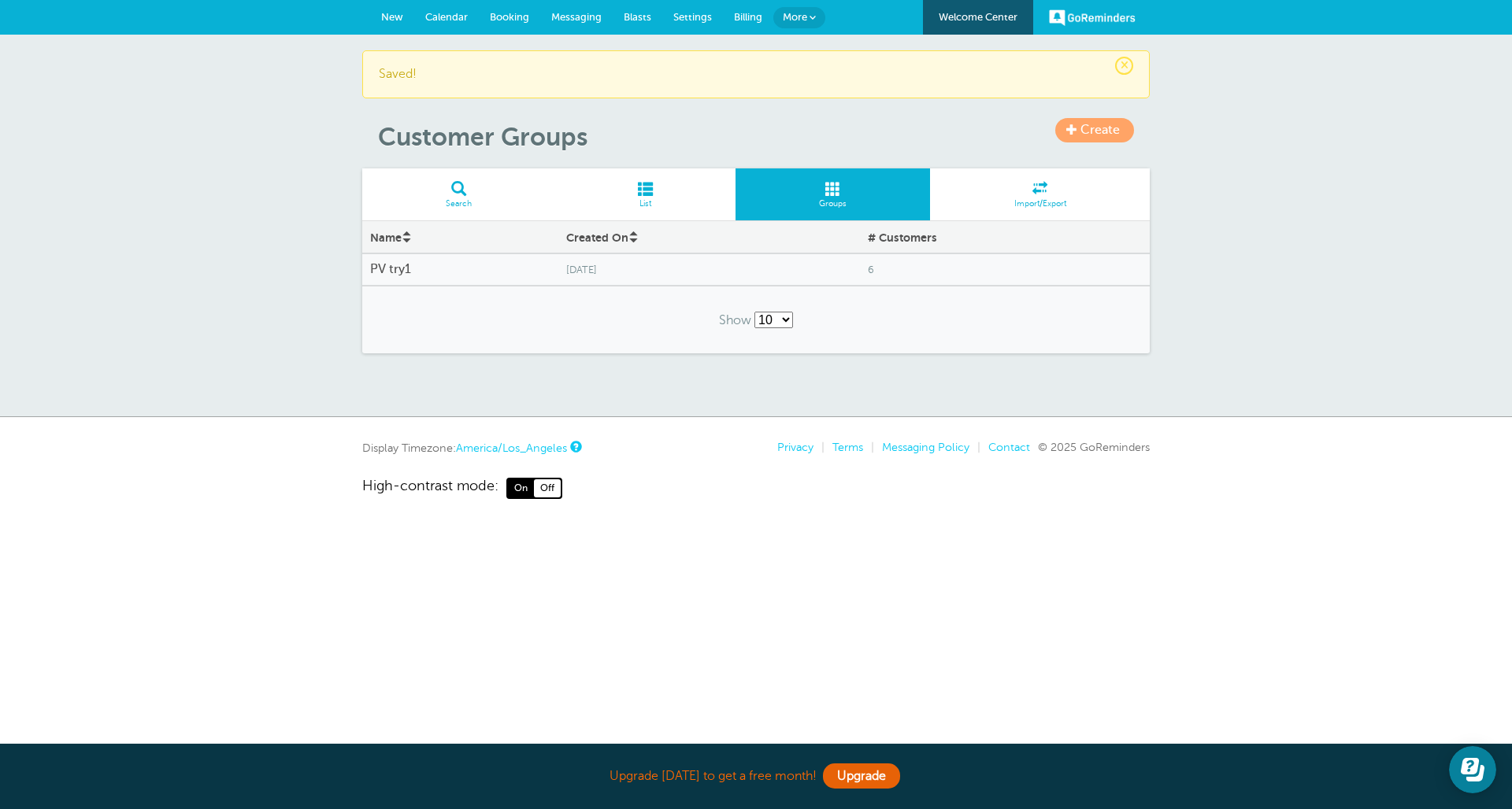
click at [455, 11] on span "Calendar" at bounding box center [446, 16] width 43 height 12
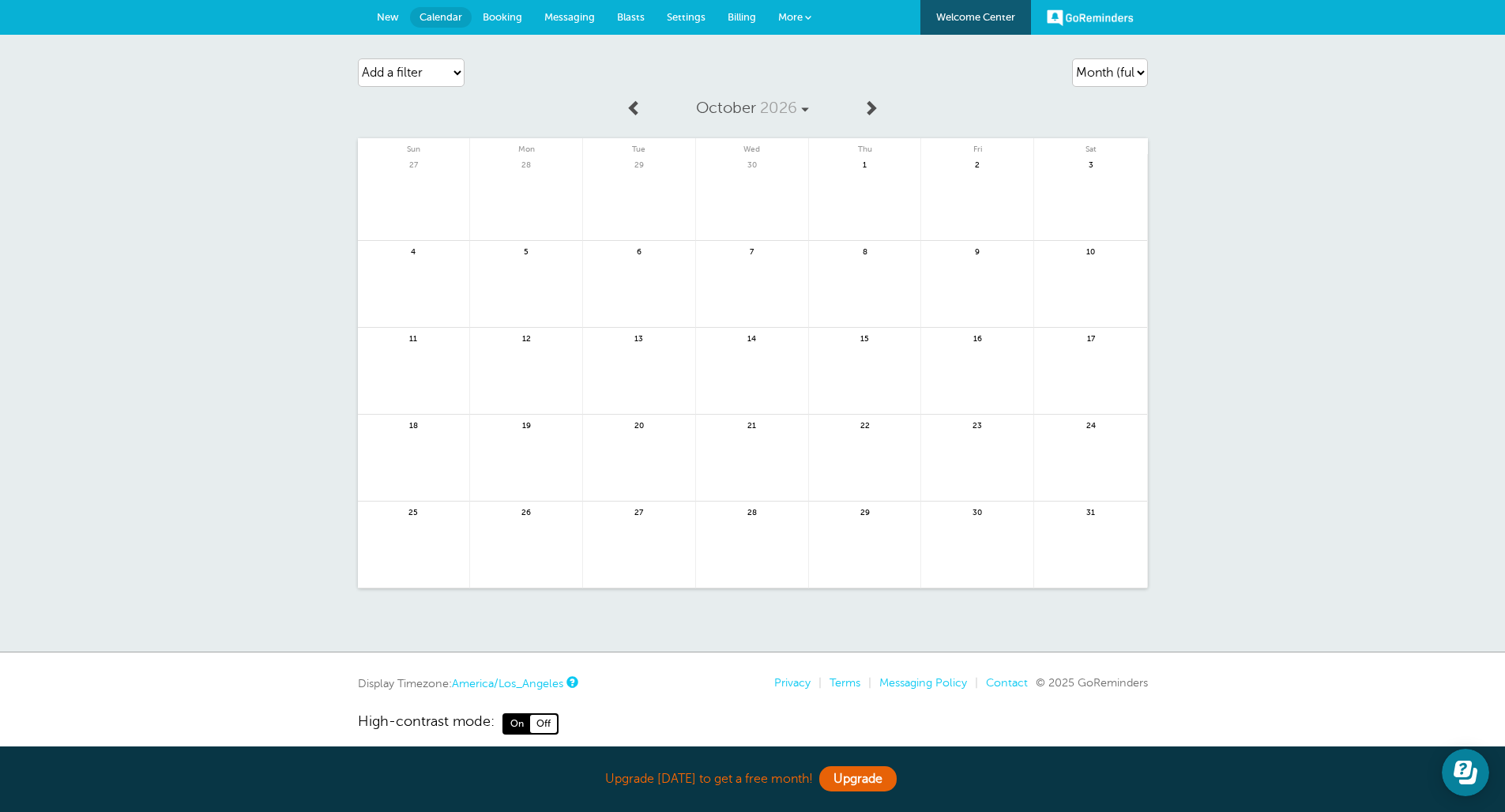
click at [1072, 190] on link at bounding box center [1090, 207] width 113 height 69
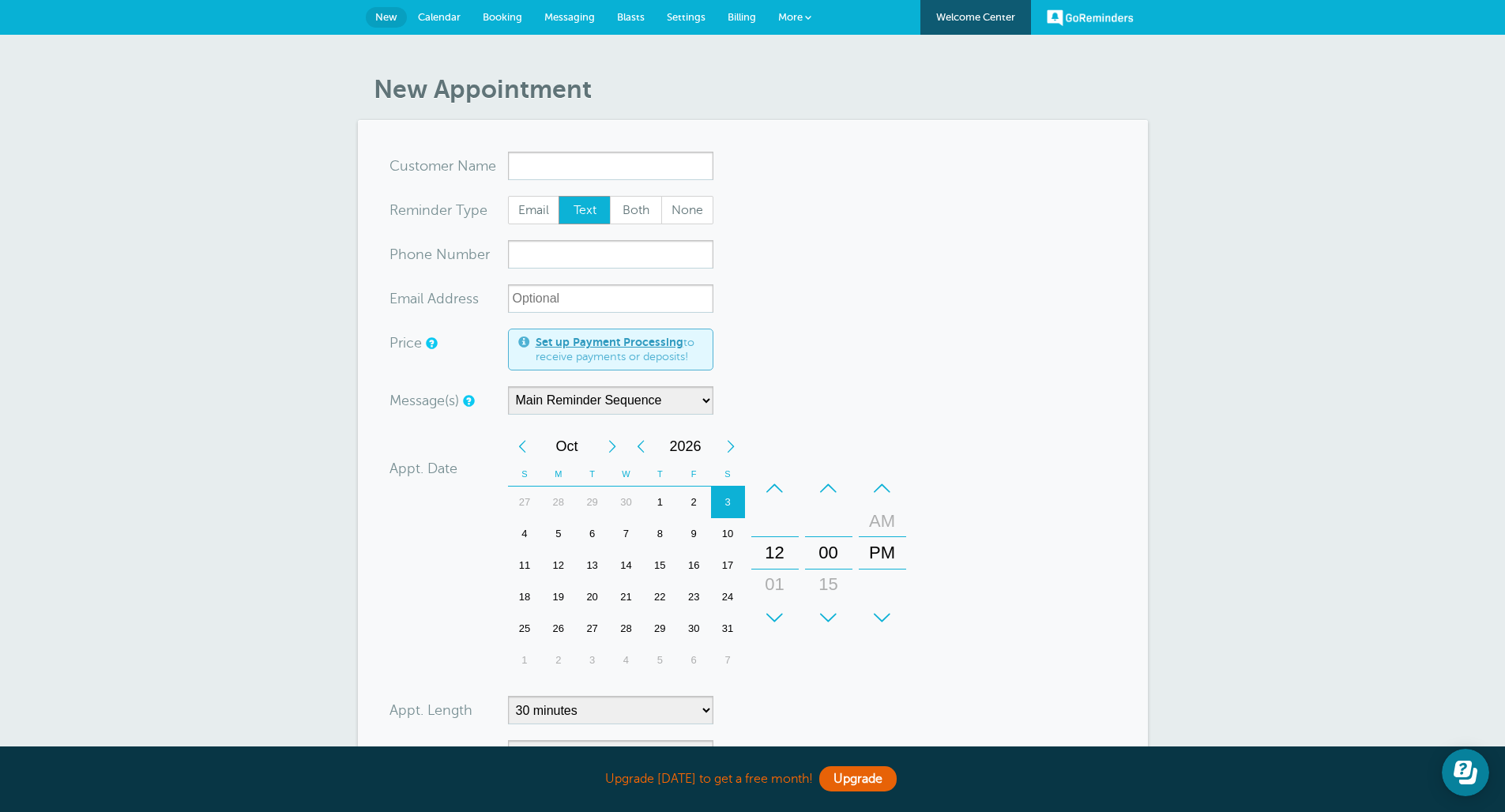
scroll to position [121, 0]
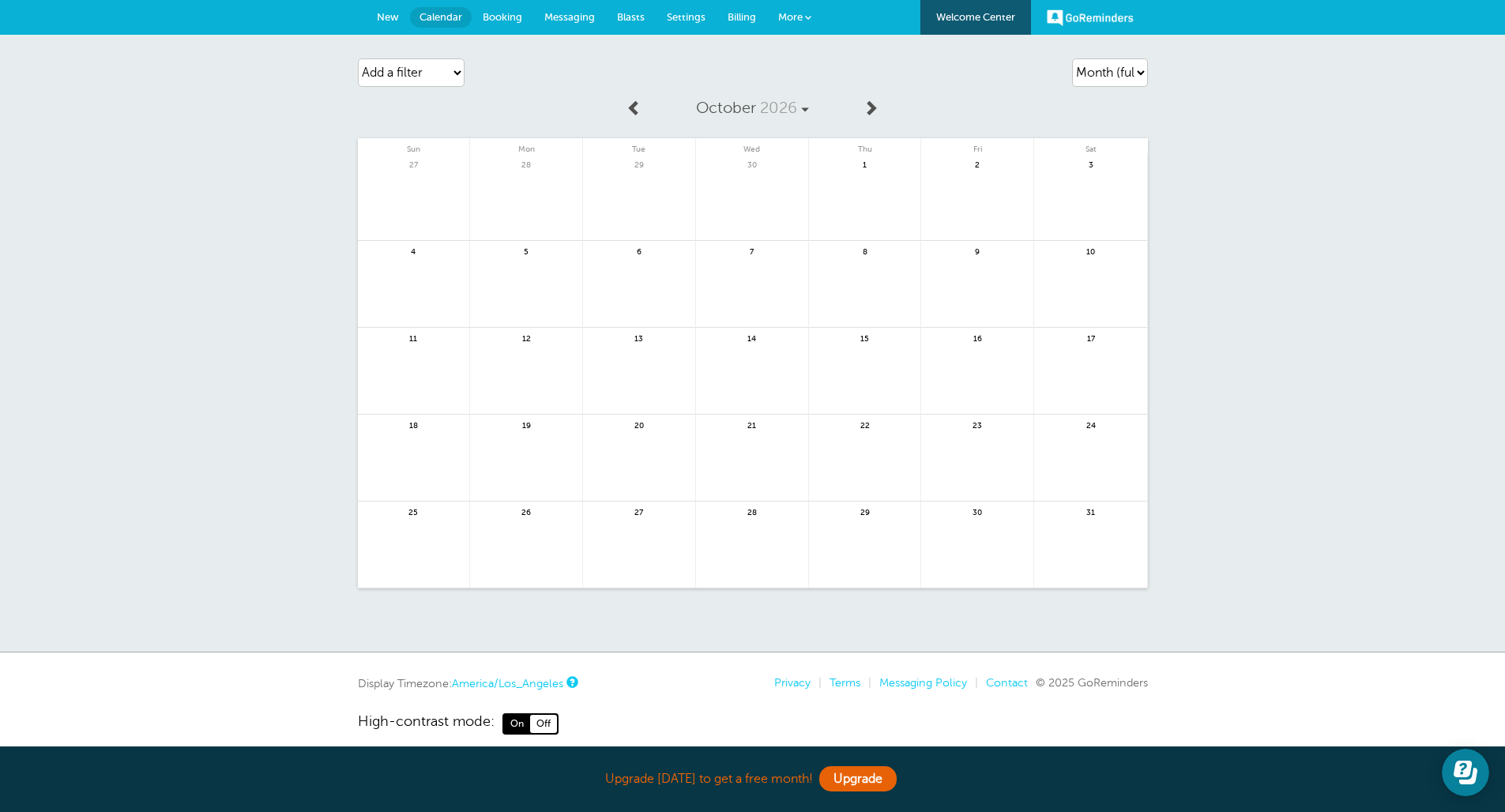
click at [743, 93] on div "Agenda Day Week Month (full view) Month (condensed) Add a filter Customer Searc…" at bounding box center [753, 73] width 790 height 45
click at [776, 114] on span "2026" at bounding box center [778, 108] width 37 height 18
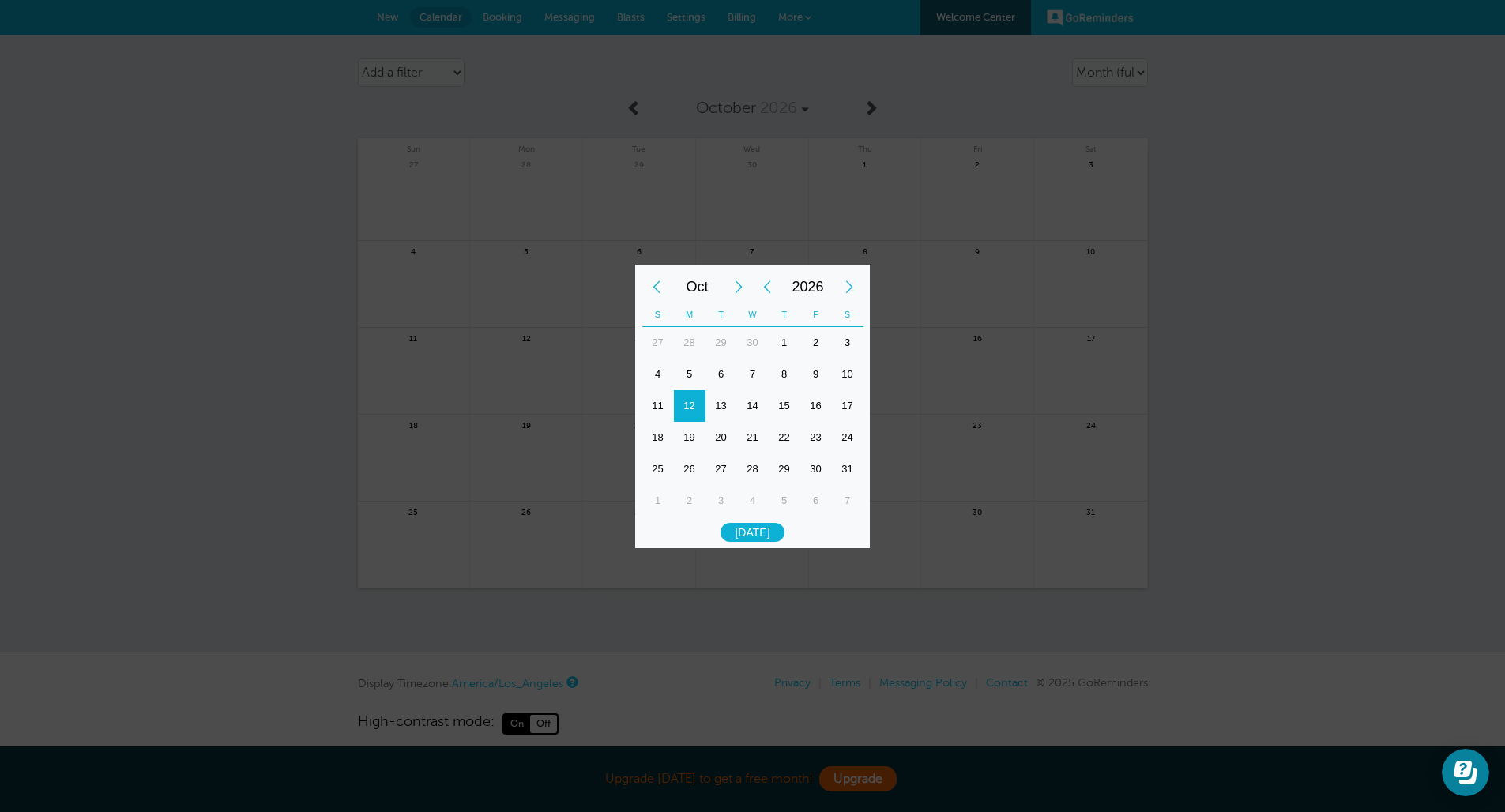
click at [768, 291] on div "Previous Year" at bounding box center [767, 286] width 28 height 32
click at [772, 303] on th "T" at bounding box center [784, 314] width 32 height 25
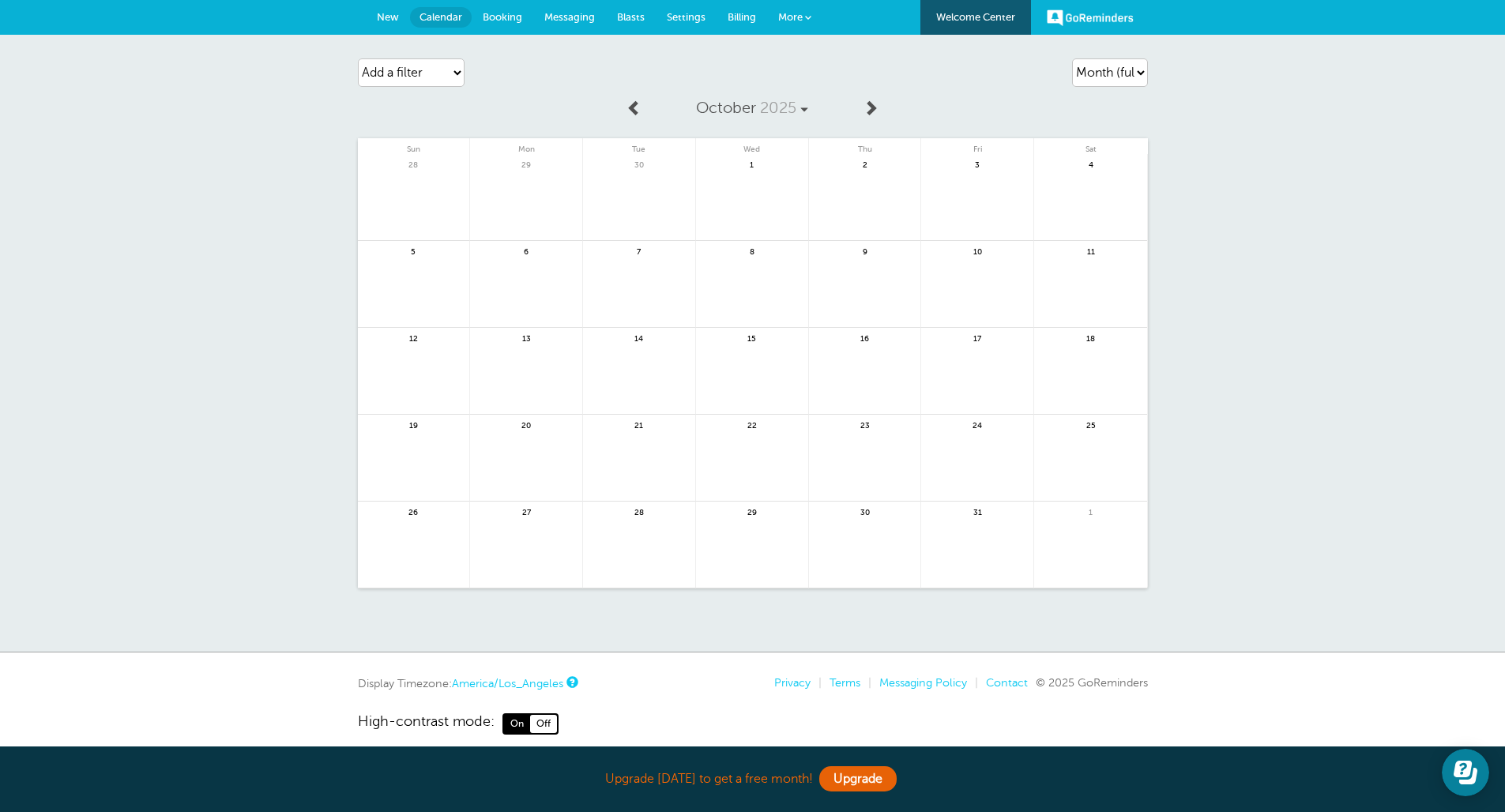
click at [1072, 187] on link at bounding box center [1090, 207] width 113 height 69
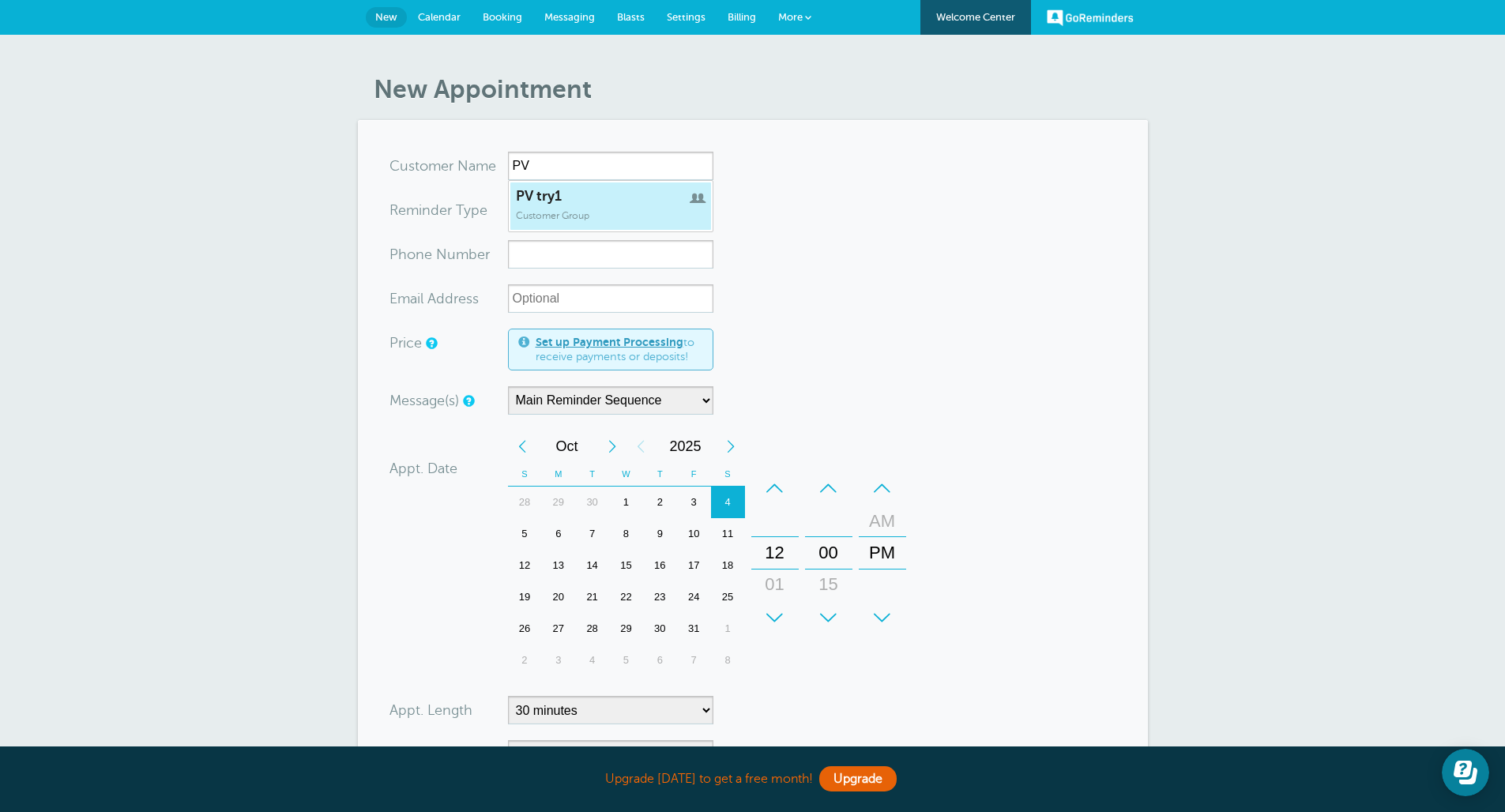
click at [621, 221] on link "PV try1 Customer Group" at bounding box center [610, 206] width 203 height 49
type input "PVtry1"
type input "PV try1"
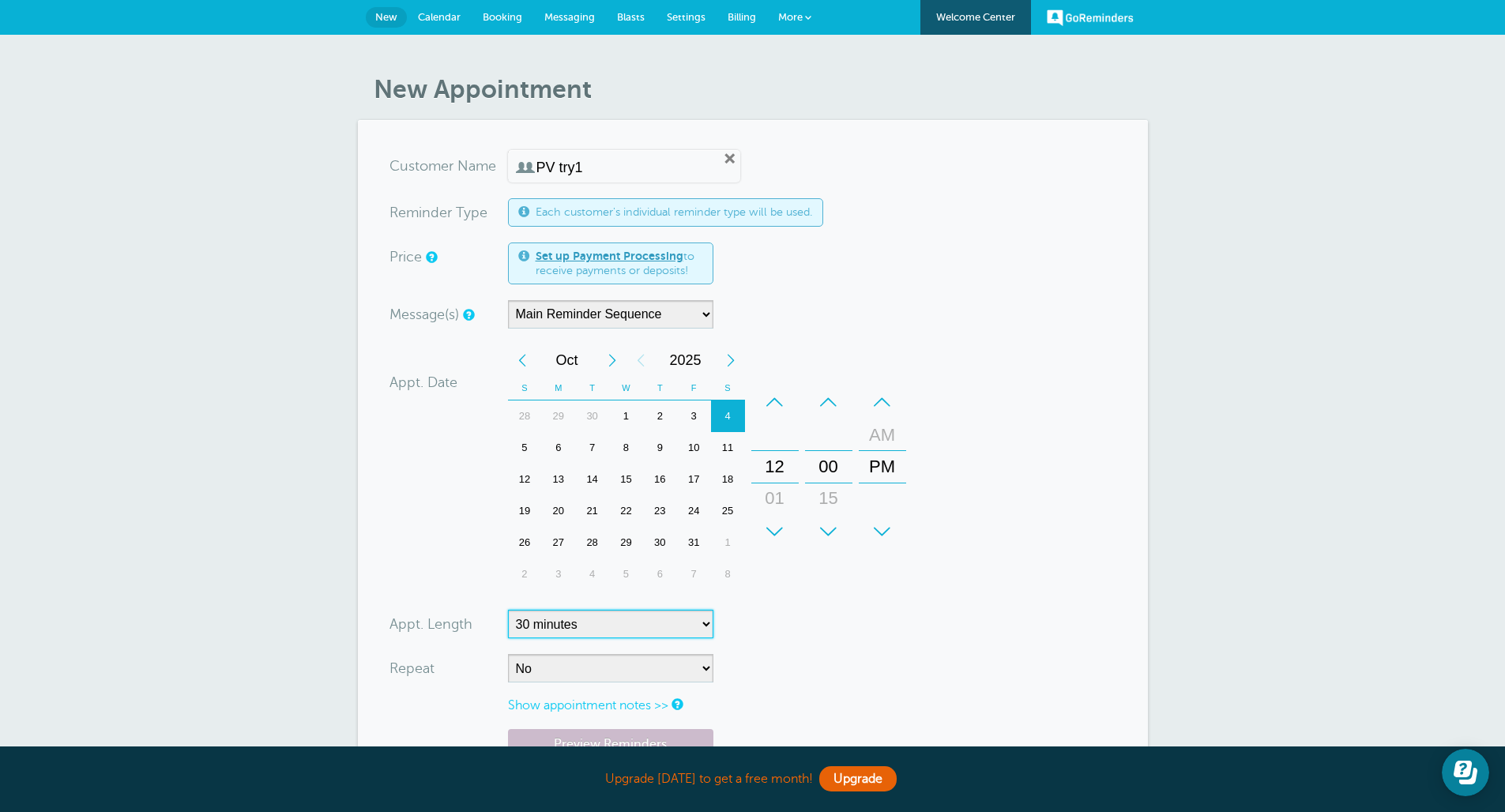
scroll to position [304, 0]
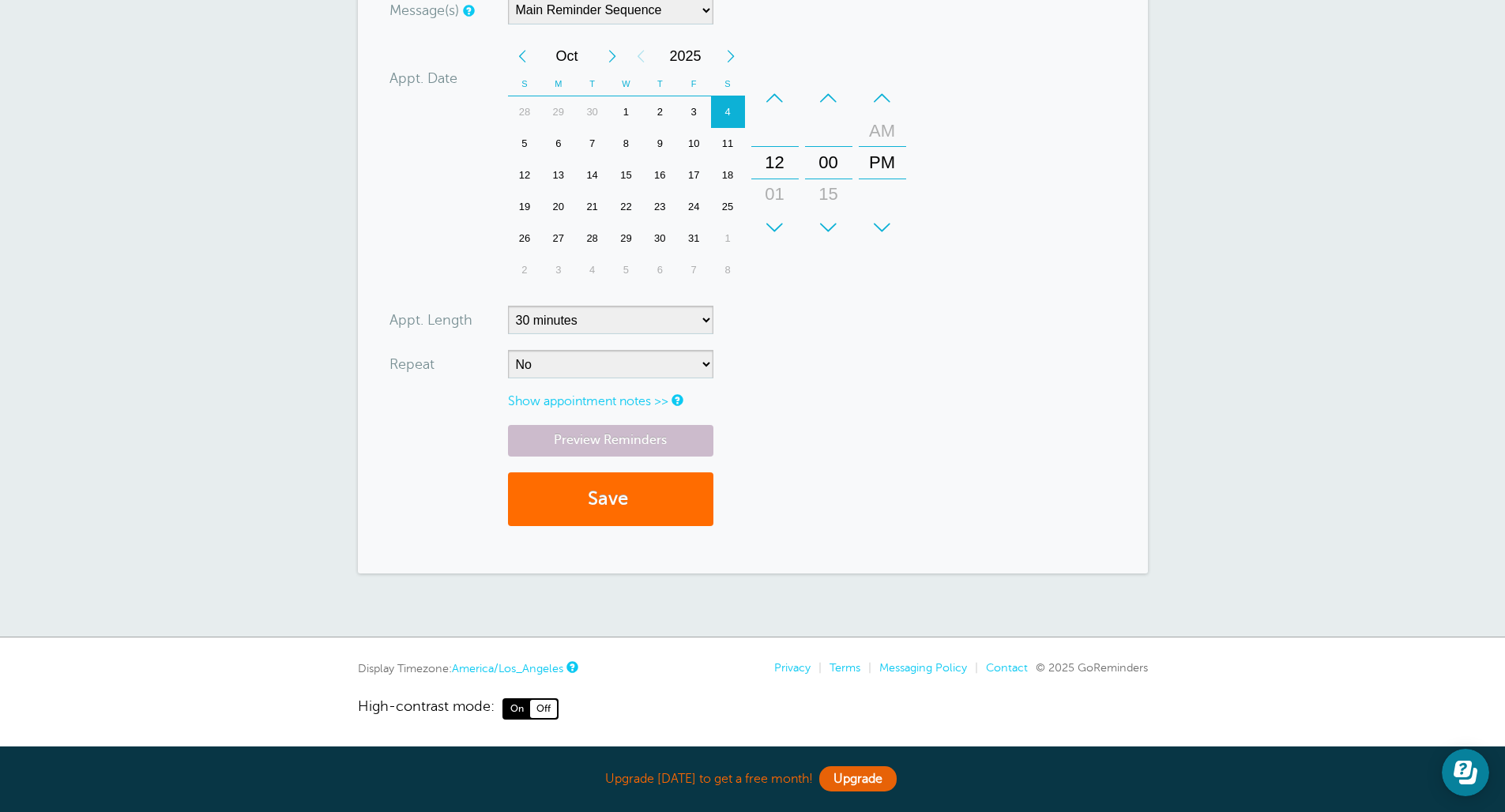
click at [576, 506] on button "Save" at bounding box center [610, 500] width 205 height 54
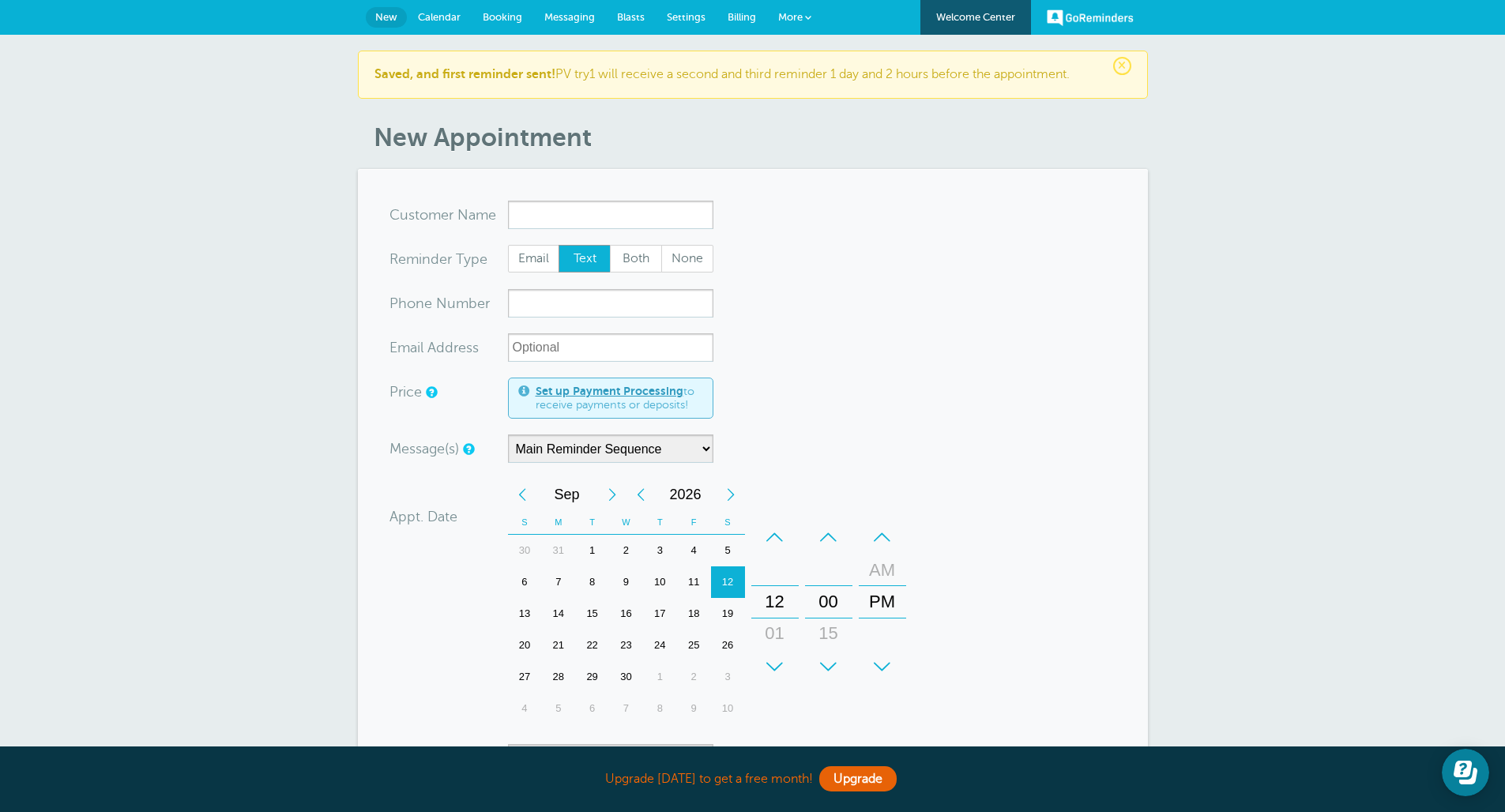
click at [790, 2] on link "More" at bounding box center [794, 17] width 55 height 35
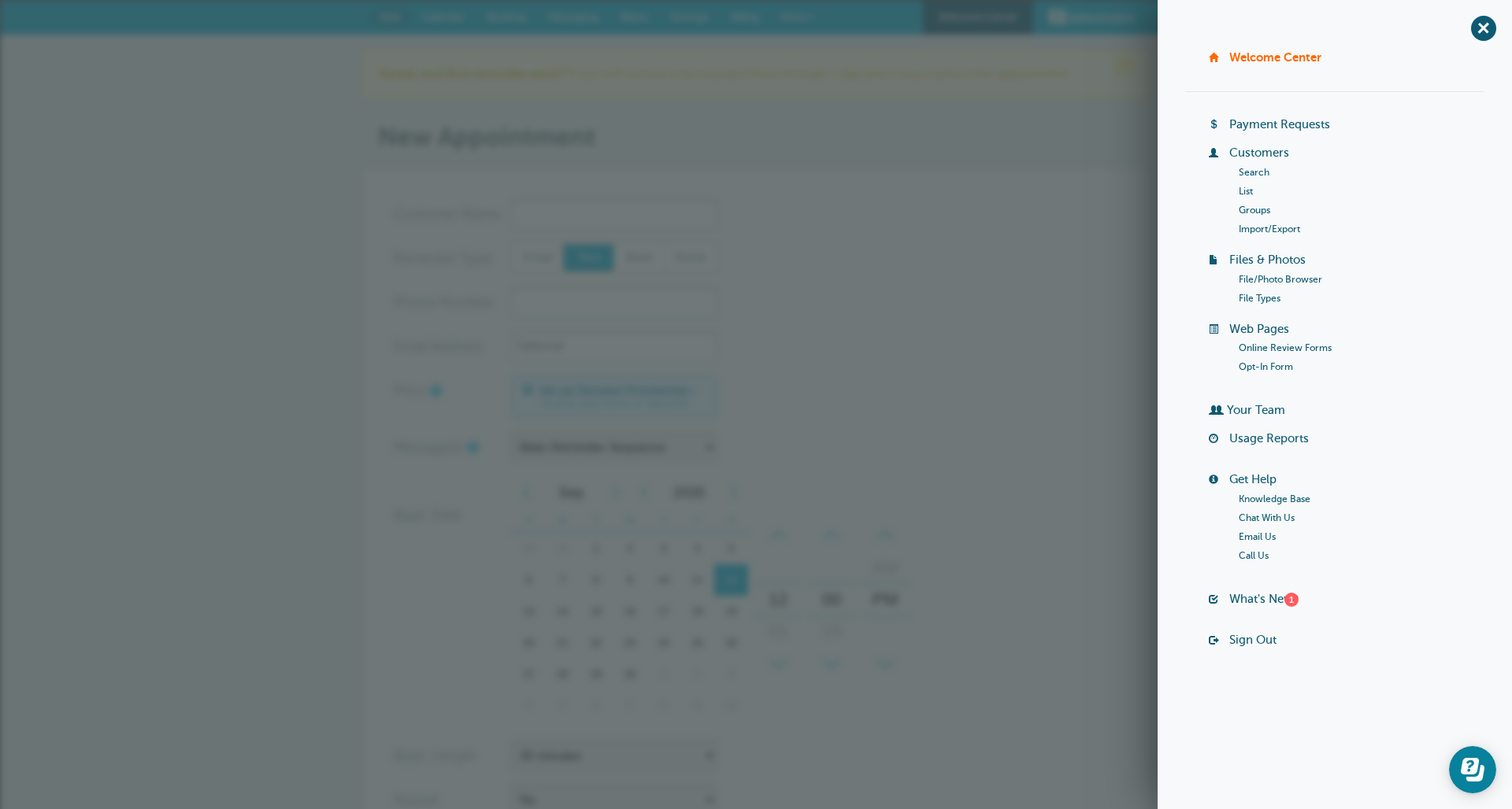
click at [1251, 154] on link "Customers" at bounding box center [1258, 153] width 60 height 13
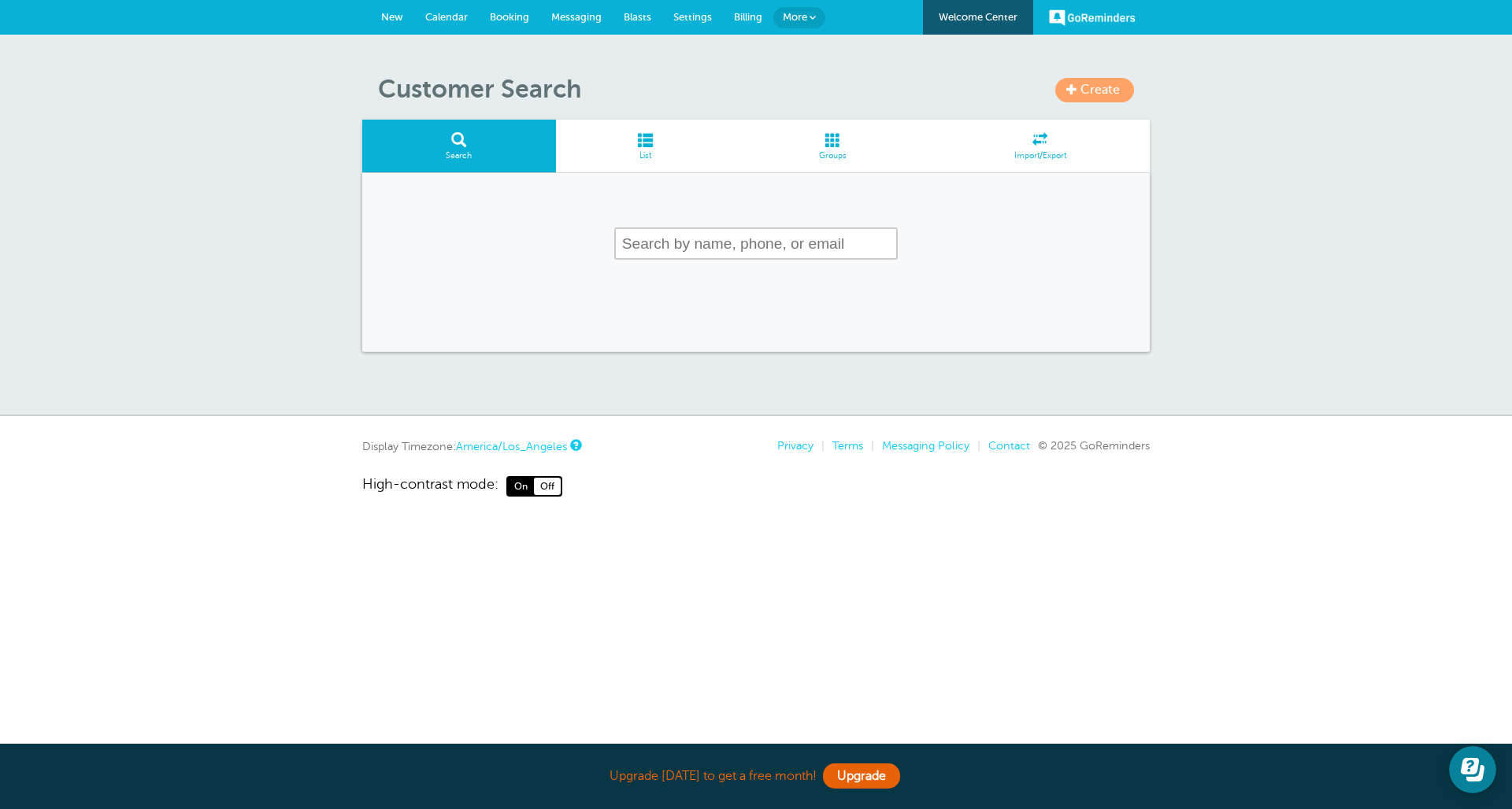
click at [627, 151] on span "List" at bounding box center [646, 156] width 164 height 9
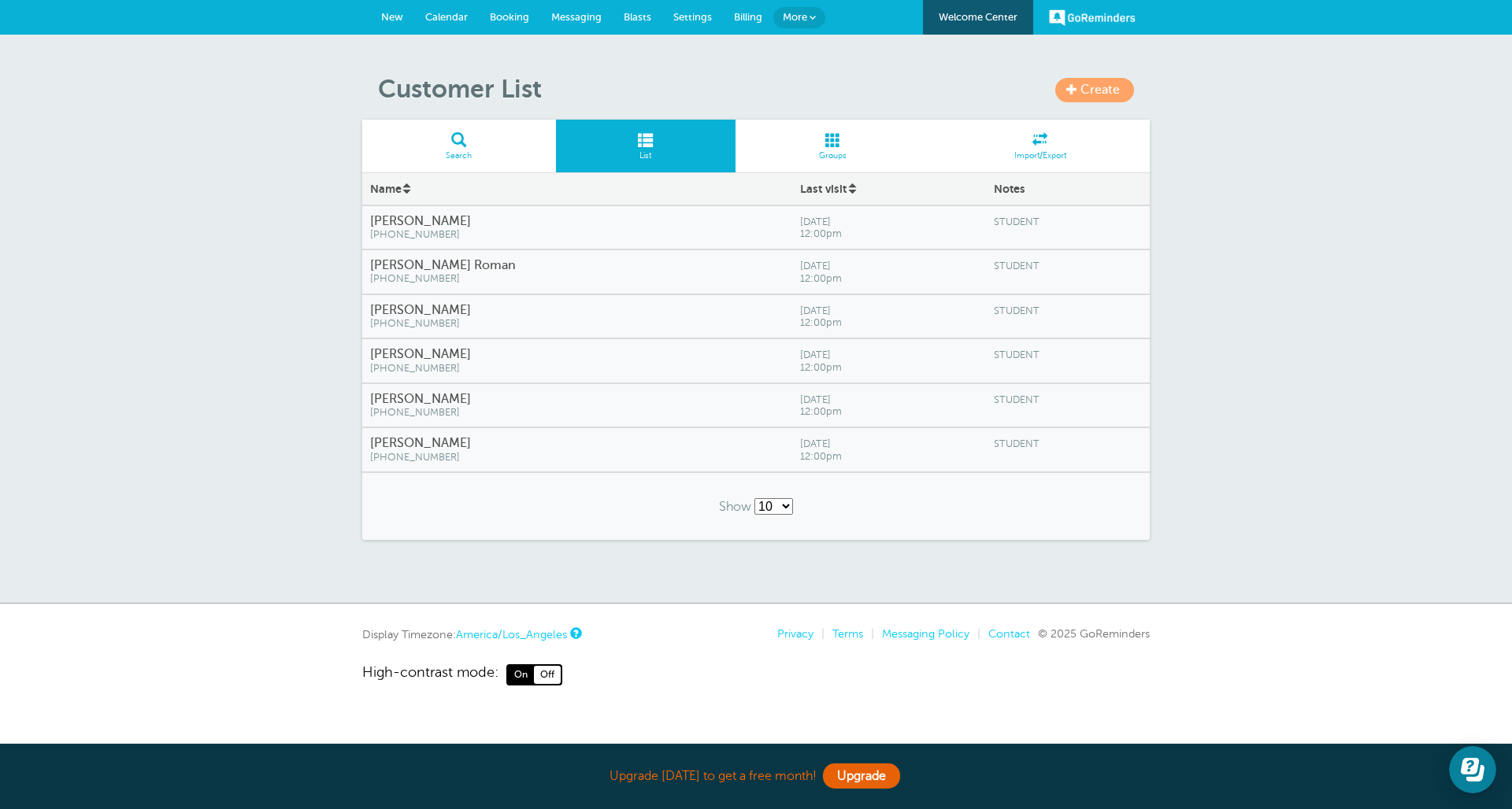
click at [1113, 78] on link "Create" at bounding box center [1094, 90] width 79 height 24
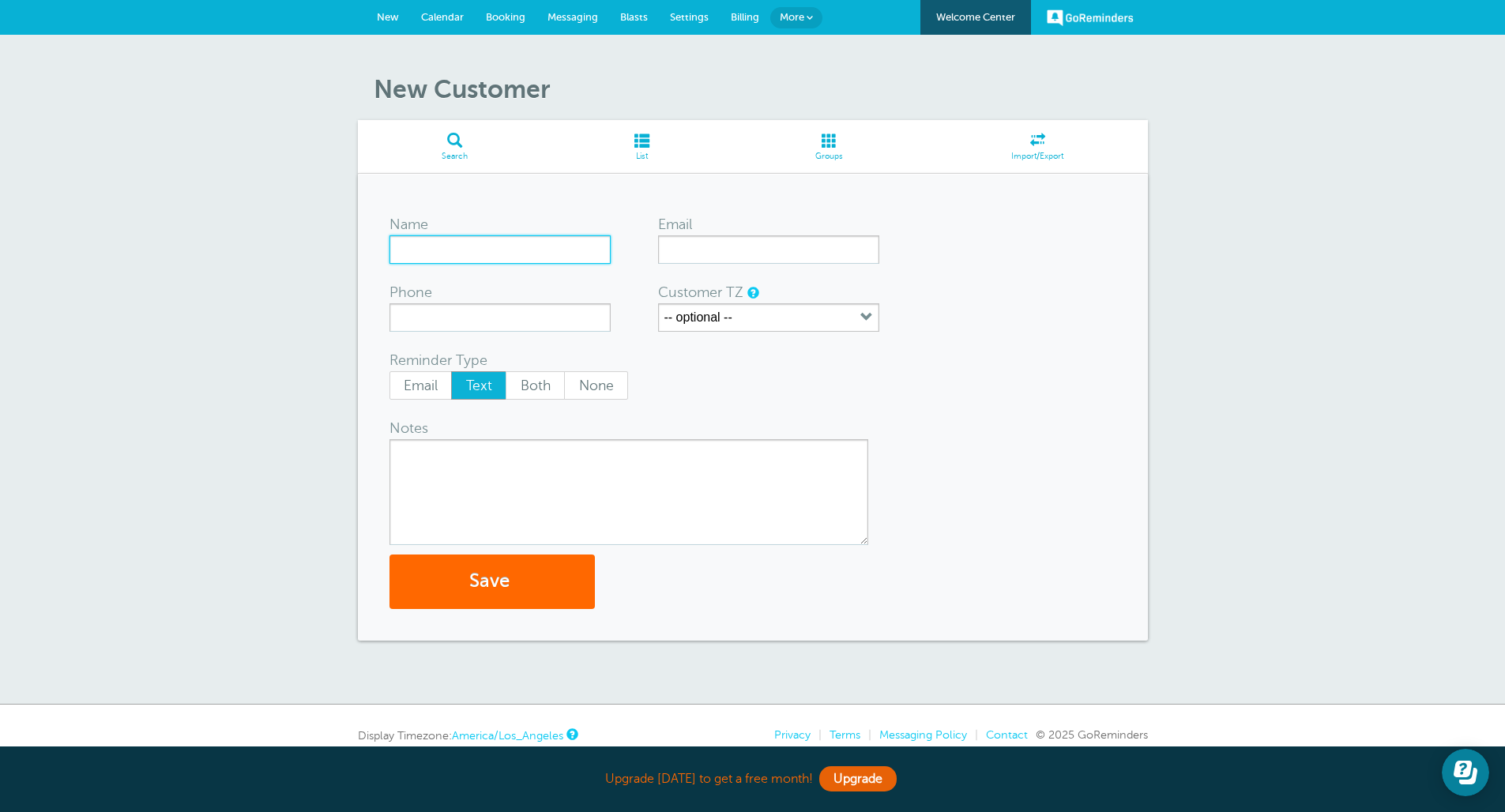
click at [521, 250] on input "Name" at bounding box center [500, 249] width 221 height 28
type input "C"
type input "[PERSON_NAME]"
type input "7874044728"
click at [552, 471] on textarea "Notes" at bounding box center [629, 491] width 479 height 106
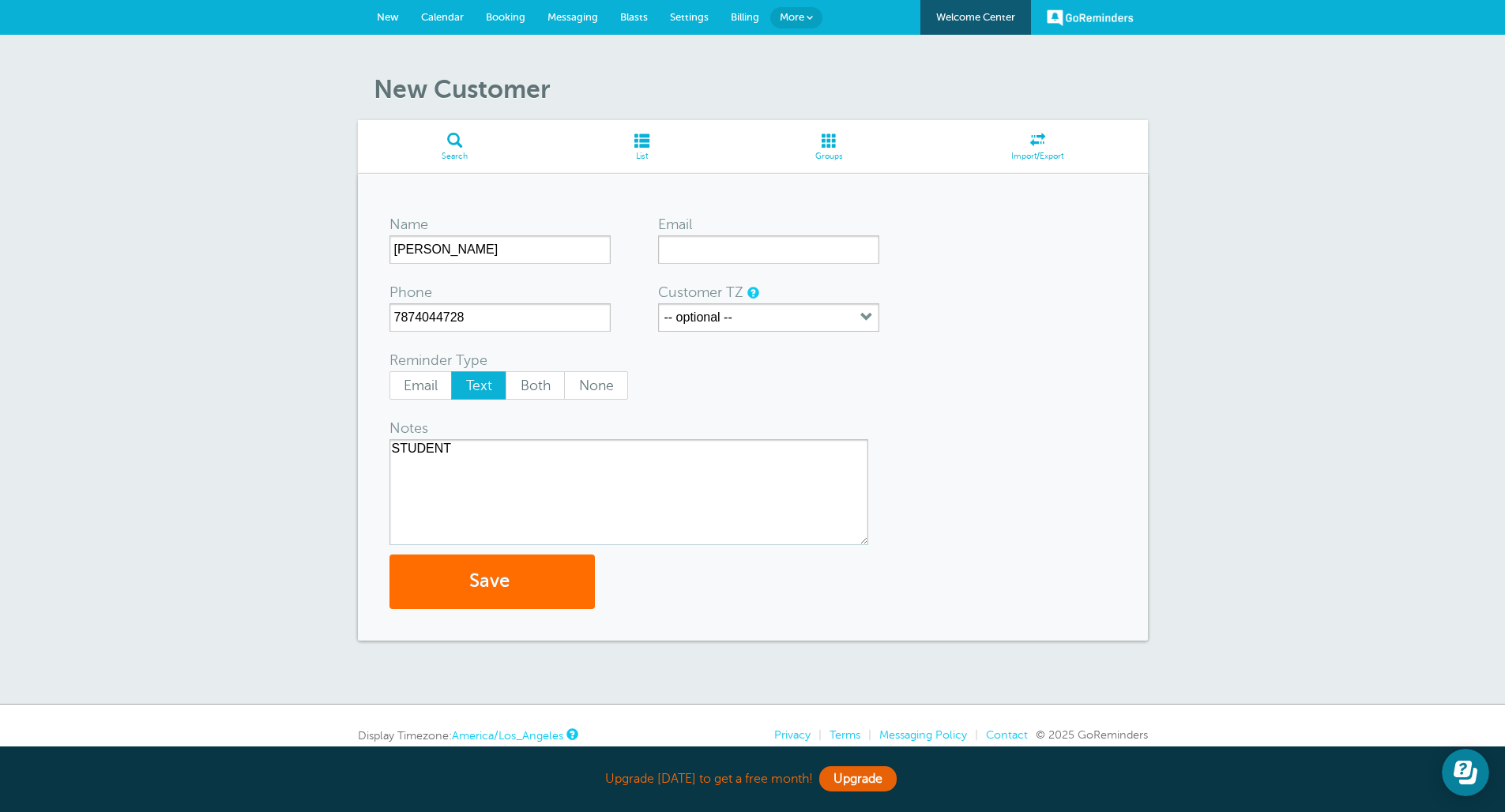
type textarea "STUDENT"
click at [542, 567] on button "Save" at bounding box center [492, 581] width 205 height 54
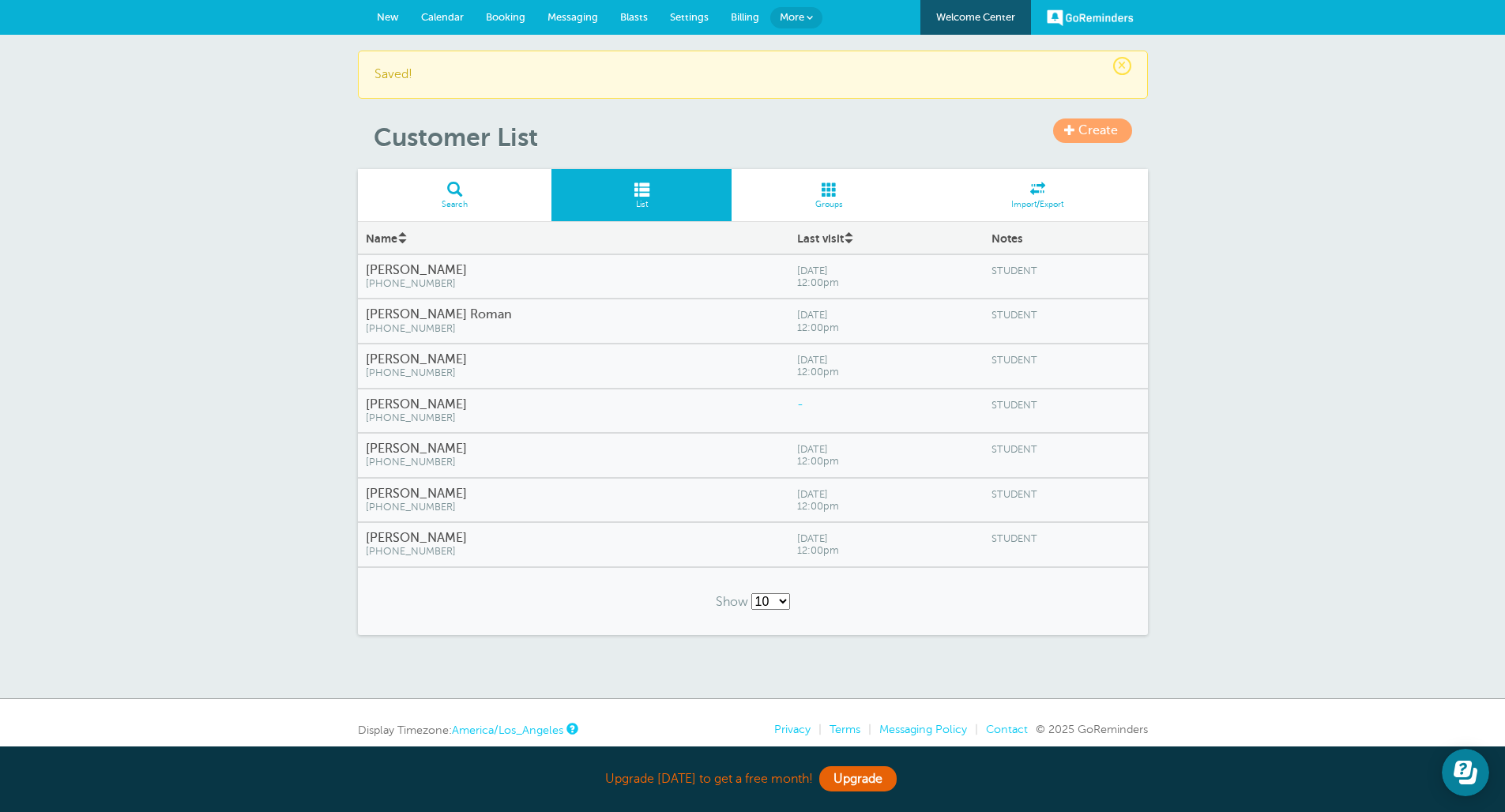
click at [454, 23] on link "Calendar" at bounding box center [441, 17] width 64 height 35
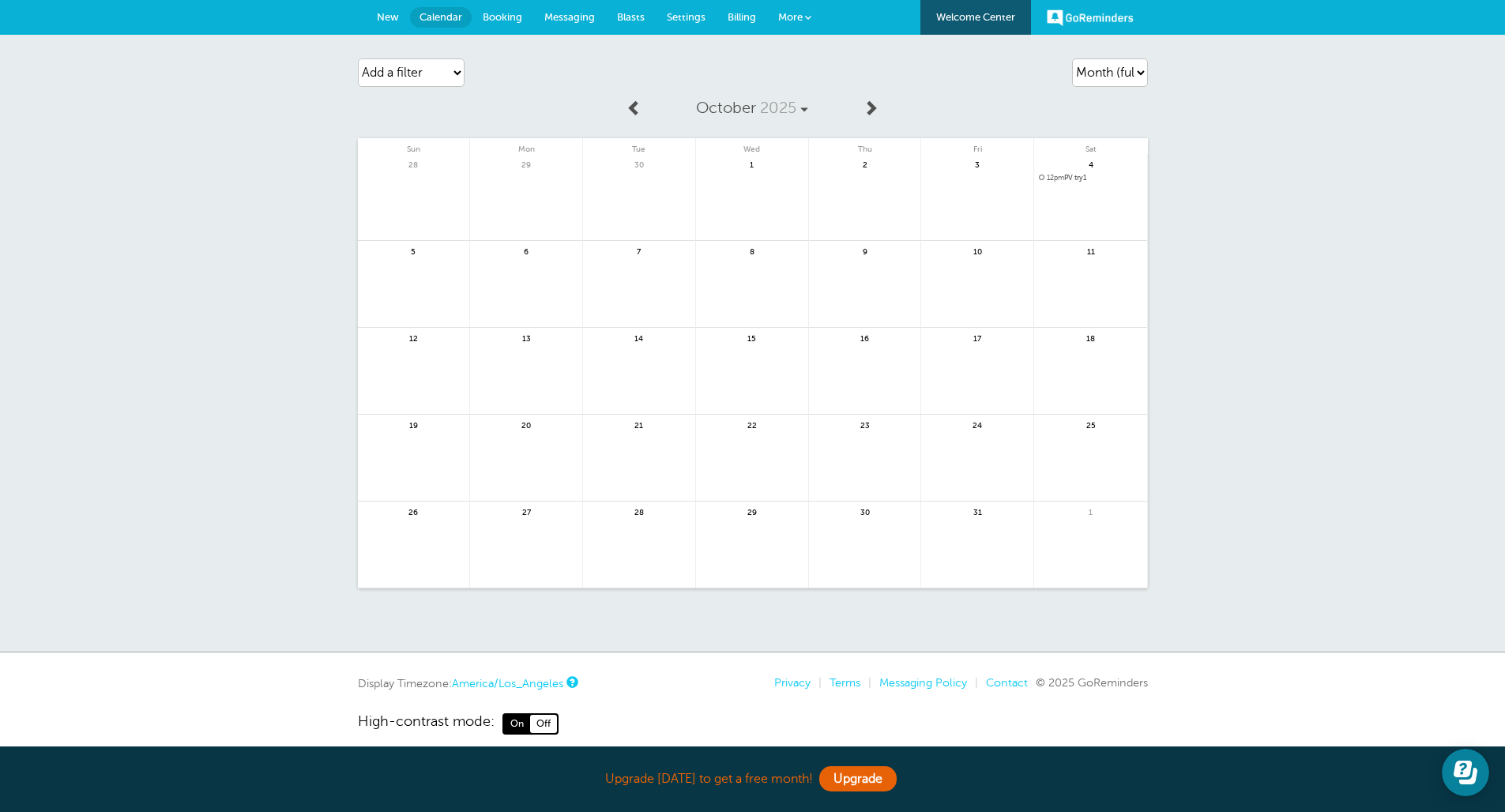
click at [767, 214] on link at bounding box center [751, 207] width 112 height 69
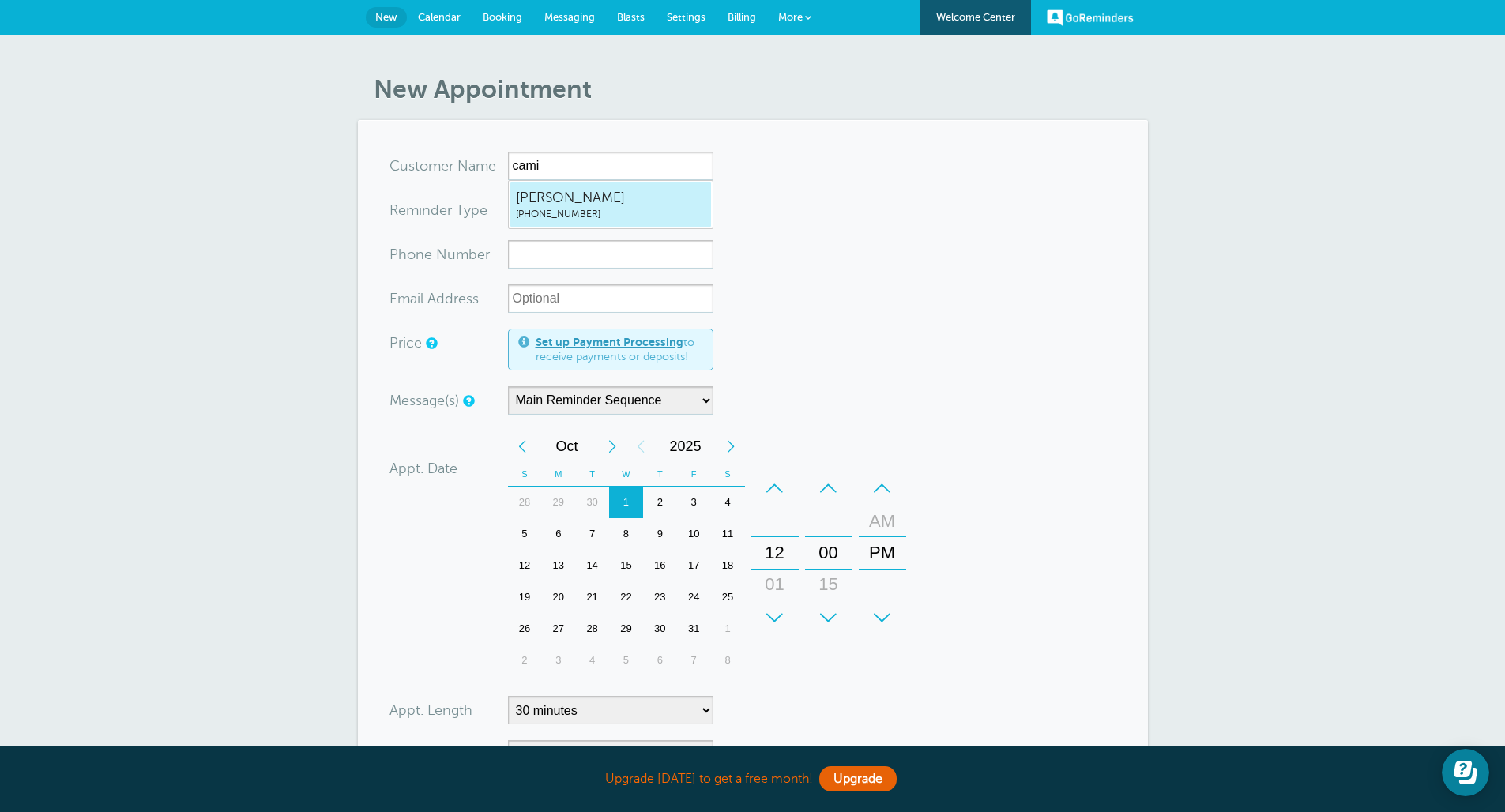
type input "CamilaPagan7874044728"
type input "[PERSON_NAME]"
type input "[PHONE_NUMBER]"
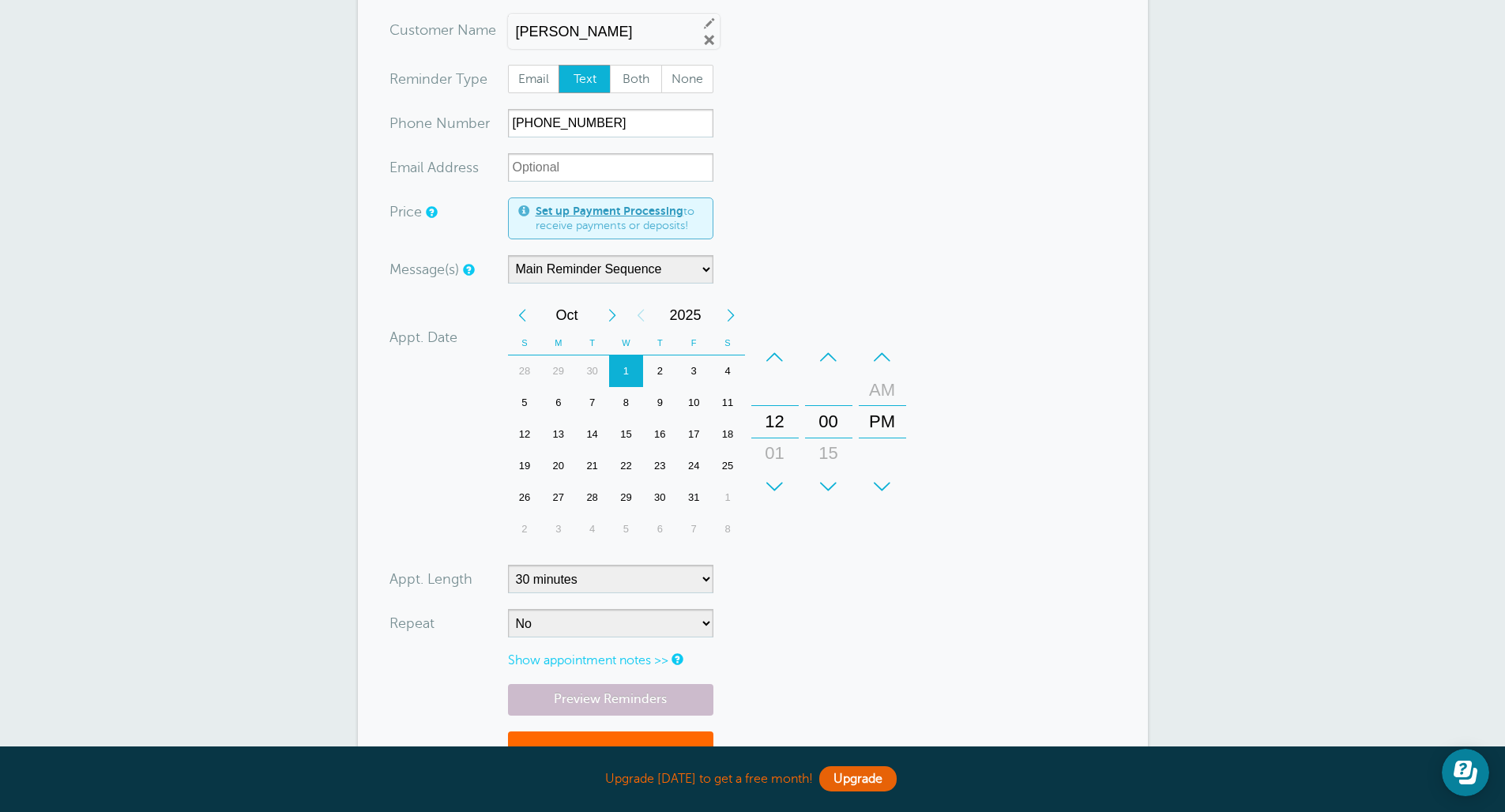
scroll to position [243, 0]
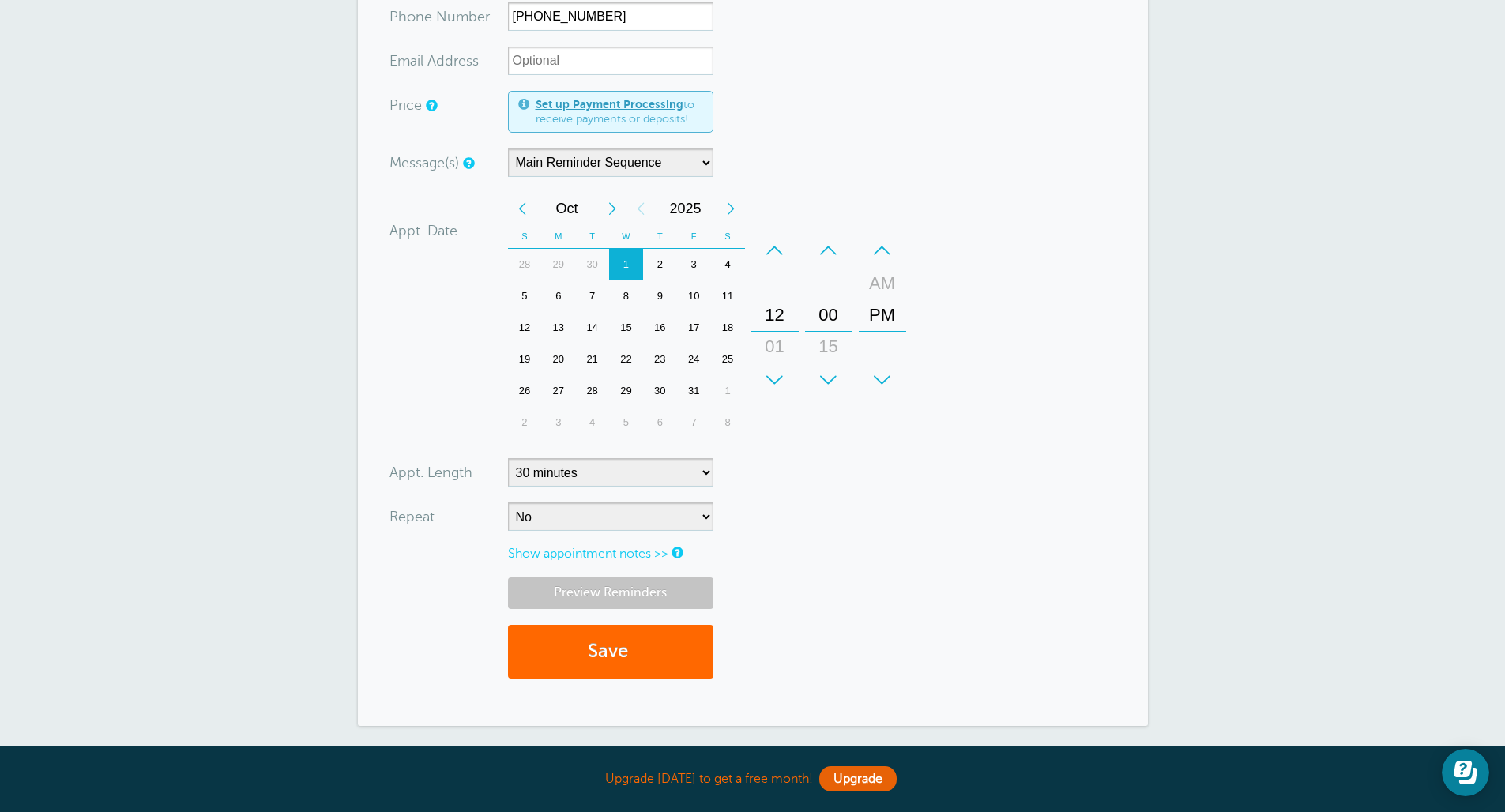
click at [640, 592] on link "Preview Reminders" at bounding box center [610, 593] width 205 height 31
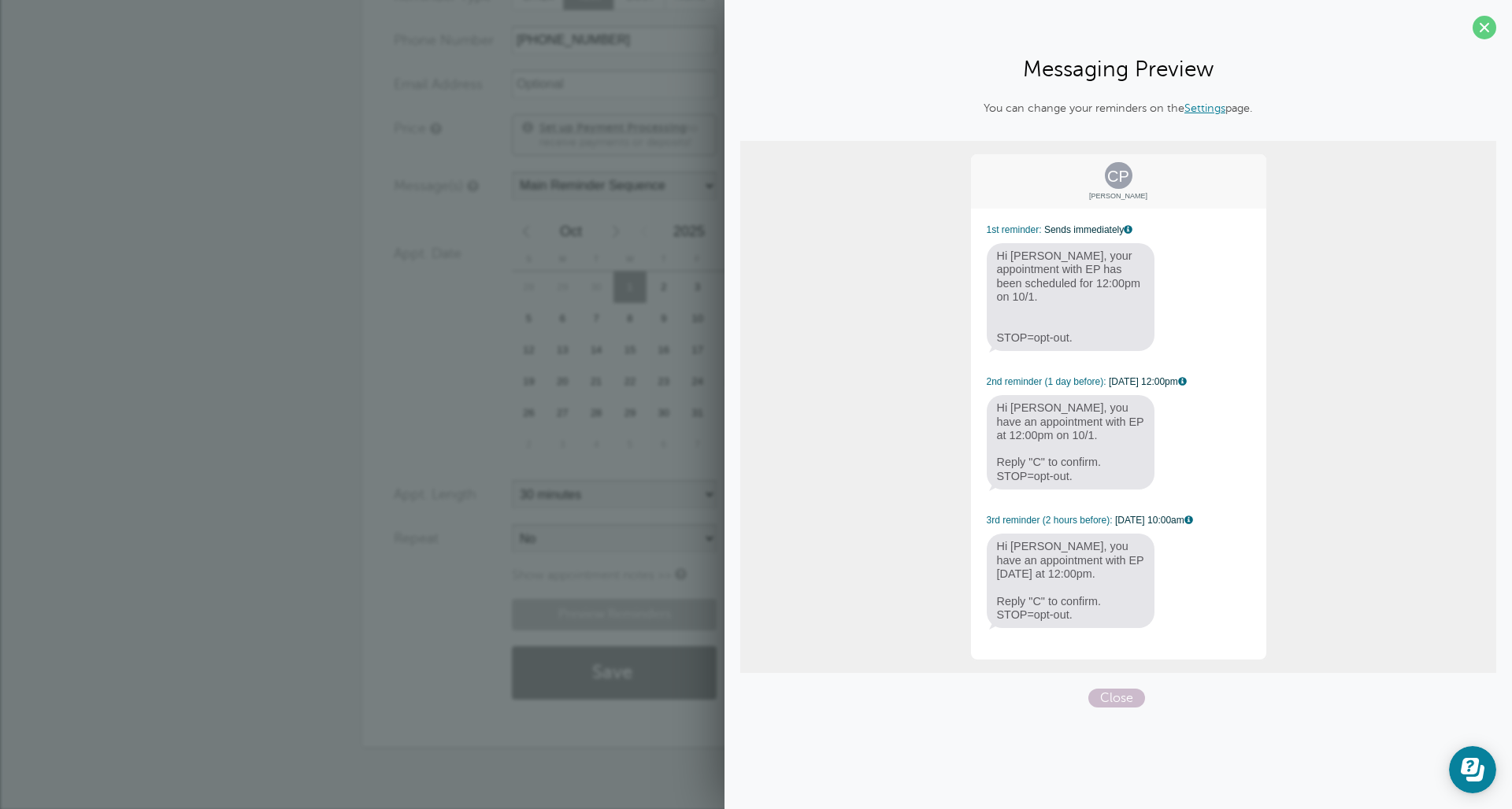
click at [1052, 291] on span "Hi [PERSON_NAME], your appointment with EP has been scheduled for 12:00pm on 10…" at bounding box center [1071, 297] width 168 height 108
click at [447, 356] on div "Appt. Date [DATE] 12:00 Calendar Time + – Month January February March April Ma…" at bounding box center [655, 339] width 522 height 249
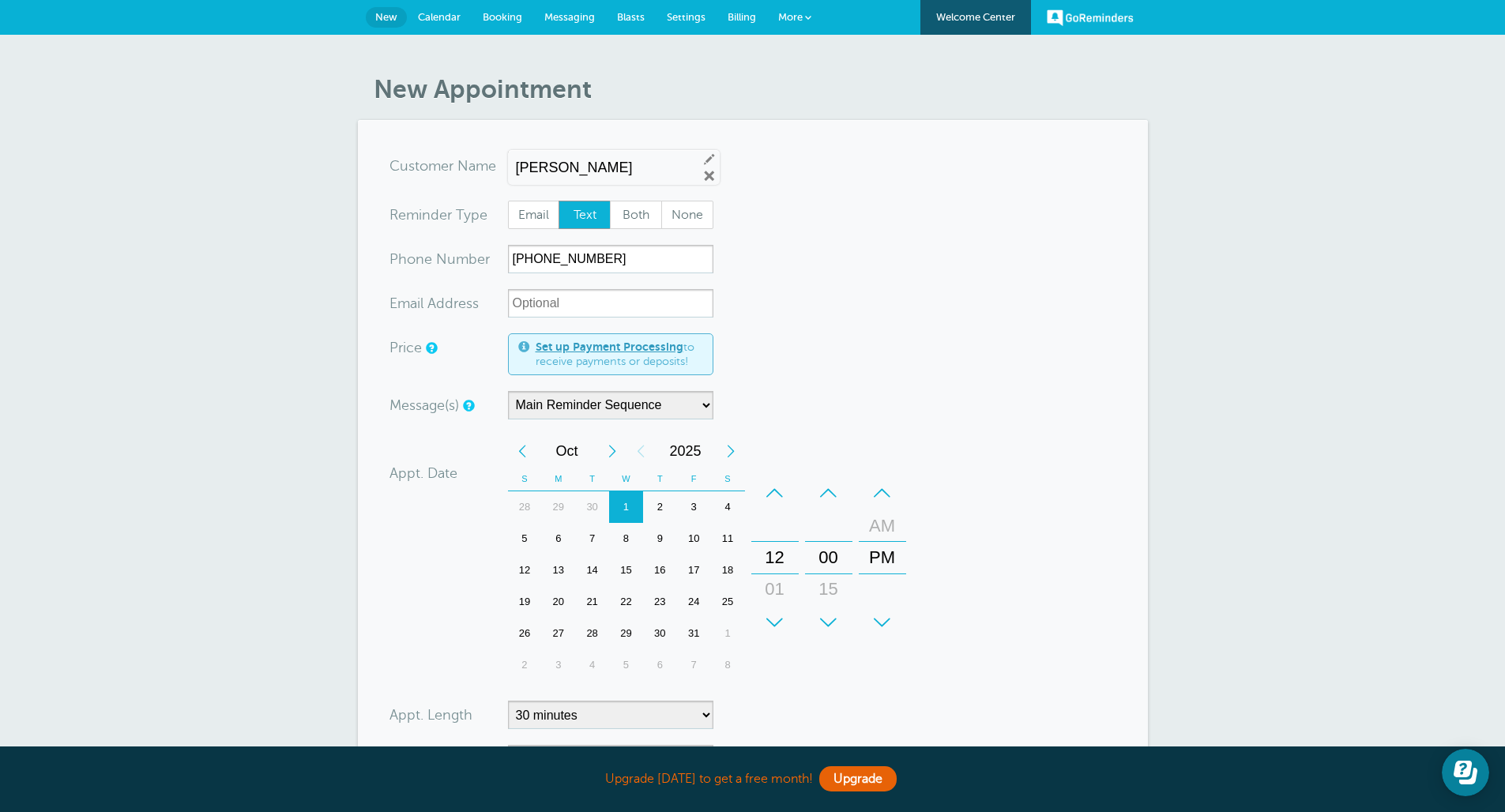
scroll to position [395, 0]
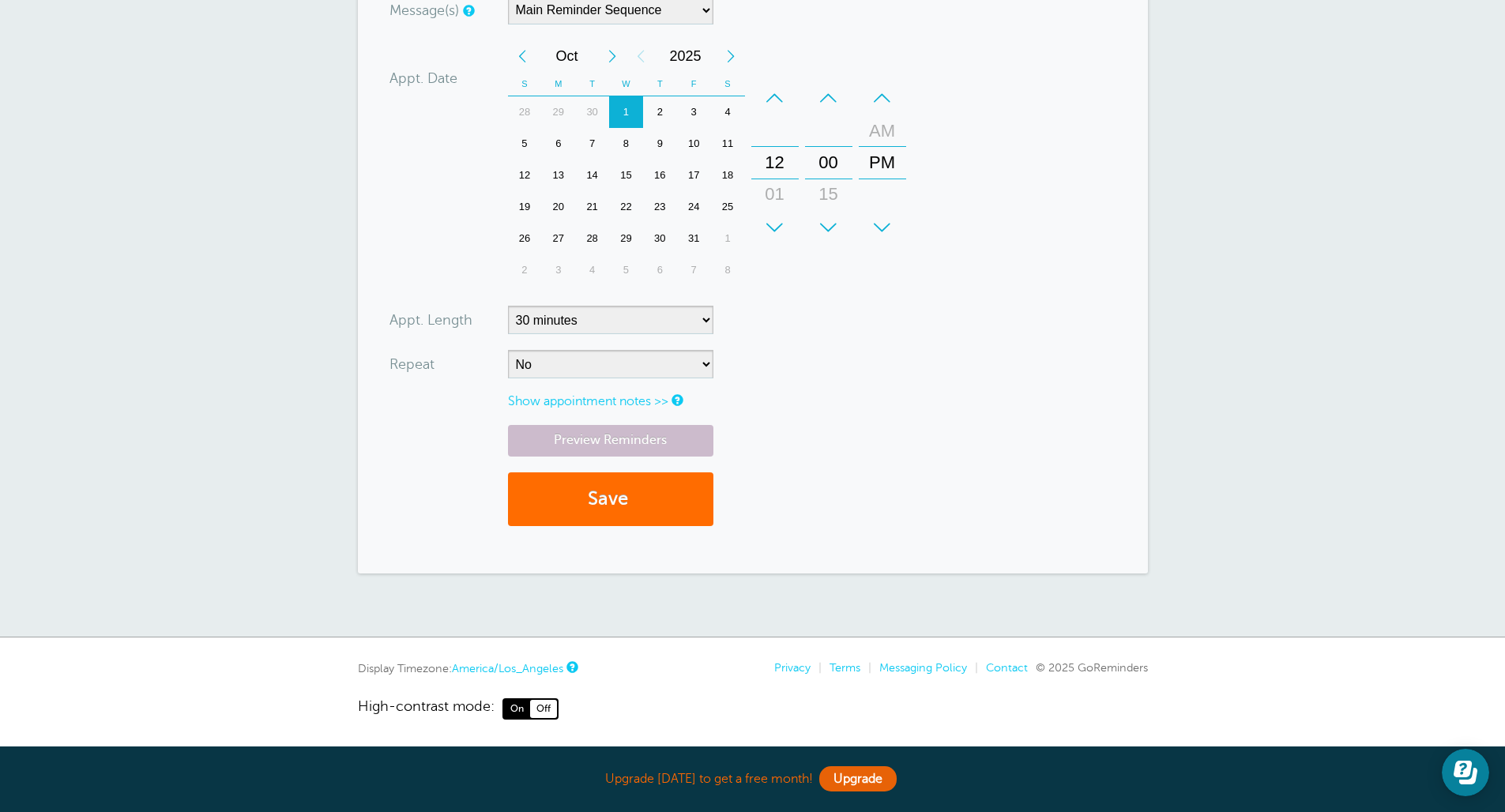
click at [638, 500] on button "Save" at bounding box center [610, 500] width 205 height 54
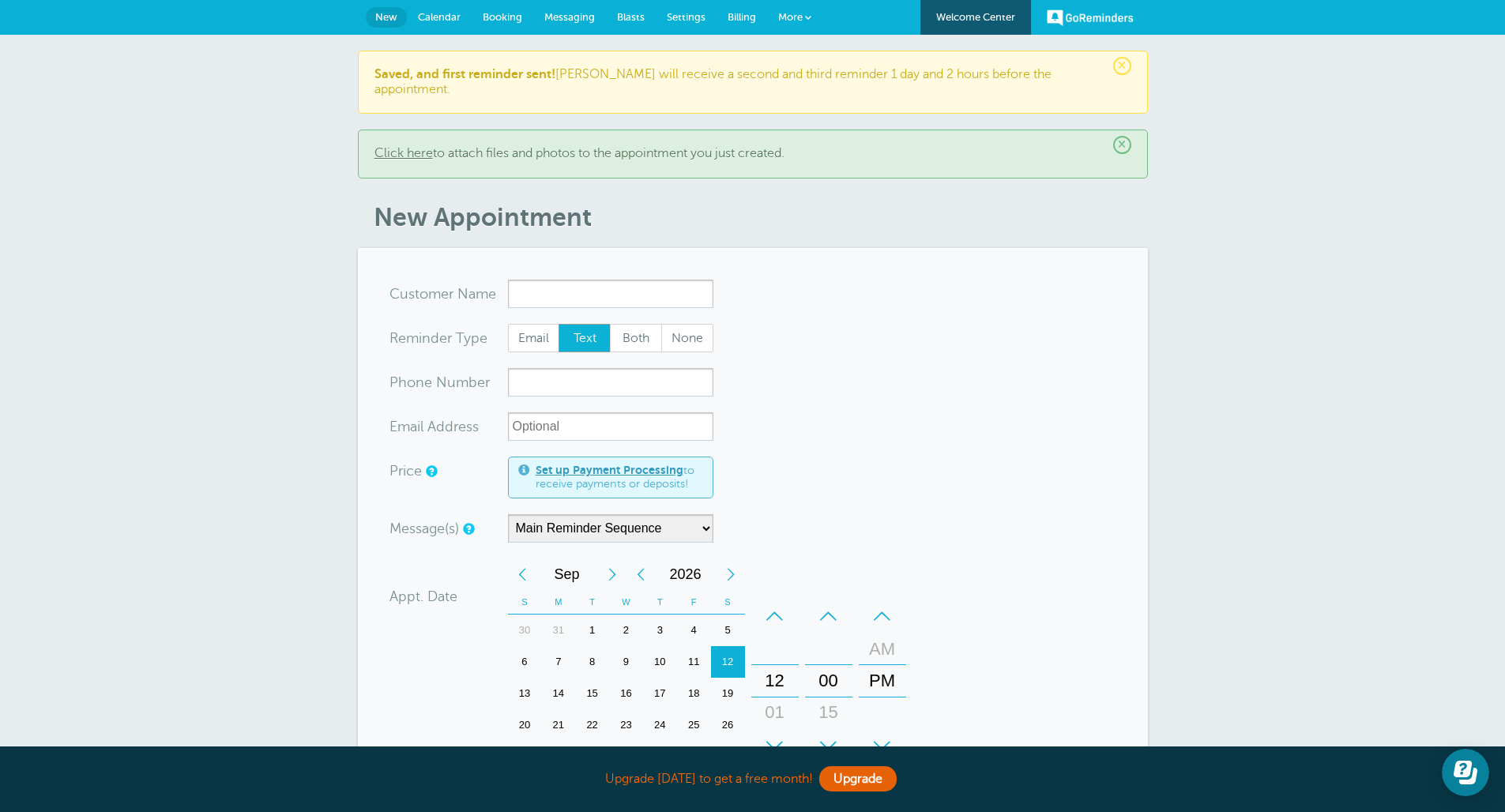
click at [737, 17] on span "Billing" at bounding box center [741, 16] width 28 height 12
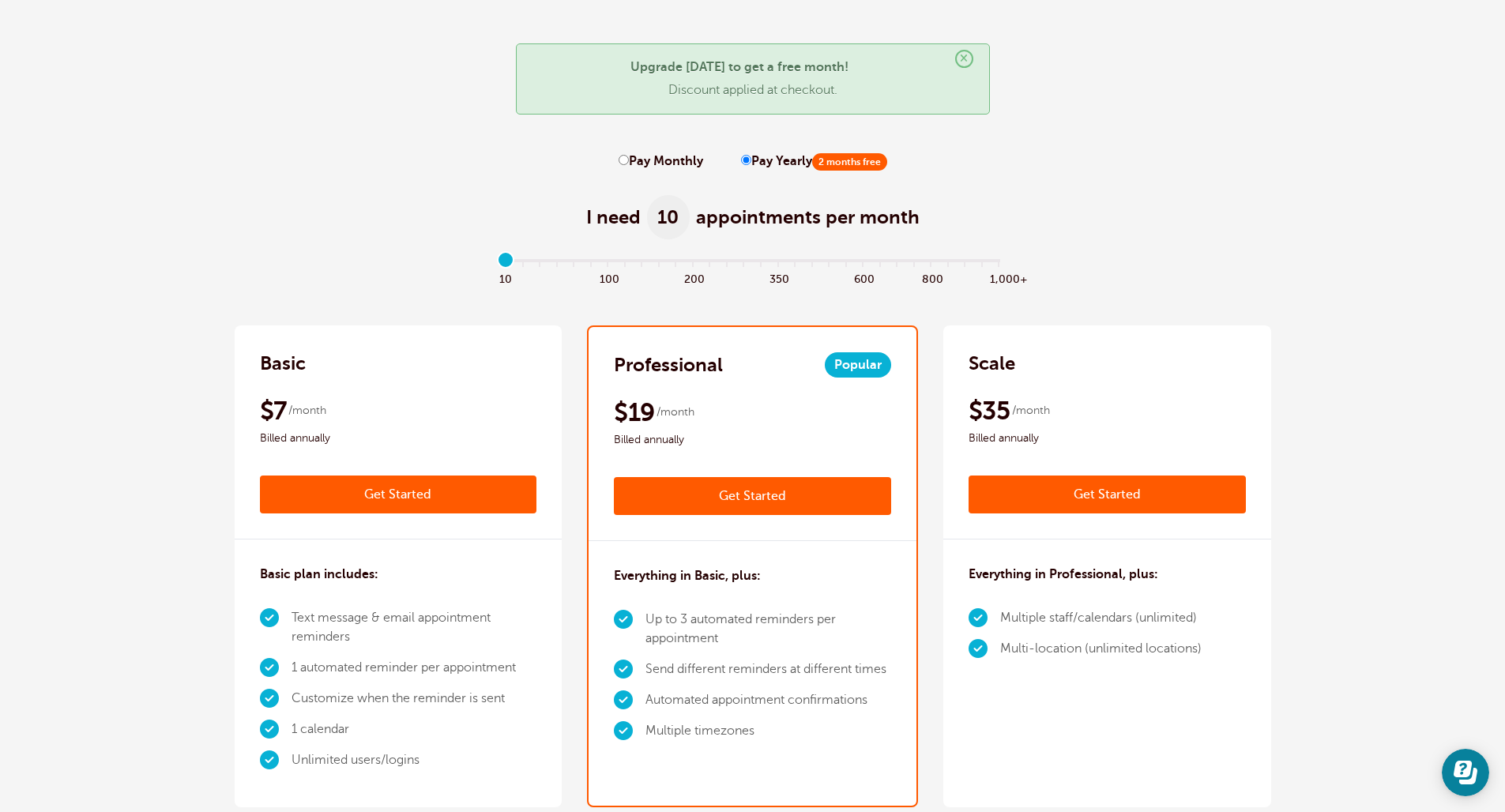
scroll to position [104, 0]
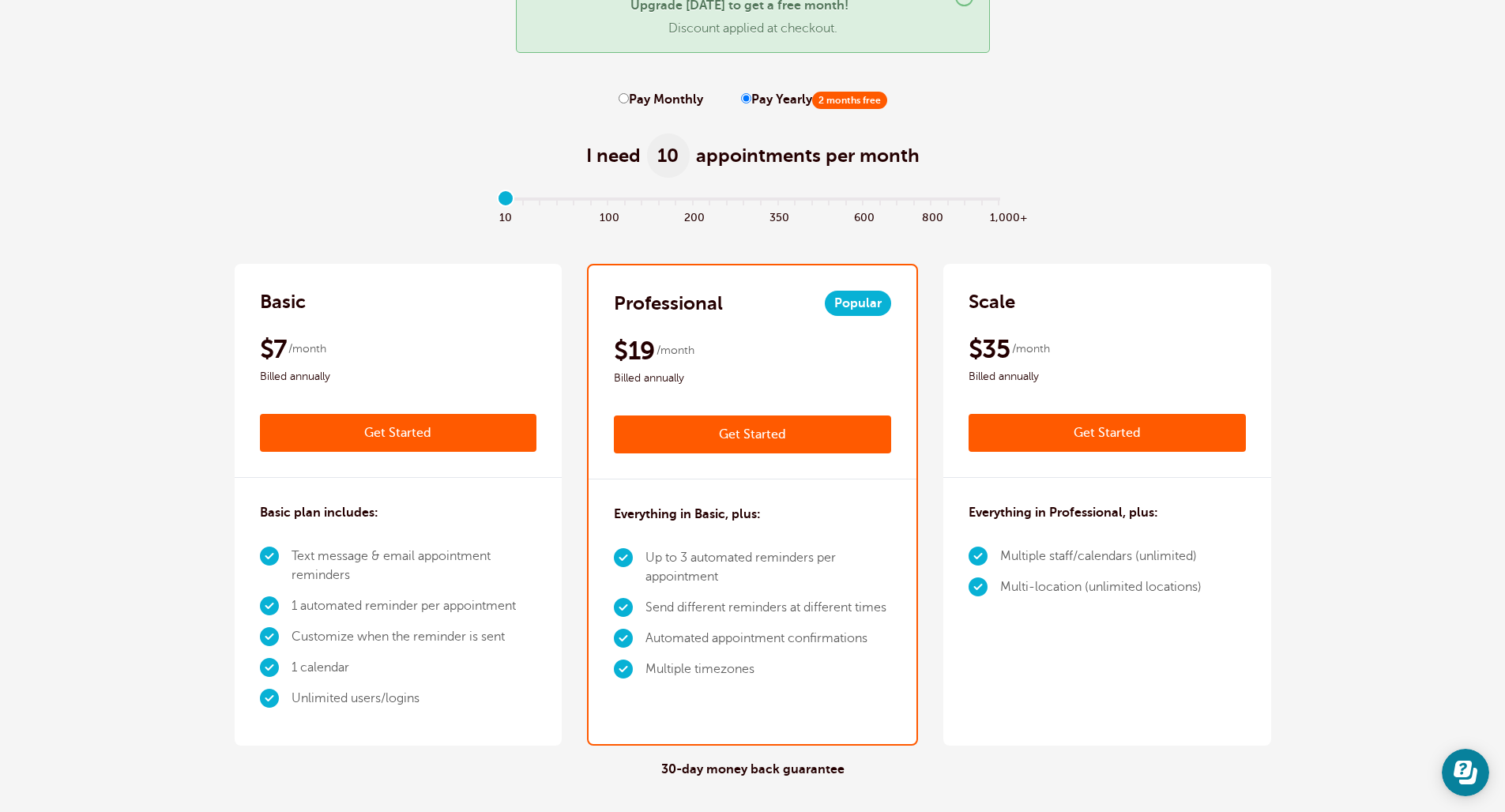
click at [684, 106] on label "Pay Monthly" at bounding box center [660, 100] width 84 height 15
click at [629, 104] on input "Pay Monthly" at bounding box center [623, 98] width 10 height 10
radio input "true"
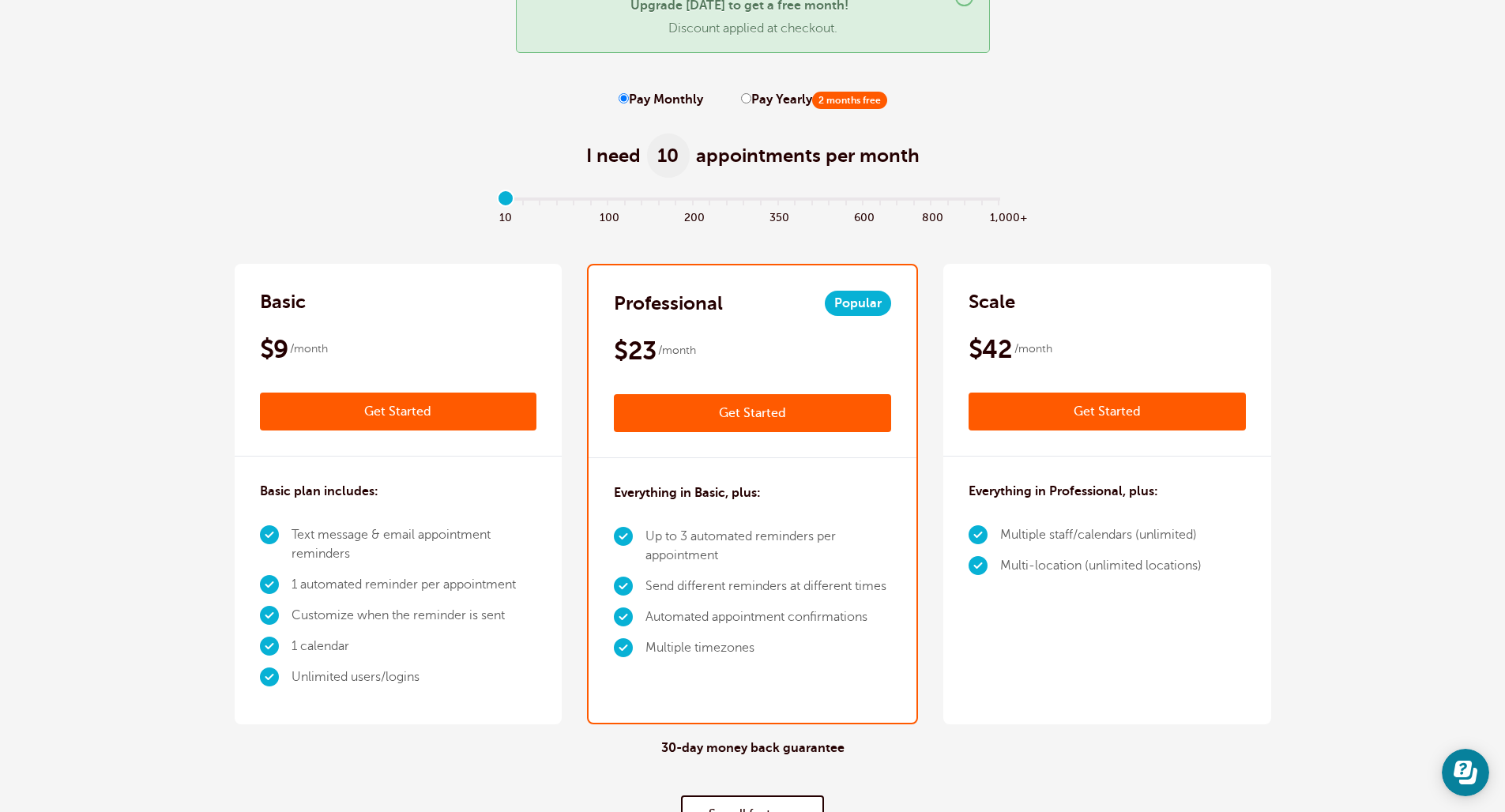
click at [728, 103] on div "Pay Monthly Pay Yearly 2 months free" at bounding box center [753, 100] width 269 height 15
click at [742, 99] on input "Pay Yearly 2 months free" at bounding box center [746, 98] width 10 height 10
radio input "true"
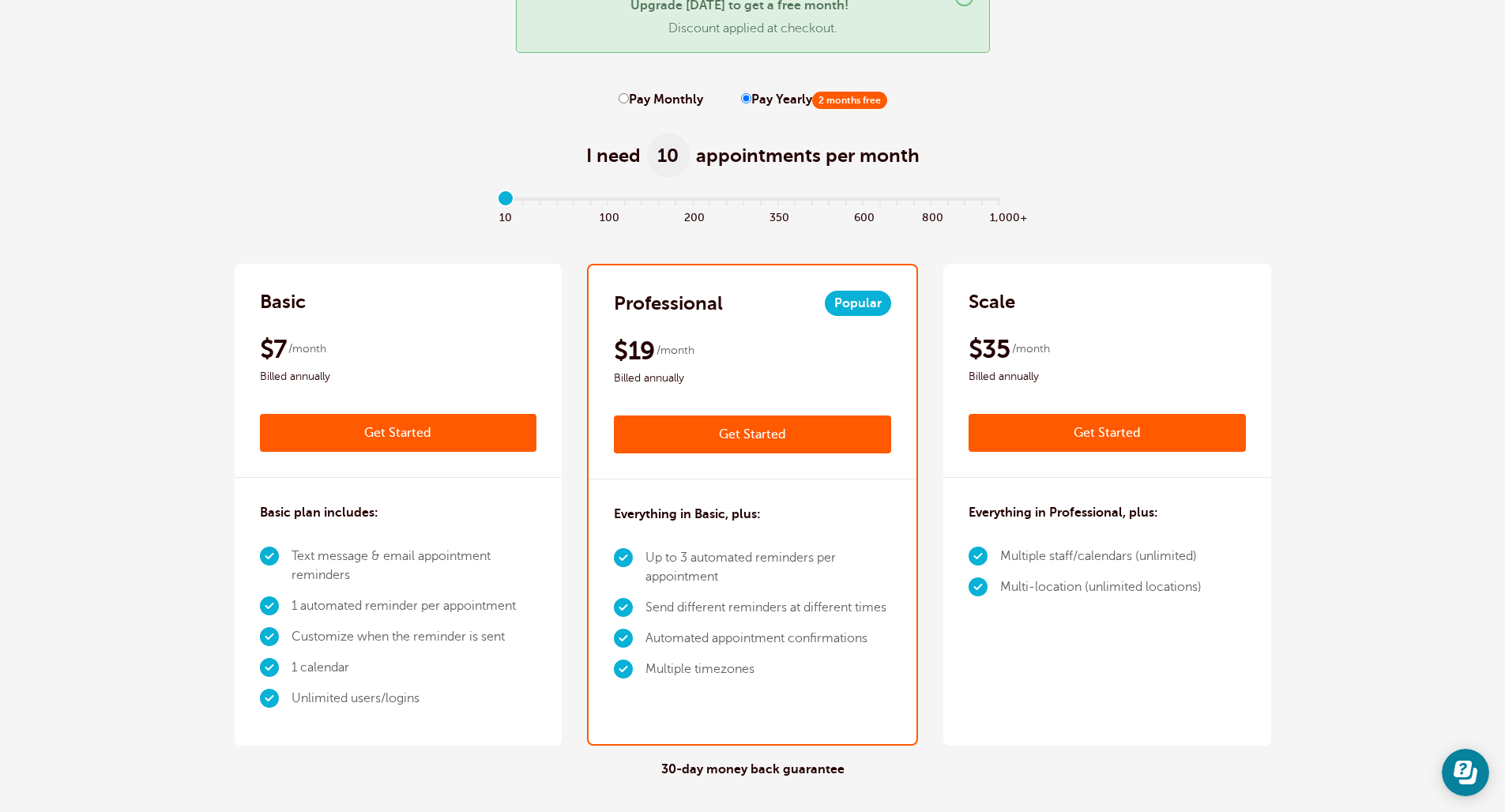
click at [687, 102] on label "Pay Monthly" at bounding box center [660, 100] width 84 height 15
click at [629, 102] on input "Pay Monthly" at bounding box center [623, 98] width 10 height 10
radio input "true"
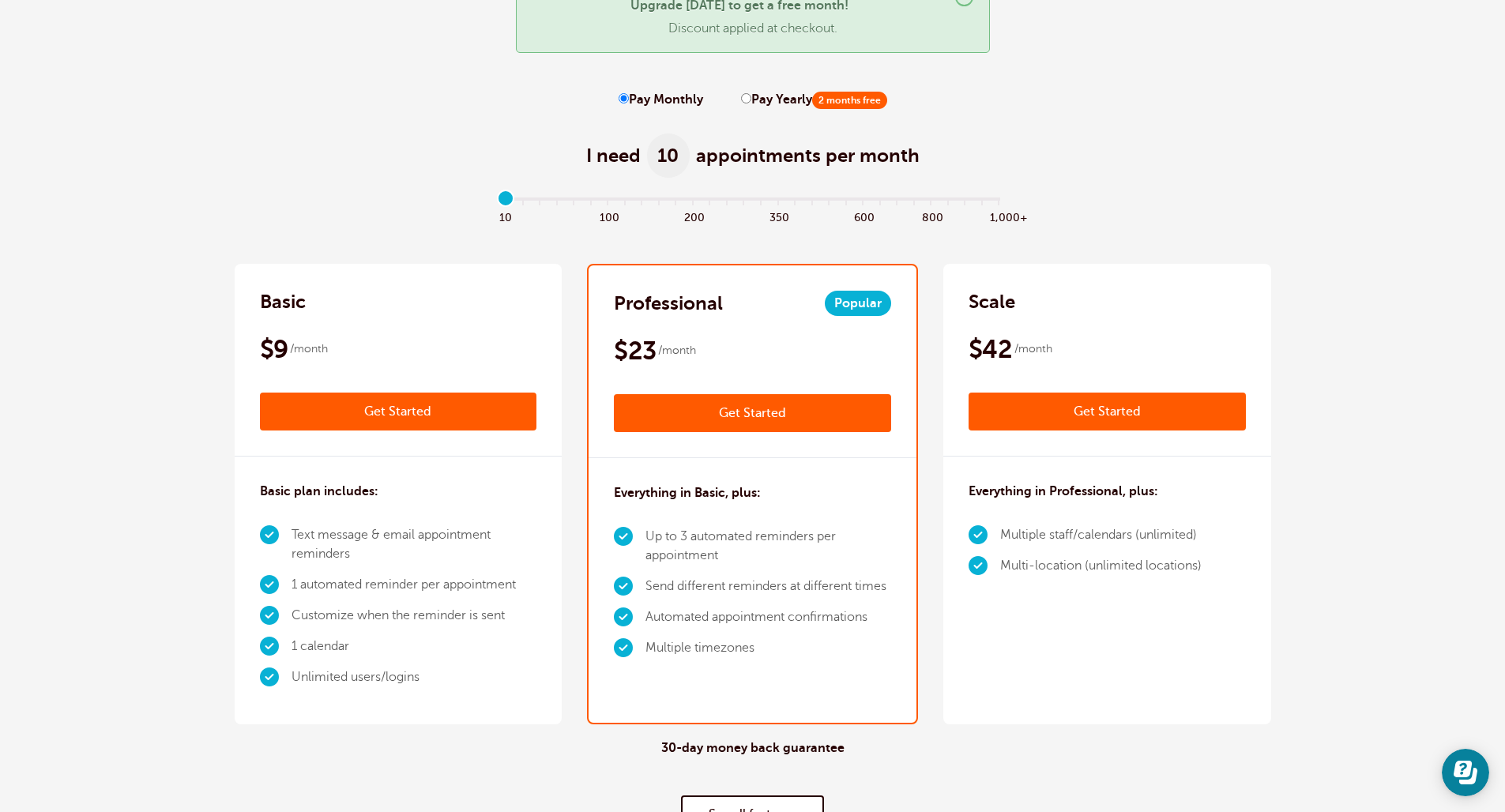
click at [760, 100] on label "Pay Yearly 2 months free" at bounding box center [814, 100] width 146 height 15
click at [751, 100] on input "Pay Yearly 2 months free" at bounding box center [746, 98] width 10 height 10
radio input "true"
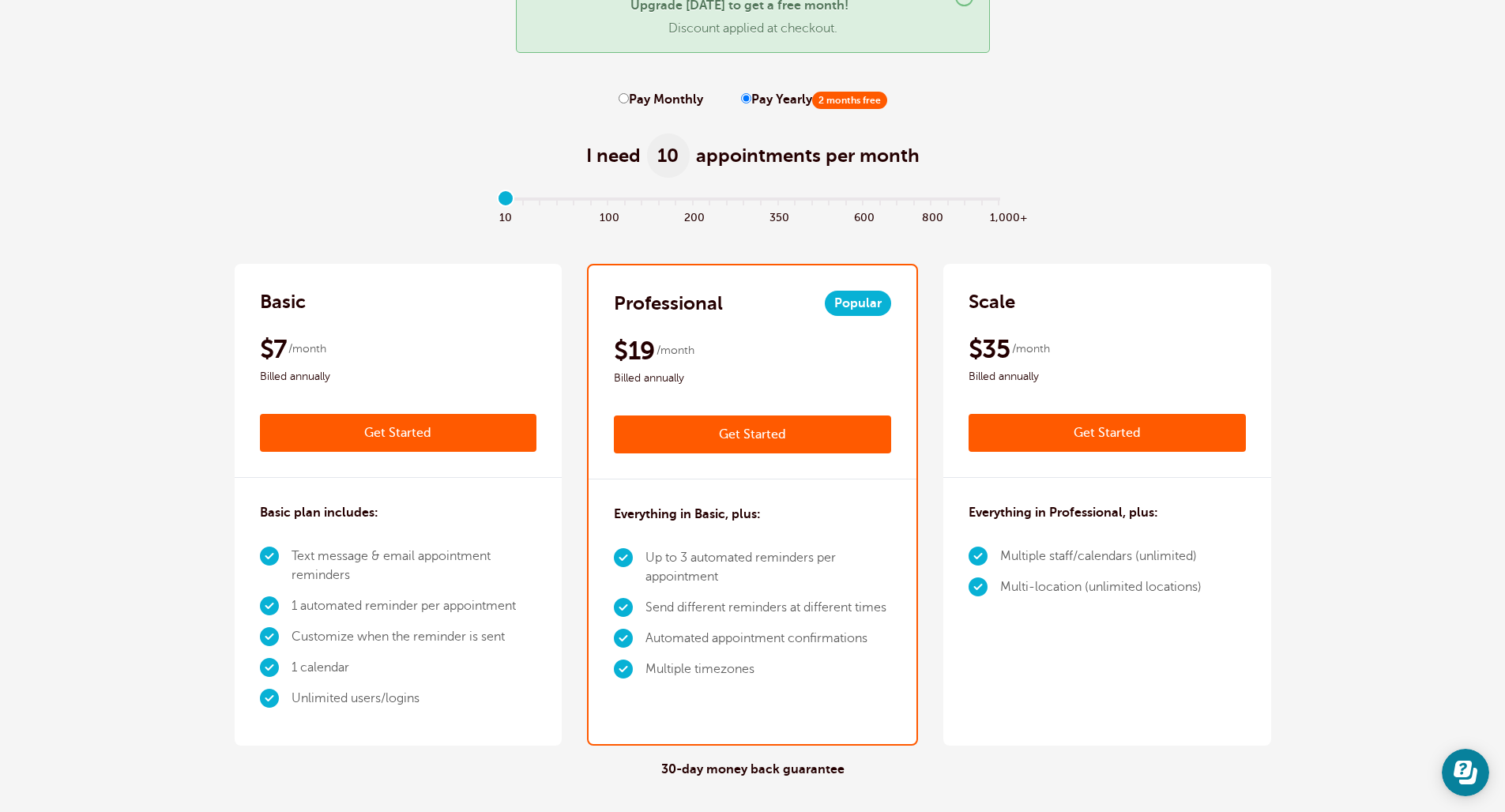
click at [689, 100] on label "Pay Monthly" at bounding box center [660, 100] width 84 height 15
click at [629, 100] on input "Pay Monthly" at bounding box center [623, 98] width 10 height 10
radio input "true"
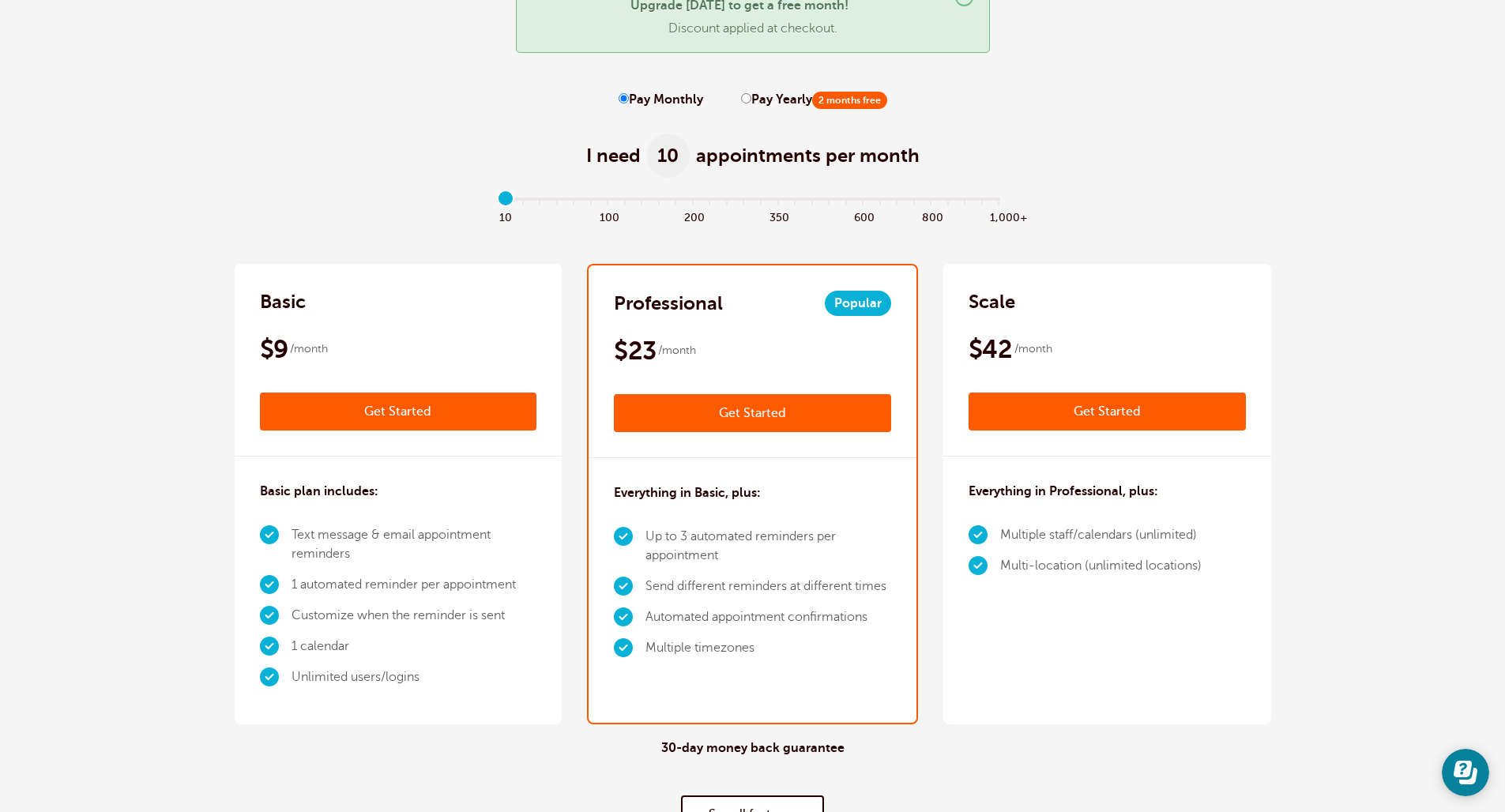
click at [747, 100] on label "Pay Yearly 2 months free" at bounding box center [814, 100] width 146 height 15
click at [747, 100] on input "Pay Yearly 2 months free" at bounding box center [746, 98] width 10 height 10
radio input "true"
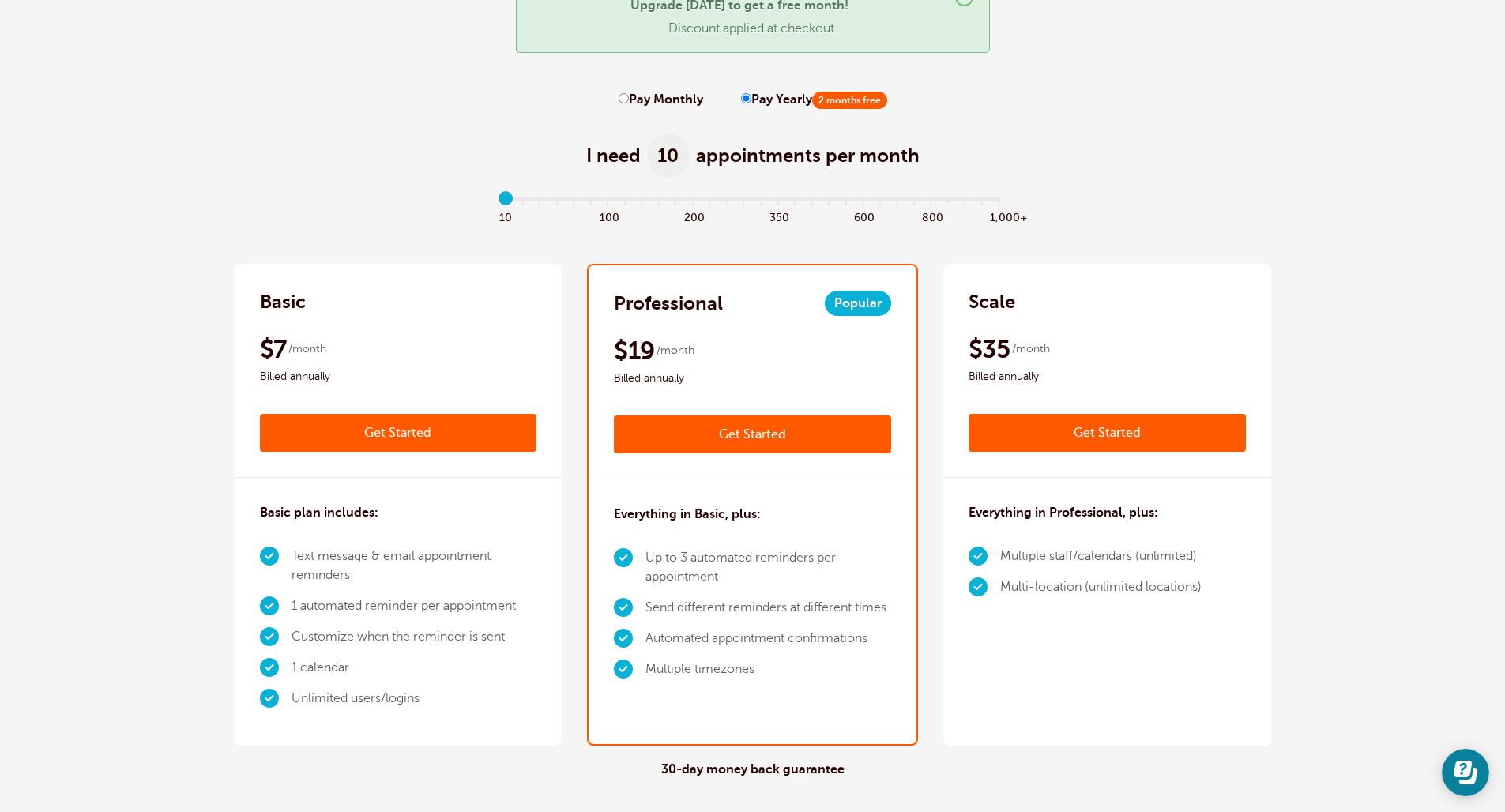
click at [672, 106] on label "Pay Monthly" at bounding box center [660, 100] width 84 height 15
click at [629, 104] on input "Pay Monthly" at bounding box center [623, 98] width 10 height 10
radio input "true"
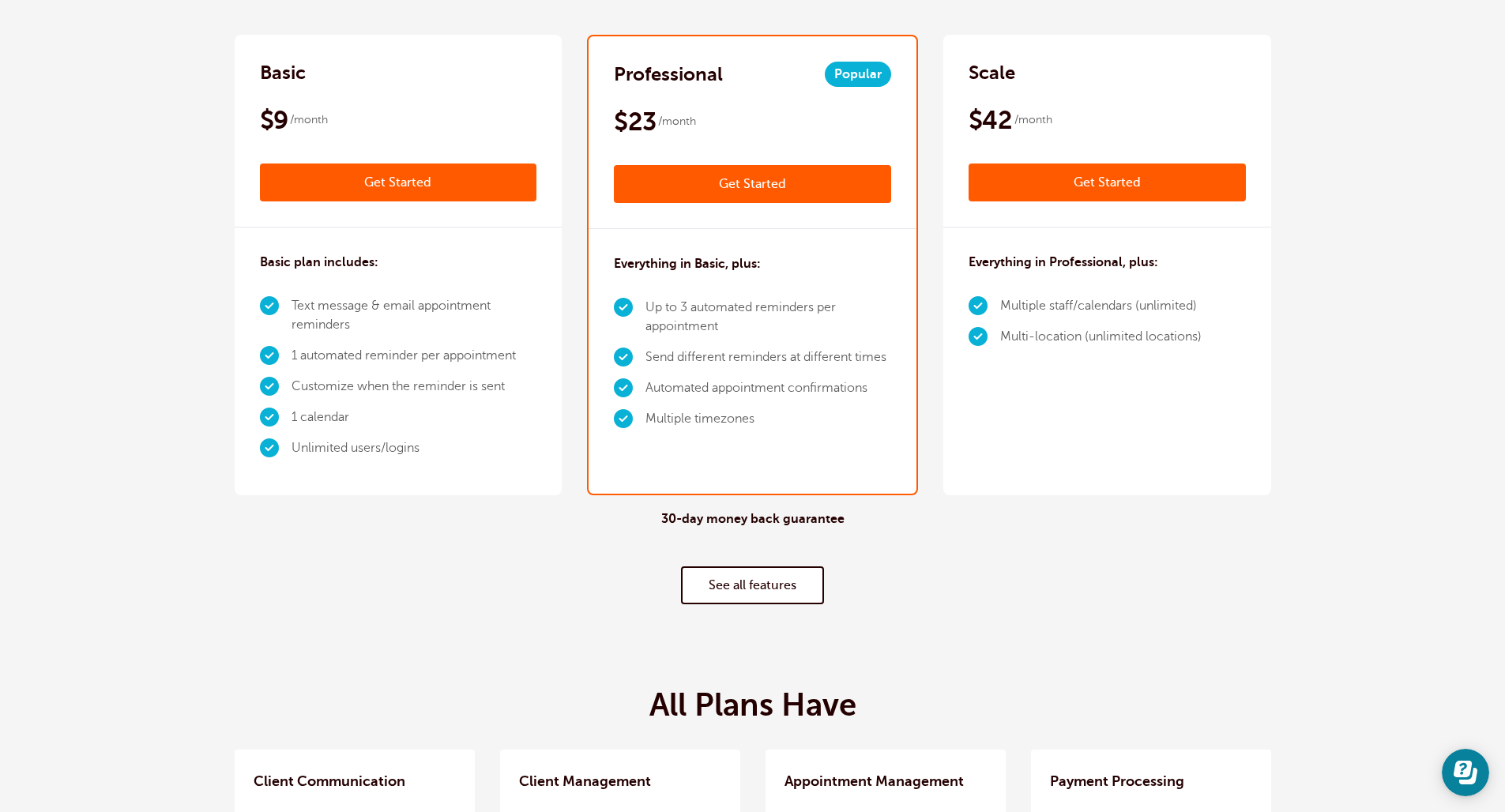
scroll to position [79, 0]
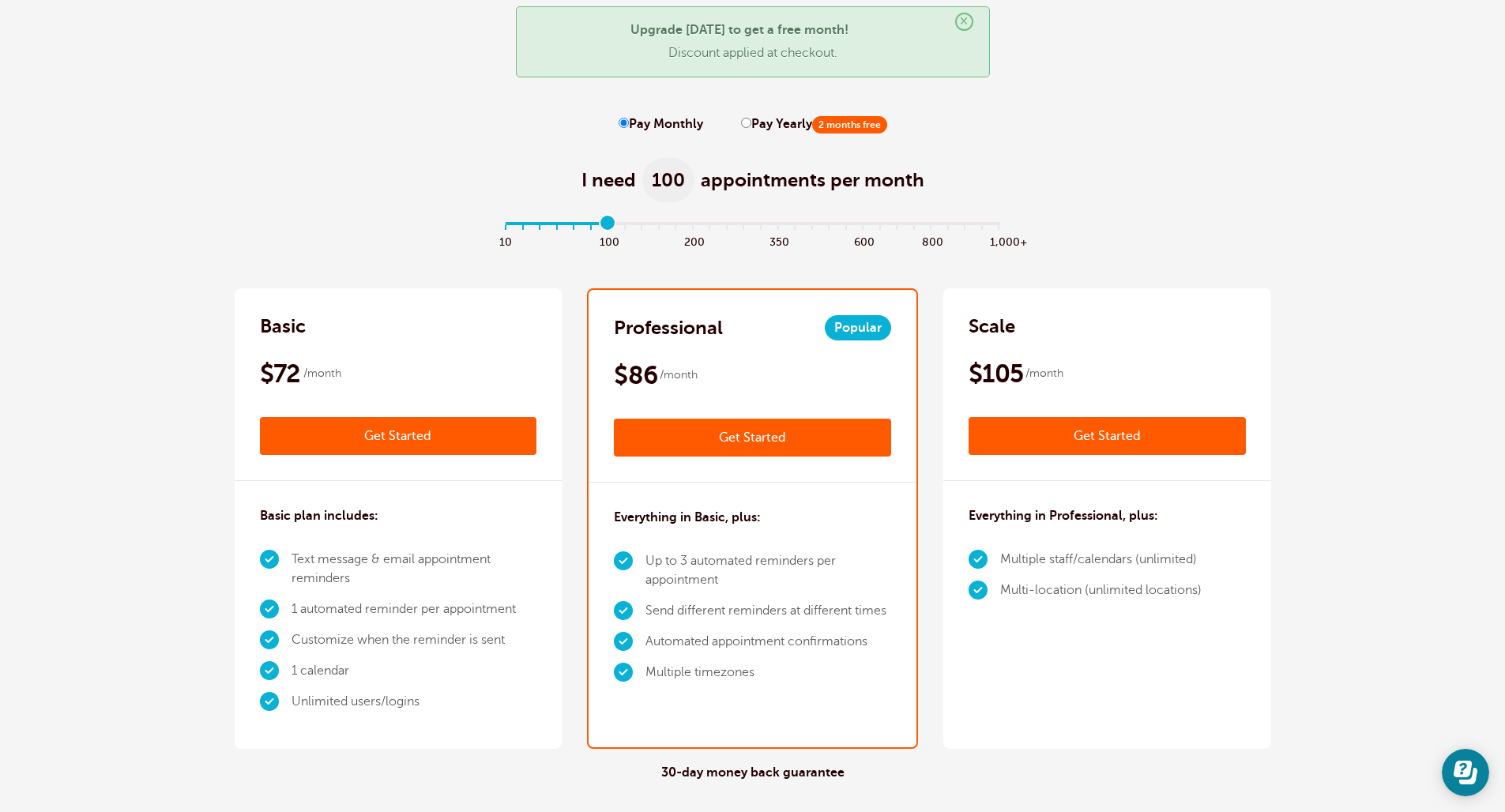
click at [605, 224] on input "range" at bounding box center [752, 225] width 511 height 3
drag, startPoint x: 573, startPoint y: 224, endPoint x: 530, endPoint y: 226, distance: 43.0
type input "1"
click at [530, 226] on input "range" at bounding box center [752, 225] width 511 height 3
click at [647, 128] on label "Pay Monthly" at bounding box center [660, 124] width 84 height 15
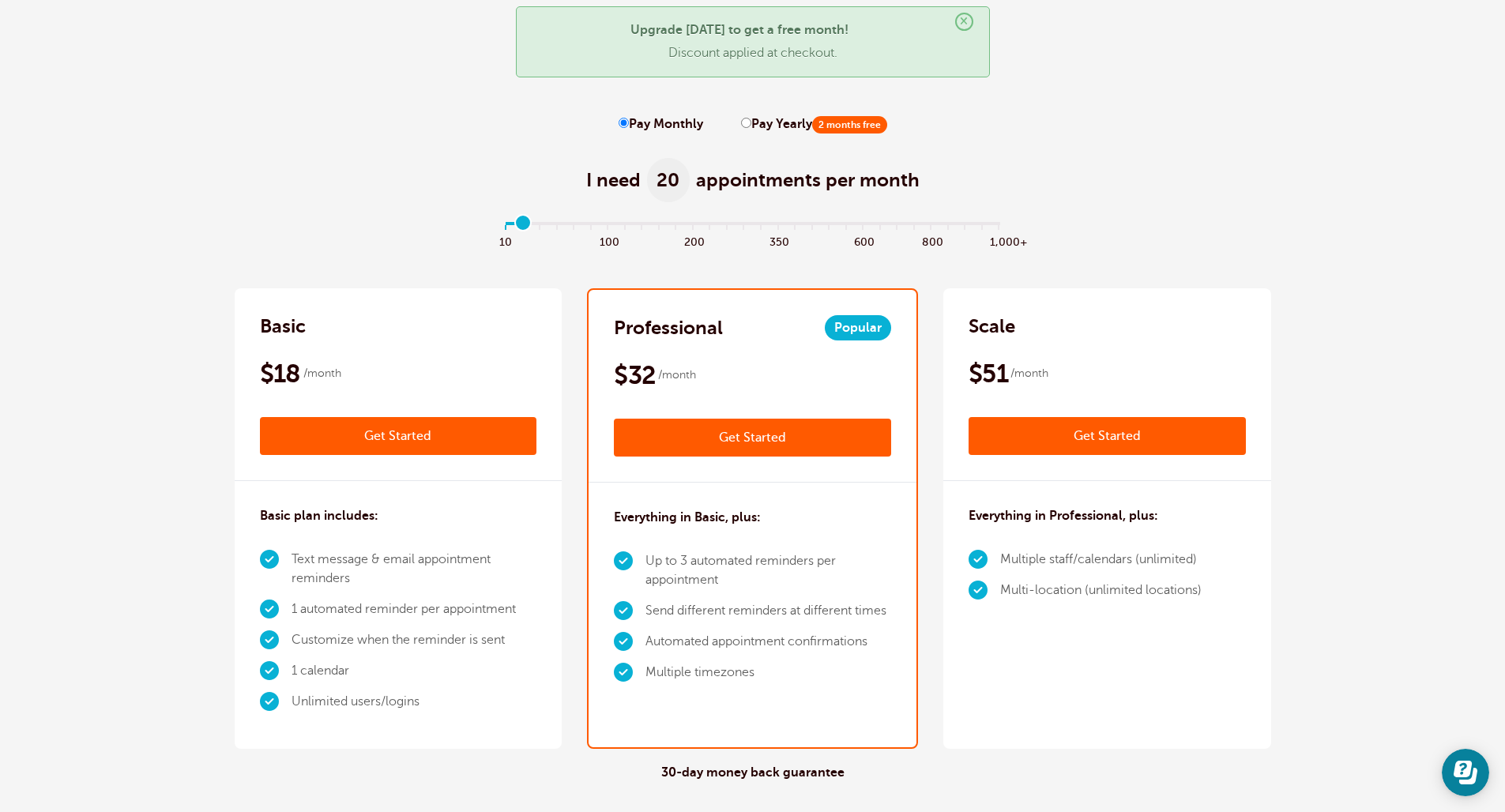
click at [629, 128] on input "Pay Monthly" at bounding box center [623, 123] width 10 height 10
click at [745, 121] on input "Pay Yearly 2 months free" at bounding box center [746, 123] width 10 height 10
radio input "true"
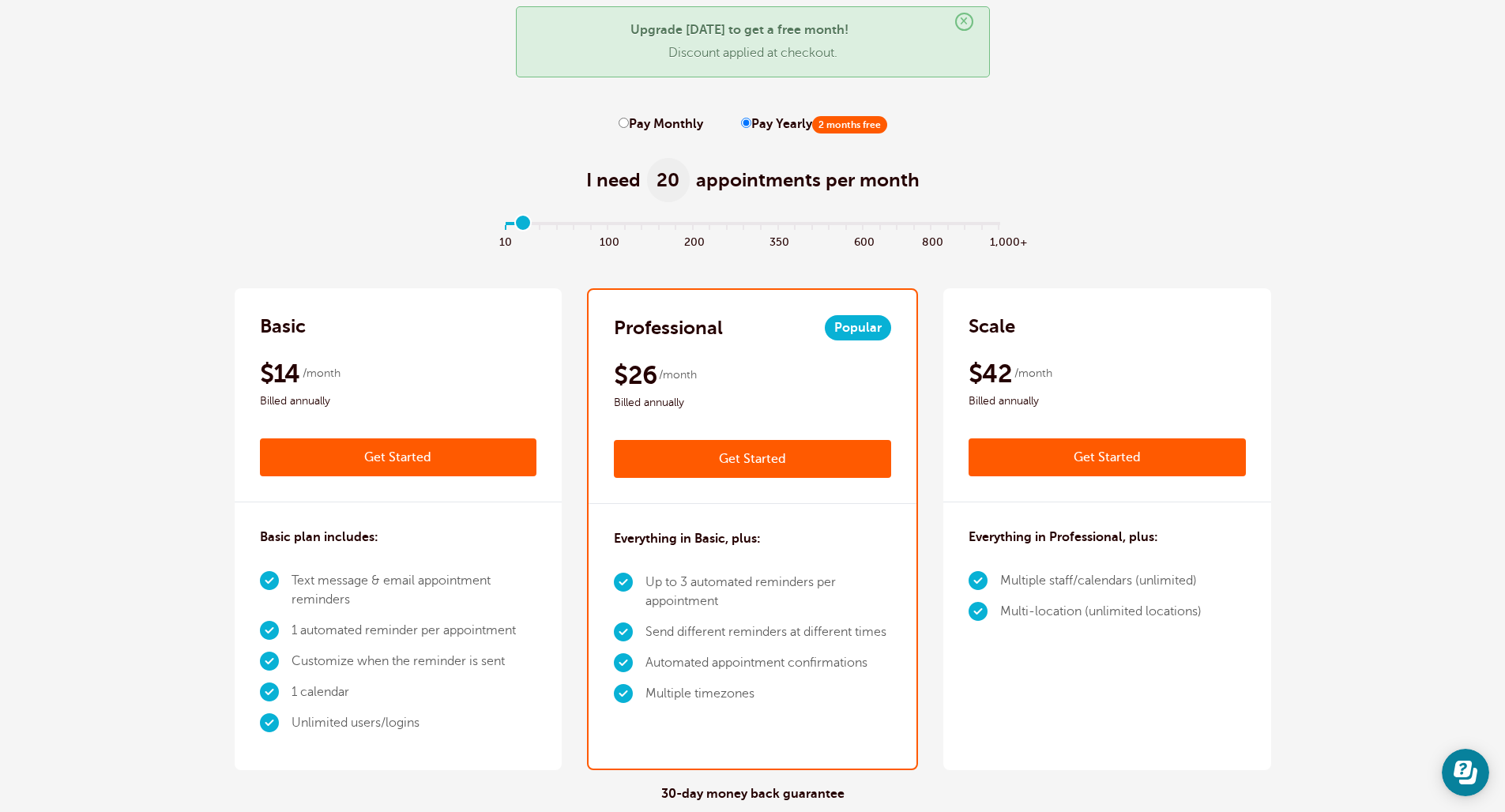
scroll to position [0, 0]
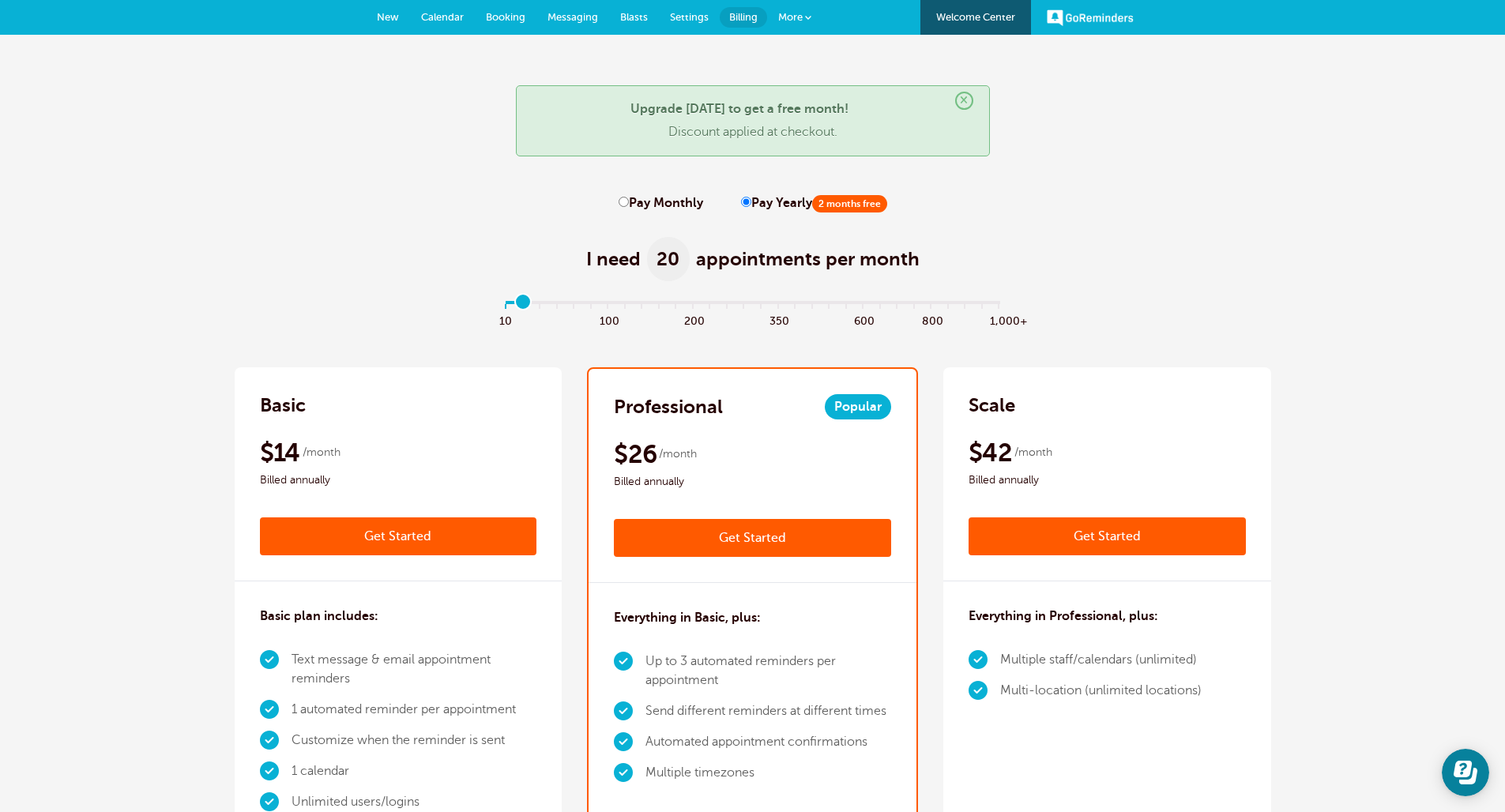
click at [572, 226] on div "I need 20 appointments per month" at bounding box center [752, 250] width 1036 height 77
